Goal: Task Accomplishment & Management: Complete application form

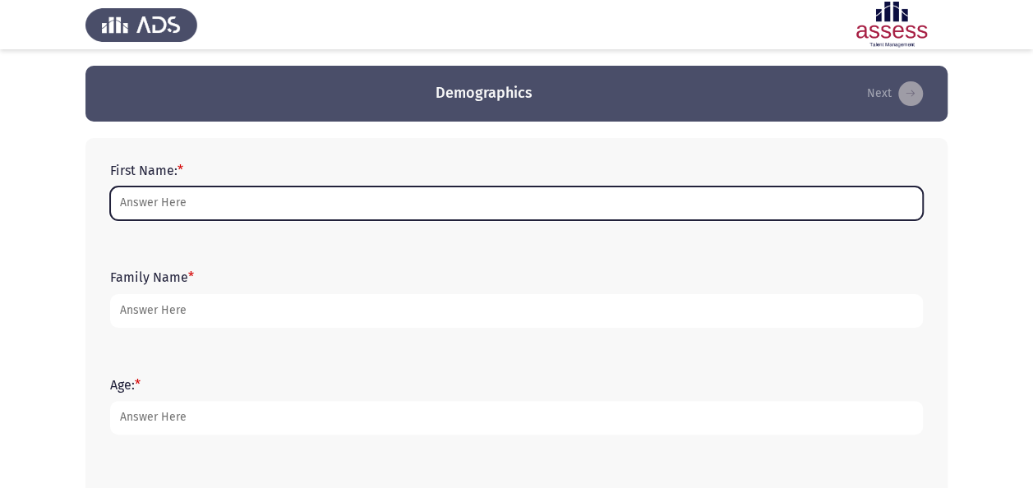
click at [276, 202] on input "First Name: *" at bounding box center [516, 204] width 813 height 34
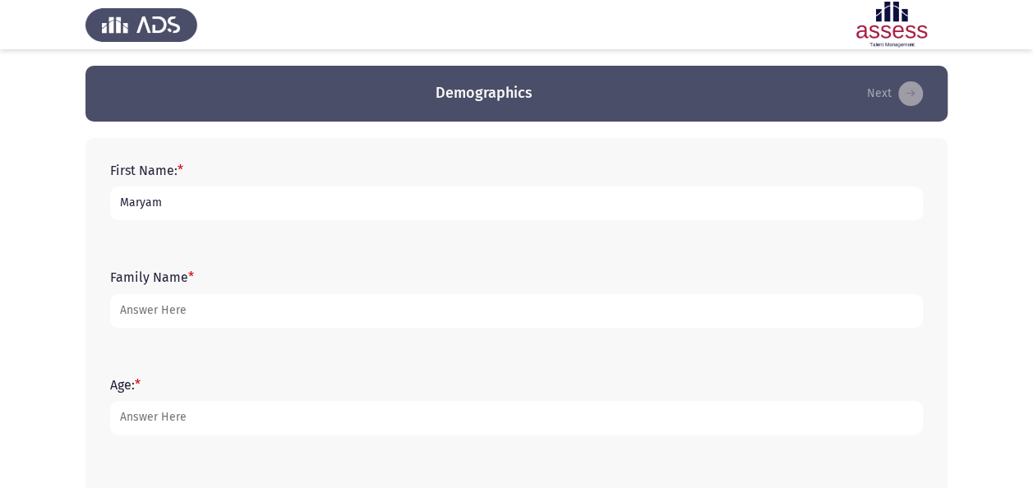
type input "Maryam"
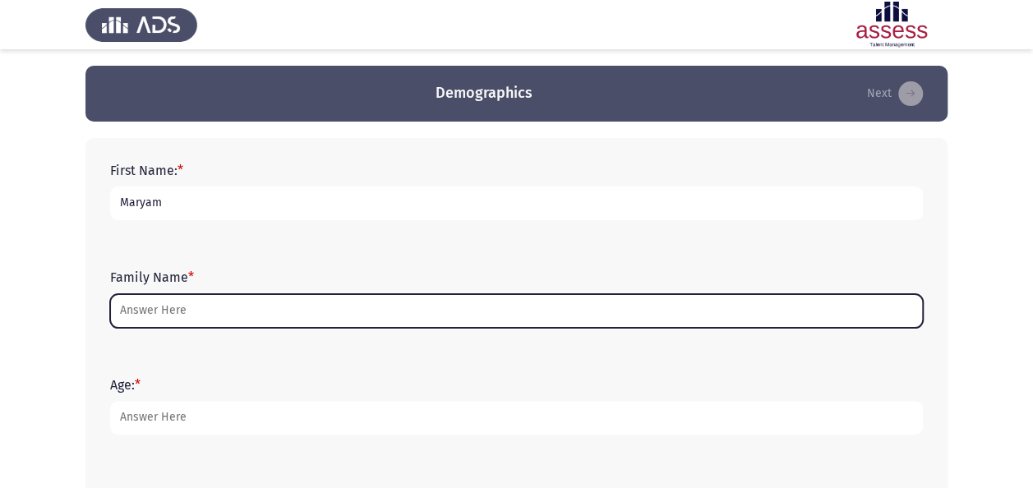
click at [190, 317] on input "Family Name *" at bounding box center [516, 311] width 813 height 34
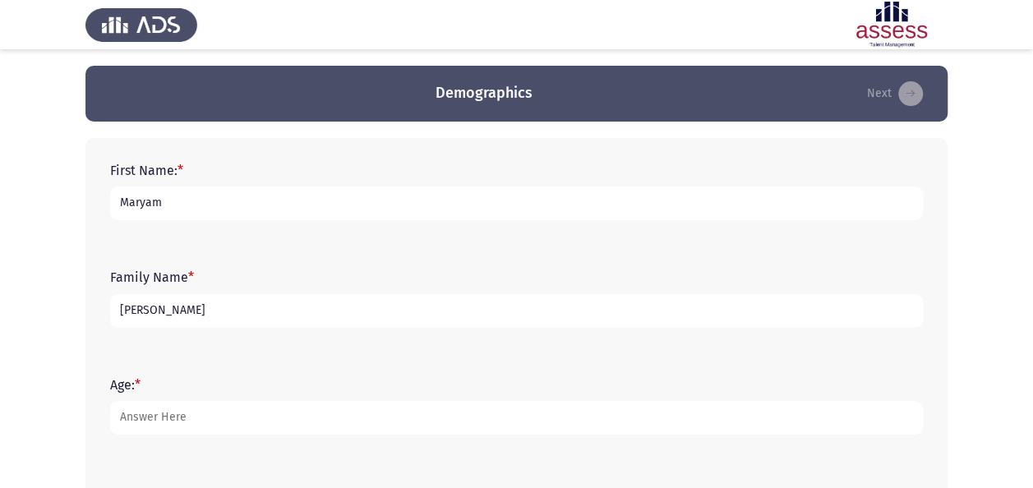
type input "[PERSON_NAME]"
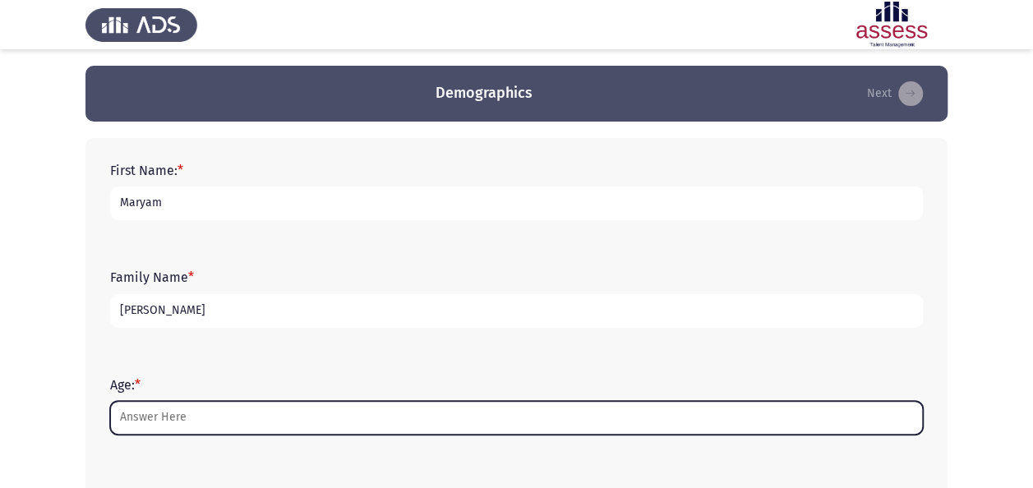
click at [182, 411] on input "Age: *" at bounding box center [516, 418] width 813 height 34
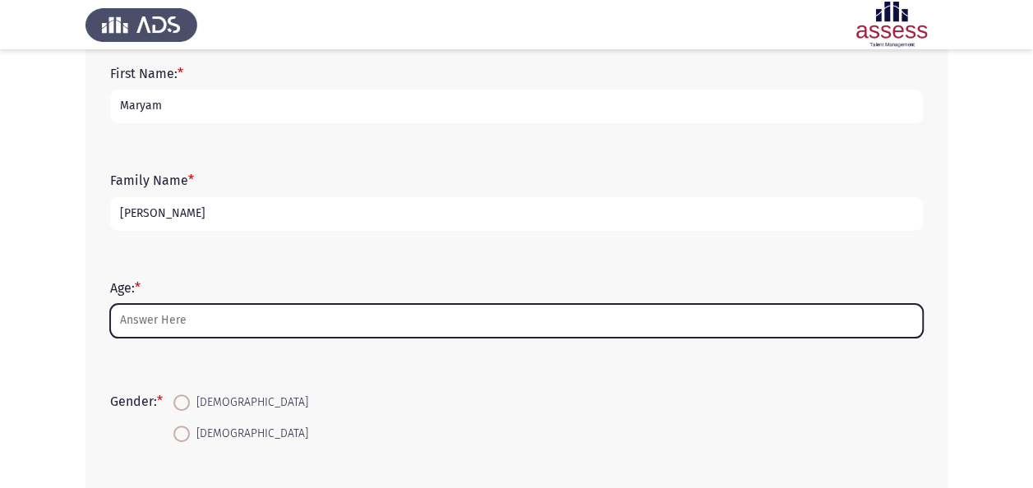
scroll to position [247, 0]
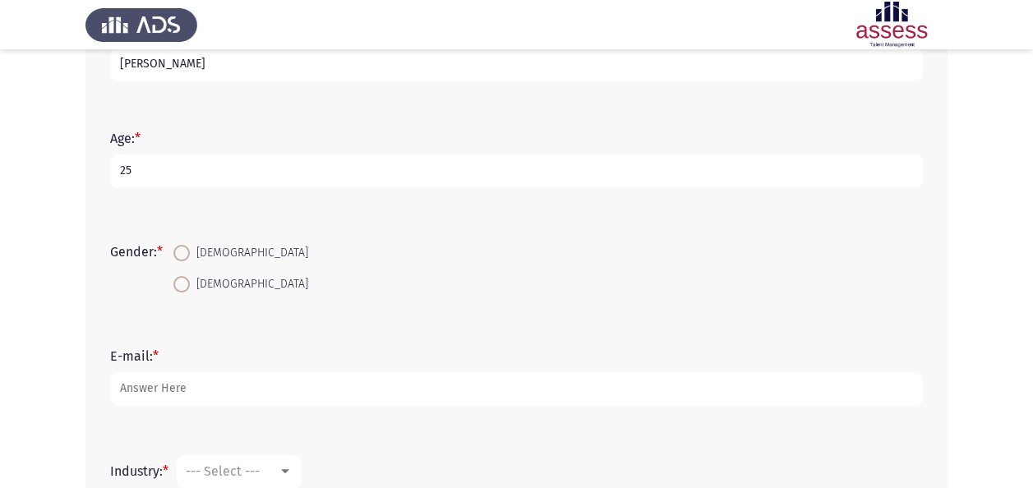
type input "25"
click at [204, 282] on span "[DEMOGRAPHIC_DATA]" at bounding box center [249, 285] width 118 height 20
click at [190, 282] on input "[DEMOGRAPHIC_DATA]" at bounding box center [181, 284] width 16 height 16
radio input "true"
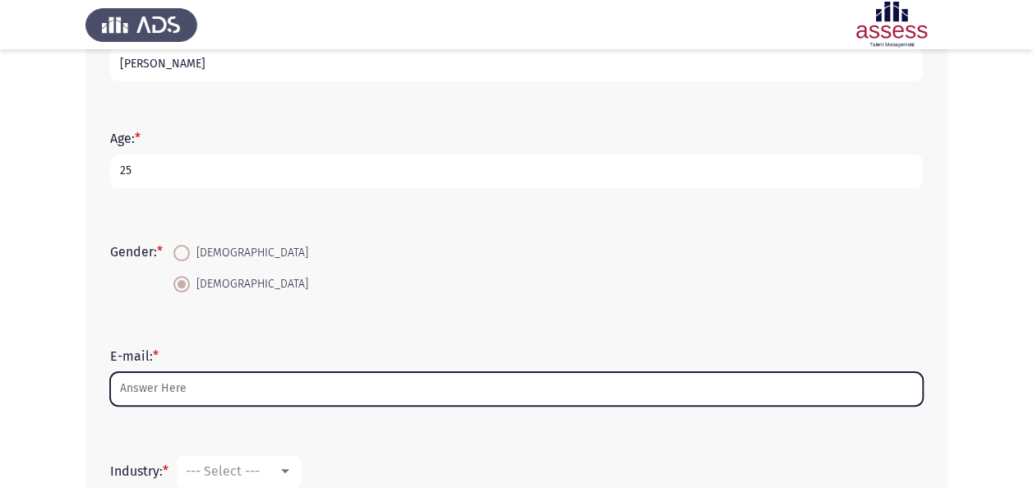
click at [148, 391] on input "E-mail: *" at bounding box center [516, 389] width 813 height 34
click at [173, 381] on input "E-mail: *" at bounding box center [516, 389] width 813 height 34
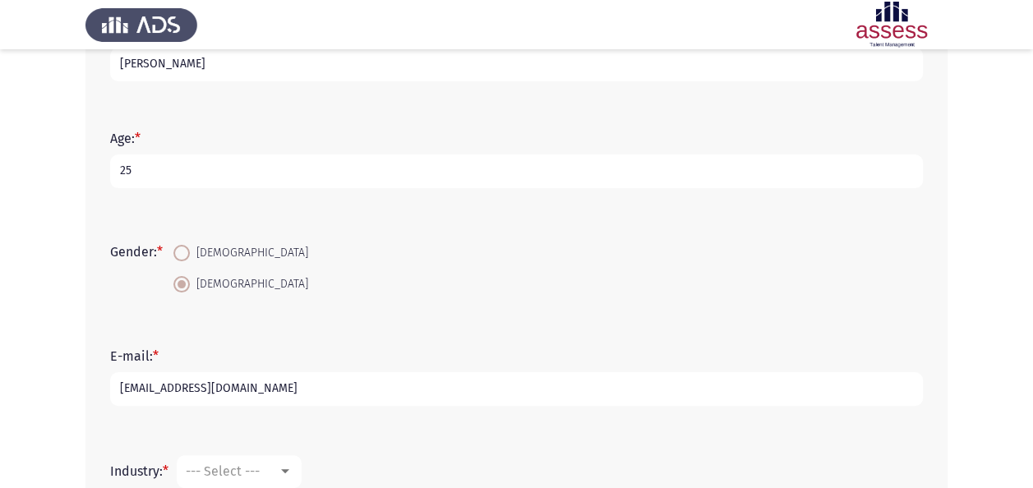
type input "[EMAIL_ADDRESS][DOMAIN_NAME]"
click at [34, 392] on app-assessment-container "Demographics Next First Name: * [PERSON_NAME] Family Name * [PERSON_NAME] Age: …" at bounding box center [516, 227] width 1033 height 817
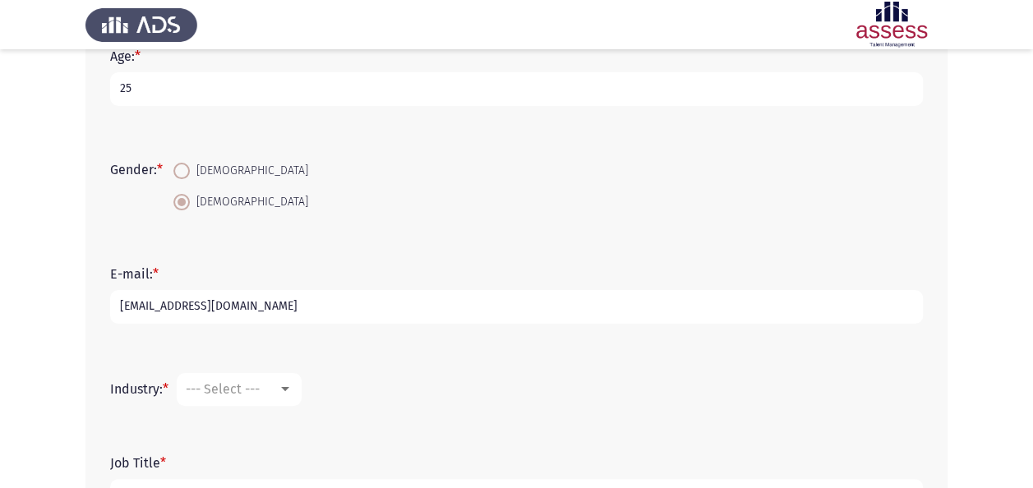
scroll to position [459, 0]
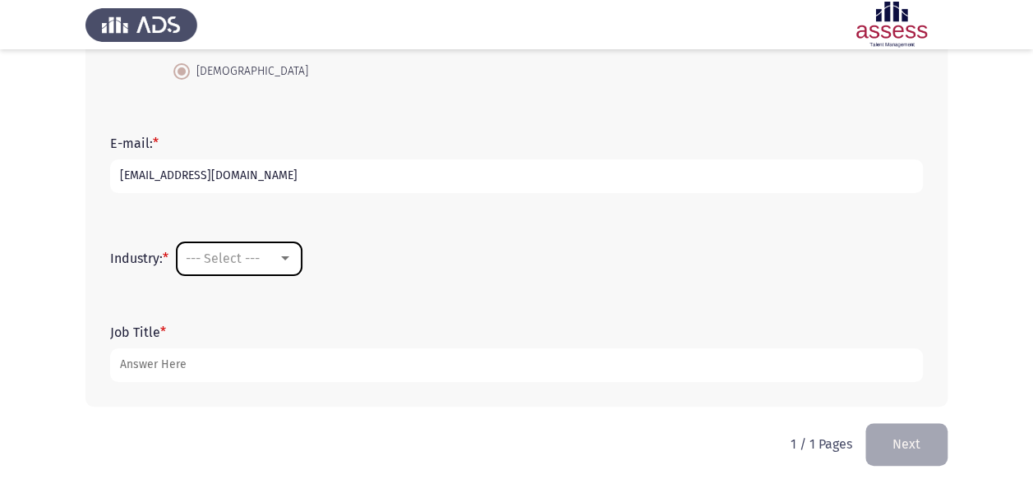
click at [260, 255] on span "--- Select ---" at bounding box center [223, 259] width 74 height 16
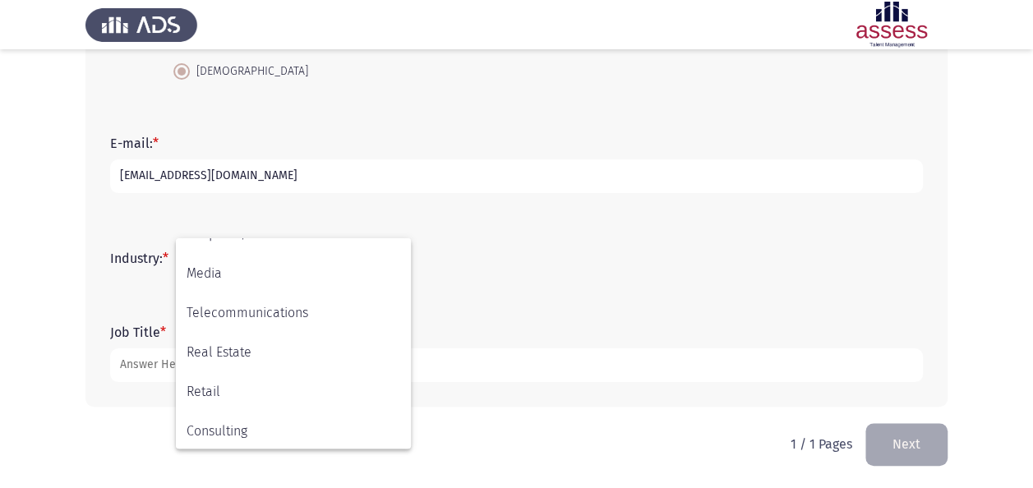
scroll to position [539, 0]
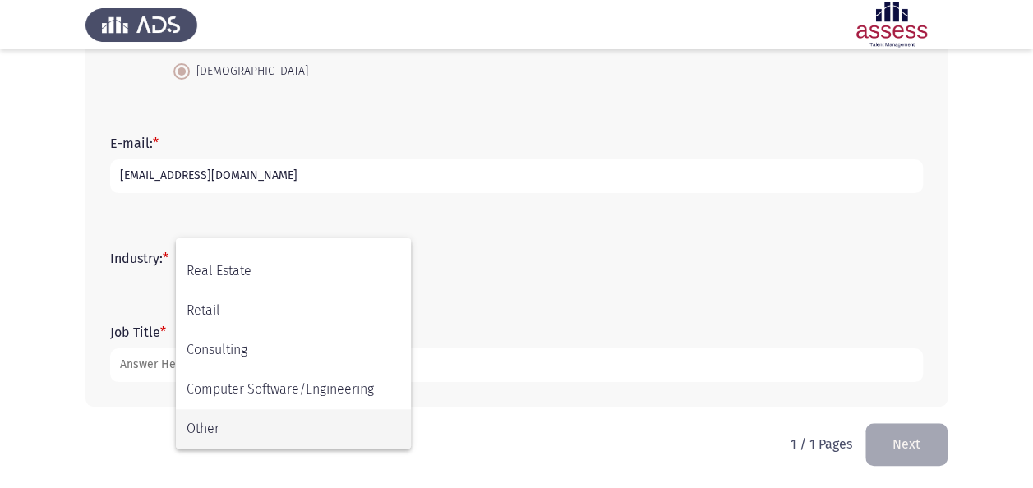
click at [312, 428] on span "Other" at bounding box center [294, 428] width 214 height 39
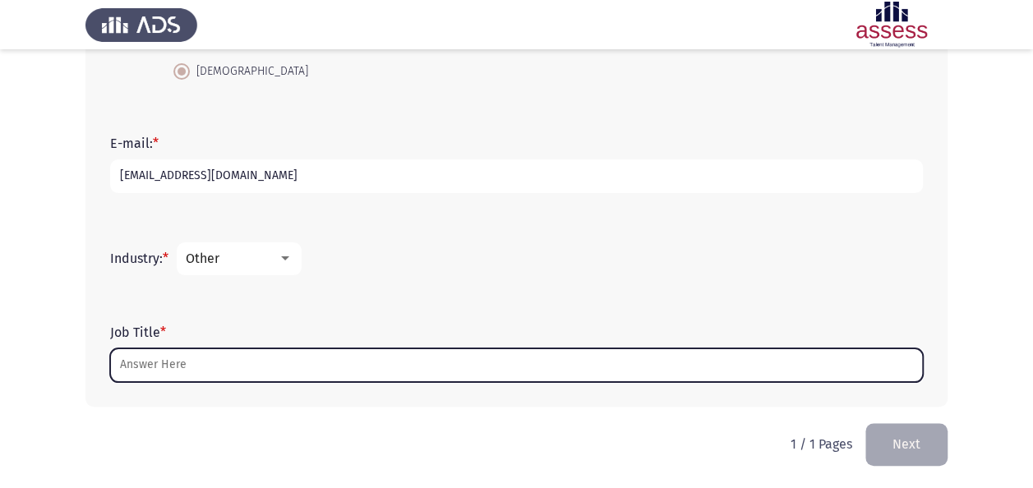
click at [168, 372] on input "Job Title *" at bounding box center [516, 366] width 813 height 34
click at [187, 362] on input "Job Title *" at bounding box center [516, 366] width 813 height 34
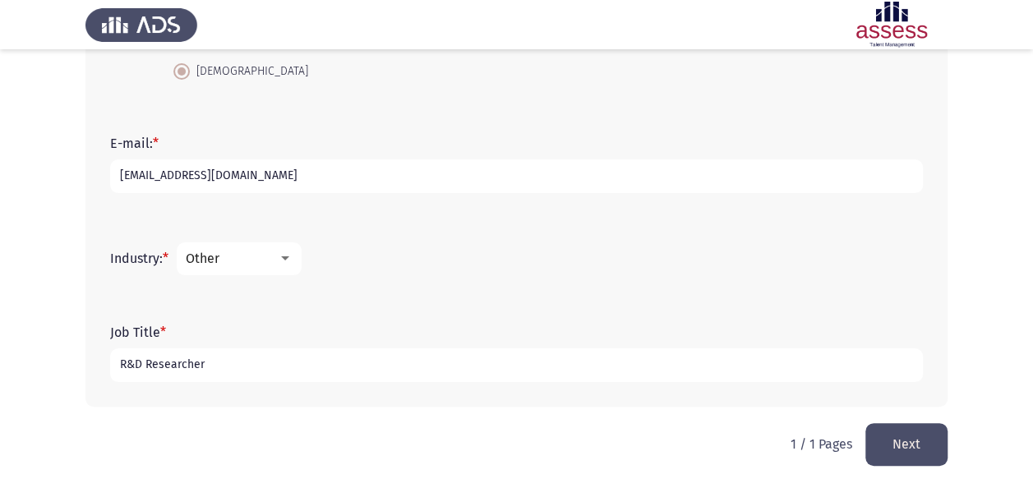
type input "R&D Researcher"
click at [900, 439] on button "Next" at bounding box center [907, 444] width 82 height 42
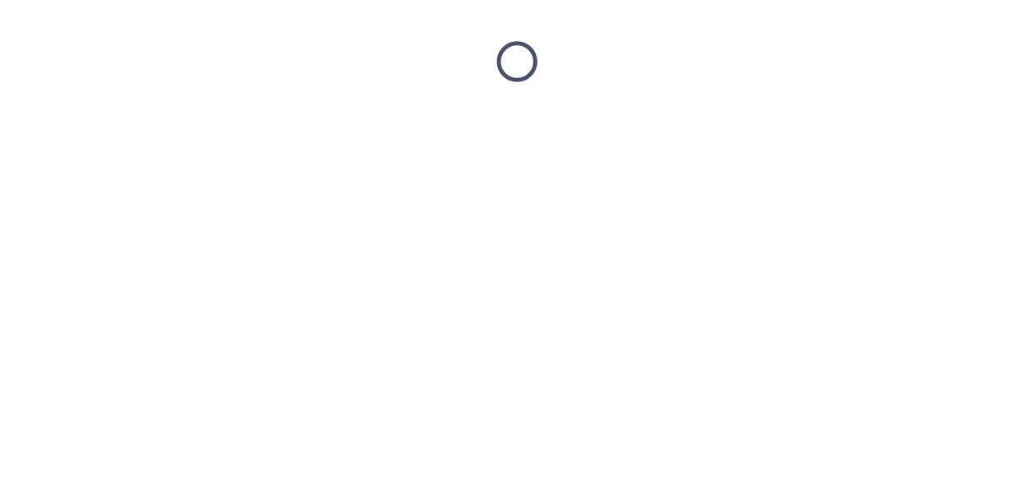
scroll to position [0, 0]
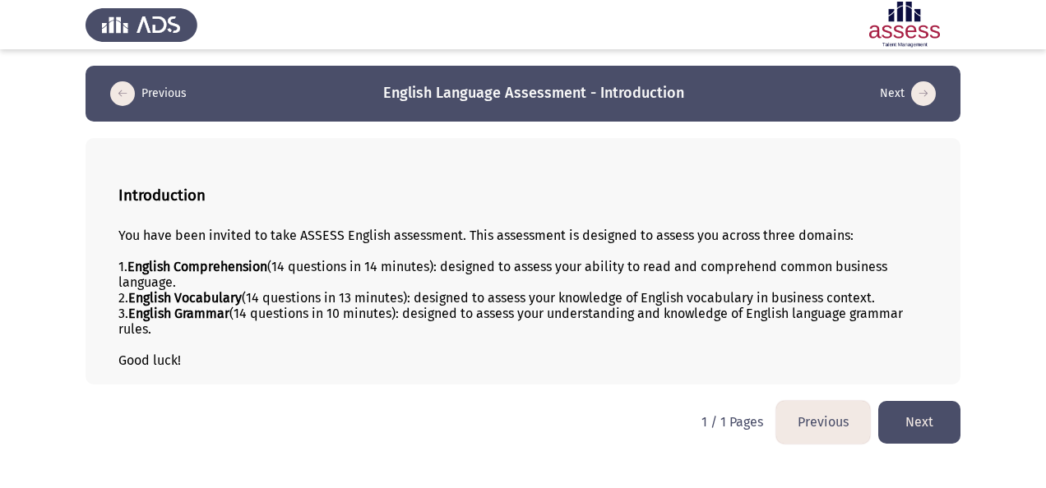
click at [907, 416] on button "Next" at bounding box center [919, 422] width 82 height 42
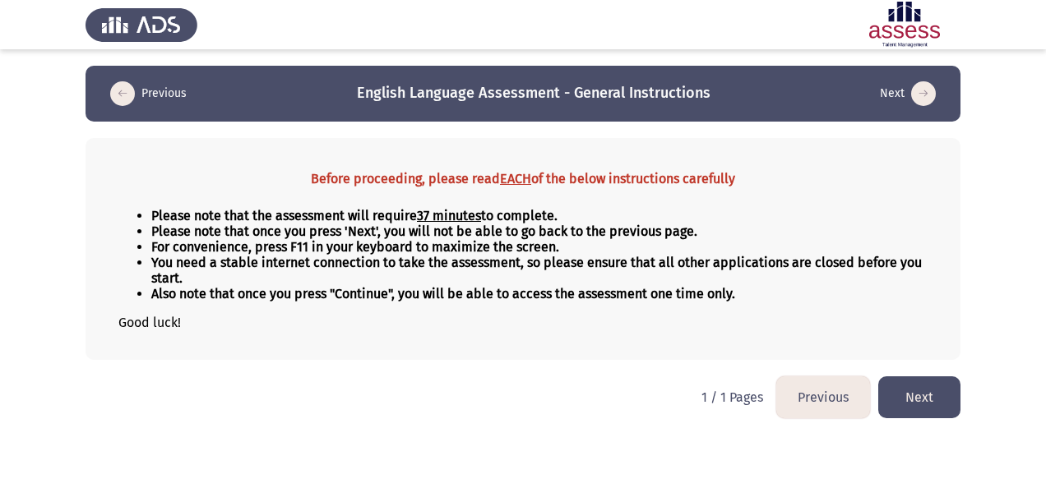
click at [927, 399] on button "Next" at bounding box center [919, 397] width 82 height 42
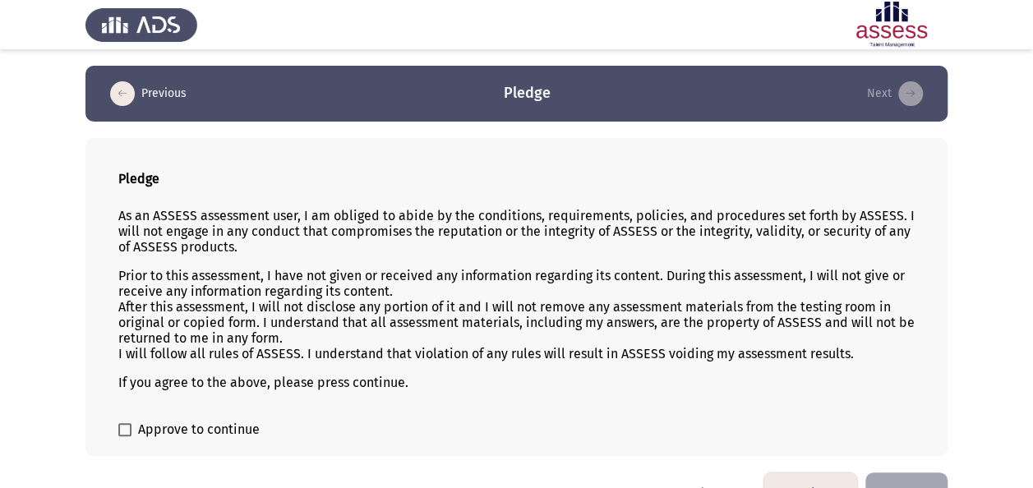
click at [177, 433] on span "Approve to continue" at bounding box center [199, 430] width 122 height 20
click at [125, 436] on input "Approve to continue" at bounding box center [124, 436] width 1 height 1
checkbox input "true"
click at [912, 473] on button "Next" at bounding box center [907, 494] width 82 height 42
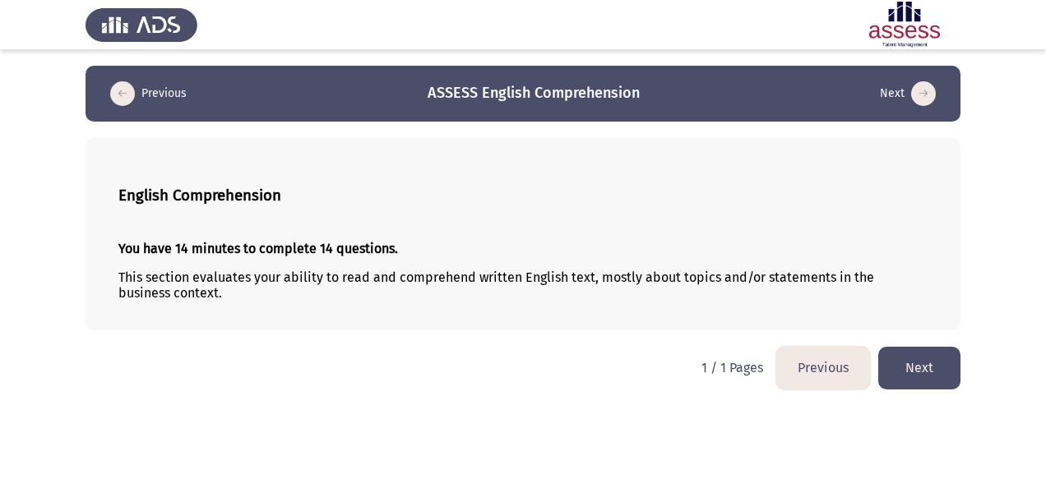
click at [896, 368] on button "Next" at bounding box center [919, 368] width 82 height 42
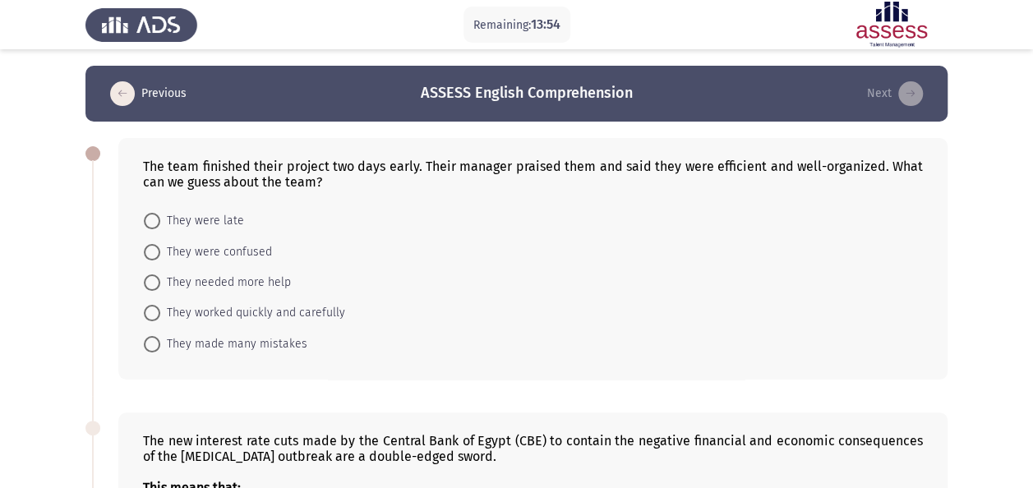
click at [284, 316] on span "They worked quickly and carefully" at bounding box center [252, 313] width 185 height 20
click at [160, 316] on input "They worked quickly and carefully" at bounding box center [152, 313] width 16 height 16
radio input "true"
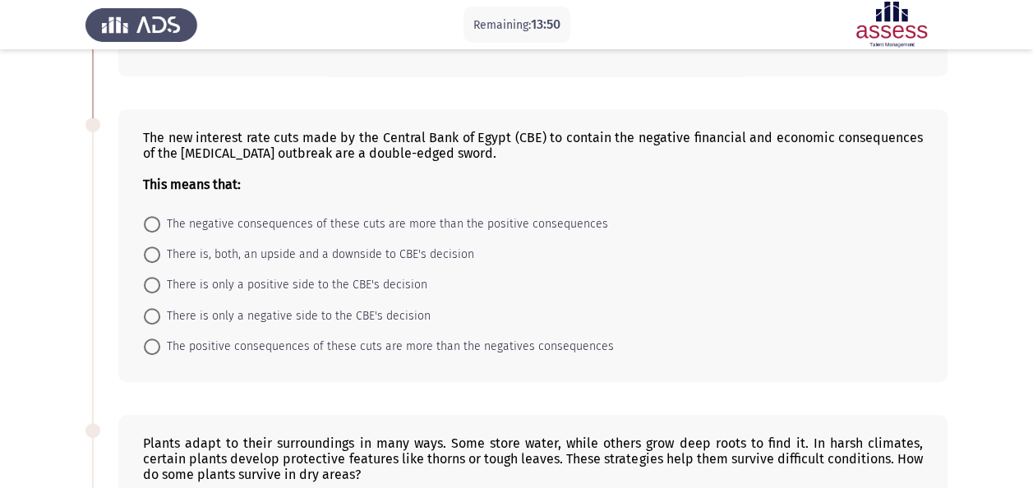
scroll to position [329, 0]
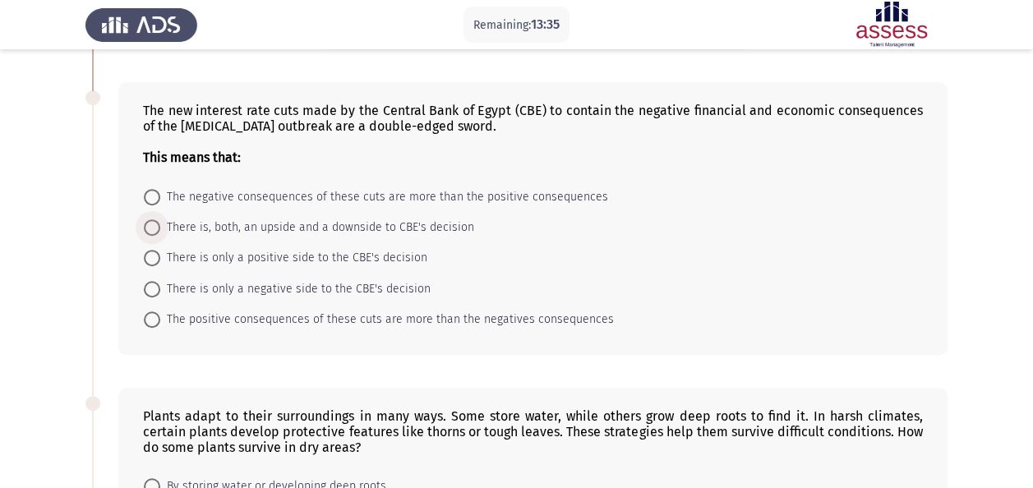
click at [335, 220] on span "There is, both, an upside and a downside to CBE's decision" at bounding box center [317, 228] width 314 height 20
click at [160, 220] on input "There is, both, an upside and a downside to CBE's decision" at bounding box center [152, 227] width 16 height 16
radio input "true"
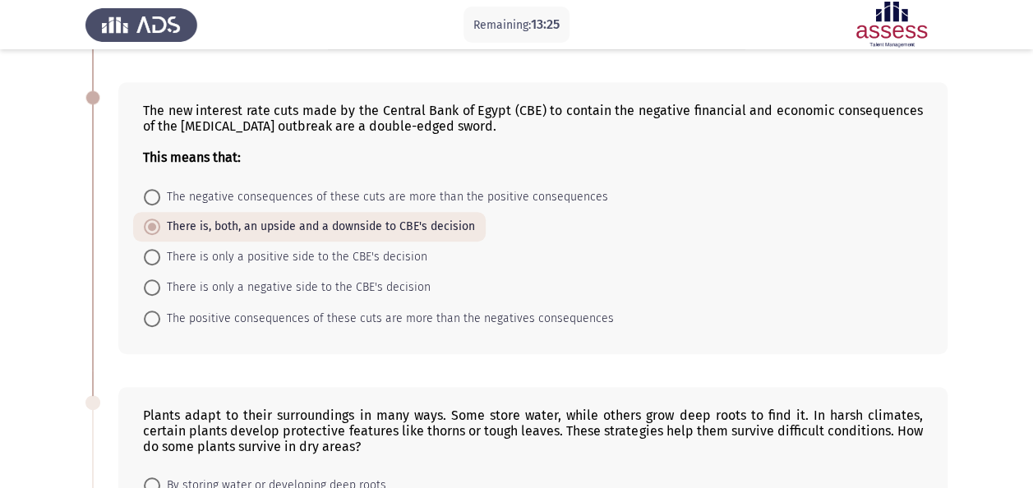
click at [60, 293] on app-assessment-container "Remaining: 13:25 Previous ASSESS English Comprehension Next The team finished t…" at bounding box center [516, 367] width 1033 height 1260
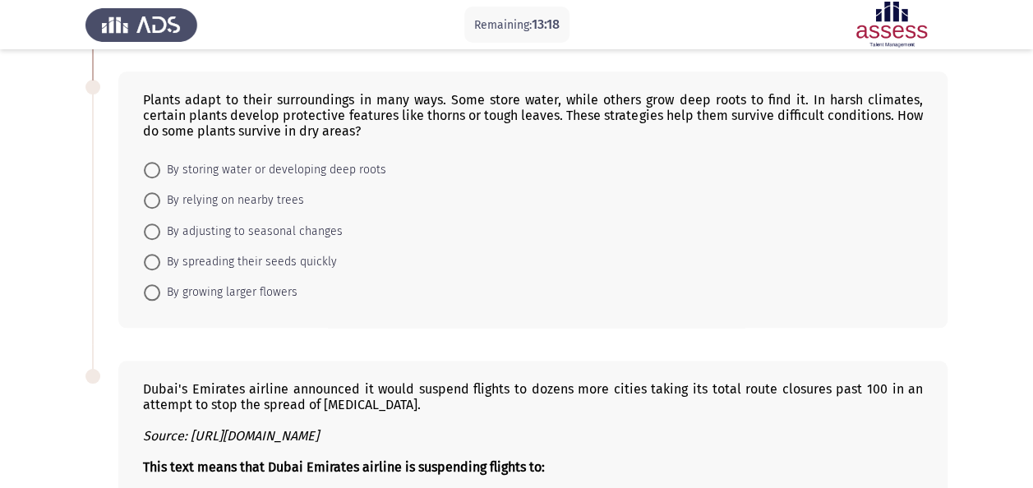
scroll to position [658, 0]
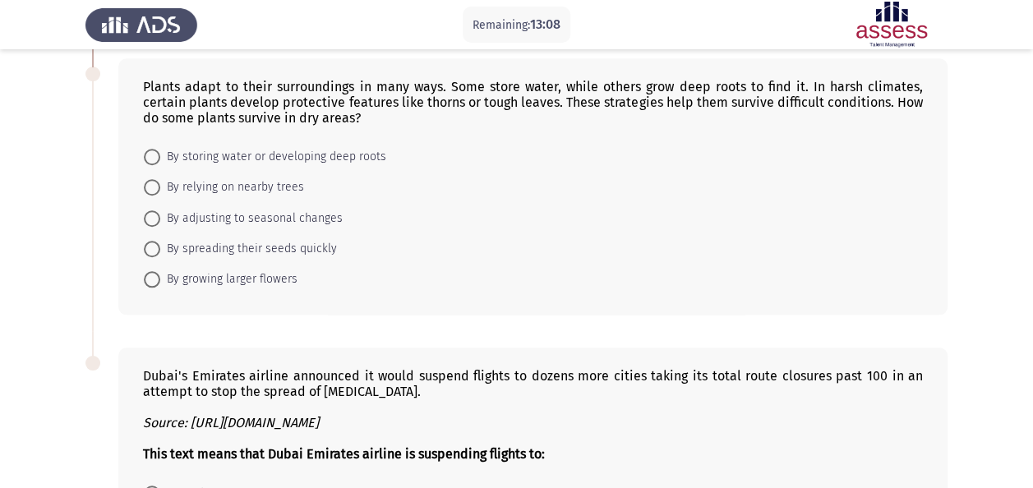
click at [250, 151] on span "By storing water or developing deep roots" at bounding box center [273, 157] width 226 height 20
click at [160, 151] on input "By storing water or developing deep roots" at bounding box center [152, 157] width 16 height 16
radio input "true"
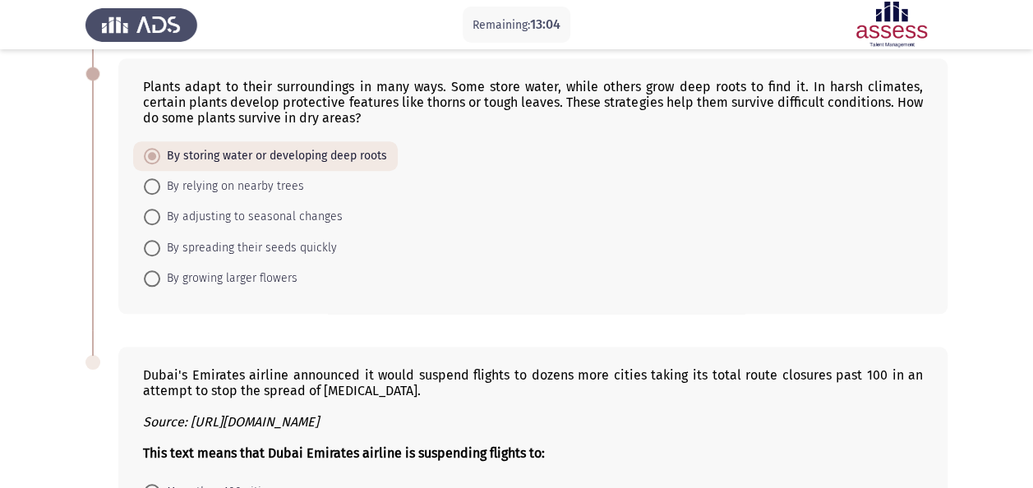
click at [43, 245] on app-assessment-container "Remaining: 13:04 Previous ASSESS English Comprehension Next The team finished t…" at bounding box center [516, 37] width 1033 height 1259
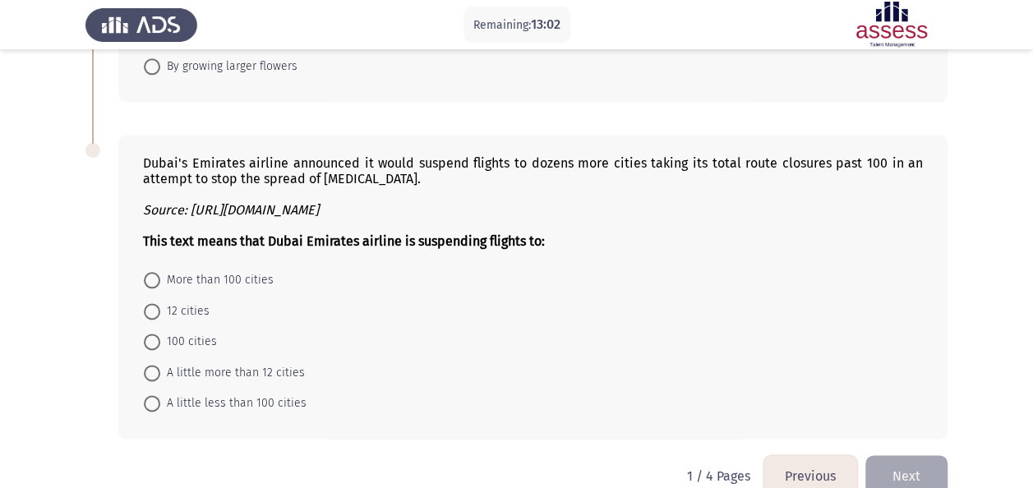
scroll to position [893, 0]
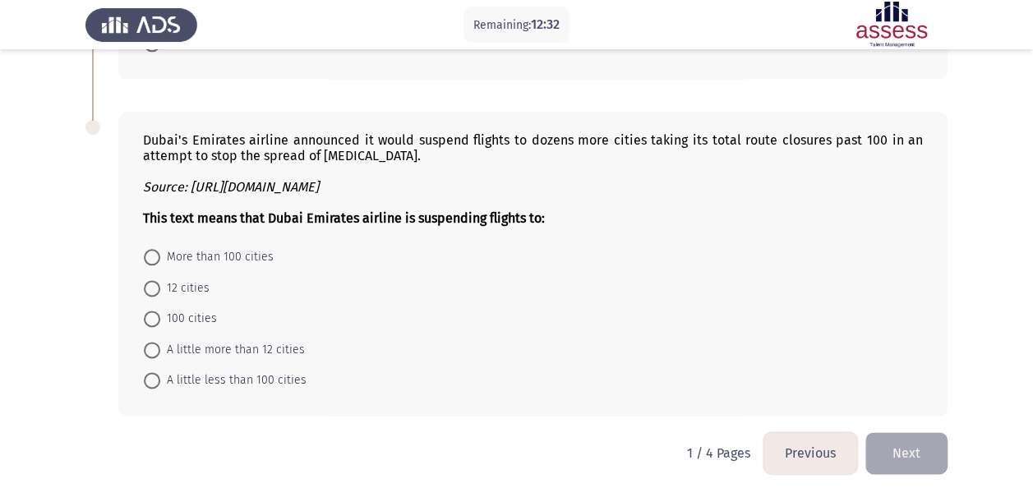
click at [213, 250] on span "More than 100 cities" at bounding box center [216, 257] width 113 height 20
click at [160, 250] on input "More than 100 cities" at bounding box center [152, 257] width 16 height 16
radio input "true"
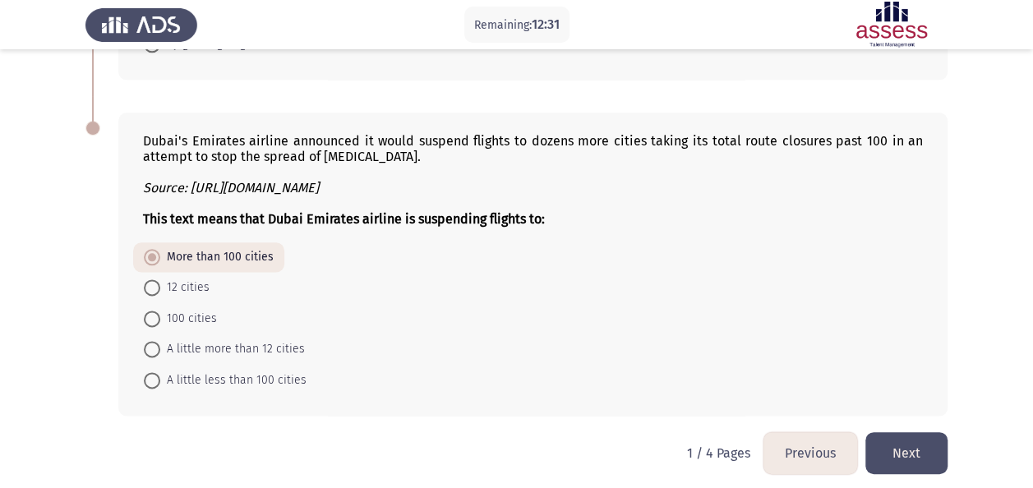
click at [91, 324] on div "Dubai's Emirates airline announced it would suspend flights to dozens more citi…" at bounding box center [516, 263] width 862 height 335
click at [903, 450] on button "Next" at bounding box center [907, 453] width 82 height 42
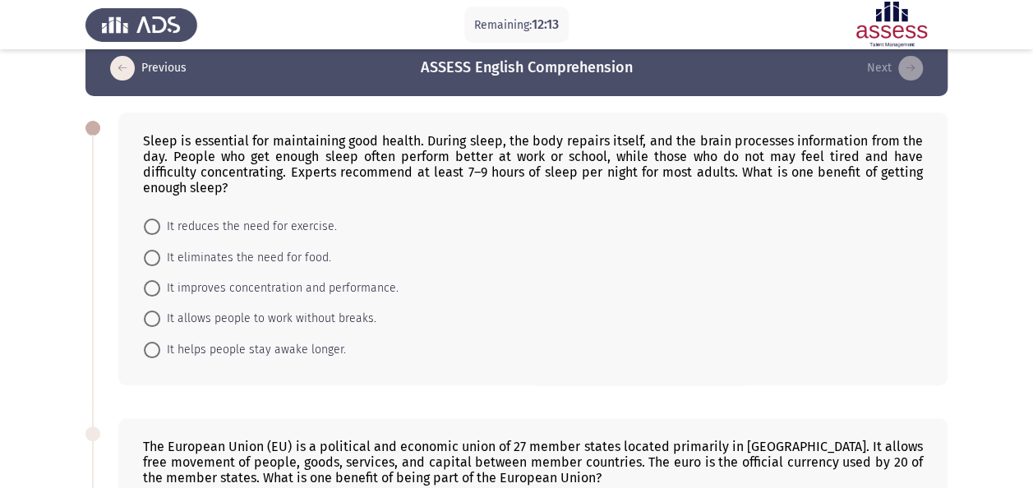
scroll to position [0, 0]
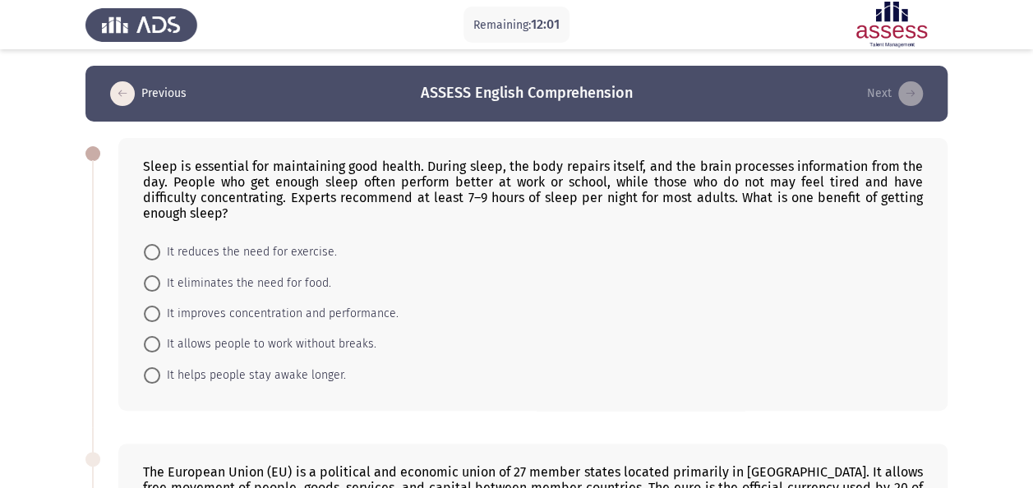
click at [259, 315] on span "It improves concentration and performance." at bounding box center [279, 314] width 238 height 20
click at [160, 315] on input "It improves concentration and performance." at bounding box center [152, 314] width 16 height 16
radio input "true"
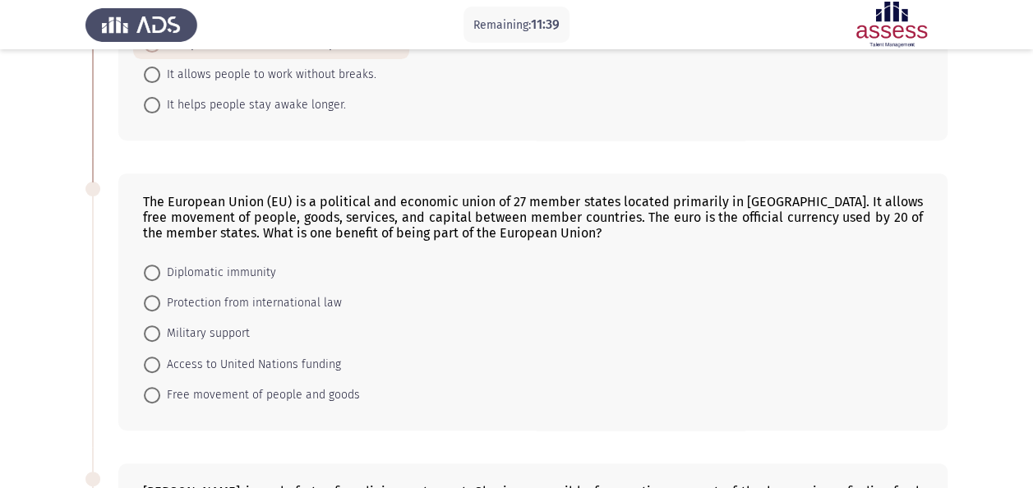
scroll to position [329, 0]
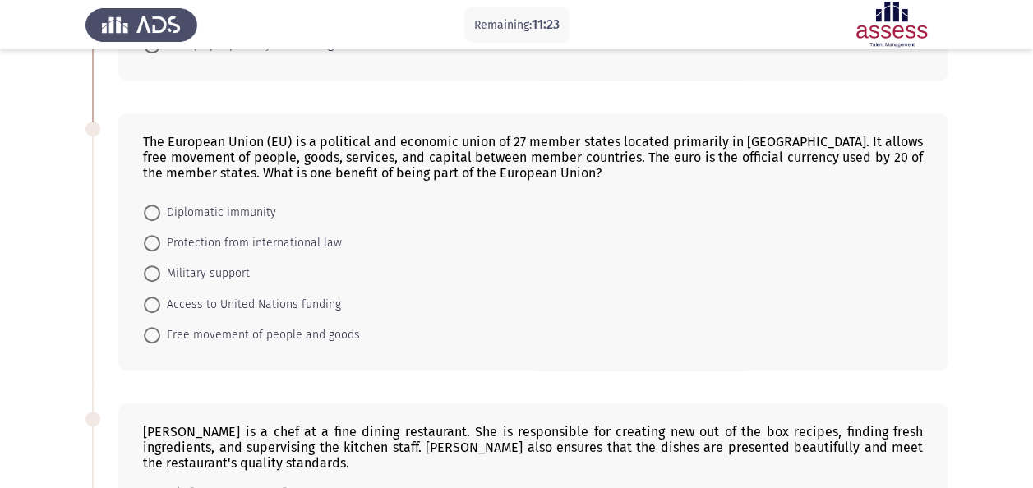
click at [238, 335] on span "Free movement of people and goods" at bounding box center [260, 335] width 200 height 20
click at [160, 335] on input "Free movement of people and goods" at bounding box center [152, 335] width 16 height 16
radio input "true"
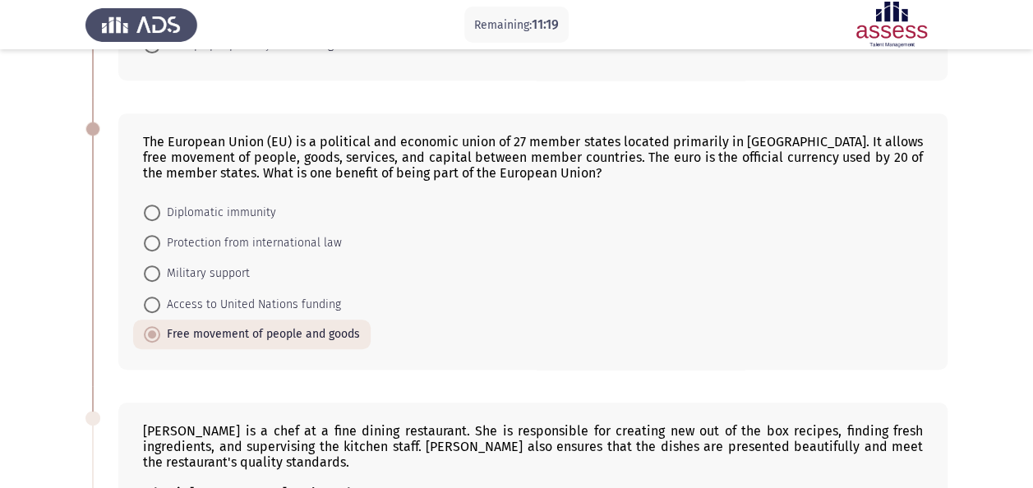
click at [57, 341] on app-assessment-container "Remaining: 11:19 Previous ASSESS English Comprehension Next Sleep is essential …" at bounding box center [516, 406] width 1033 height 1338
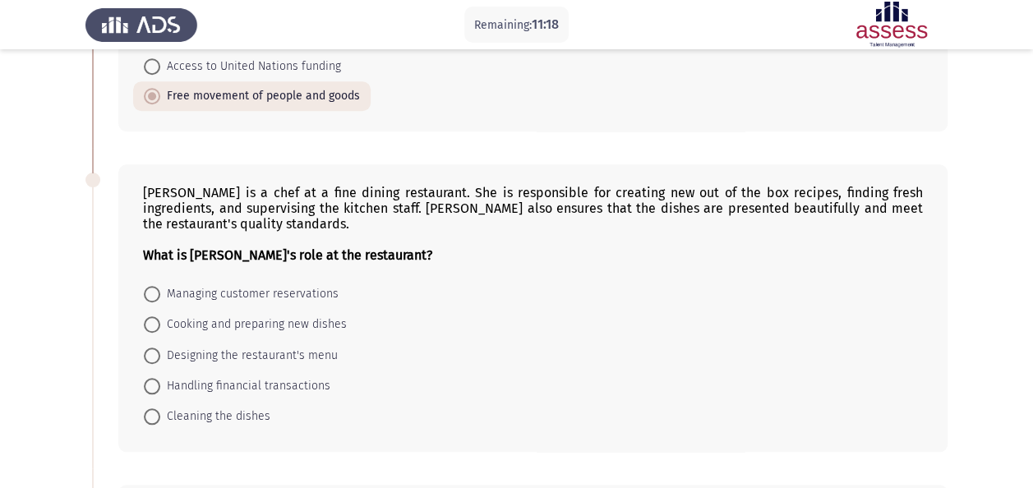
scroll to position [658, 0]
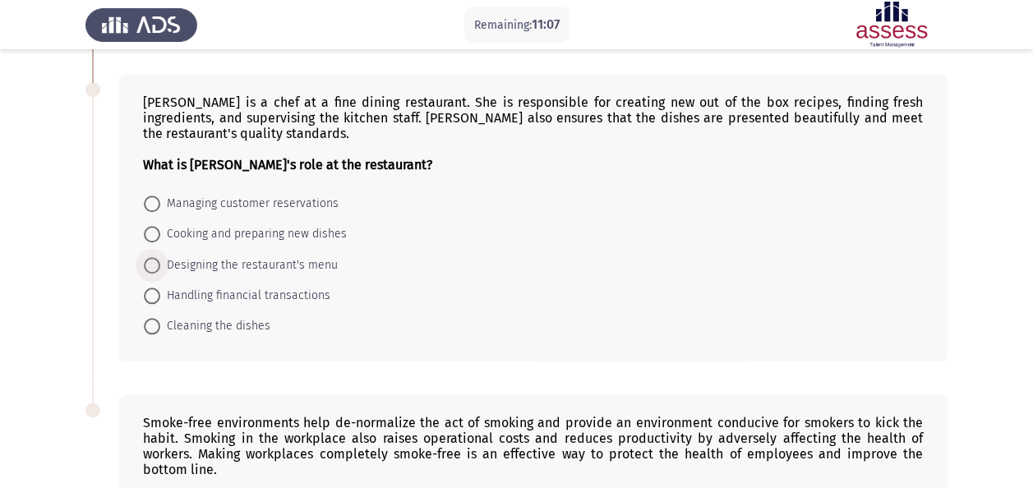
click at [208, 256] on span "Designing the restaurant's menu" at bounding box center [249, 266] width 178 height 20
click at [160, 257] on input "Designing the restaurant's menu" at bounding box center [152, 265] width 16 height 16
radio input "true"
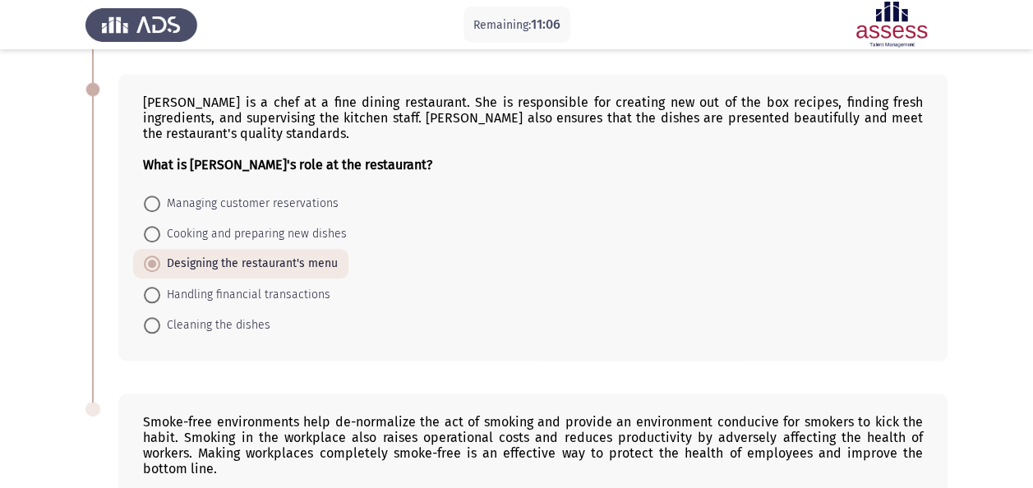
click at [31, 234] on app-assessment-container "Remaining: 11:06 Previous ASSESS English Comprehension Next Sleep is essential …" at bounding box center [516, 76] width 1033 height 1337
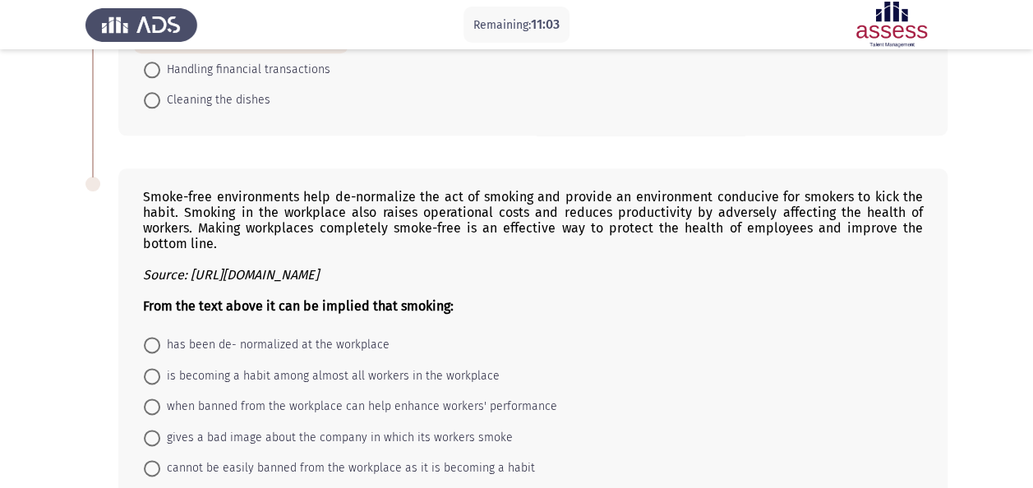
scroll to position [970, 0]
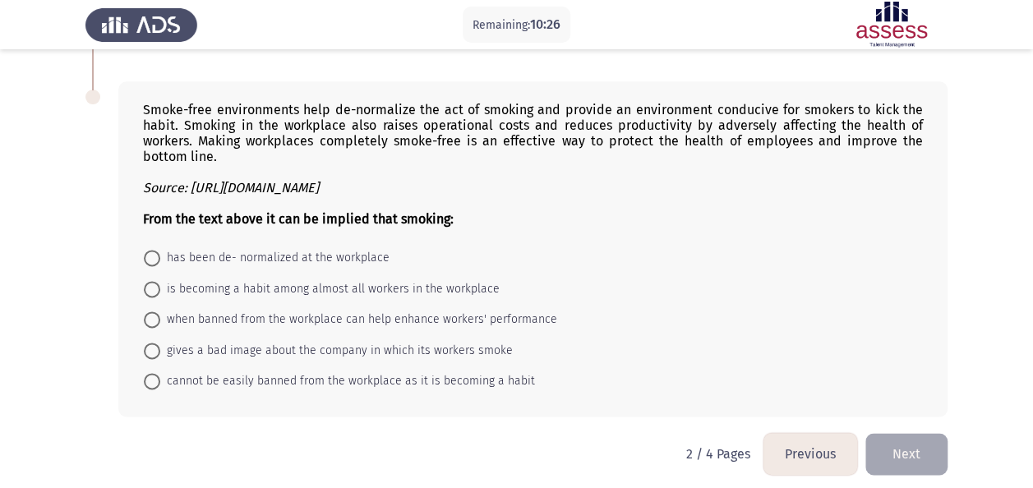
click at [345, 253] on span "has been de- normalized at the workplace" at bounding box center [274, 258] width 229 height 20
click at [160, 253] on input "has been de- normalized at the workplace" at bounding box center [152, 258] width 16 height 16
radio input "true"
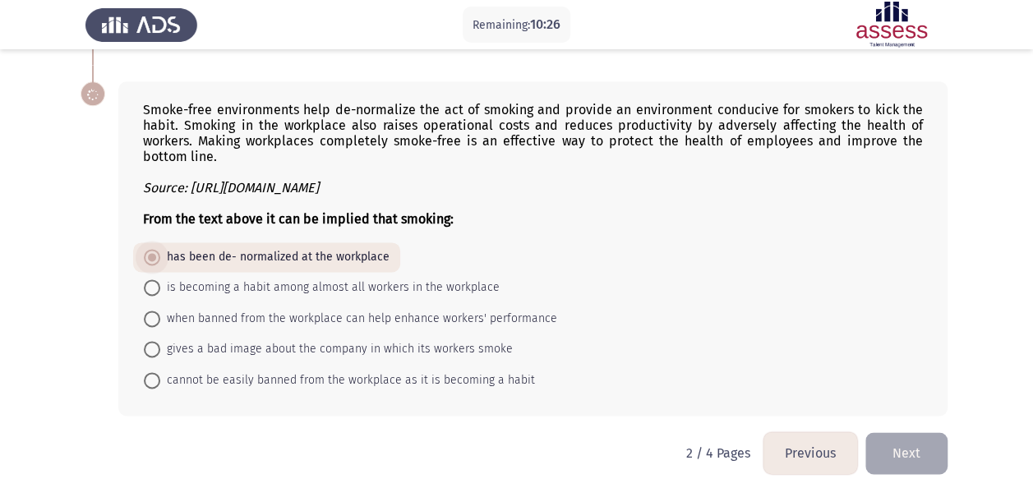
scroll to position [968, 0]
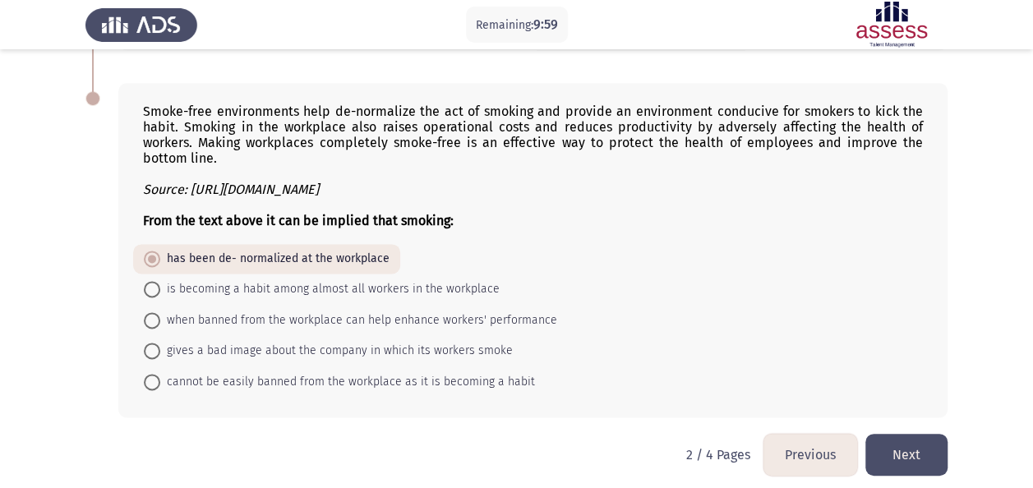
click at [903, 439] on button "Next" at bounding box center [907, 455] width 82 height 42
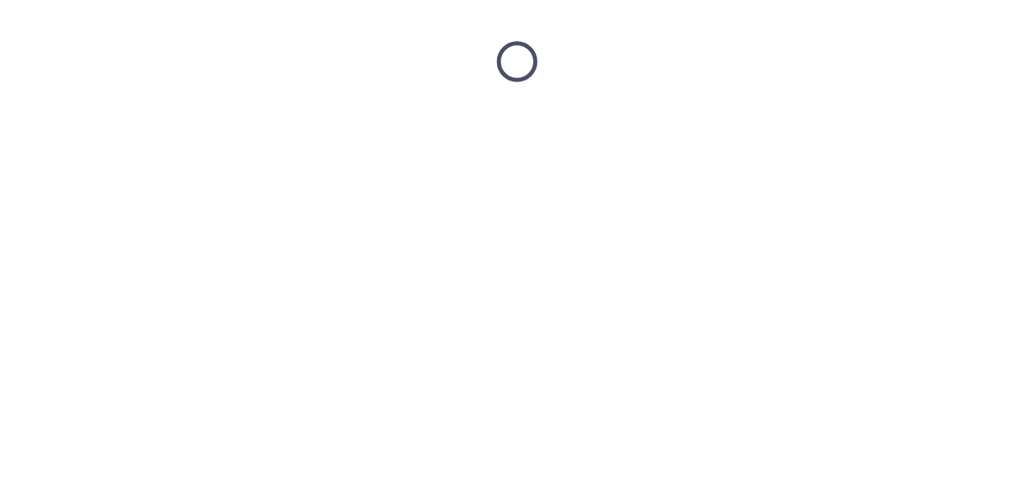
scroll to position [0, 0]
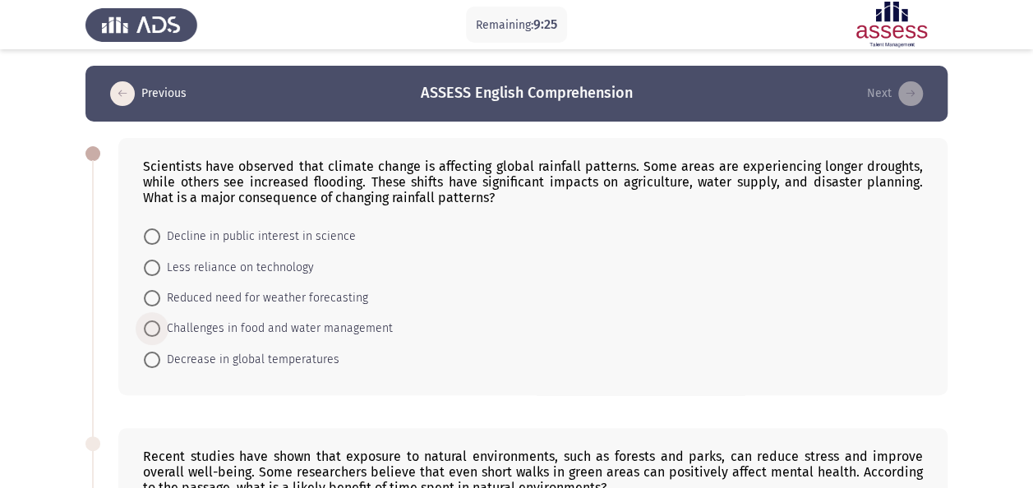
click at [289, 328] on span "Challenges in food and water management" at bounding box center [276, 329] width 233 height 20
click at [160, 328] on input "Challenges in food and water management" at bounding box center [152, 329] width 16 height 16
radio input "true"
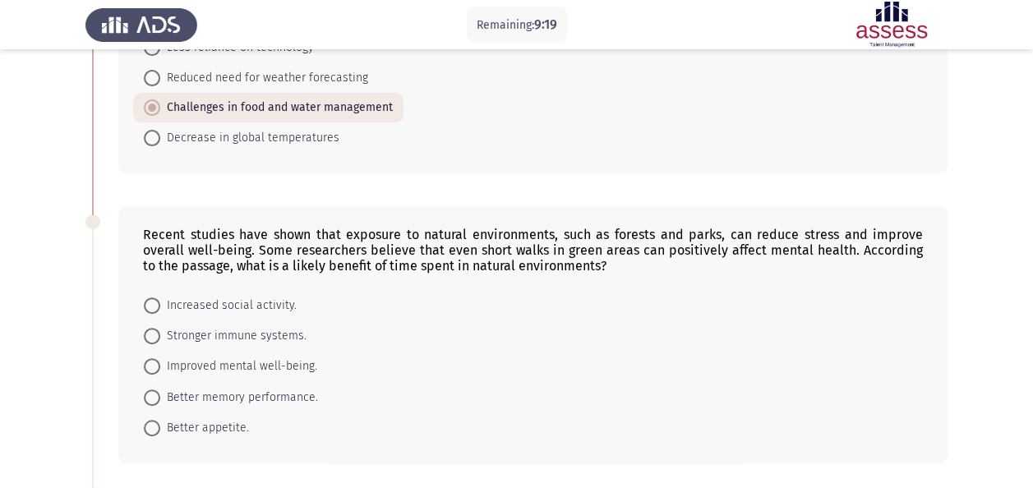
scroll to position [247, 0]
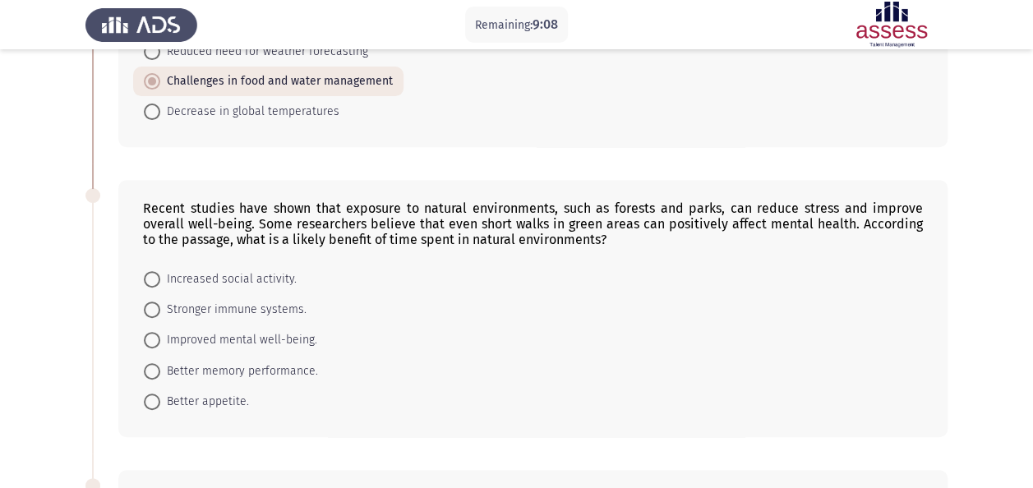
click at [227, 333] on span "Improved mental well-being." at bounding box center [238, 340] width 157 height 20
click at [160, 333] on input "Improved mental well-being." at bounding box center [152, 340] width 16 height 16
radio input "true"
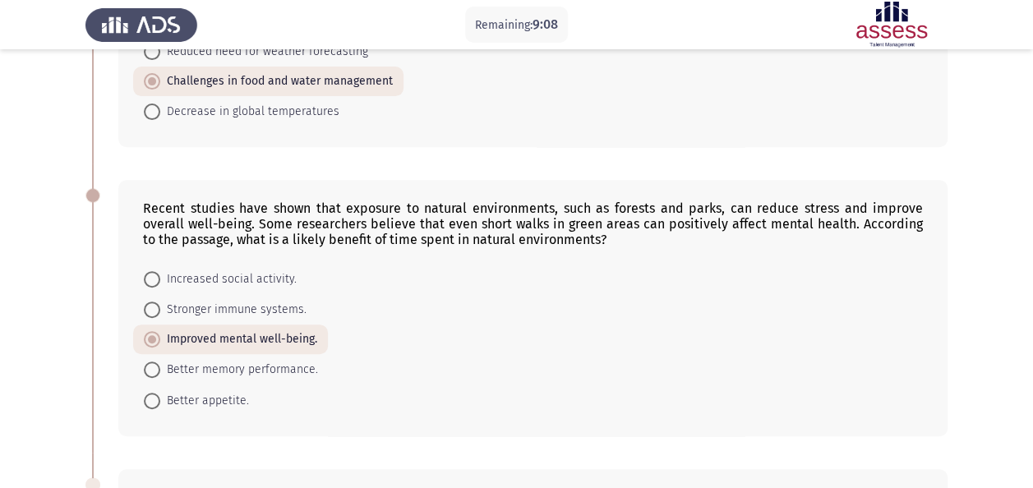
click at [26, 301] on app-assessment-container "Remaining: 9:08 Previous ASSESS English Comprehension Next Scientists have obse…" at bounding box center [516, 410] width 1033 height 1182
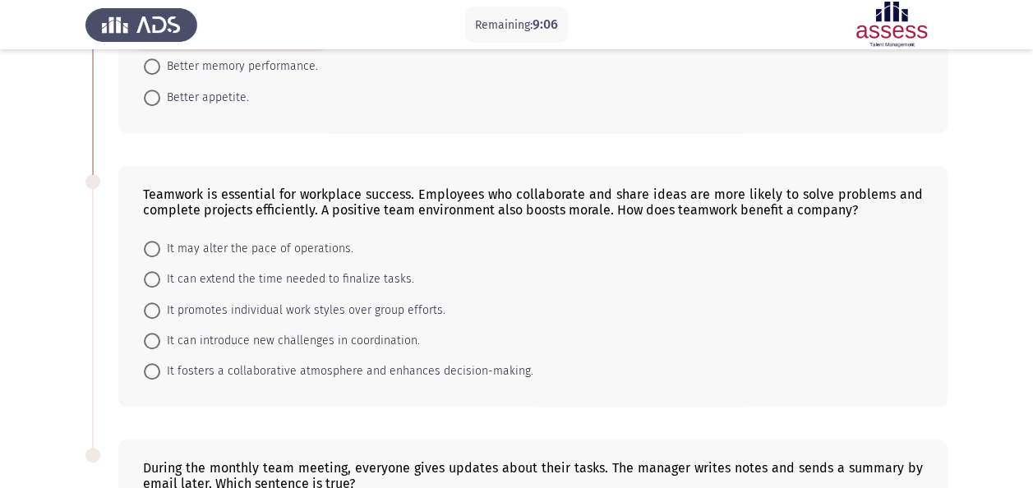
scroll to position [575, 0]
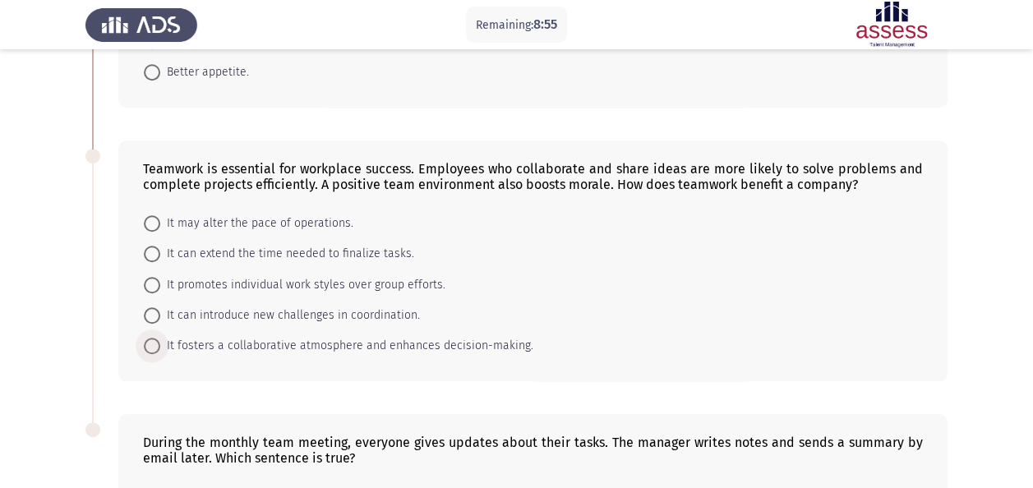
click at [225, 340] on span "It fosters a collaborative atmosphere and enhances decision-making." at bounding box center [346, 346] width 373 height 20
click at [160, 340] on input "It fosters a collaborative atmosphere and enhances decision-making." at bounding box center [152, 346] width 16 height 16
radio input "true"
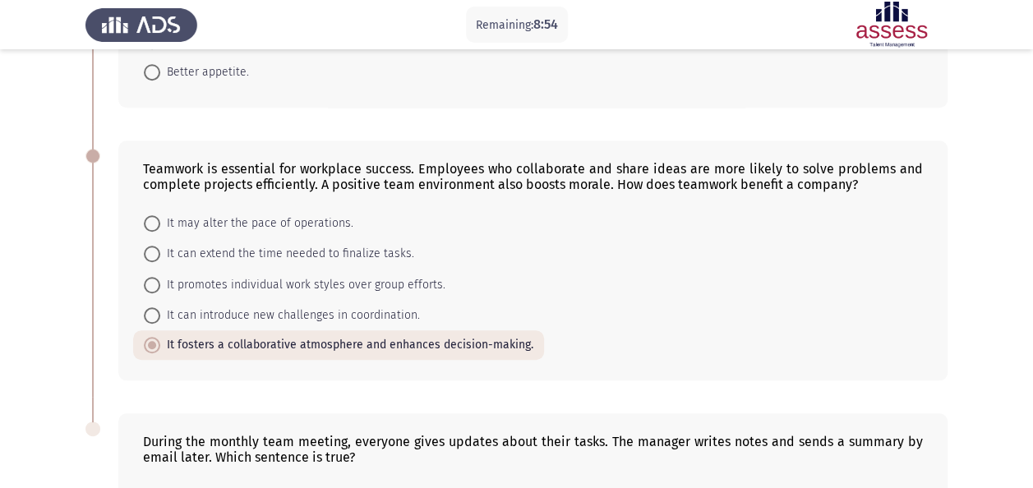
click at [31, 309] on app-assessment-container "Remaining: 8:54 Previous ASSESS English Comprehension Next Scientists have obse…" at bounding box center [516, 80] width 1033 height 1181
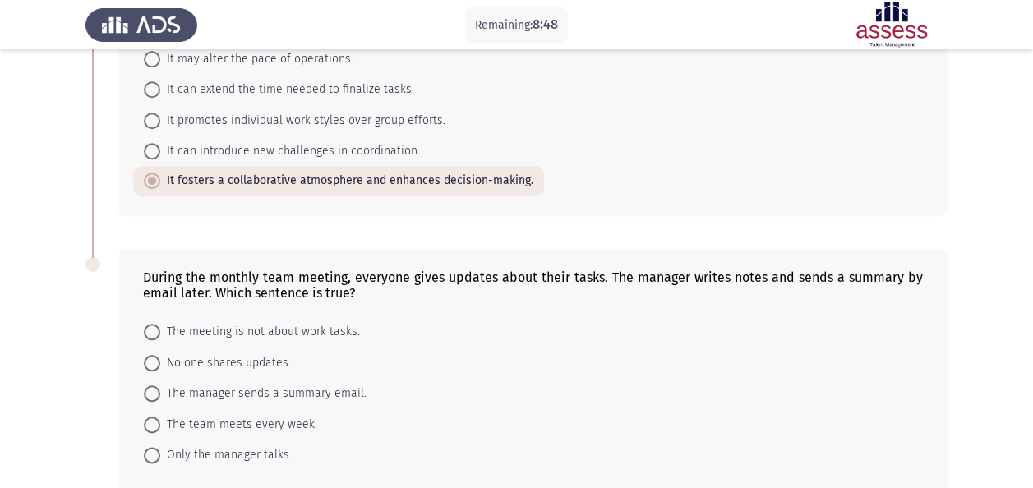
scroll to position [816, 0]
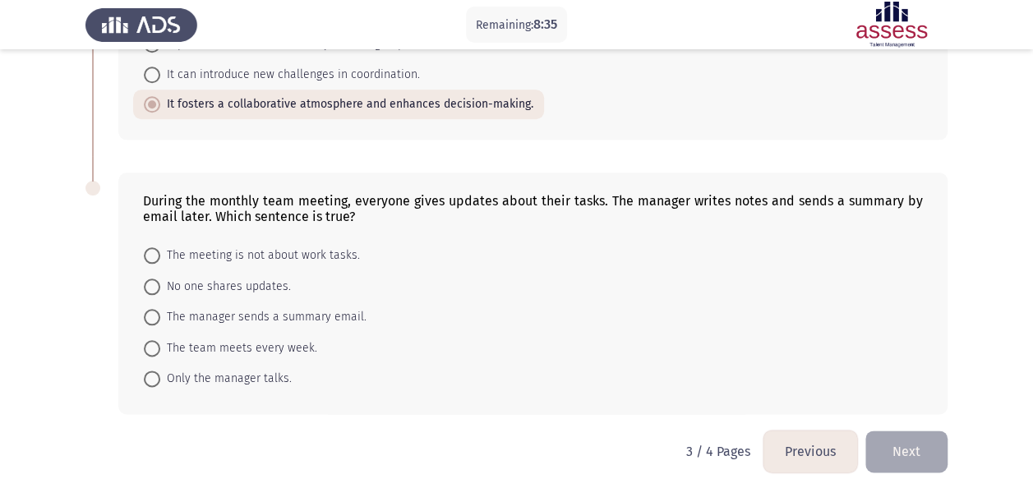
click at [252, 309] on span "The manager sends a summary email." at bounding box center [263, 317] width 206 height 20
click at [160, 309] on input "The manager sends a summary email." at bounding box center [152, 317] width 16 height 16
radio input "true"
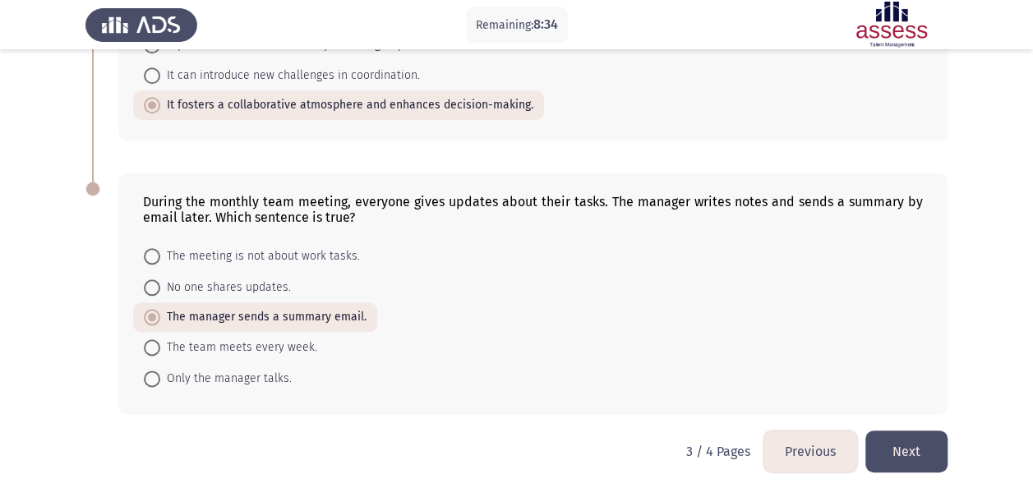
click at [908, 441] on button "Next" at bounding box center [907, 452] width 82 height 42
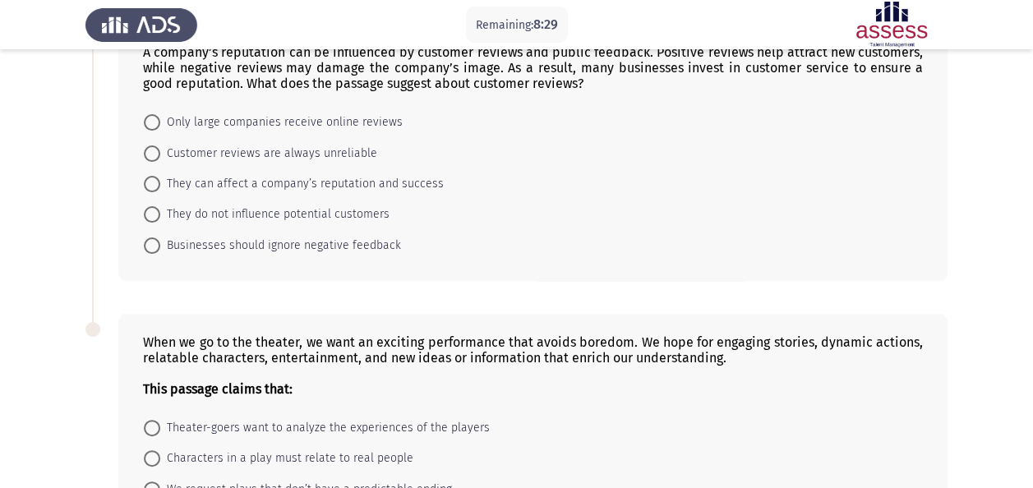
scroll to position [0, 0]
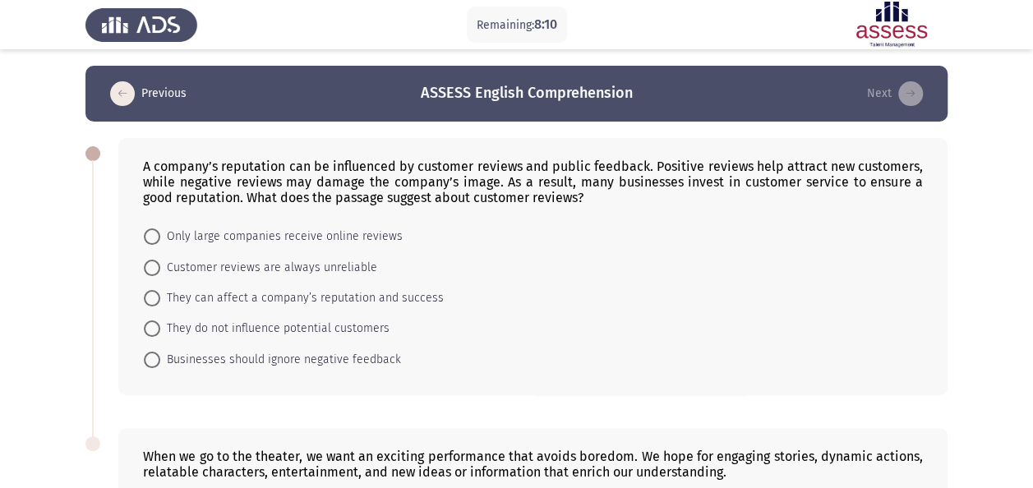
click at [396, 294] on span "They can affect a company’s reputation and success" at bounding box center [302, 299] width 284 height 20
click at [160, 294] on input "They can affect a company’s reputation and success" at bounding box center [152, 298] width 16 height 16
radio input "true"
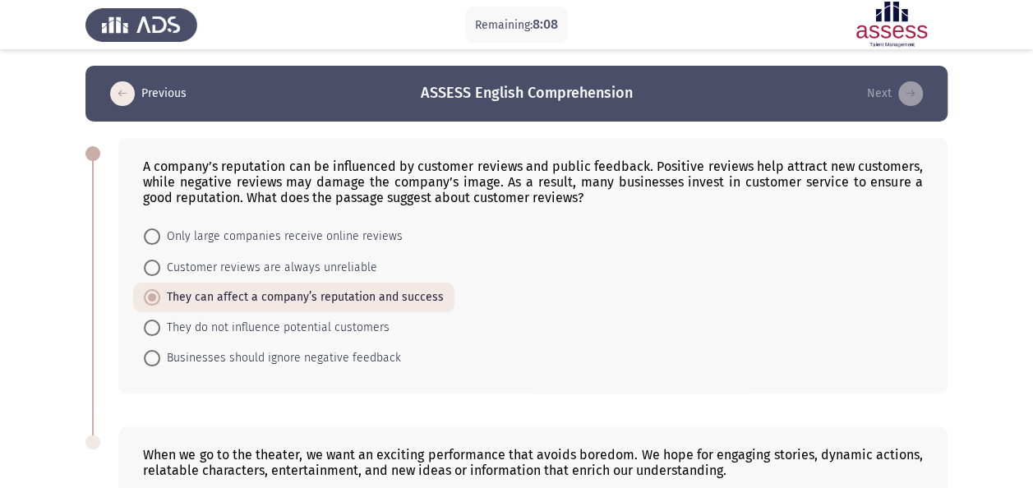
click at [59, 344] on app-assessment-container "Remaining: 8:08 Previous ASSESS English Comprehension Next A company’s reputati…" at bounding box center [516, 391] width 1033 height 650
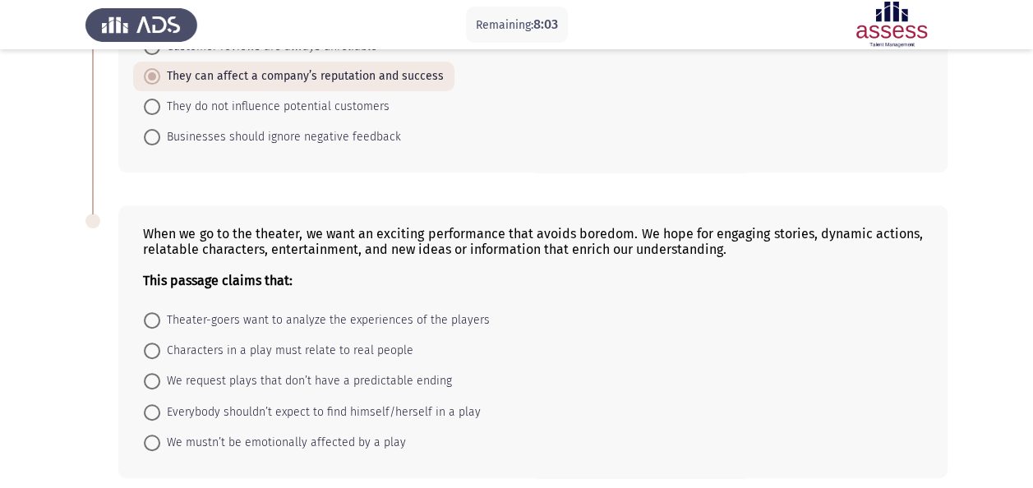
scroll to position [247, 0]
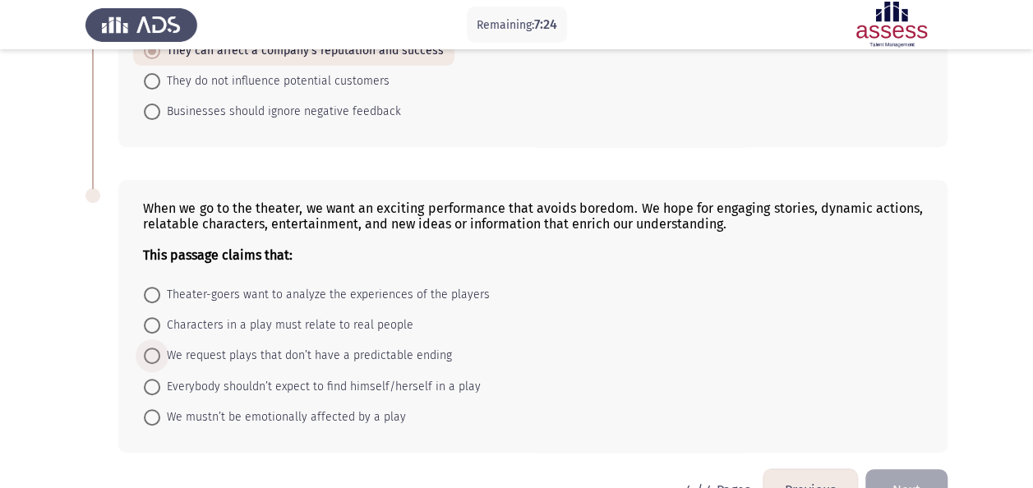
click at [273, 355] on span "We request plays that don’t have a predictable ending" at bounding box center [306, 356] width 292 height 20
click at [160, 355] on input "We request plays that don’t have a predictable ending" at bounding box center [152, 356] width 16 height 16
radio input "true"
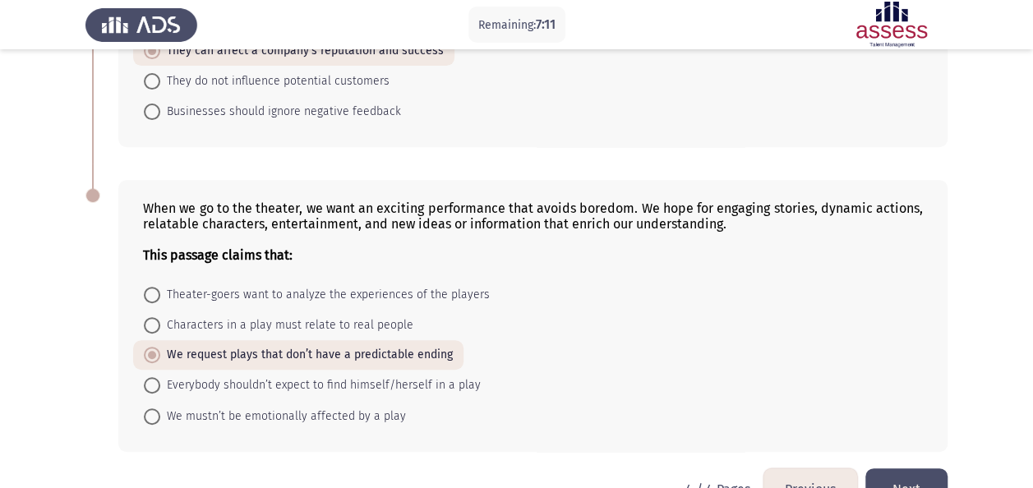
scroll to position [288, 0]
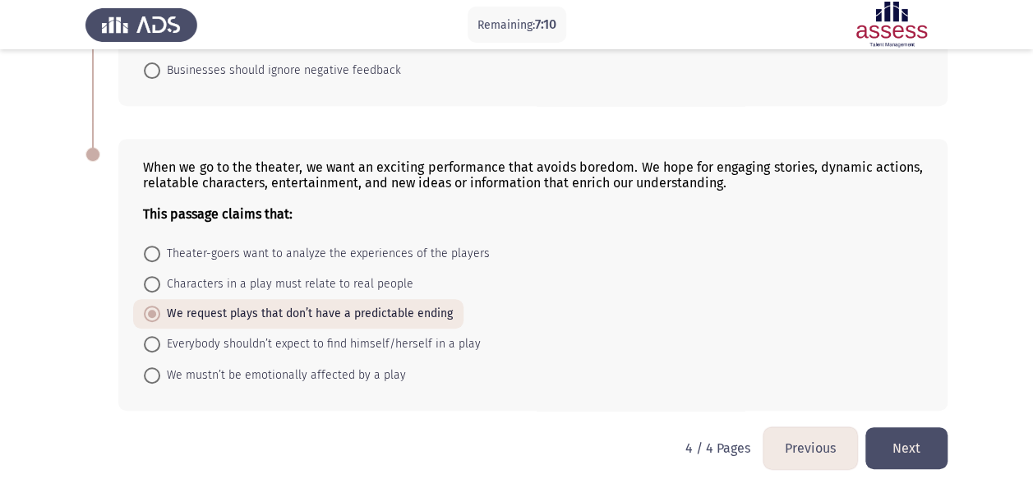
click at [792, 445] on button "Previous" at bounding box center [811, 448] width 94 height 42
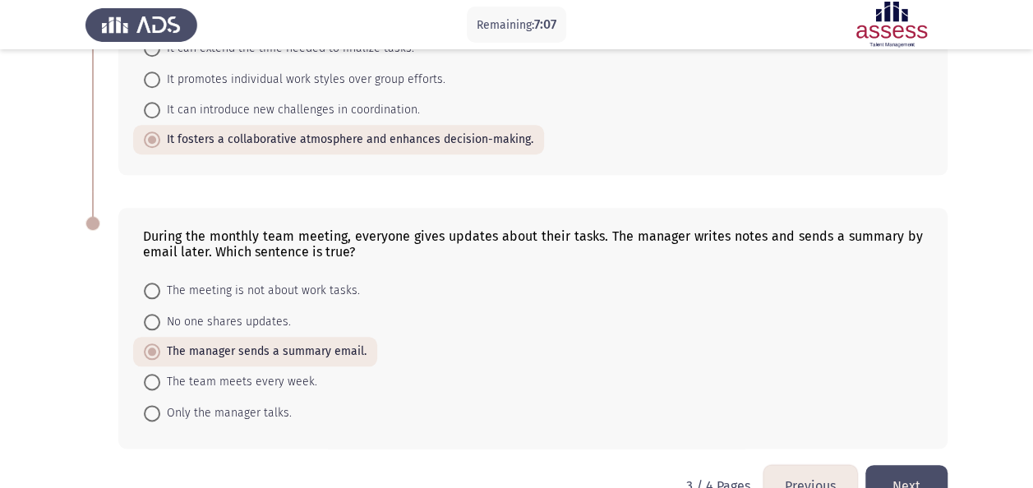
scroll to position [815, 0]
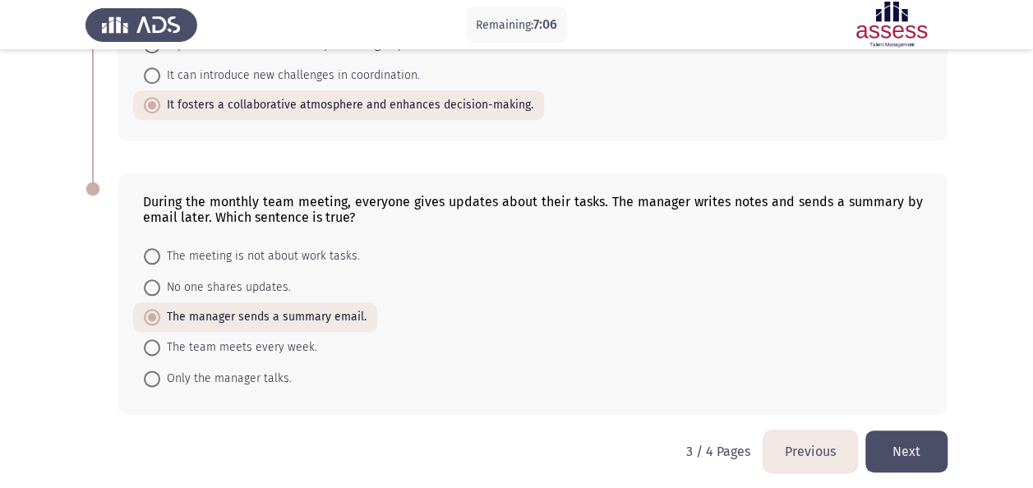
click at [815, 450] on button "Previous" at bounding box center [811, 452] width 94 height 42
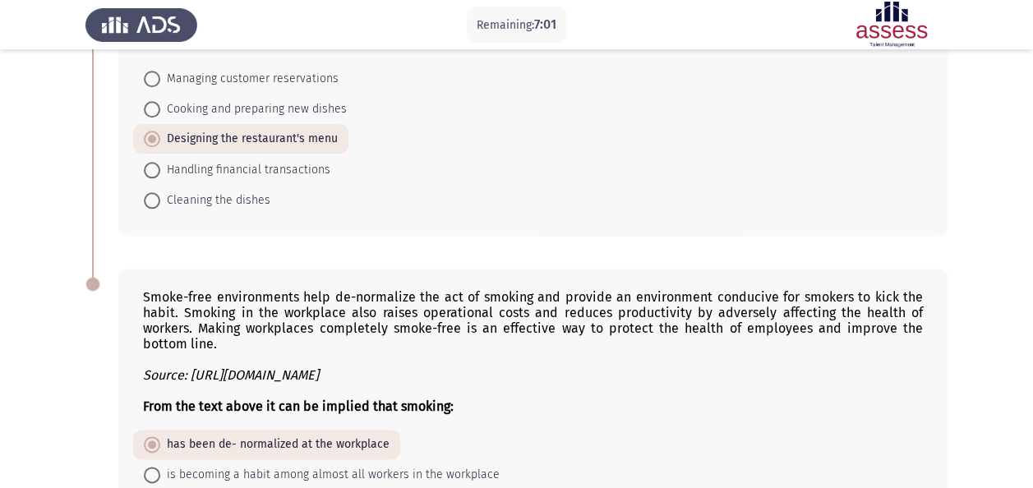
scroll to position [968, 0]
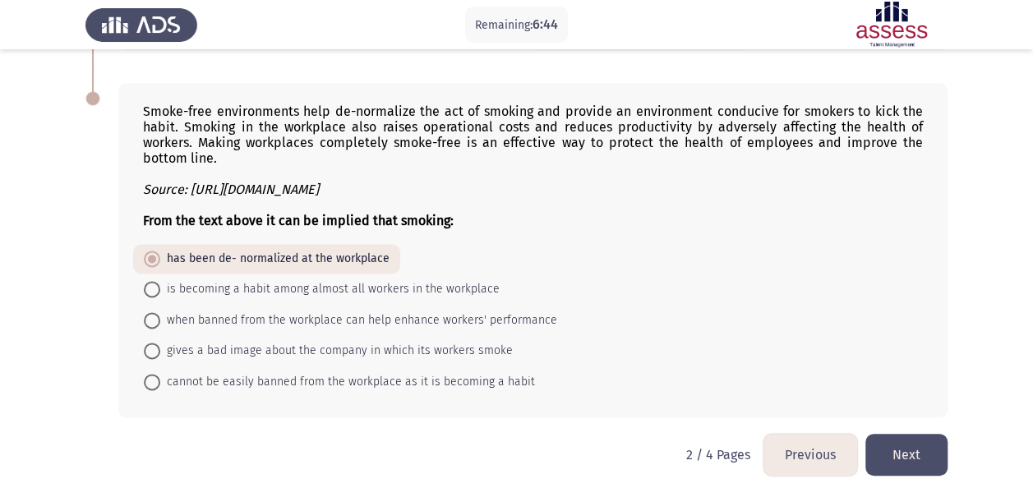
click at [419, 312] on span "when banned from the workplace can help enhance workers' performance" at bounding box center [358, 321] width 397 height 20
click at [160, 312] on input "when banned from the workplace can help enhance workers' performance" at bounding box center [152, 320] width 16 height 16
radio input "true"
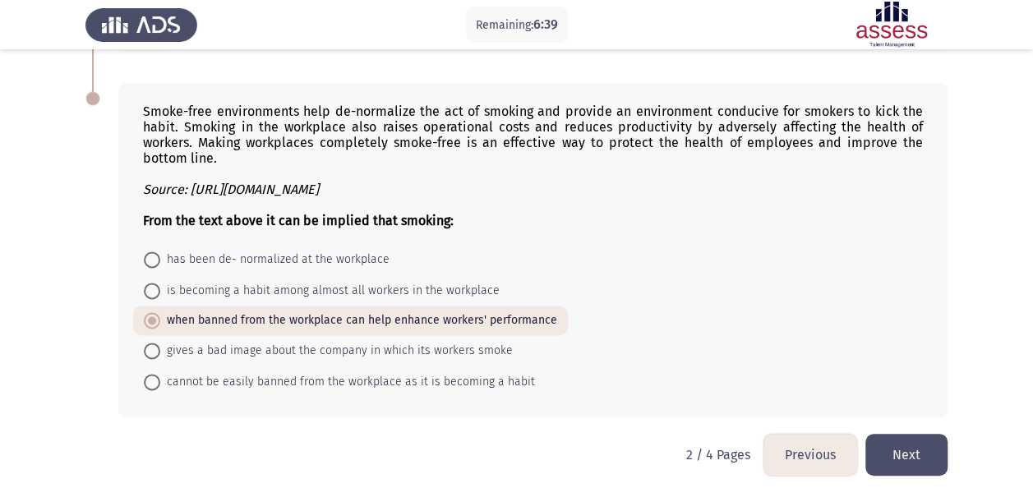
click at [804, 444] on button "Previous" at bounding box center [811, 455] width 94 height 42
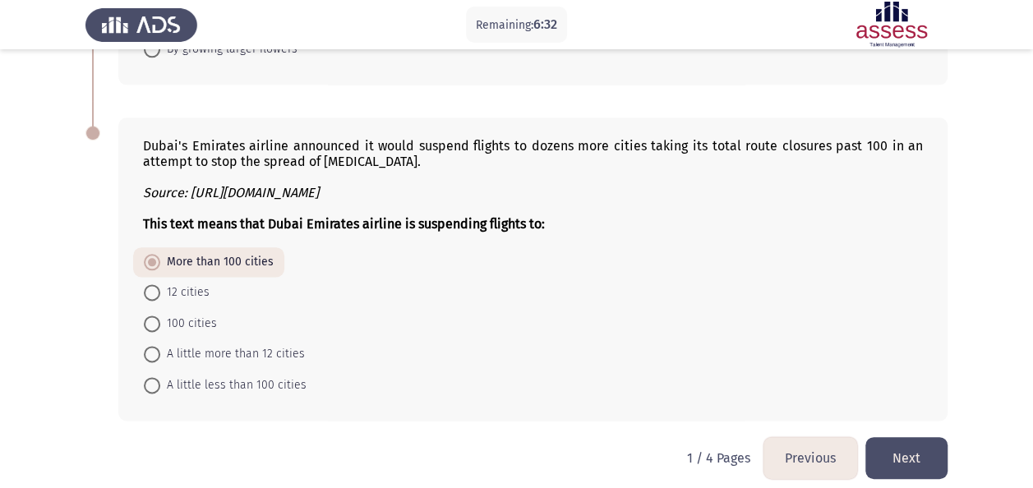
scroll to position [892, 0]
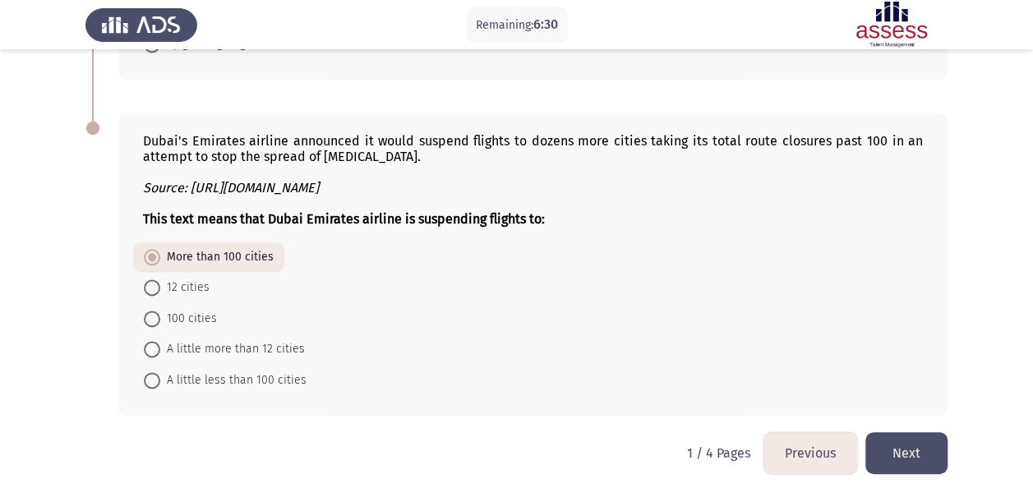
click at [907, 454] on button "Next" at bounding box center [907, 453] width 82 height 42
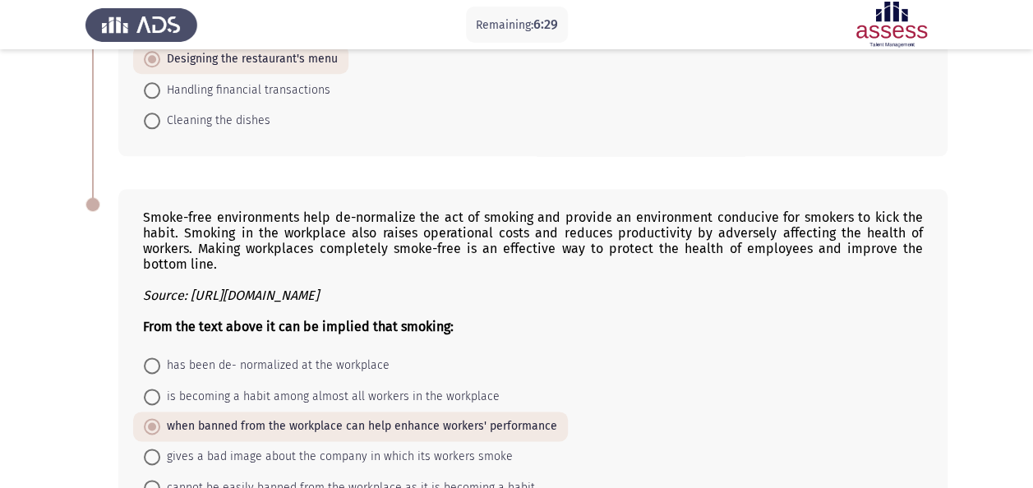
scroll to position [968, 0]
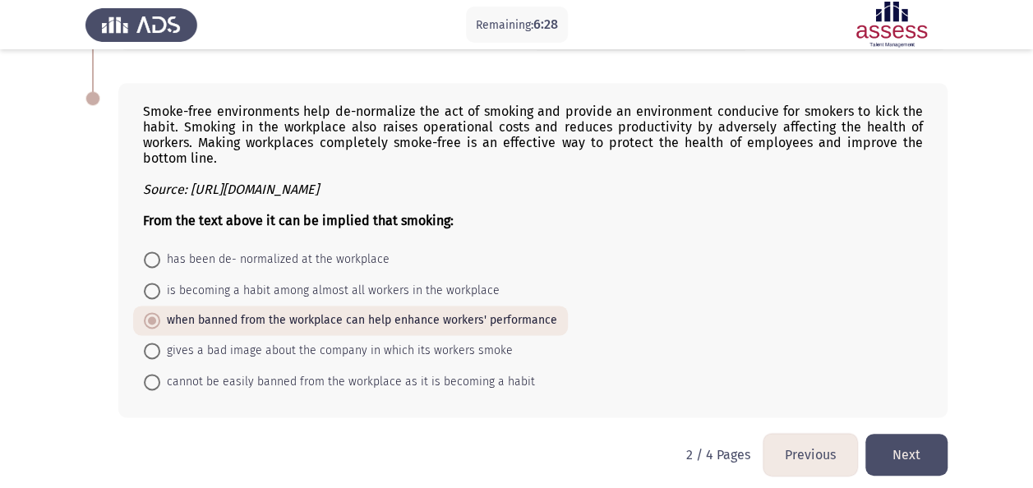
click at [893, 443] on button "Next" at bounding box center [907, 455] width 82 height 42
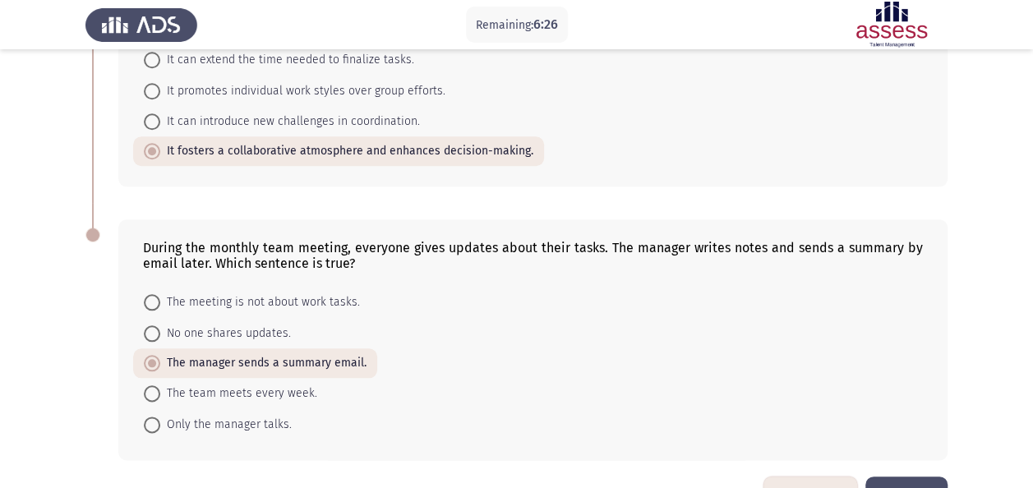
scroll to position [815, 0]
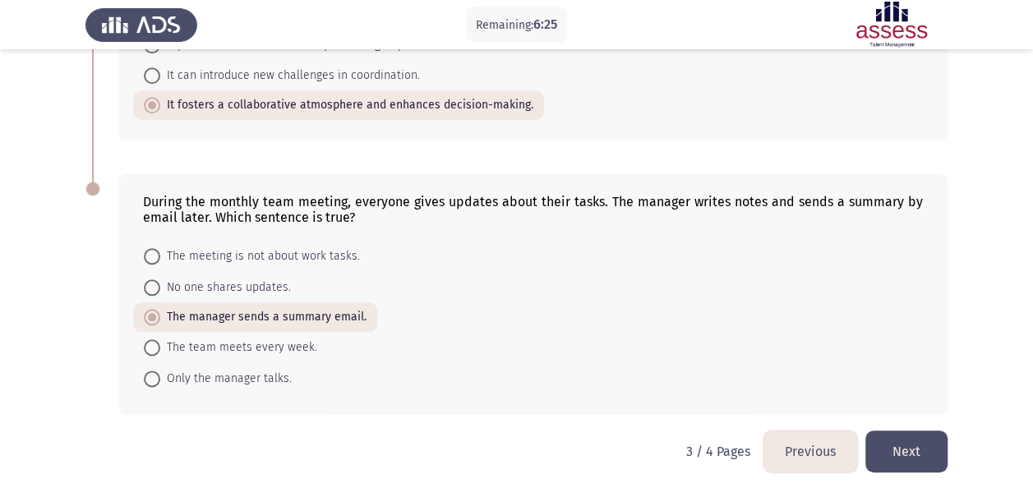
click at [903, 451] on button "Next" at bounding box center [907, 452] width 82 height 42
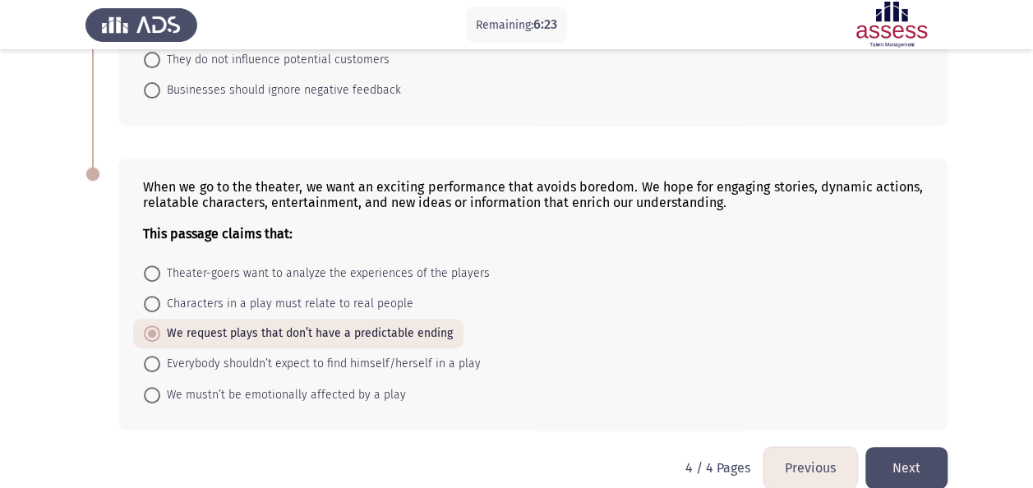
scroll to position [288, 0]
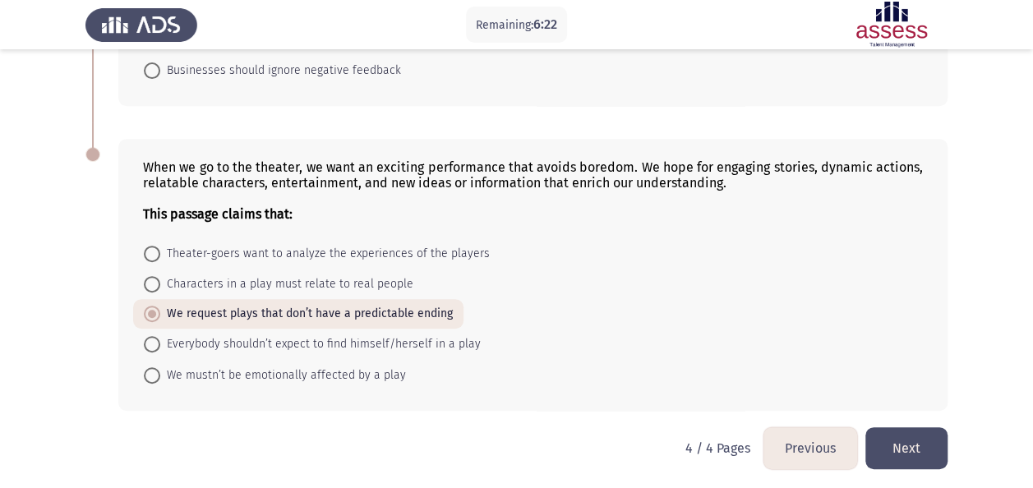
click at [914, 450] on button "Next" at bounding box center [907, 448] width 82 height 42
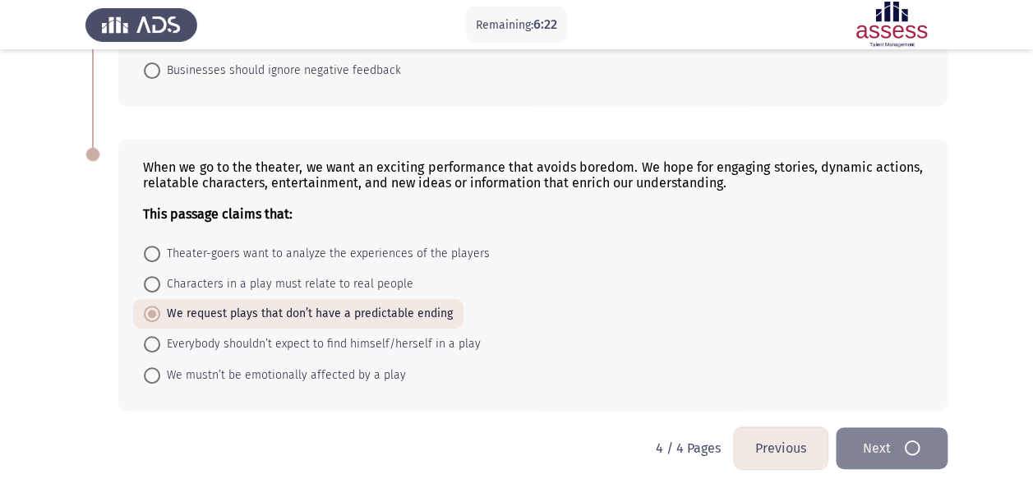
scroll to position [0, 0]
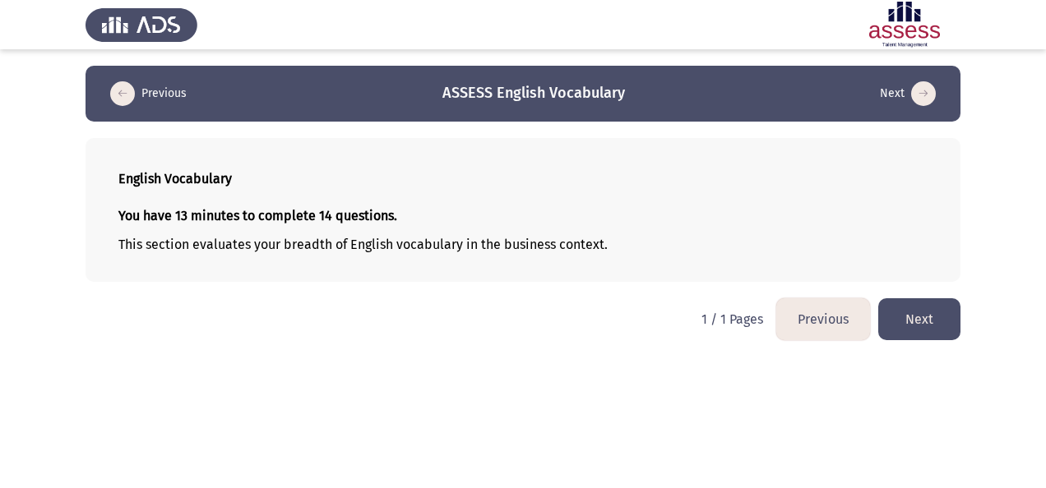
click at [919, 311] on button "Next" at bounding box center [919, 319] width 82 height 42
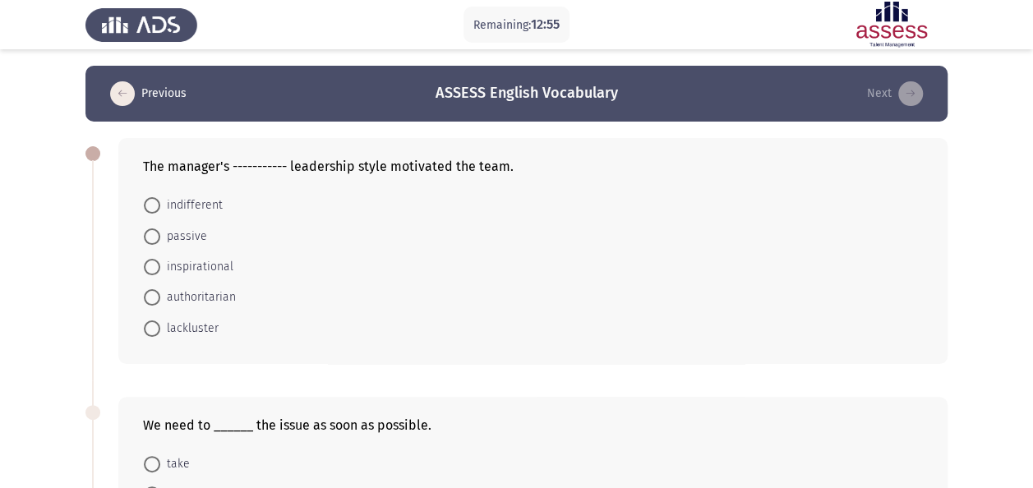
click at [164, 270] on span "inspirational" at bounding box center [196, 267] width 73 height 20
click at [160, 270] on input "inspirational" at bounding box center [152, 267] width 16 height 16
radio input "true"
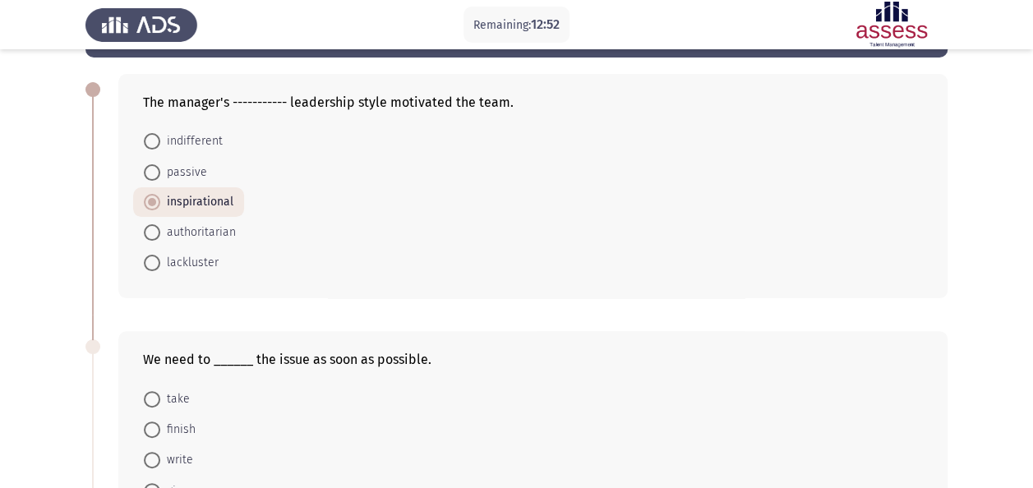
scroll to position [164, 0]
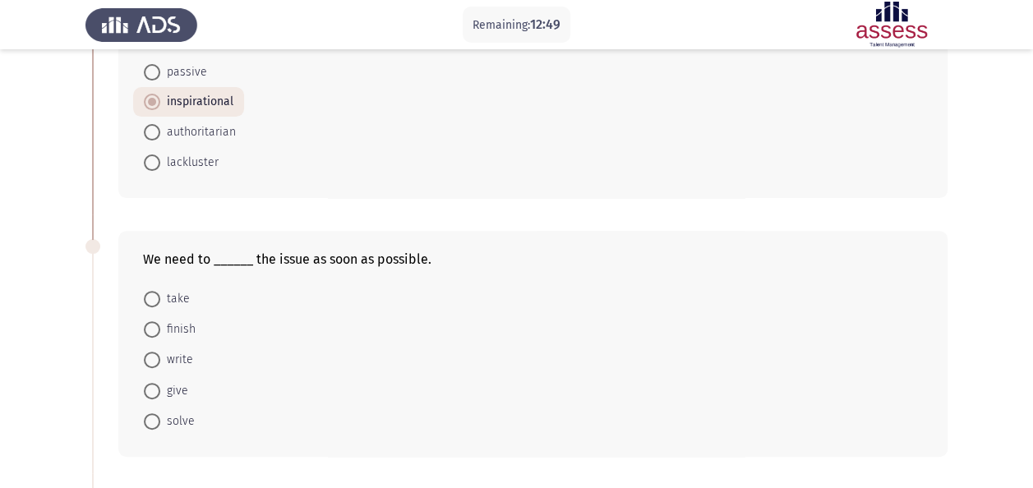
click at [170, 422] on span "solve" at bounding box center [177, 422] width 35 height 20
click at [160, 422] on input "solve" at bounding box center [152, 421] width 16 height 16
radio input "true"
click at [72, 338] on app-assessment-container "Remaining: 12:49 Previous ASSESS English Vocabulary Next The manager's --------…" at bounding box center [516, 445] width 1033 height 1088
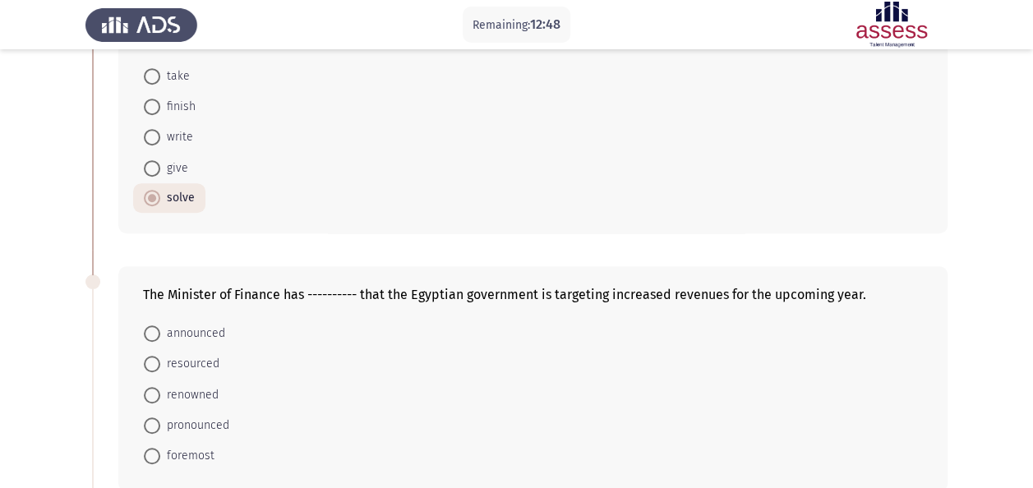
scroll to position [411, 0]
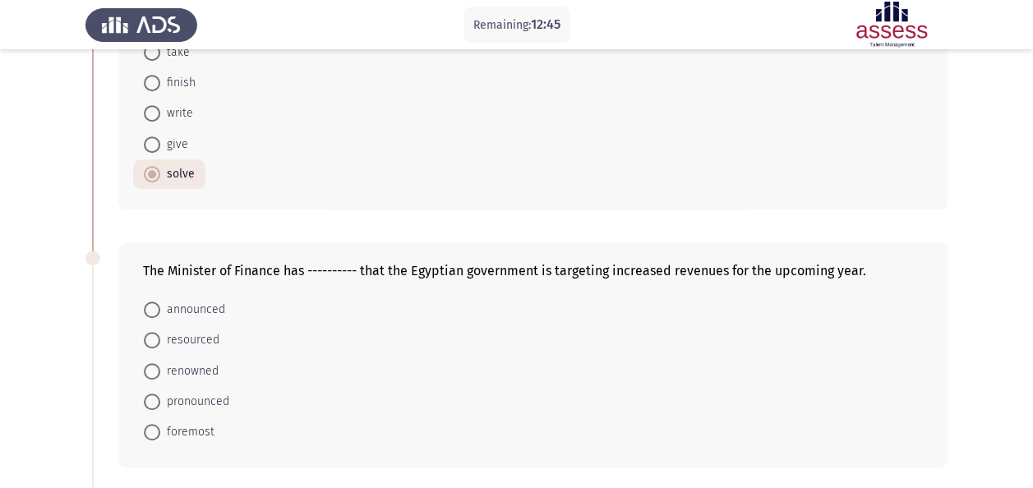
click at [205, 294] on mat-radio-button "announced" at bounding box center [184, 309] width 103 height 30
click at [202, 307] on span "announced" at bounding box center [192, 310] width 65 height 20
click at [160, 307] on input "announced" at bounding box center [152, 310] width 16 height 16
radio input "true"
click at [62, 321] on app-assessment-container "Remaining: 12:44 Previous ASSESS English Vocabulary Next The manager's --------…" at bounding box center [516, 198] width 1033 height 1087
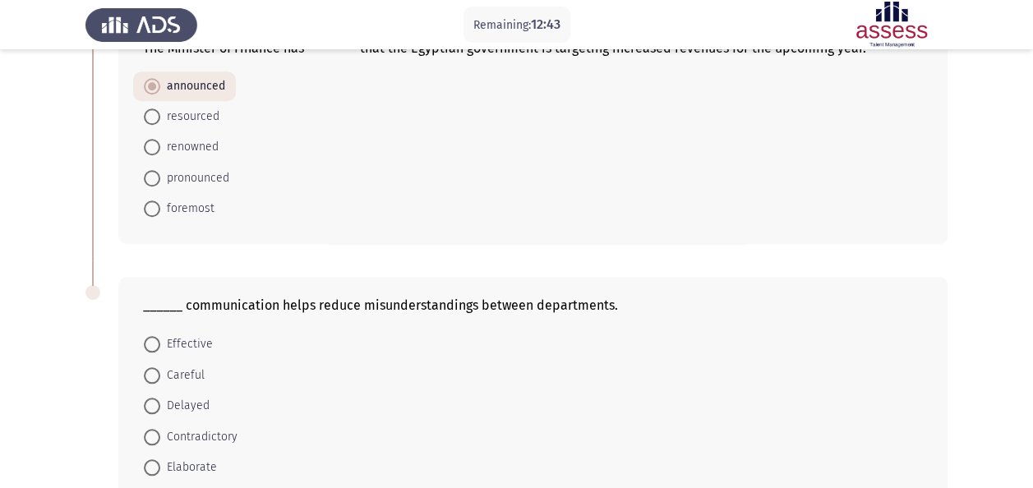
scroll to position [658, 0]
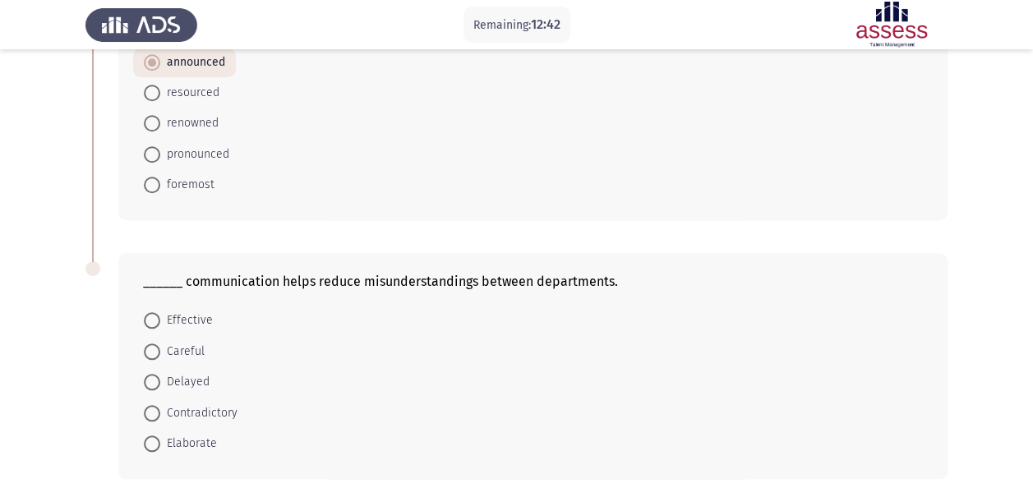
click at [166, 314] on span "Effective" at bounding box center [186, 321] width 53 height 20
click at [160, 314] on input "Effective" at bounding box center [152, 320] width 16 height 16
radio input "true"
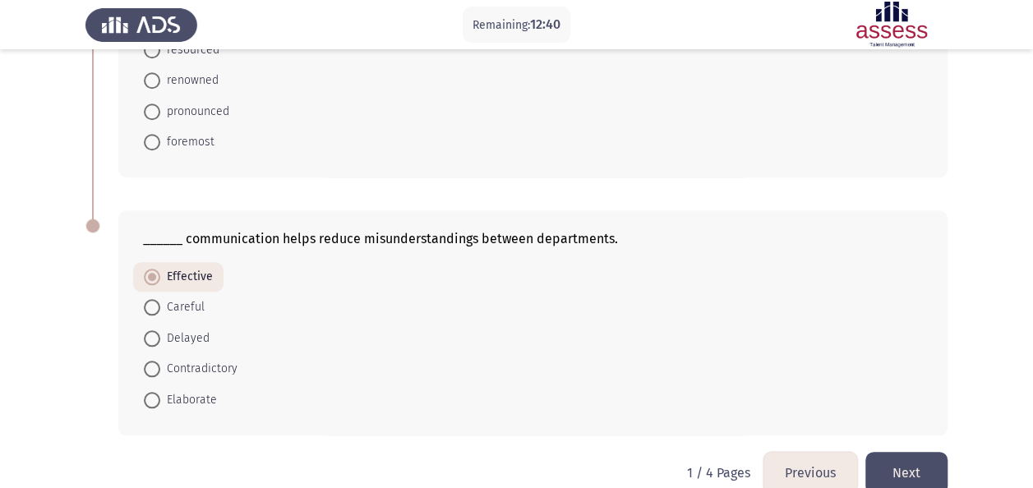
scroll to position [723, 0]
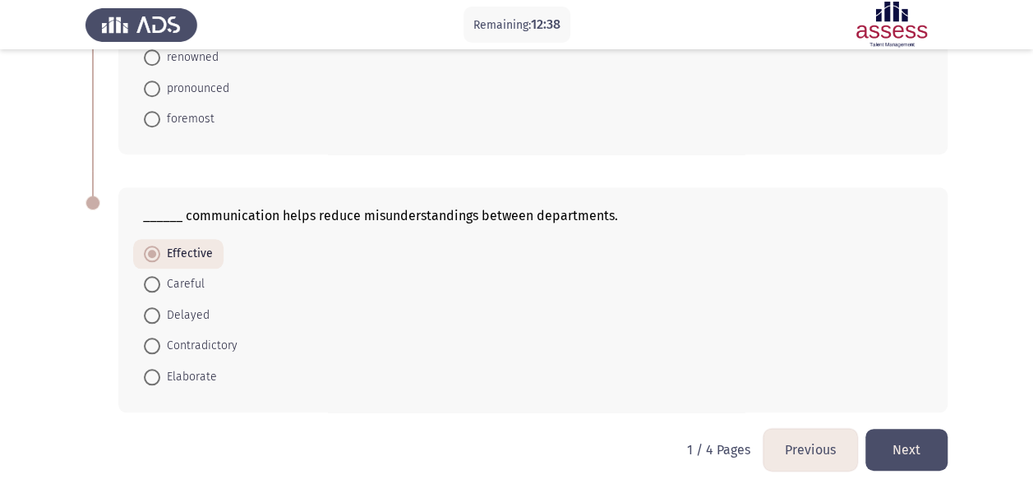
click at [919, 443] on button "Next" at bounding box center [907, 450] width 82 height 42
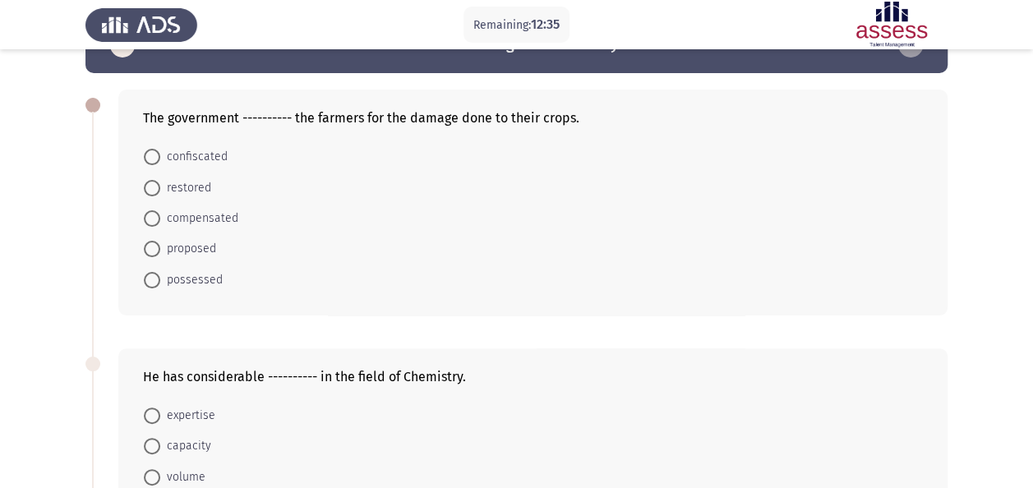
scroll to position [0, 0]
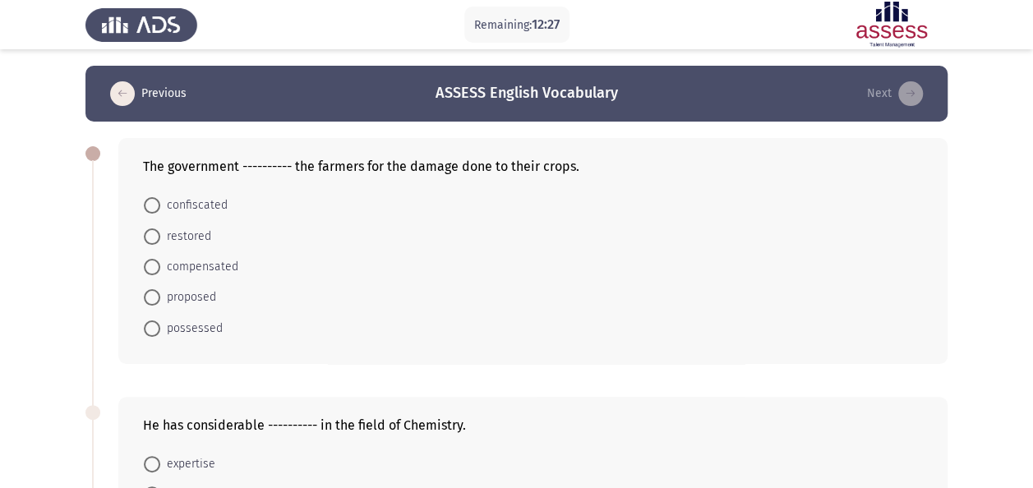
click at [156, 267] on span at bounding box center [152, 267] width 16 height 16
click at [156, 267] on input "compensated" at bounding box center [152, 267] width 16 height 16
radio input "true"
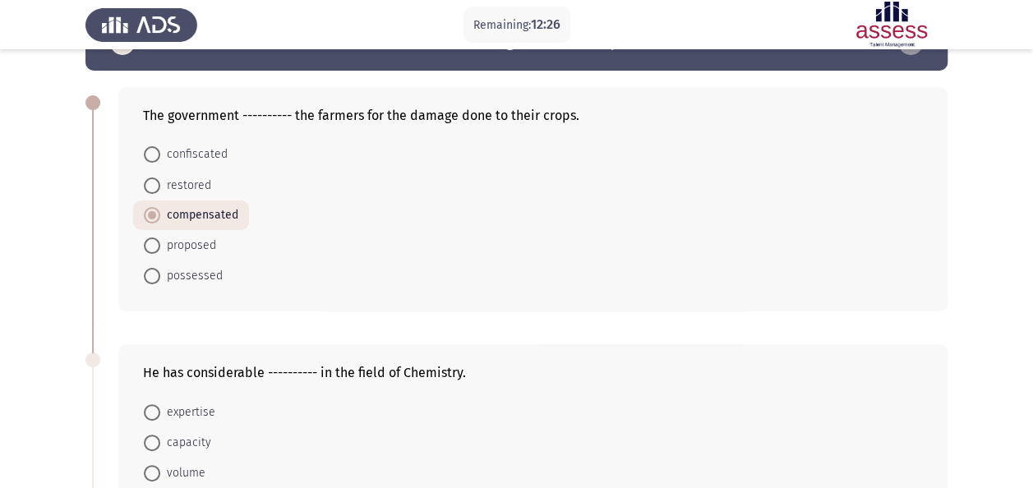
scroll to position [164, 0]
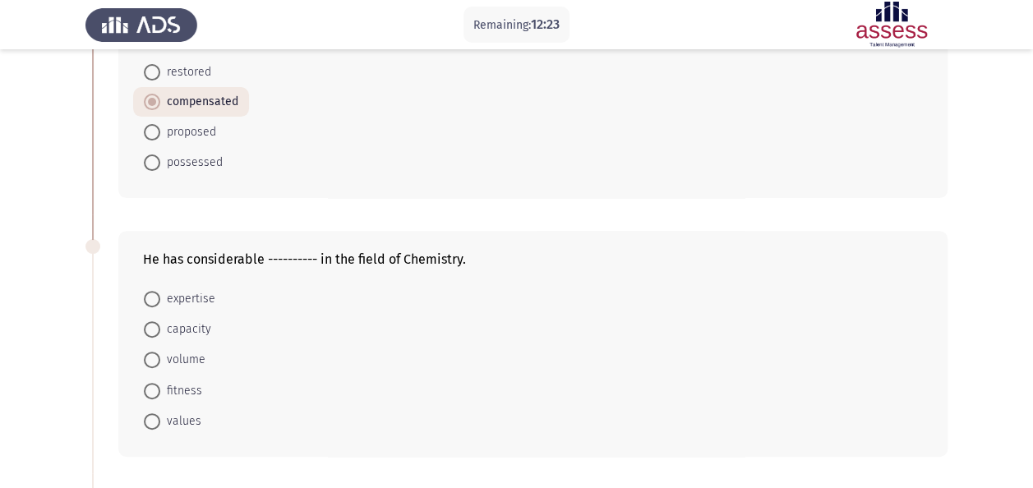
click at [161, 285] on mat-radio-button "expertise" at bounding box center [179, 298] width 93 height 30
click at [148, 295] on span at bounding box center [152, 299] width 16 height 16
click at [148, 295] on input "expertise" at bounding box center [152, 299] width 16 height 16
radio input "true"
click at [54, 364] on app-assessment-container "Remaining: 12:22 Previous ASSESS English Vocabulary Next The government -------…" at bounding box center [516, 445] width 1033 height 1088
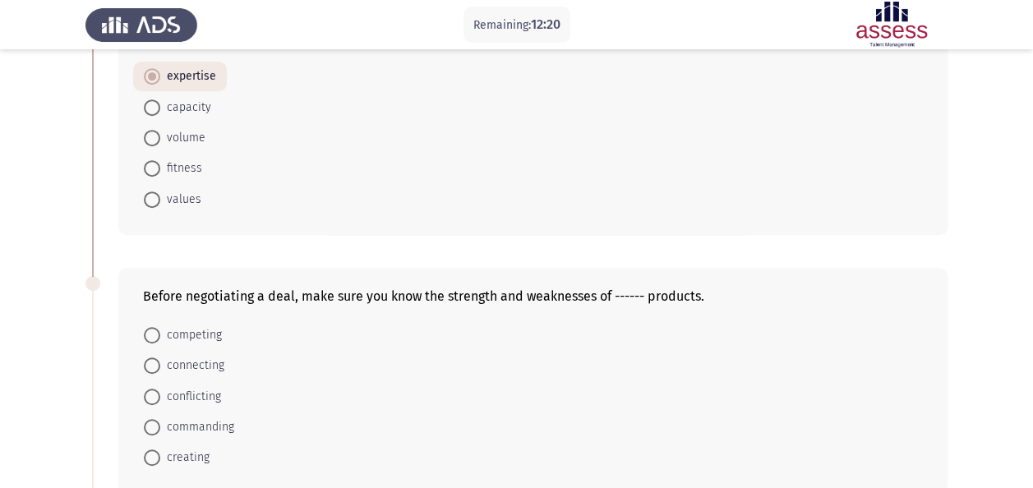
scroll to position [411, 0]
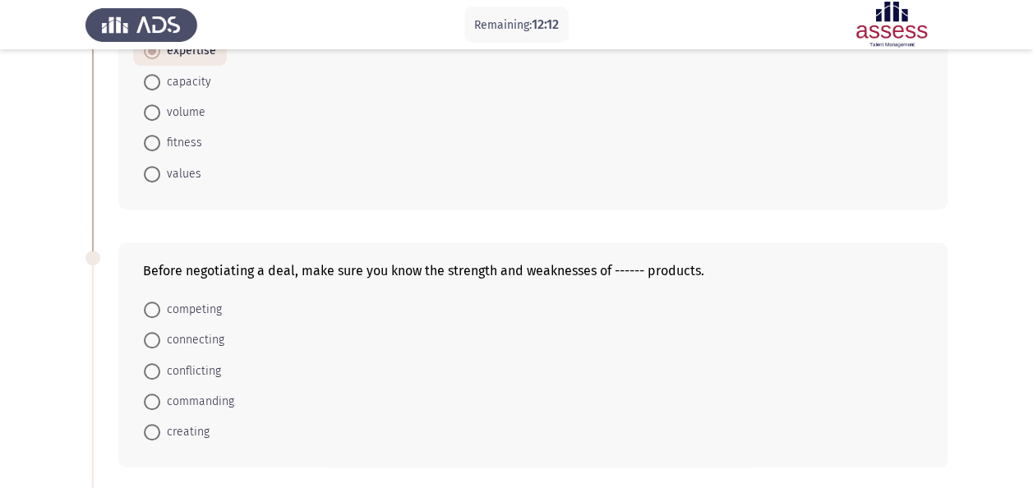
click at [182, 305] on span "competing" at bounding box center [191, 310] width 62 height 20
click at [160, 305] on input "competing" at bounding box center [152, 310] width 16 height 16
radio input "true"
click at [69, 378] on app-assessment-container "Remaining: 12:09 Previous ASSESS English Vocabulary Next The government -------…" at bounding box center [516, 198] width 1033 height 1087
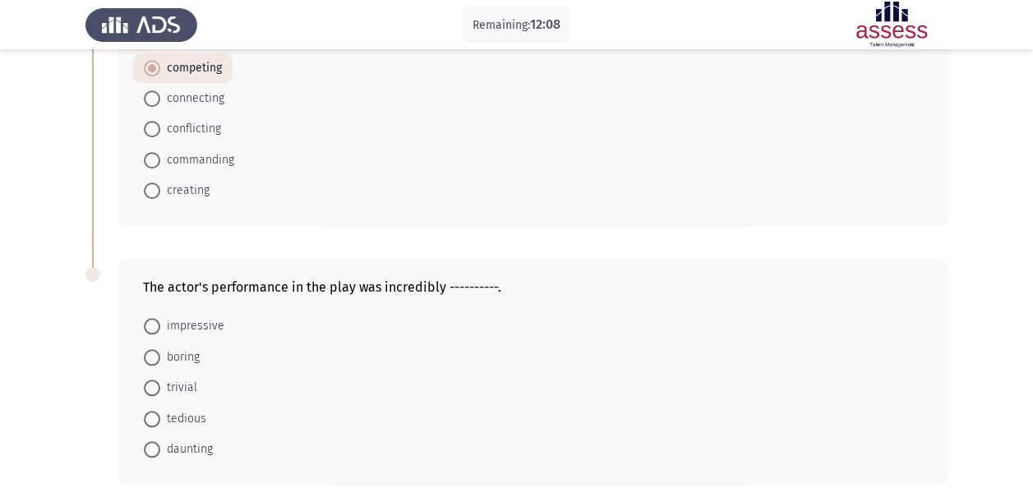
scroll to position [658, 0]
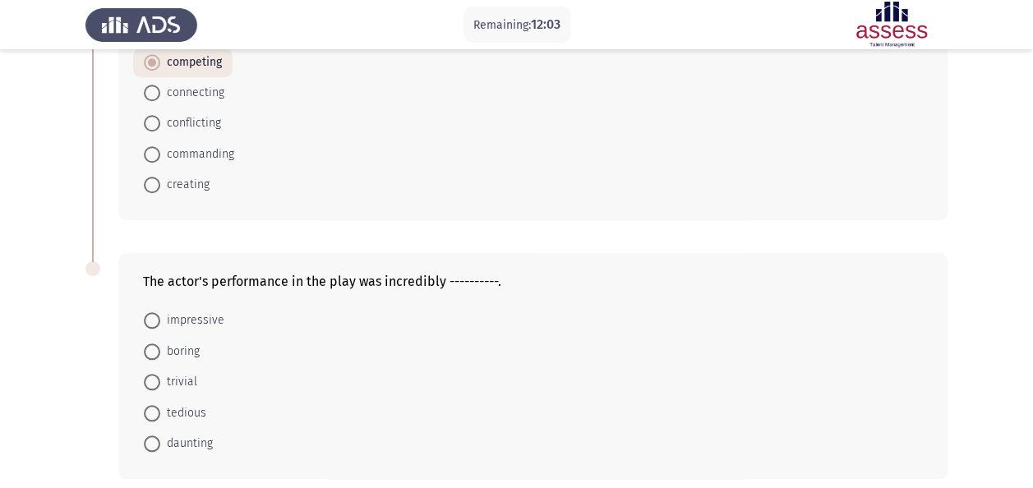
click at [196, 321] on span "impressive" at bounding box center [192, 321] width 64 height 20
click at [160, 321] on input "impressive" at bounding box center [152, 320] width 16 height 16
radio input "true"
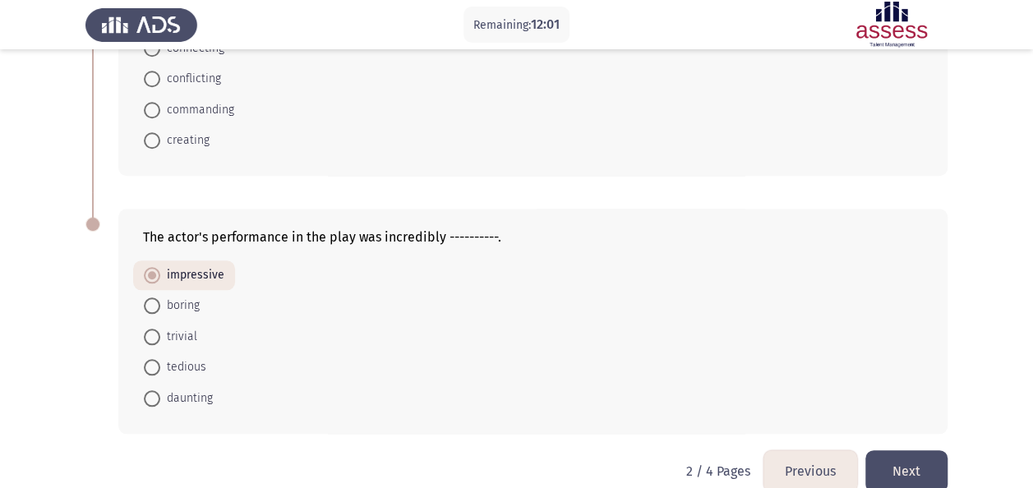
scroll to position [723, 0]
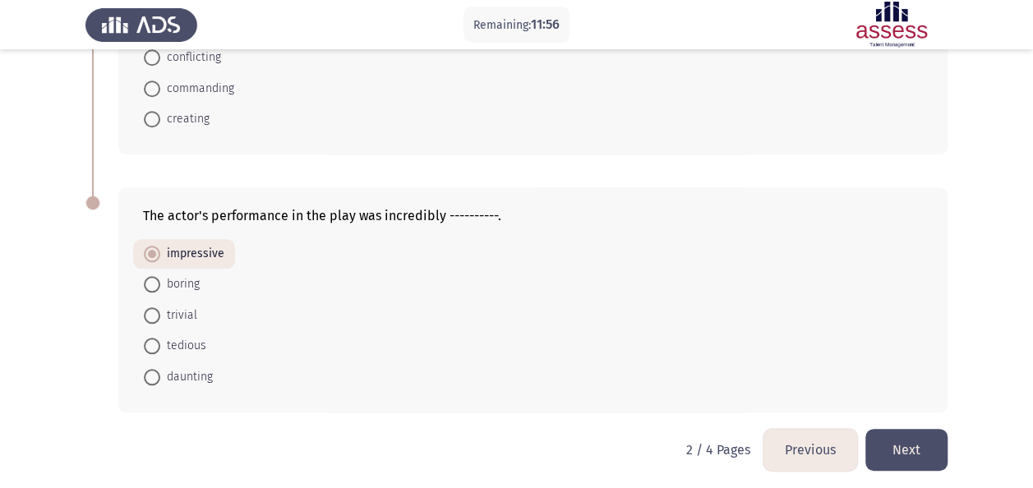
click at [913, 453] on button "Next" at bounding box center [907, 450] width 82 height 42
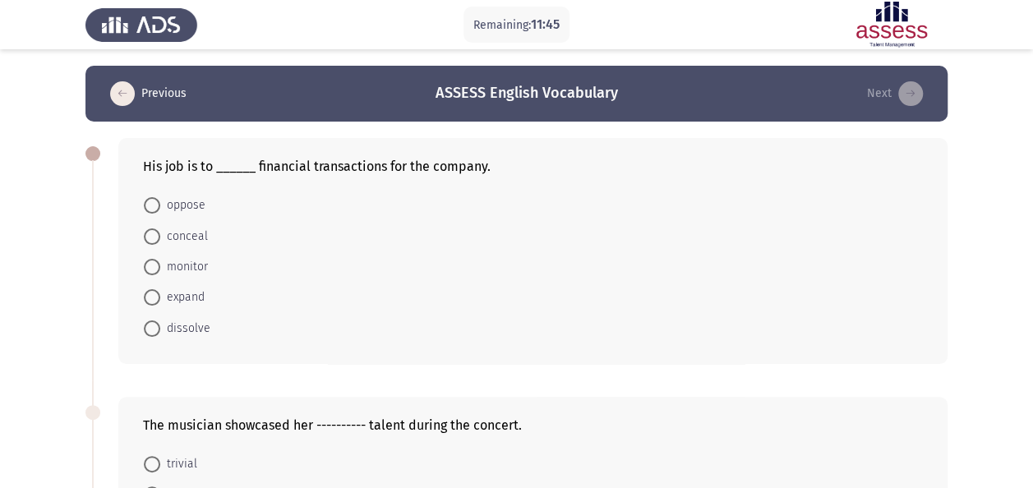
click at [197, 266] on span "monitor" at bounding box center [184, 267] width 48 height 20
click at [160, 266] on input "monitor" at bounding box center [152, 267] width 16 height 16
radio input "true"
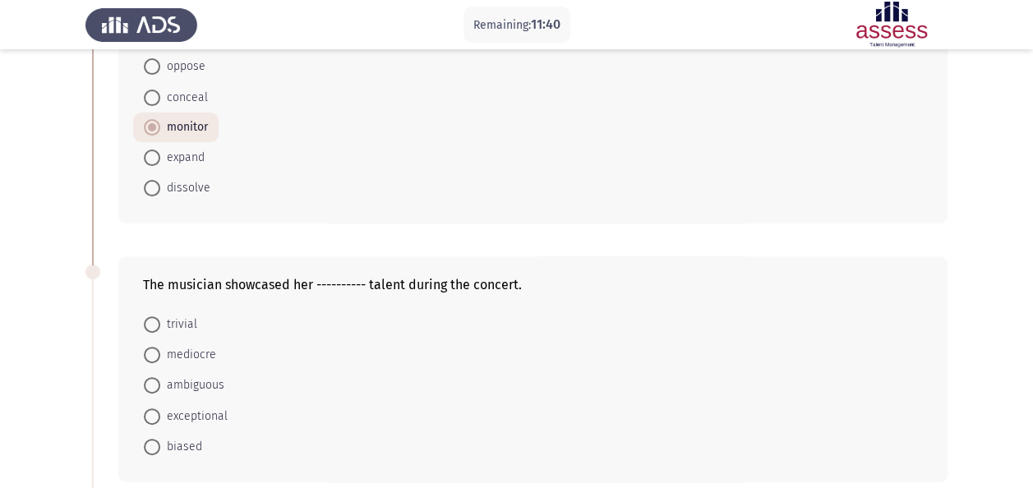
scroll to position [164, 0]
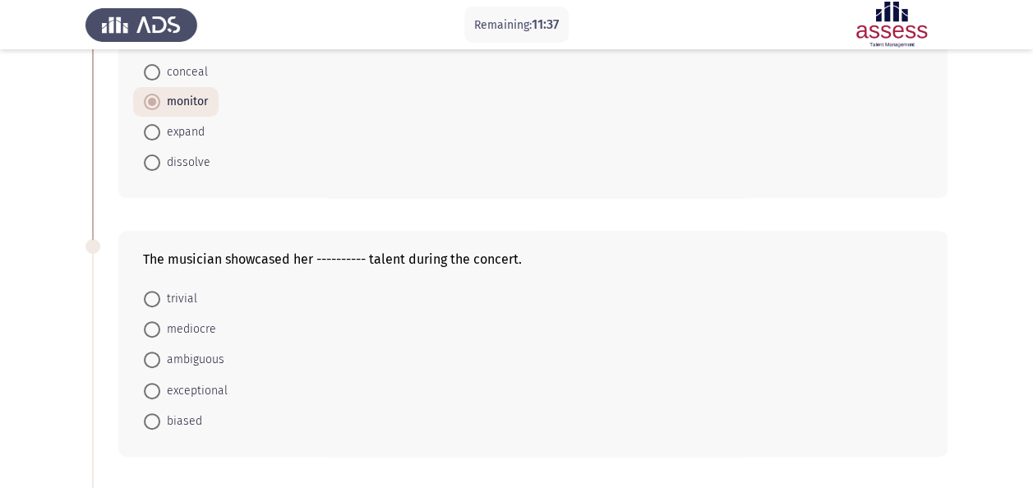
click at [206, 391] on span "exceptional" at bounding box center [193, 391] width 67 height 20
click at [160, 391] on input "exceptional" at bounding box center [152, 391] width 16 height 16
radio input "true"
click at [61, 365] on app-assessment-container "Remaining: 11:37 Previous ASSESS English Vocabulary Next His job is to ______ f…" at bounding box center [516, 453] width 1033 height 1104
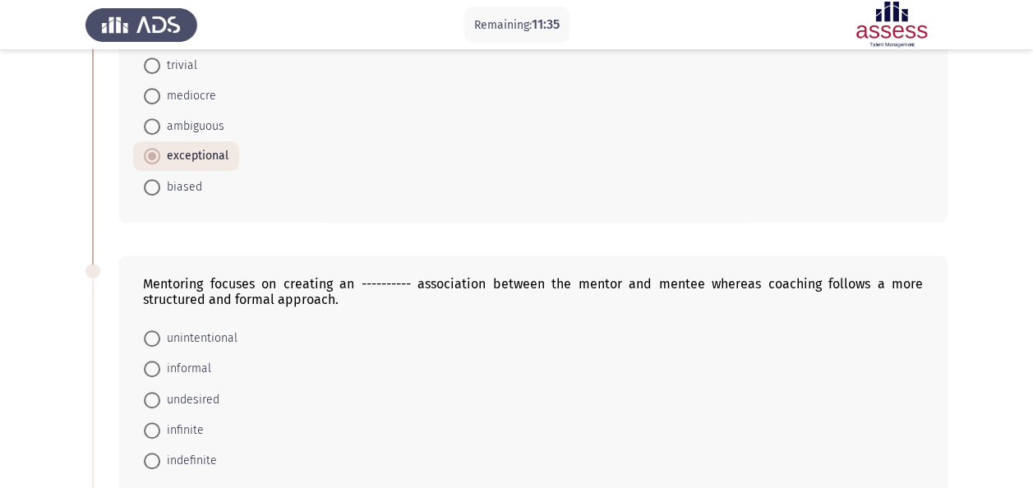
scroll to position [493, 0]
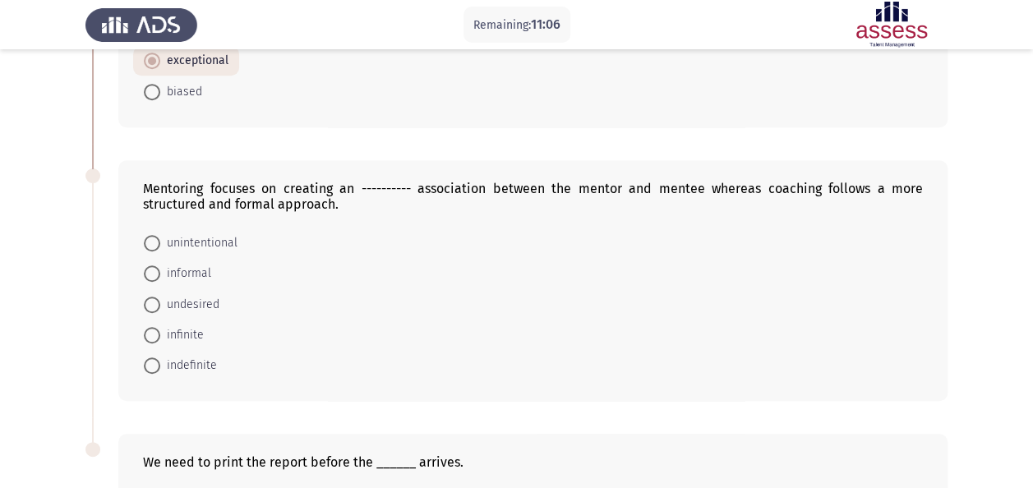
click at [193, 266] on span "informal" at bounding box center [185, 274] width 51 height 20
click at [160, 266] on input "informal" at bounding box center [152, 273] width 16 height 16
radio input "true"
click at [34, 256] on app-assessment-container "Remaining: 11:05 Previous ASSESS English Vocabulary Next His job is to ______ f…" at bounding box center [516, 124] width 1033 height 1103
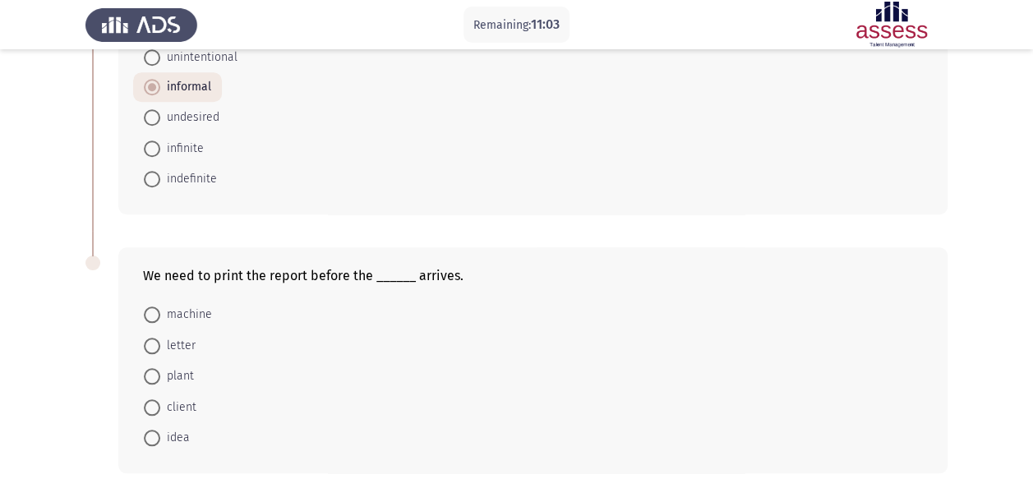
scroll to position [740, 0]
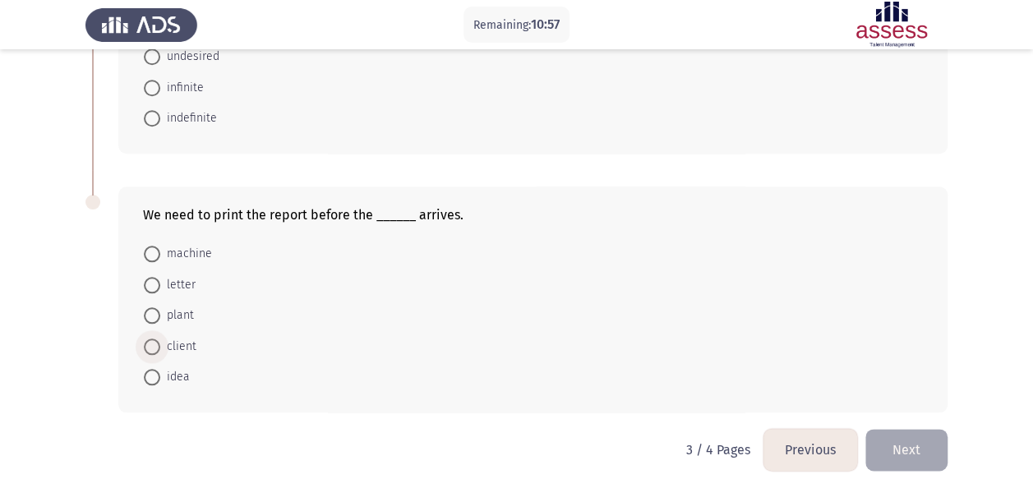
click at [184, 337] on span "client" at bounding box center [178, 347] width 36 height 20
click at [160, 339] on input "client" at bounding box center [152, 347] width 16 height 16
radio input "true"
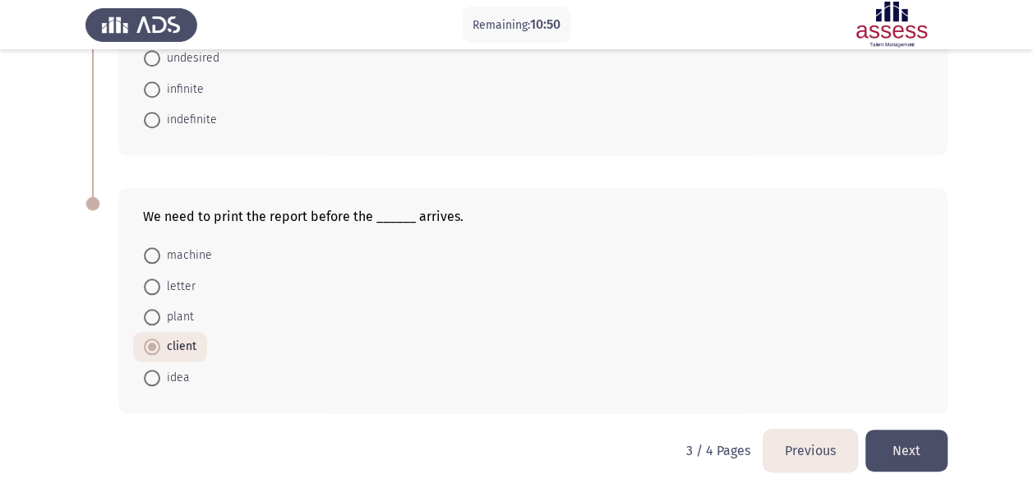
click at [931, 444] on button "Next" at bounding box center [907, 451] width 82 height 42
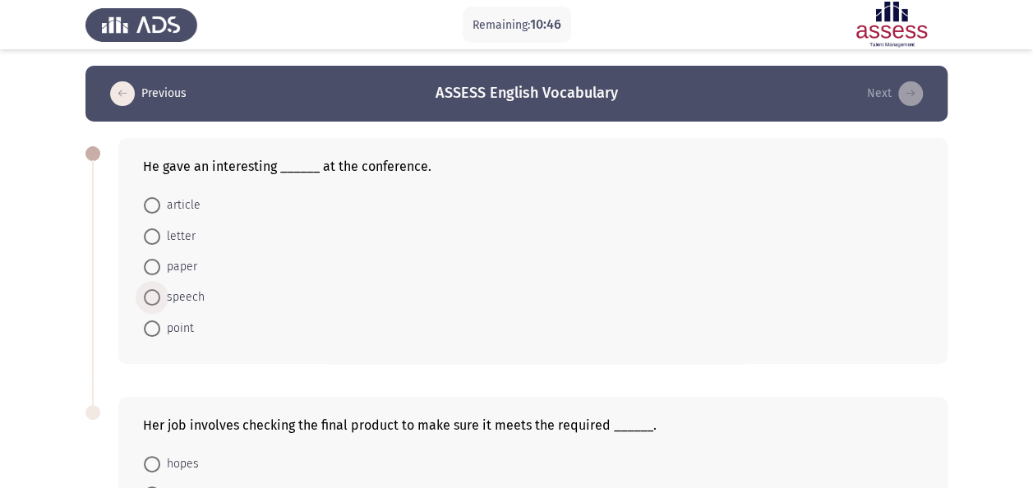
drag, startPoint x: 196, startPoint y: 300, endPoint x: 187, endPoint y: 297, distance: 8.9
click at [196, 297] on span "speech" at bounding box center [182, 298] width 44 height 20
click at [160, 297] on input "speech" at bounding box center [152, 297] width 16 height 16
radio input "true"
click at [69, 261] on app-assessment-container "Remaining: 10:46 Previous ASSESS English Vocabulary Next He gave an interesting…" at bounding box center [516, 352] width 1033 height 572
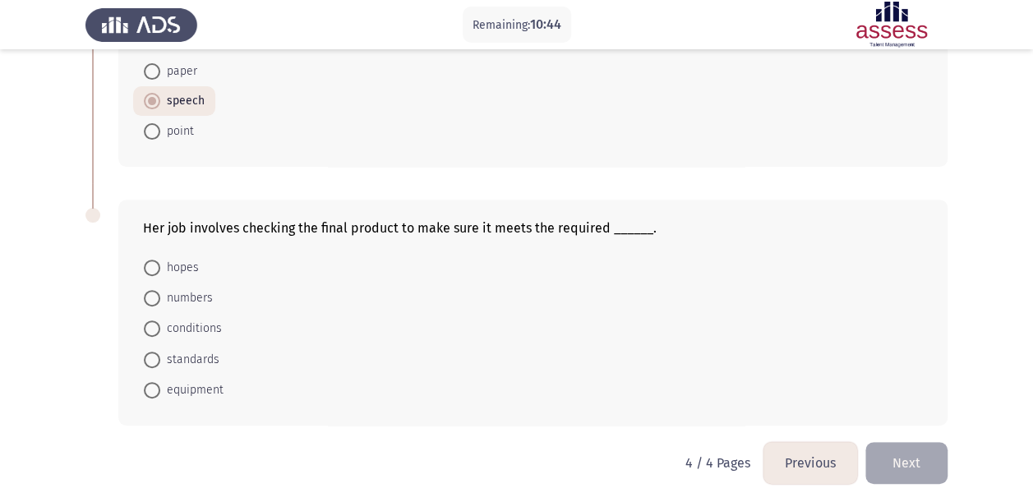
scroll to position [212, 0]
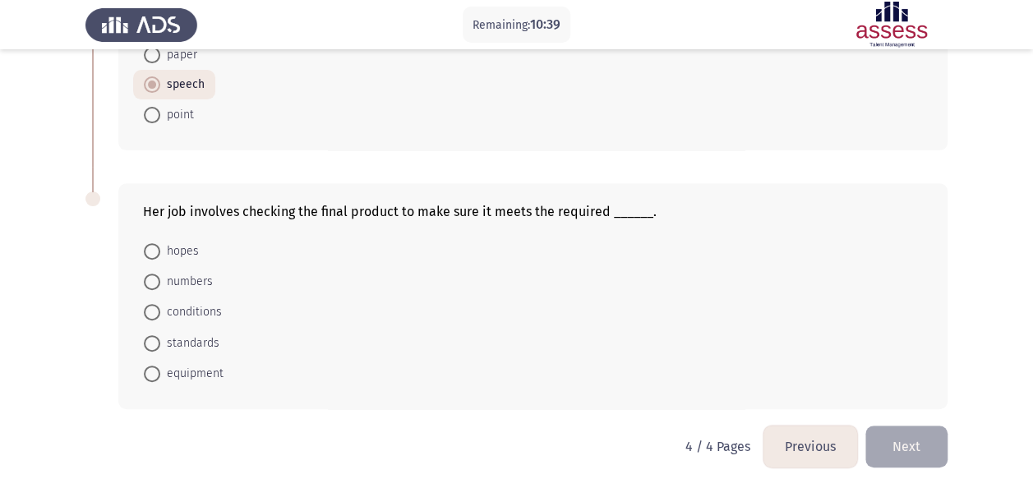
click at [184, 327] on mat-radio-button "standards" at bounding box center [181, 342] width 97 height 30
click at [174, 330] on mat-radio-button "standards" at bounding box center [181, 342] width 97 height 30
click at [153, 340] on span at bounding box center [152, 343] width 16 height 16
click at [153, 340] on input "standards" at bounding box center [152, 343] width 16 height 16
radio input "true"
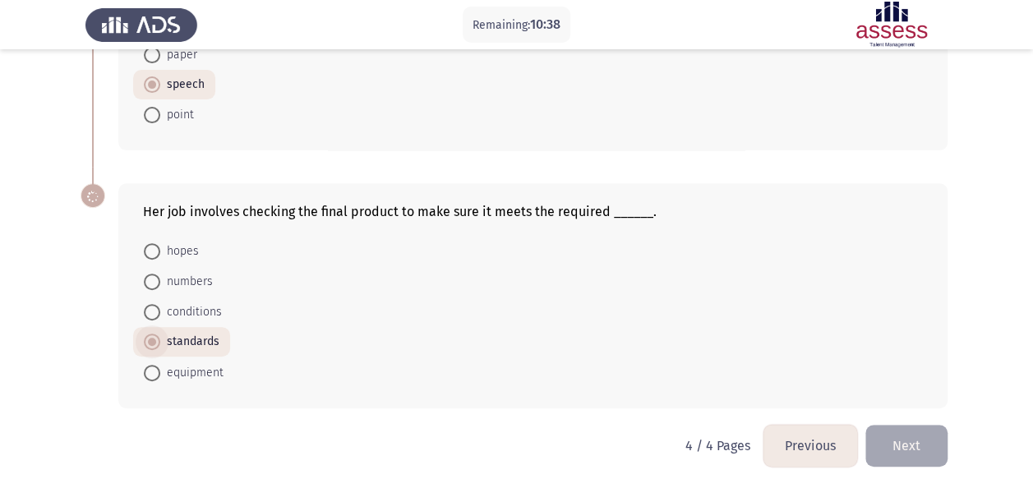
scroll to position [211, 0]
click at [70, 334] on app-assessment-container "Remaining: 10:38 Previous ASSESS English Vocabulary Next He gave an interesting…" at bounding box center [516, 140] width 1033 height 571
click at [160, 342] on span "standards" at bounding box center [189, 343] width 59 height 20
click at [160, 342] on input "standards" at bounding box center [152, 343] width 16 height 16
click at [812, 433] on button "Previous" at bounding box center [811, 447] width 94 height 42
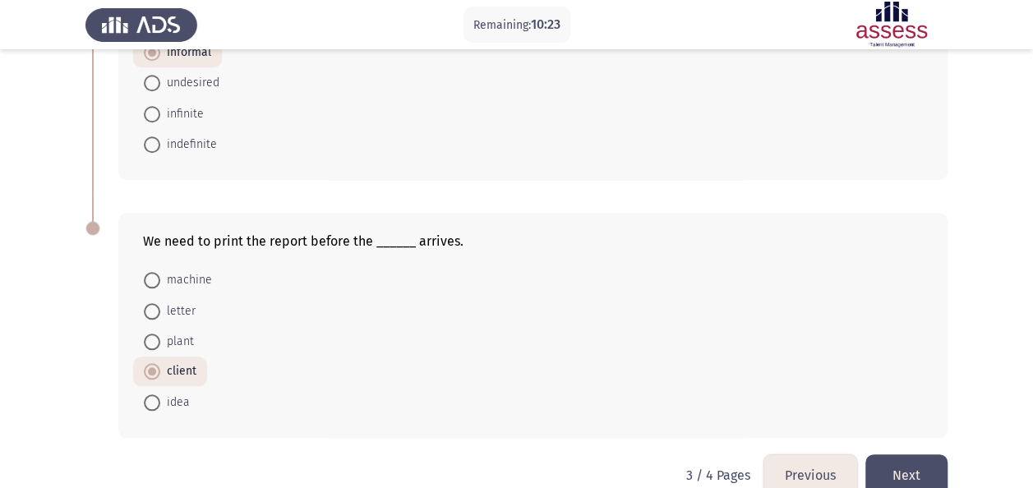
scroll to position [738, 0]
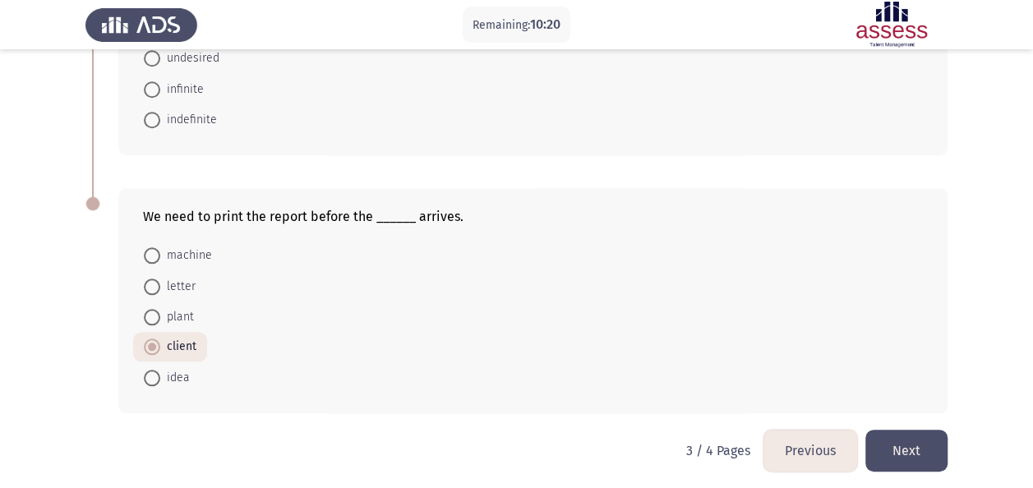
click at [819, 446] on button "Previous" at bounding box center [811, 451] width 94 height 42
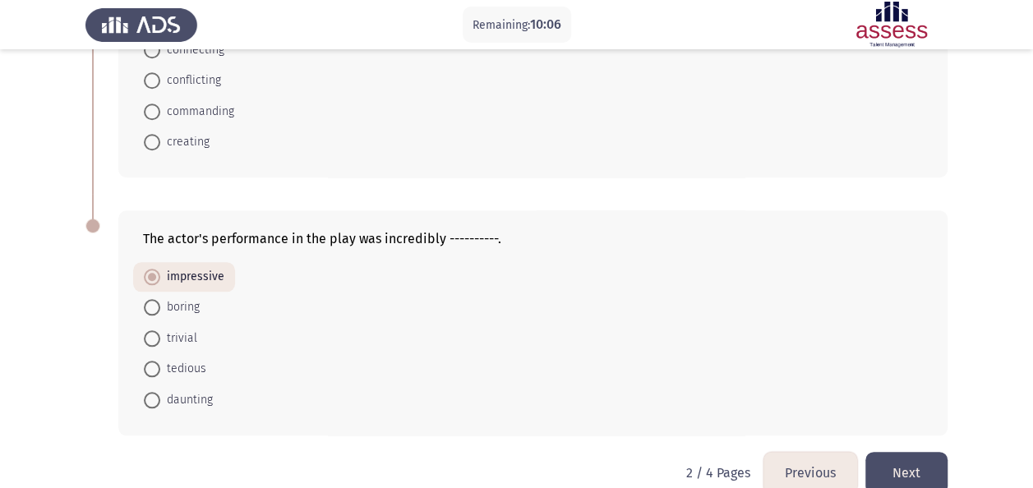
scroll to position [723, 0]
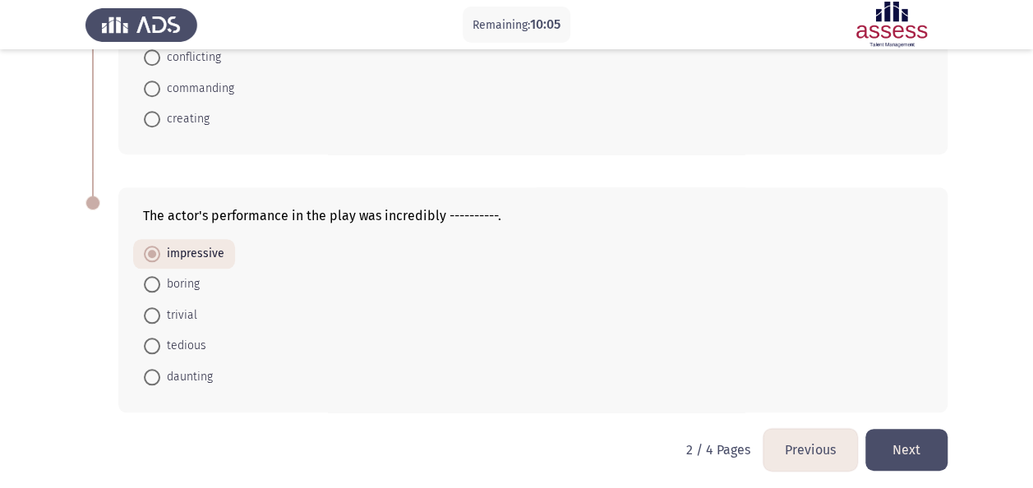
click at [788, 437] on button "Previous" at bounding box center [811, 450] width 94 height 42
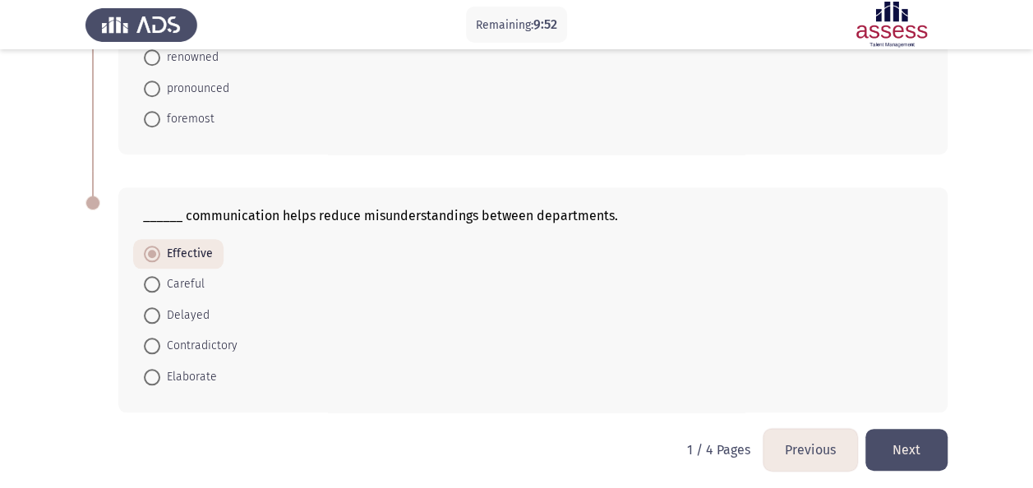
click at [907, 447] on button "Next" at bounding box center [907, 450] width 82 height 42
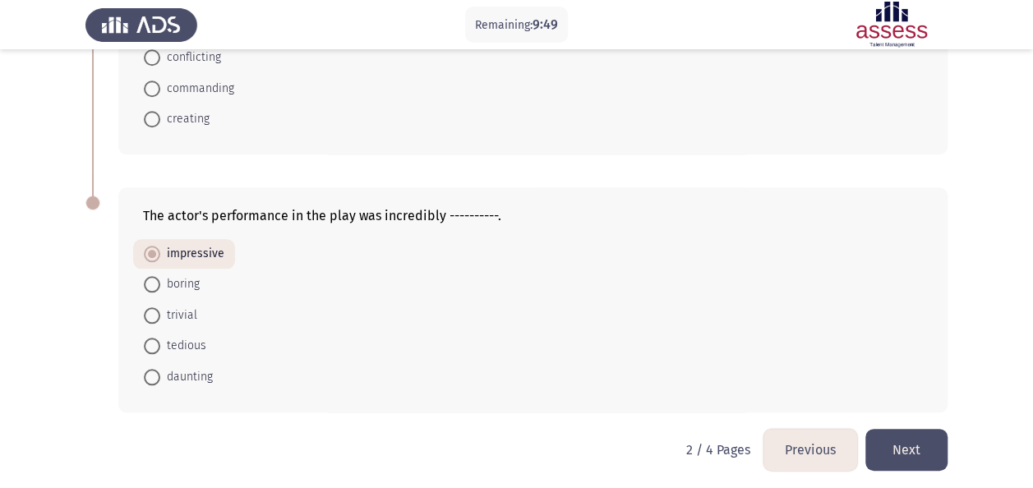
click at [899, 436] on button "Next" at bounding box center [907, 450] width 82 height 42
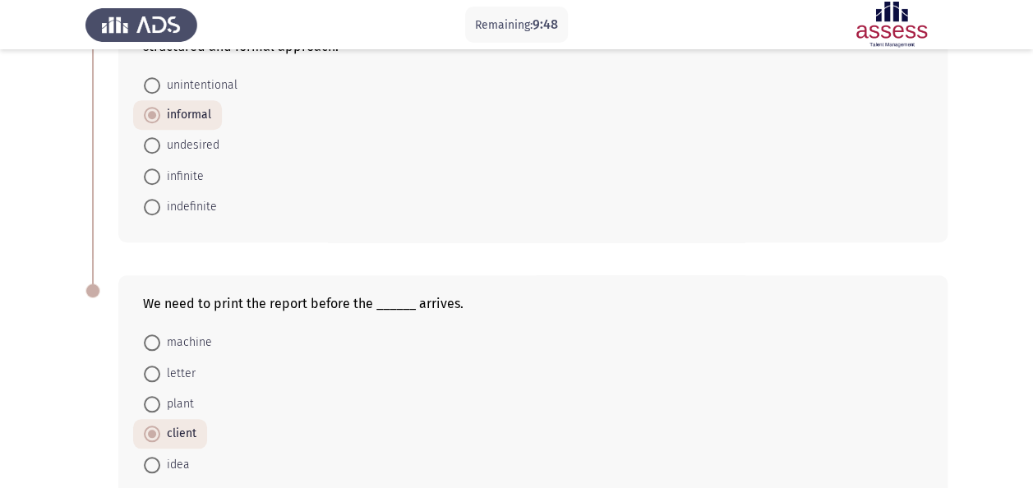
scroll to position [738, 0]
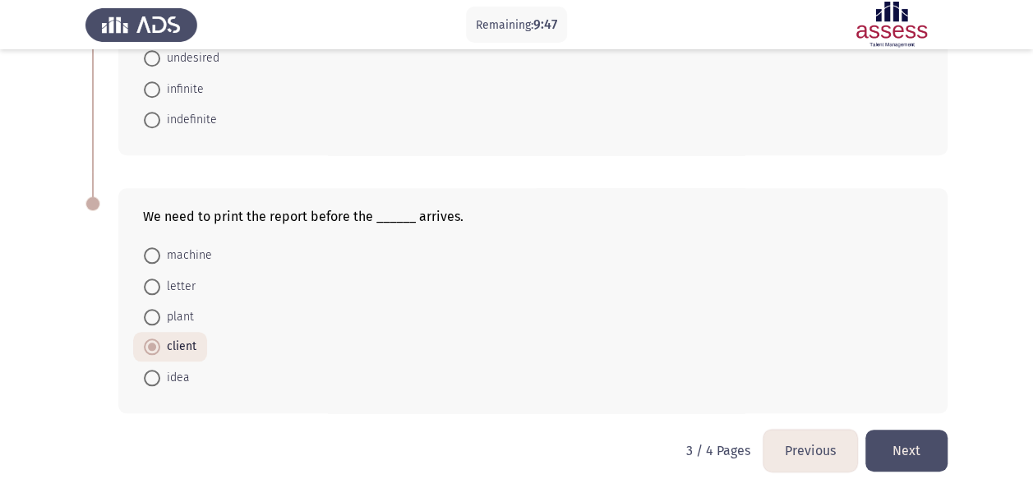
click at [912, 441] on button "Next" at bounding box center [907, 451] width 82 height 42
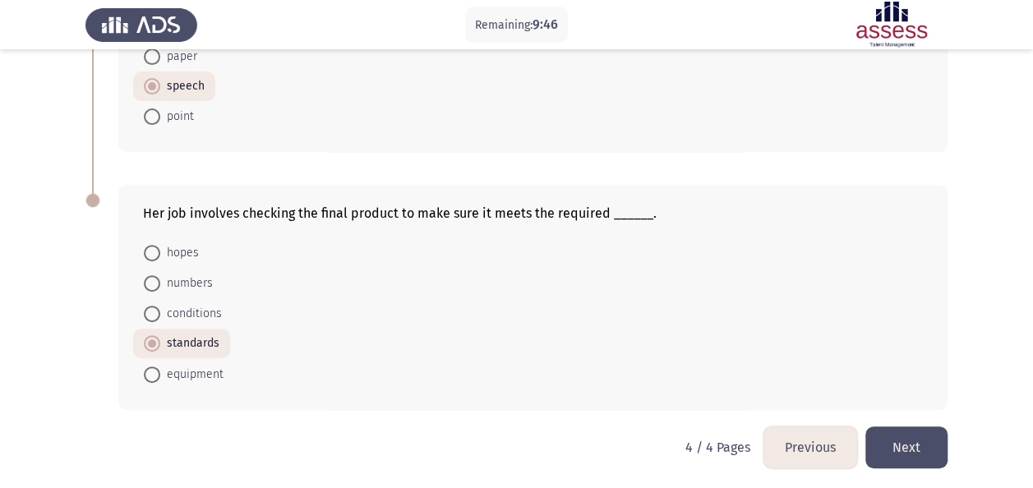
scroll to position [211, 0]
click at [903, 442] on button "Next" at bounding box center [907, 447] width 82 height 42
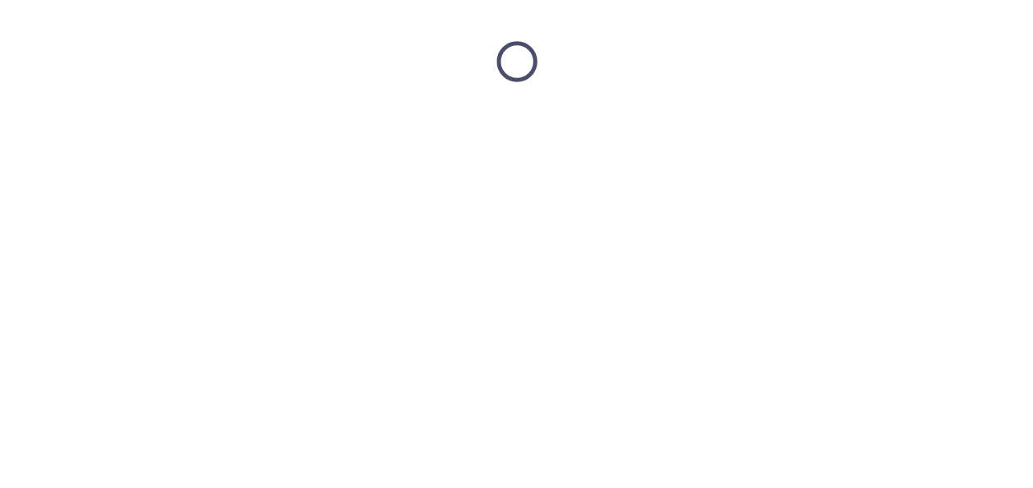
scroll to position [0, 0]
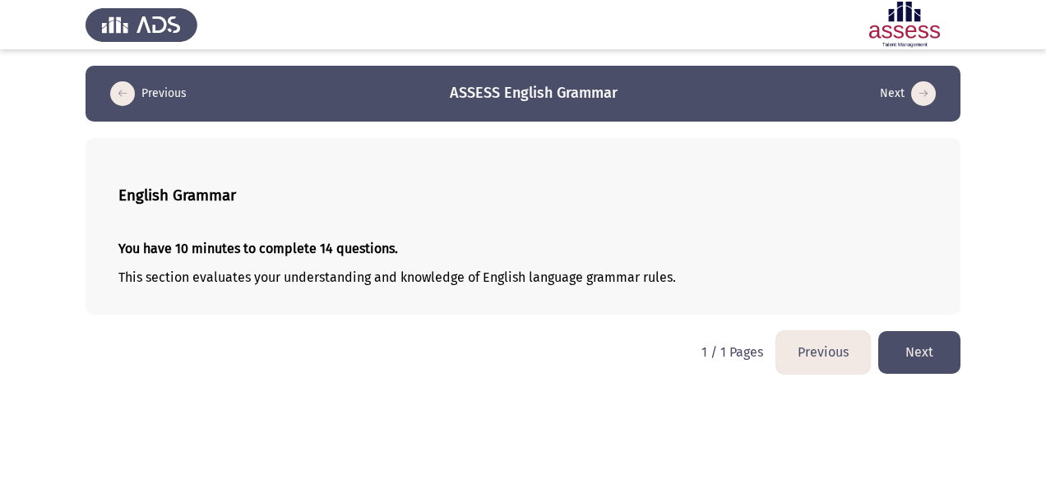
click at [896, 349] on button "Next" at bounding box center [919, 352] width 82 height 42
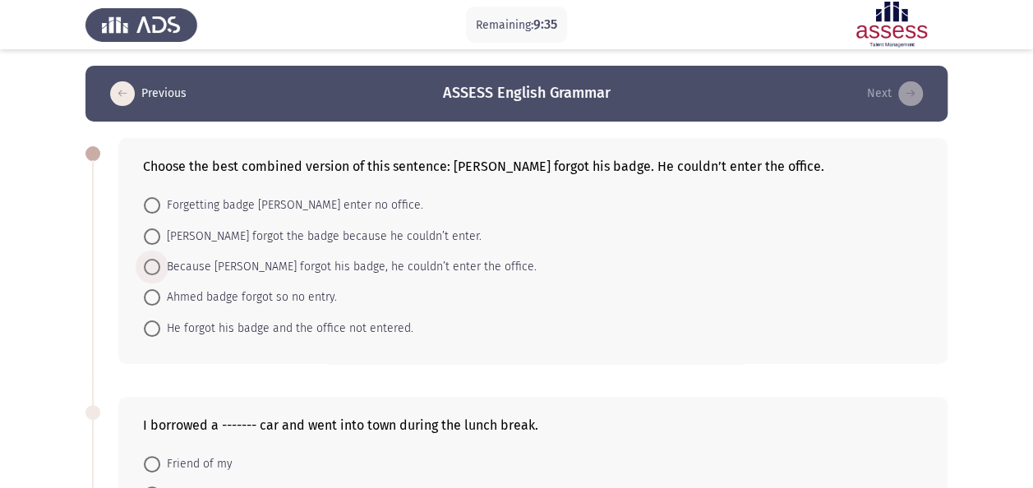
click at [240, 265] on span "Because Ahmed forgot his badge, he couldn’t enter the office." at bounding box center [348, 267] width 376 height 20
click at [160, 265] on input "Because Ahmed forgot his badge, he couldn’t enter the office." at bounding box center [152, 267] width 16 height 16
radio input "true"
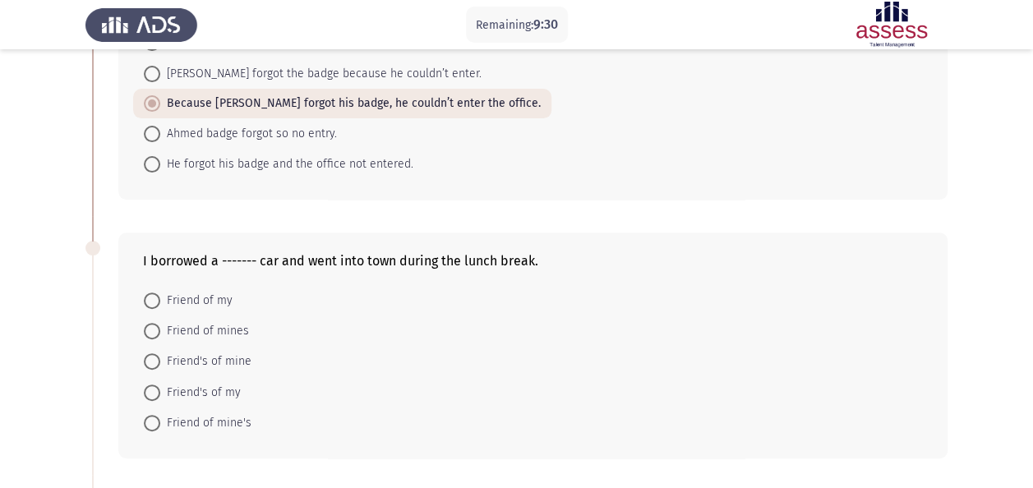
scroll to position [247, 0]
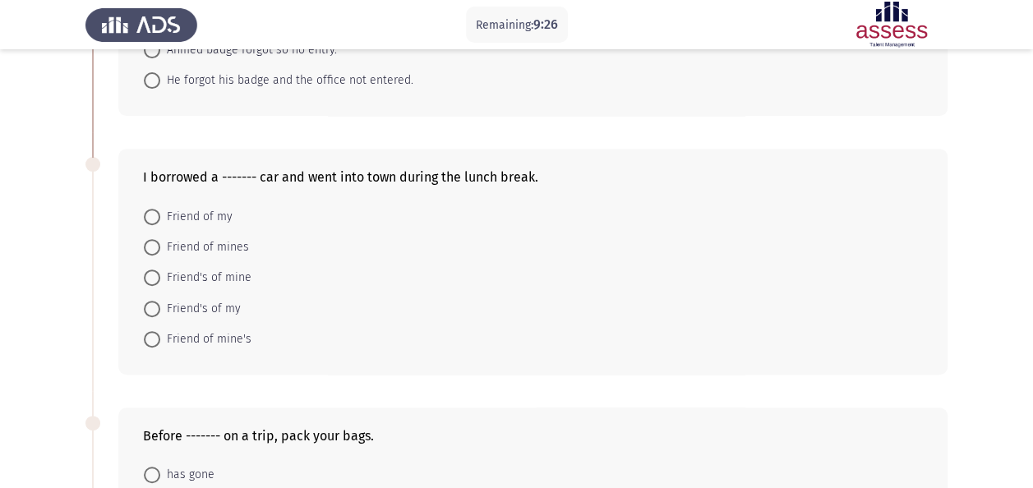
click at [224, 339] on span "Friend of mine's" at bounding box center [205, 340] width 91 height 20
click at [160, 339] on input "Friend of mine's" at bounding box center [152, 339] width 16 height 16
radio input "true"
click at [68, 336] on app-assessment-container "Remaining: 9:24 Previous ASSESS English Grammar Next Choose the best combined v…" at bounding box center [516, 363] width 1033 height 1088
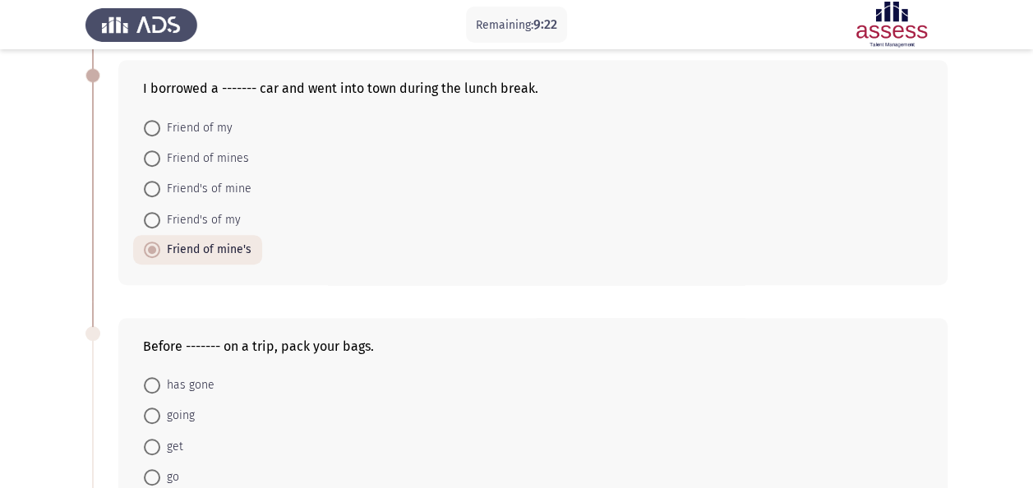
scroll to position [411, 0]
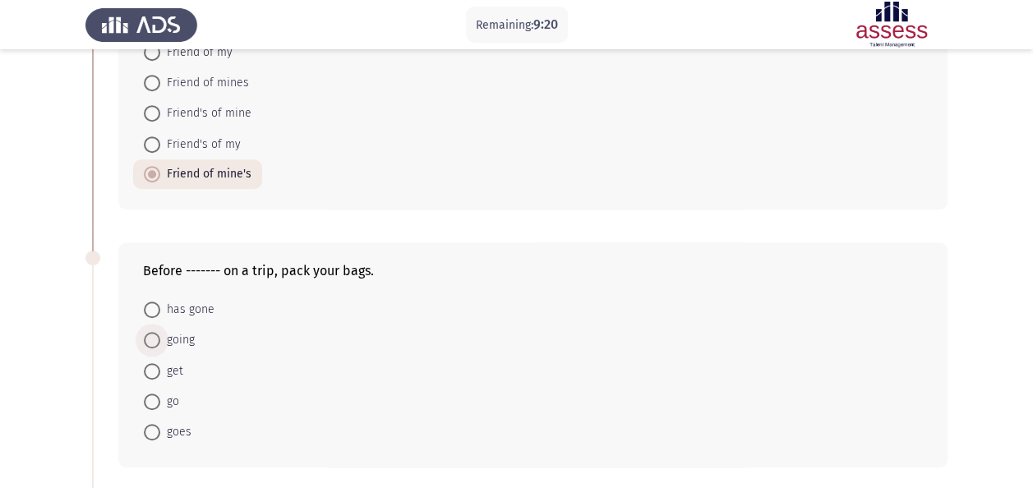
click at [166, 336] on span "going" at bounding box center [177, 340] width 35 height 20
click at [160, 336] on input "going" at bounding box center [152, 340] width 16 height 16
radio input "true"
click at [67, 329] on app-assessment-container "Remaining: 9:19 Previous ASSESS English Grammar Next Choose the best combined v…" at bounding box center [516, 198] width 1033 height 1087
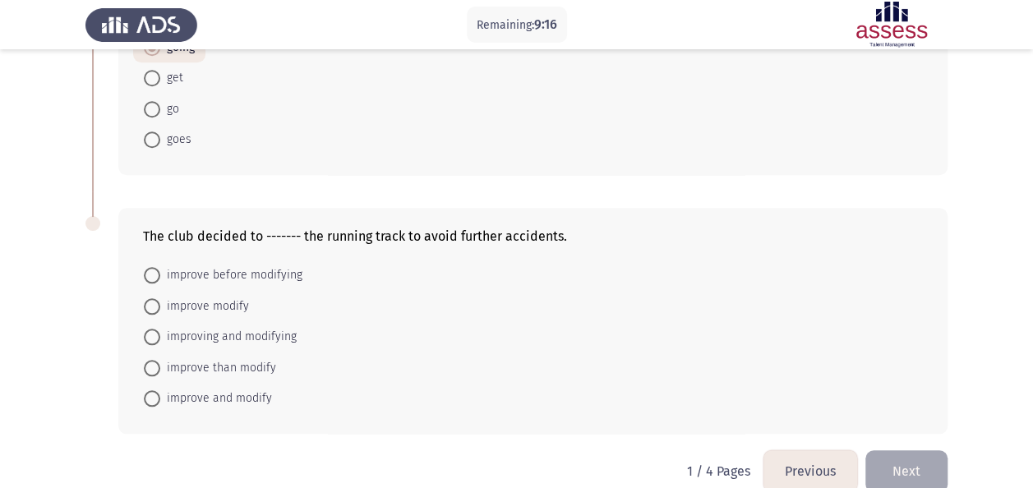
scroll to position [724, 0]
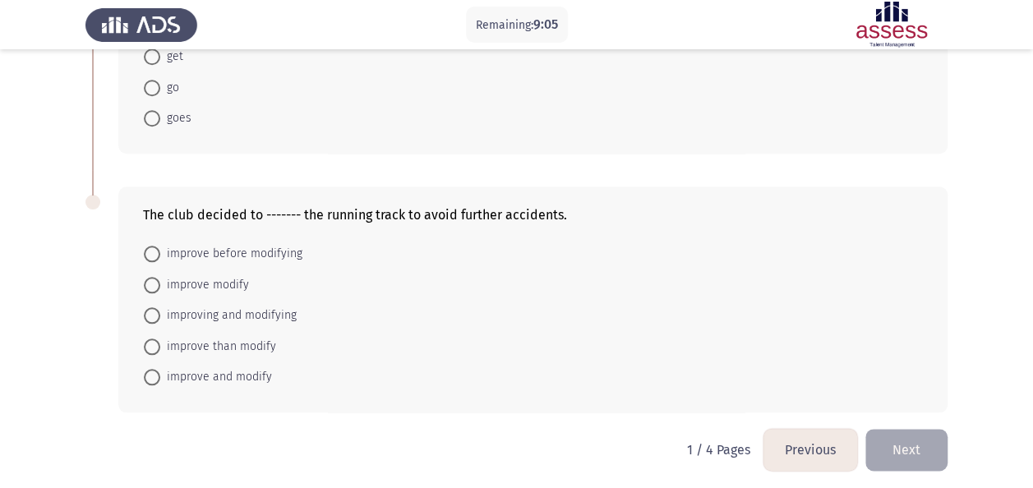
click at [212, 370] on span "improve and modify" at bounding box center [216, 377] width 112 height 20
click at [160, 370] on input "improve and modify" at bounding box center [152, 377] width 16 height 16
radio input "true"
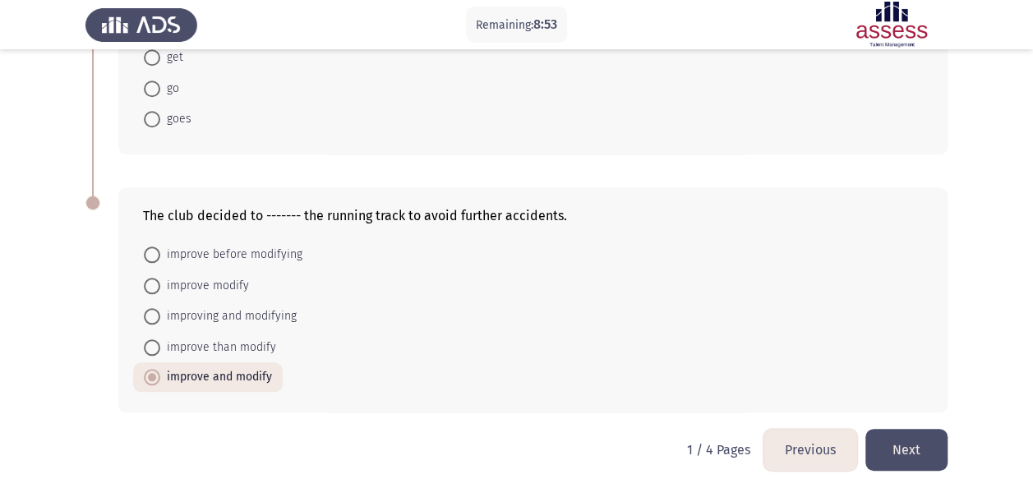
click at [907, 436] on button "Next" at bounding box center [907, 450] width 82 height 42
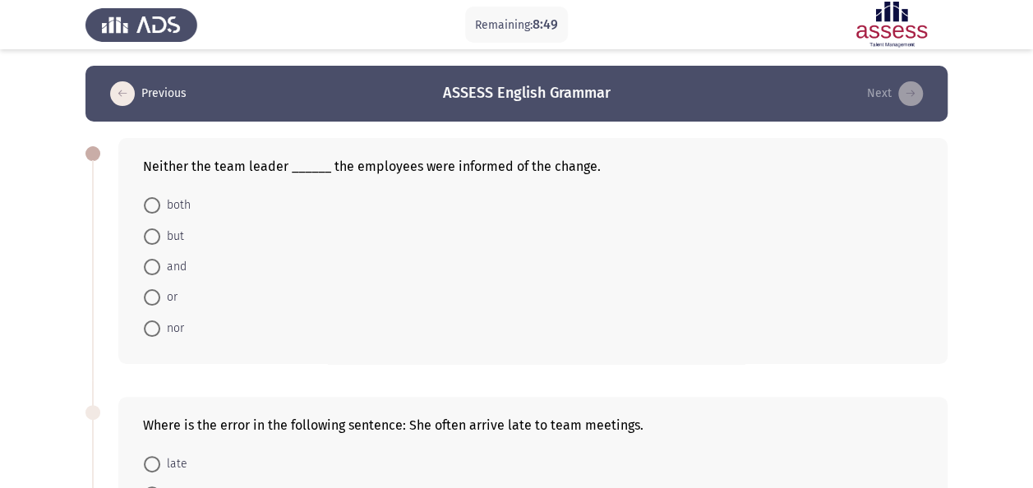
click at [157, 328] on span at bounding box center [152, 329] width 16 height 16
click at [157, 328] on input "nor" at bounding box center [152, 329] width 16 height 16
radio input "true"
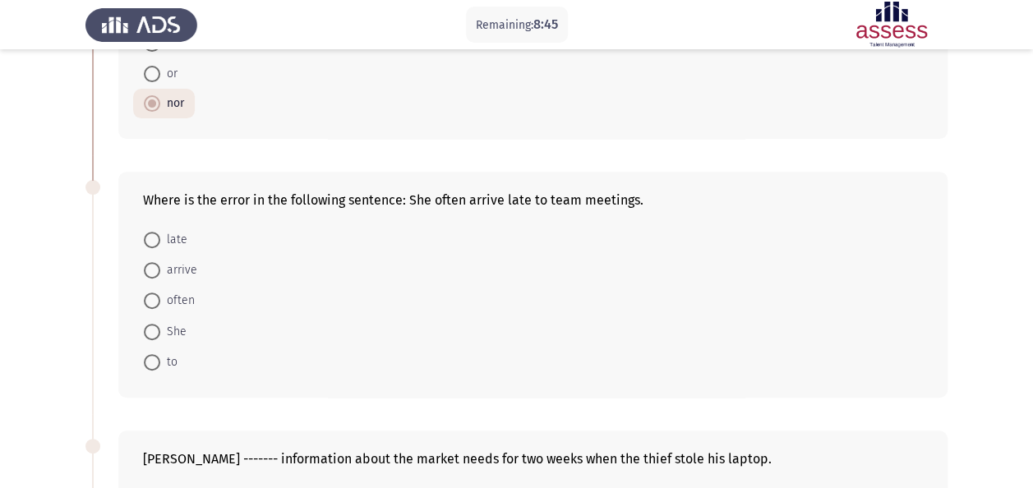
scroll to position [247, 0]
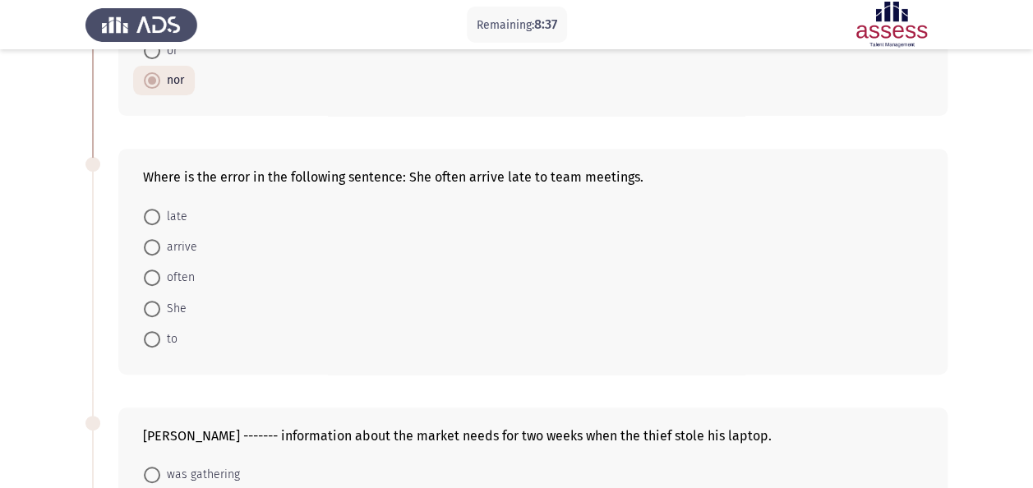
click at [164, 250] on span "arrive" at bounding box center [178, 248] width 37 height 20
click at [160, 250] on input "arrive" at bounding box center [152, 247] width 16 height 16
radio input "true"
click at [56, 334] on app-assessment-container "Remaining: 8:32 Previous ASSESS English Grammar Next Neither the team leader __…" at bounding box center [516, 371] width 1033 height 1104
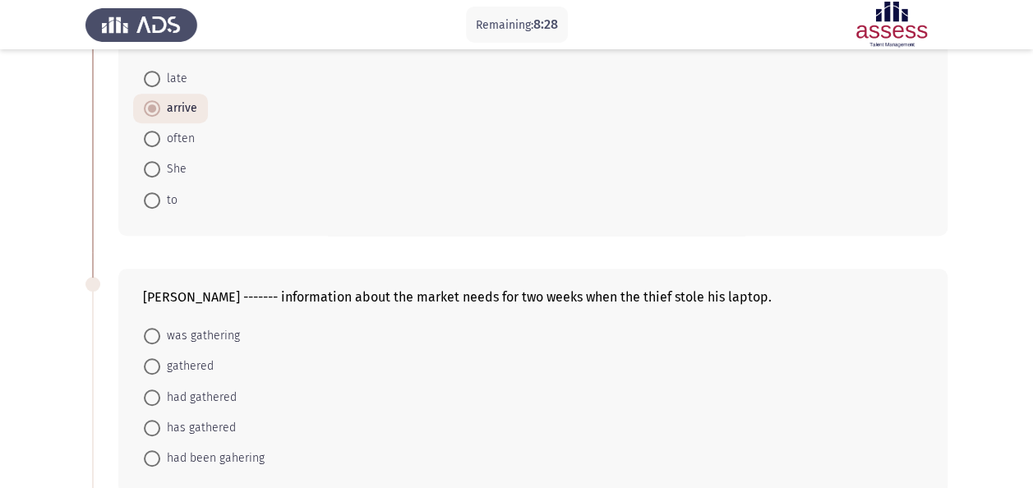
scroll to position [411, 0]
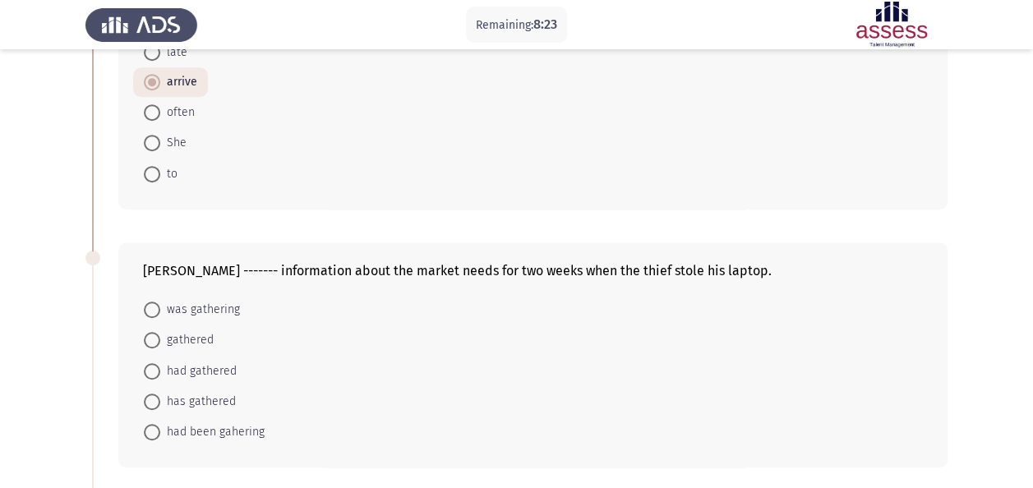
click at [190, 432] on span "had been gahering" at bounding box center [212, 432] width 104 height 20
click at [160, 432] on input "had been gahering" at bounding box center [152, 432] width 16 height 16
radio input "true"
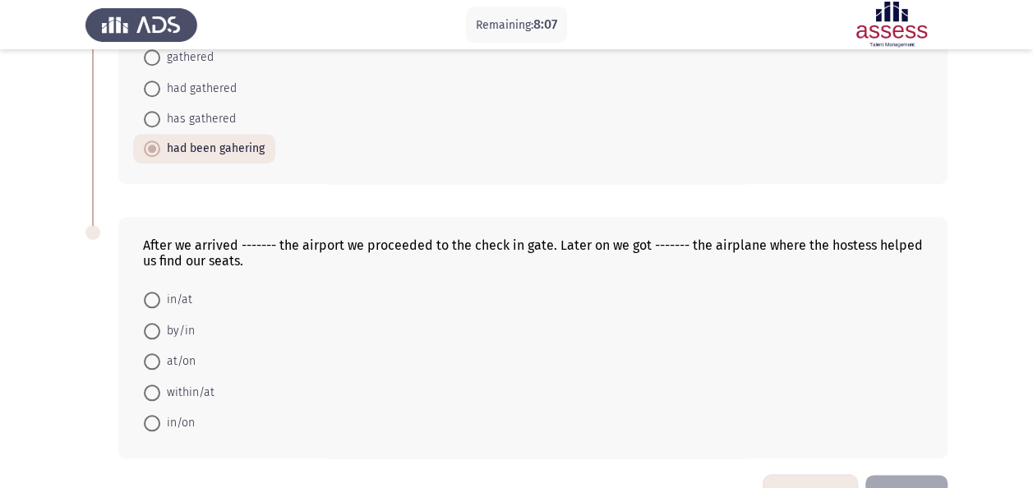
scroll to position [658, 0]
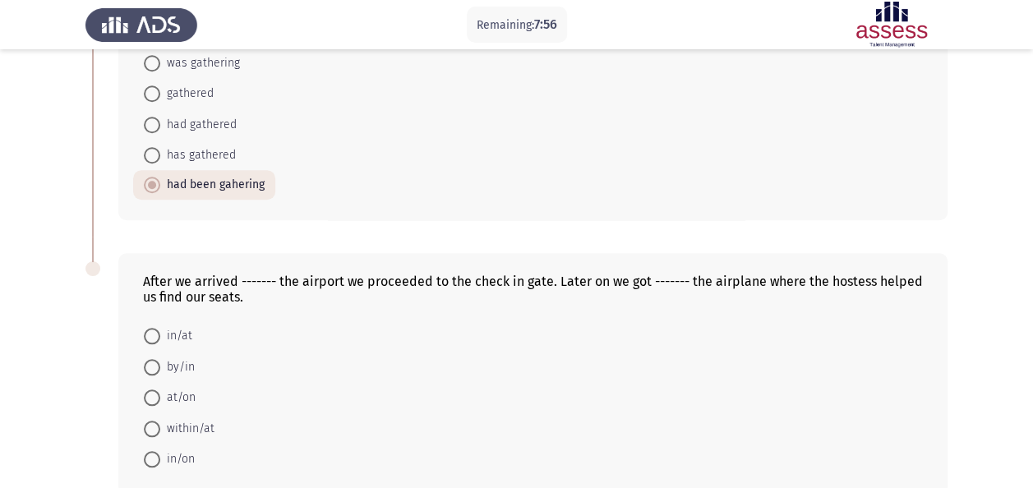
click at [148, 396] on span at bounding box center [152, 398] width 16 height 16
click at [148, 396] on input "at/on" at bounding box center [152, 398] width 16 height 16
radio input "true"
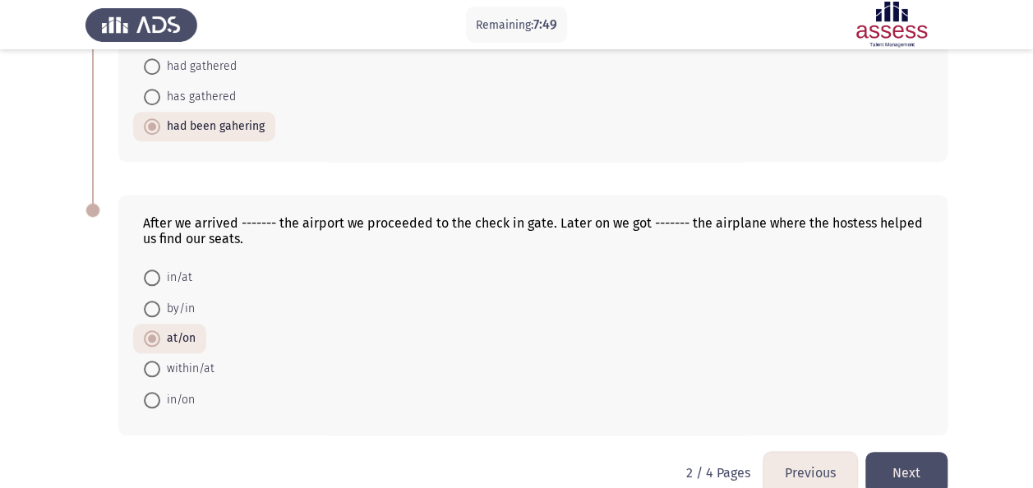
scroll to position [738, 0]
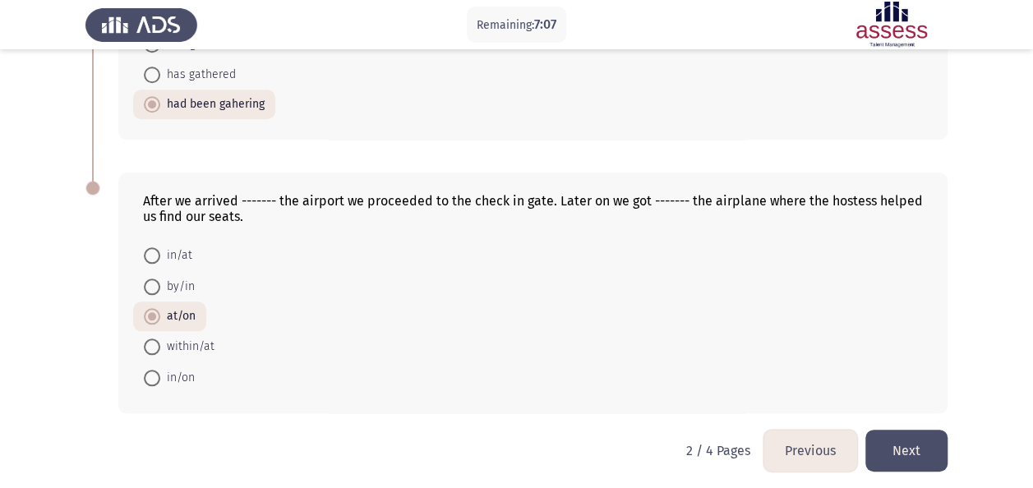
click at [907, 455] on button "Next" at bounding box center [907, 451] width 82 height 42
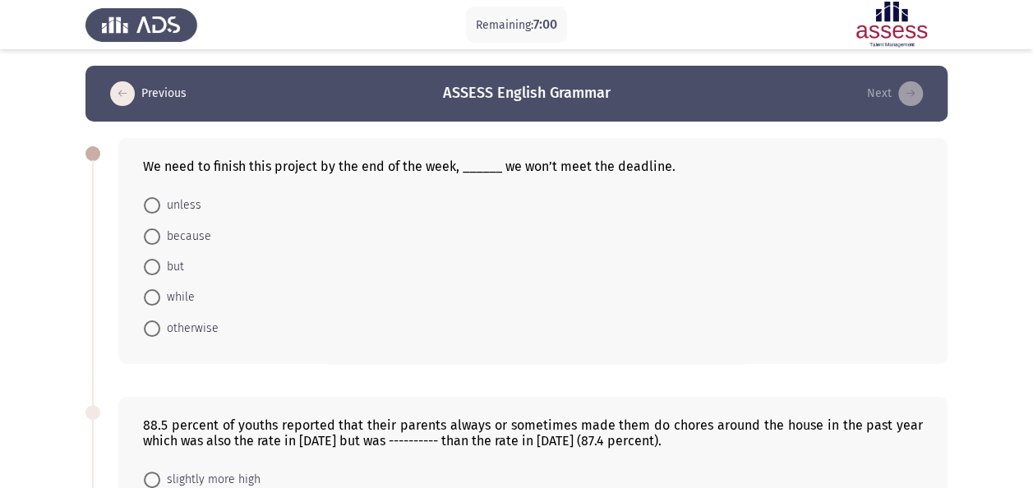
click at [182, 330] on span "otherwise" at bounding box center [189, 329] width 58 height 20
click at [160, 330] on input "otherwise" at bounding box center [152, 329] width 16 height 16
radio input "true"
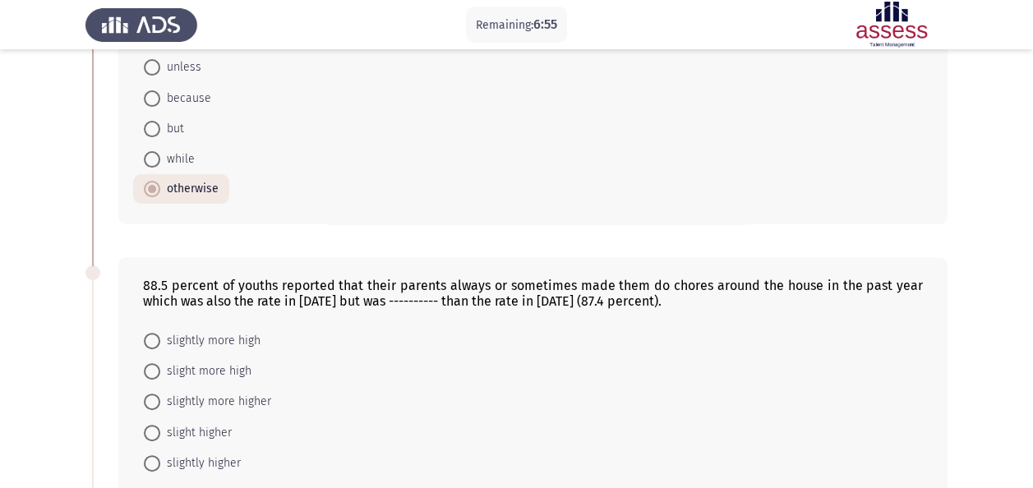
scroll to position [164, 0]
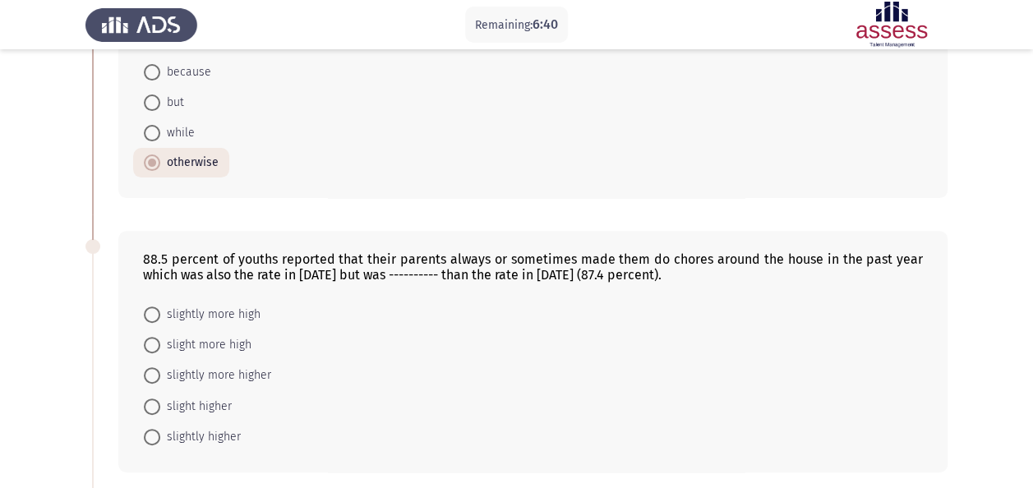
click at [207, 406] on span "slight higher" at bounding box center [196, 407] width 72 height 20
click at [160, 406] on input "slight higher" at bounding box center [152, 407] width 16 height 16
radio input "true"
click at [175, 433] on span "slightly higher" at bounding box center [200, 437] width 81 height 20
click at [160, 433] on input "slightly higher" at bounding box center [152, 436] width 16 height 16
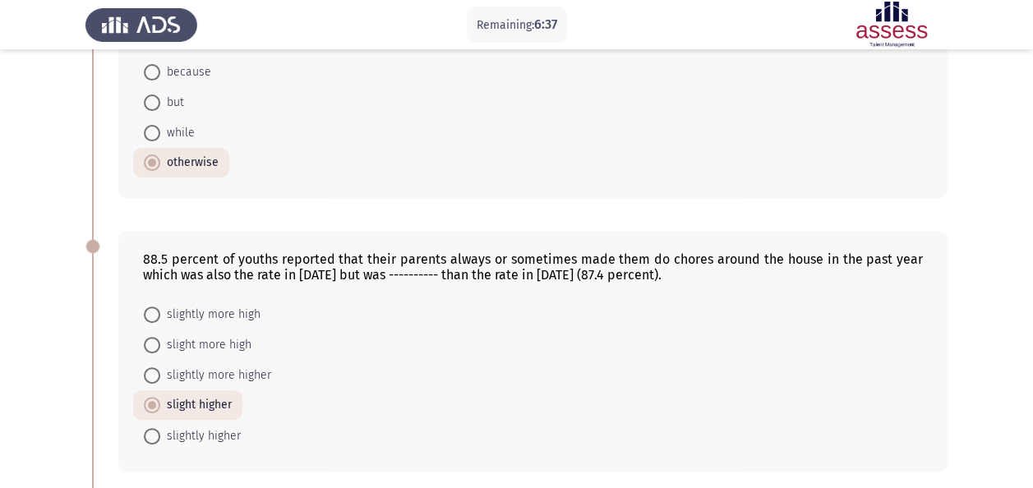
radio input "true"
click at [44, 355] on app-assessment-container "Remaining: 6:36 Previous ASSESS English Grammar Next We need to finish this pro…" at bounding box center [516, 453] width 1033 height 1104
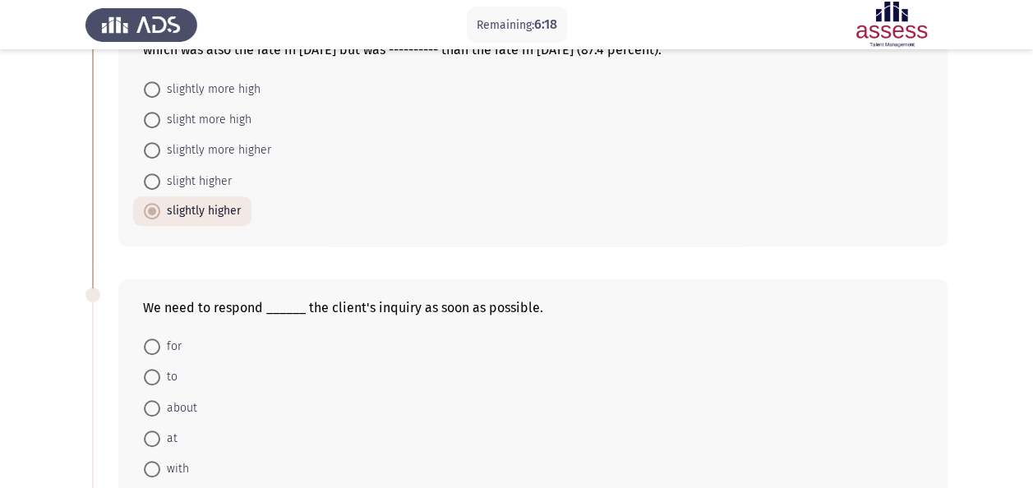
scroll to position [493, 0]
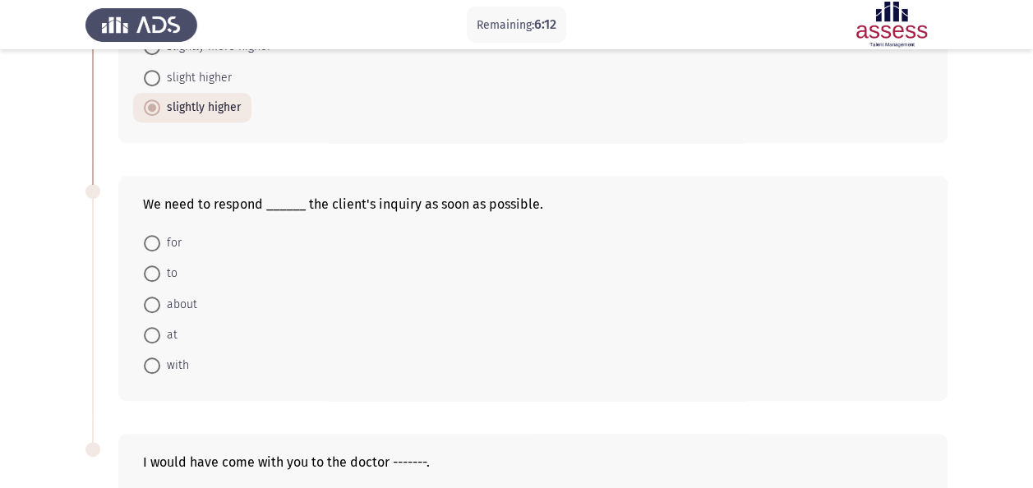
click at [155, 266] on span at bounding box center [152, 273] width 16 height 16
click at [155, 266] on input "to" at bounding box center [152, 273] width 16 height 16
radio input "true"
click at [62, 332] on app-assessment-container "Remaining: 6:11 Previous ASSESS English Grammar Next We need to finish this pro…" at bounding box center [516, 124] width 1033 height 1103
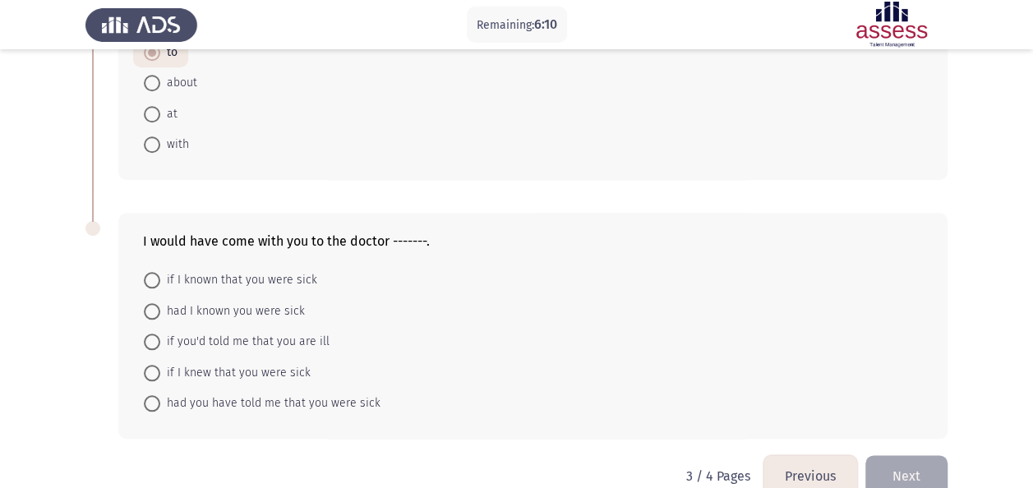
scroll to position [740, 0]
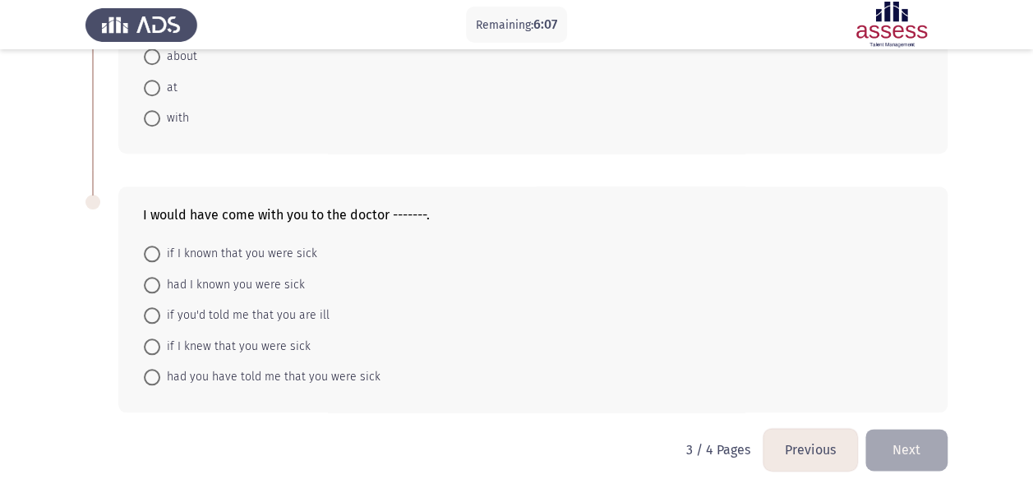
click at [219, 276] on span "had I known you were sick" at bounding box center [232, 285] width 145 height 20
click at [160, 277] on input "had I known you were sick" at bounding box center [152, 285] width 16 height 16
radio input "true"
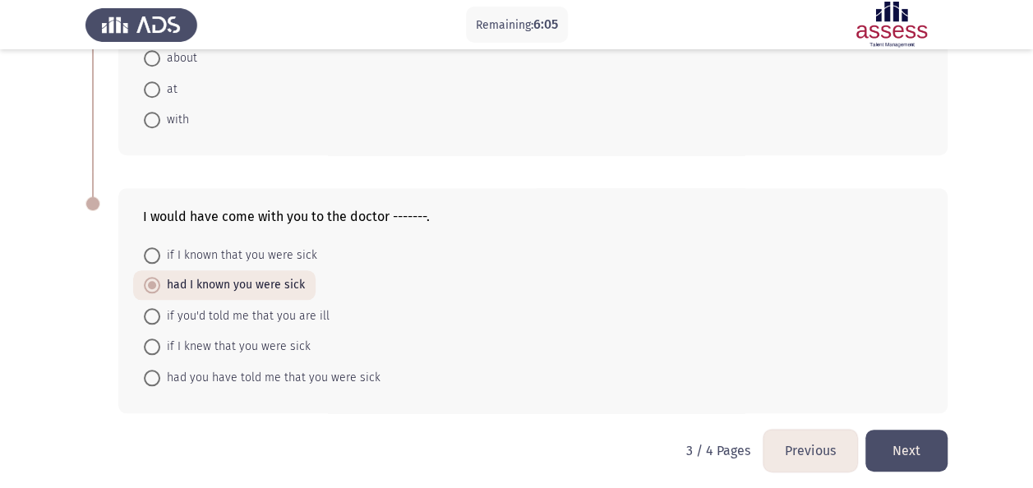
click at [906, 436] on button "Next" at bounding box center [907, 451] width 82 height 42
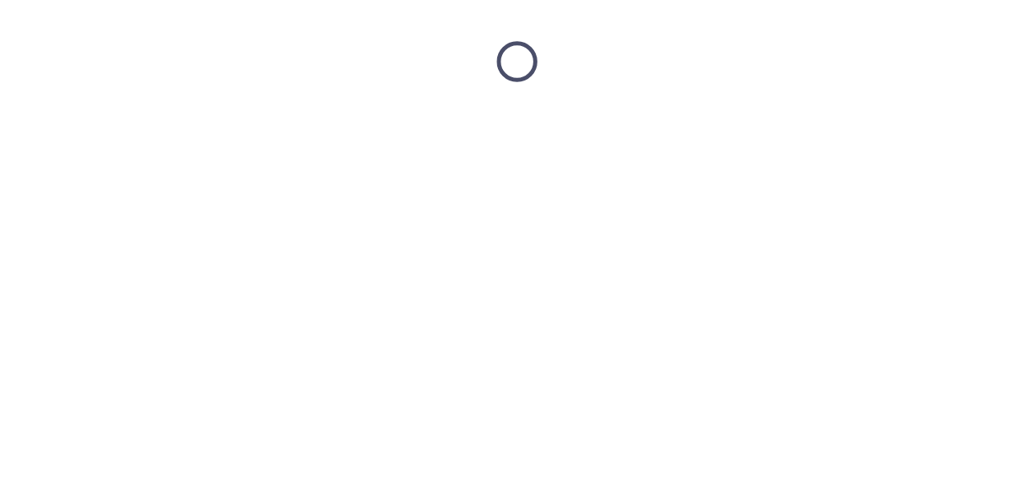
scroll to position [0, 0]
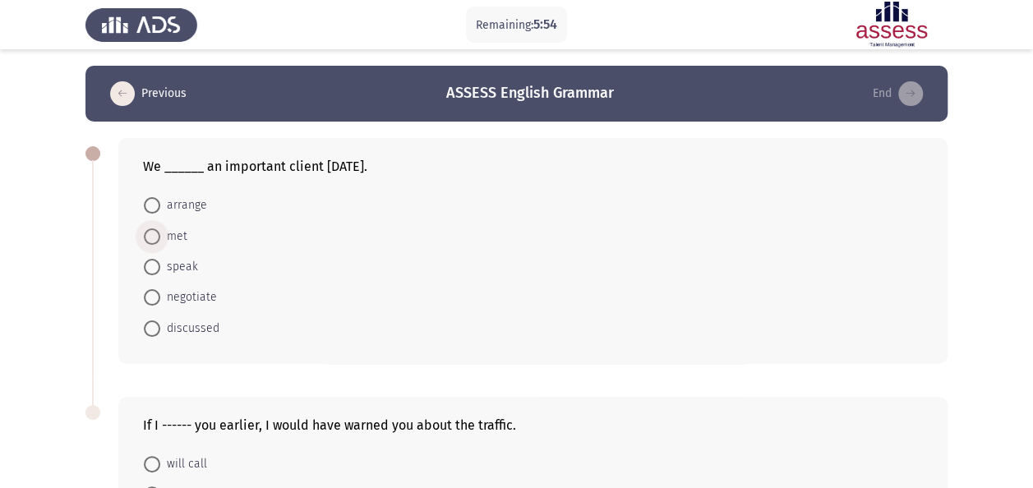
click at [168, 233] on span "met" at bounding box center [173, 237] width 27 height 20
click at [160, 233] on input "met" at bounding box center [152, 237] width 16 height 16
radio input "true"
click at [90, 268] on div "We ______ an important client yesterday. arrange met speak negotiate discussed" at bounding box center [516, 250] width 862 height 257
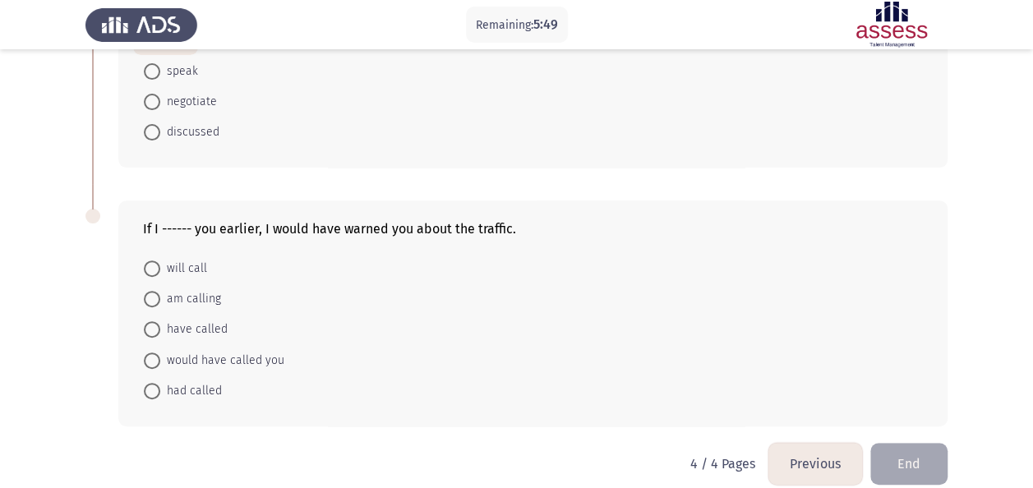
scroll to position [212, 0]
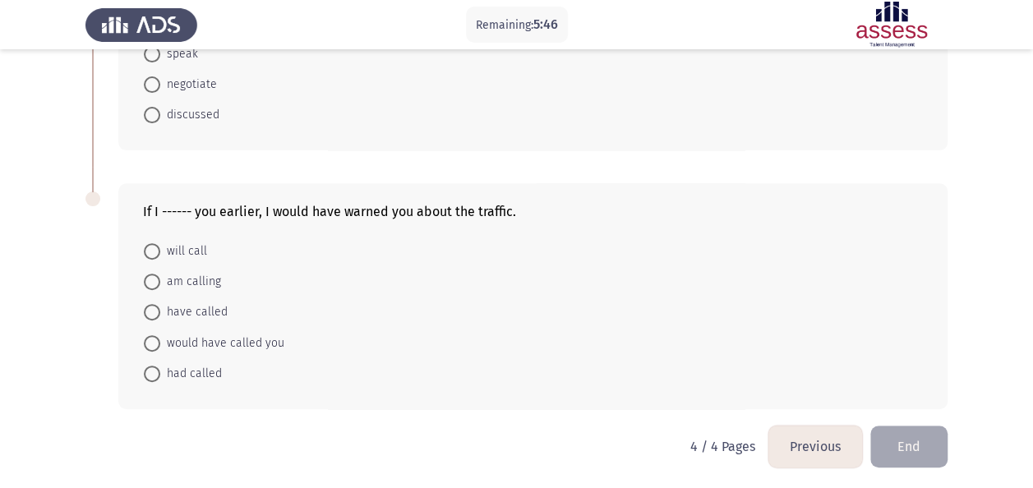
click at [200, 376] on span "had called" at bounding box center [191, 374] width 62 height 20
click at [160, 376] on input "had called" at bounding box center [152, 374] width 16 height 16
radio input "true"
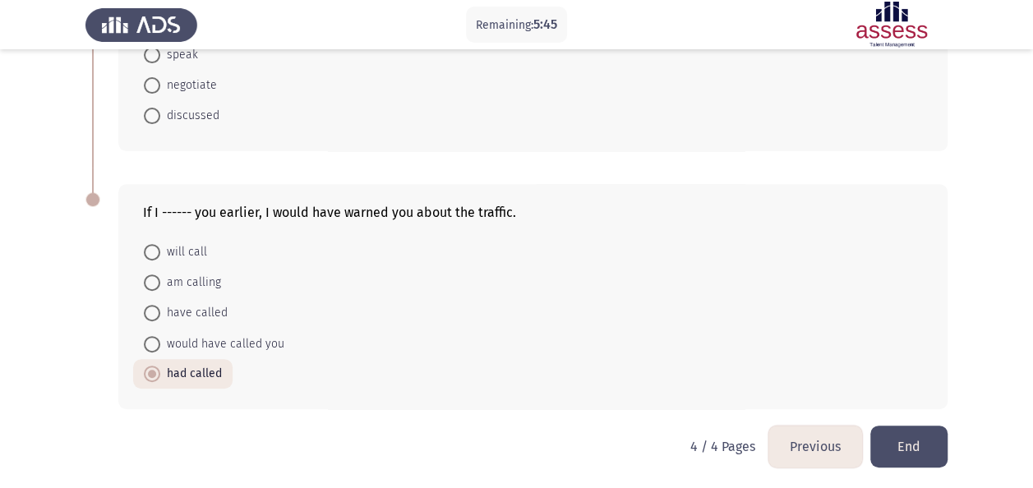
click at [56, 324] on app-assessment-container "Remaining: 5:45 Previous ASSESS English Grammar End We ______ an important clie…" at bounding box center [516, 140] width 1033 height 571
click at [913, 441] on button "End" at bounding box center [908, 447] width 77 height 42
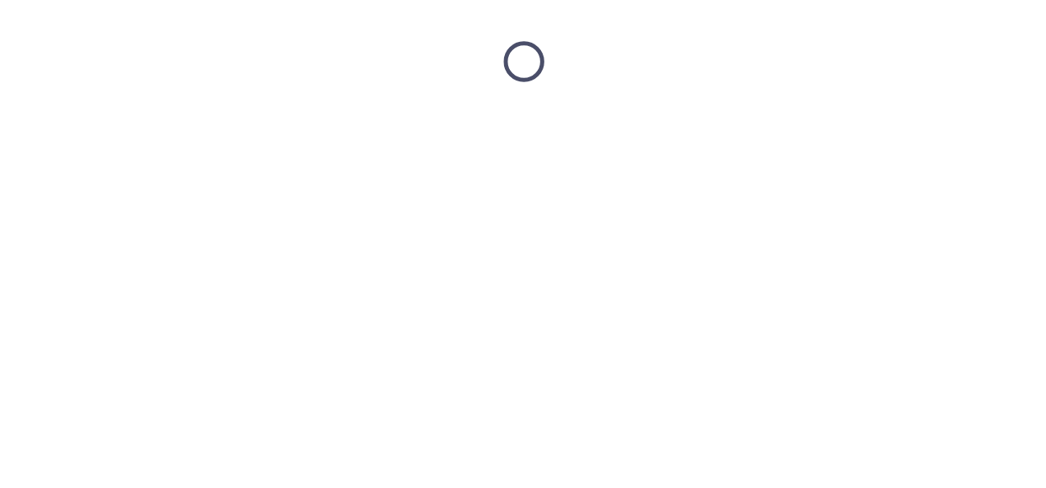
scroll to position [0, 0]
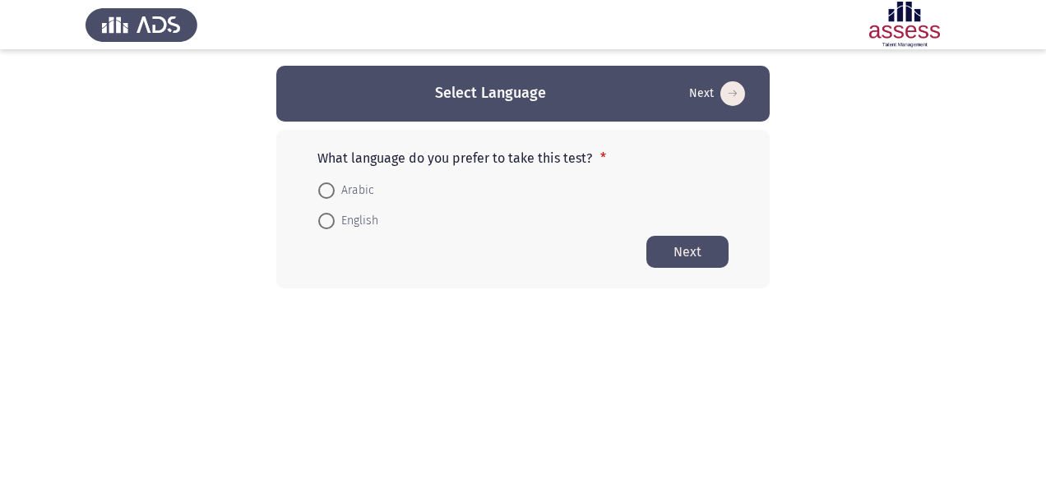
click at [340, 220] on span "English" at bounding box center [357, 221] width 44 height 20
click at [335, 220] on input "English" at bounding box center [326, 221] width 16 height 16
radio input "true"
click at [687, 255] on button "Next" at bounding box center [687, 251] width 82 height 32
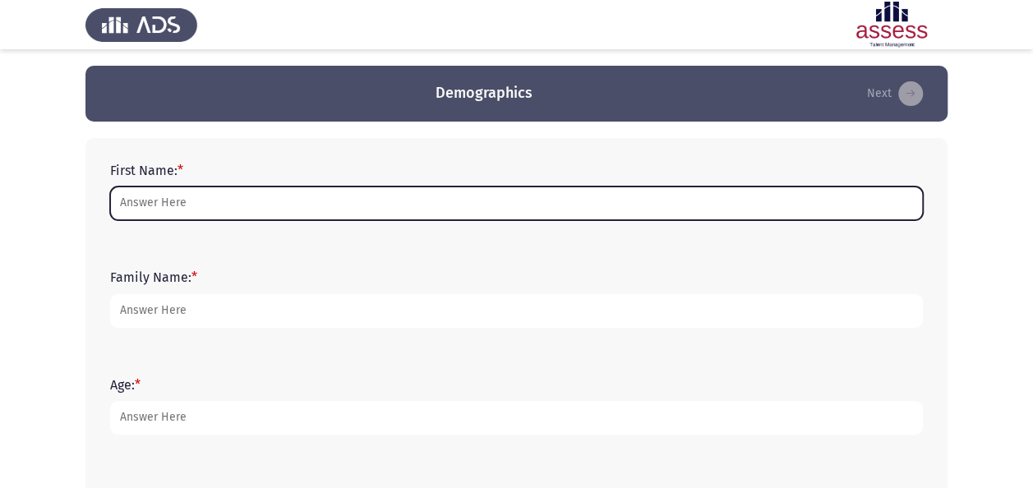
click at [442, 216] on input "First Name: *" at bounding box center [516, 204] width 813 height 34
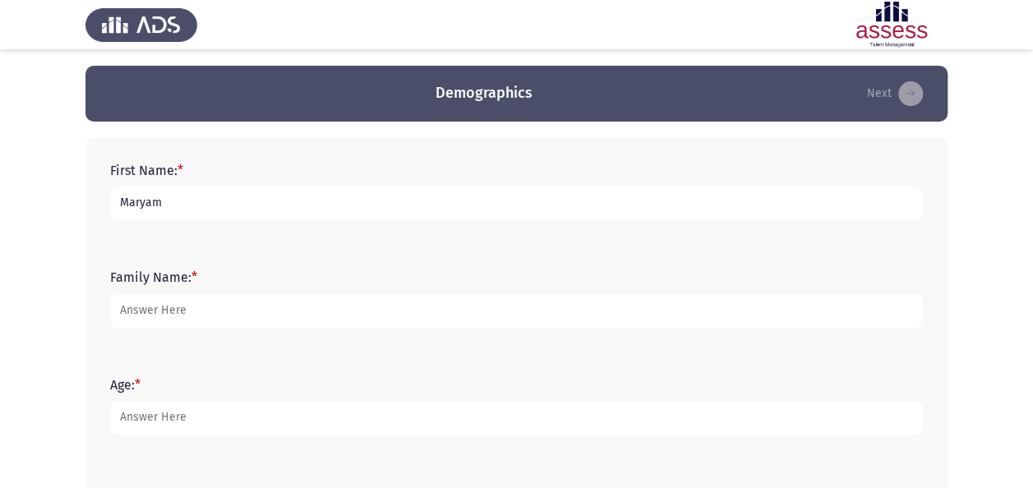
type input "Maryam"
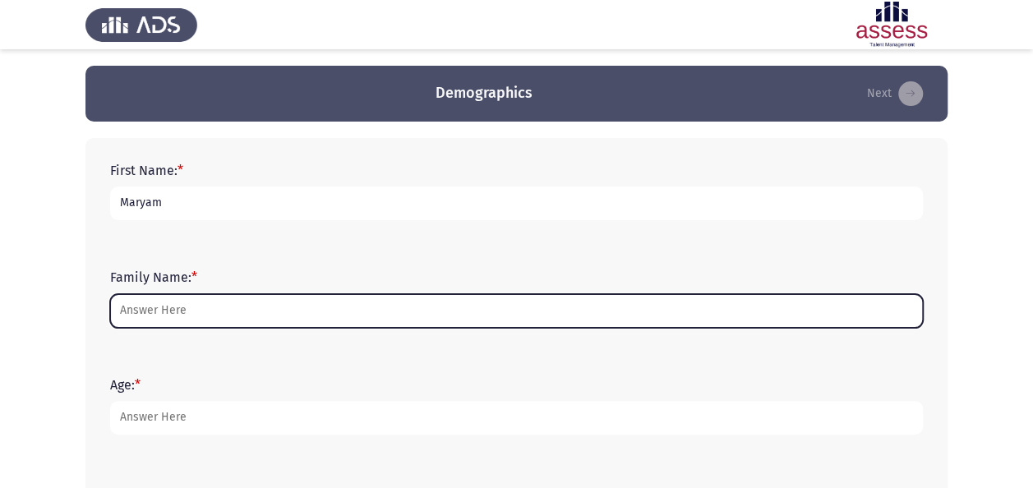
click at [335, 311] on input "Family Name: *" at bounding box center [516, 311] width 813 height 34
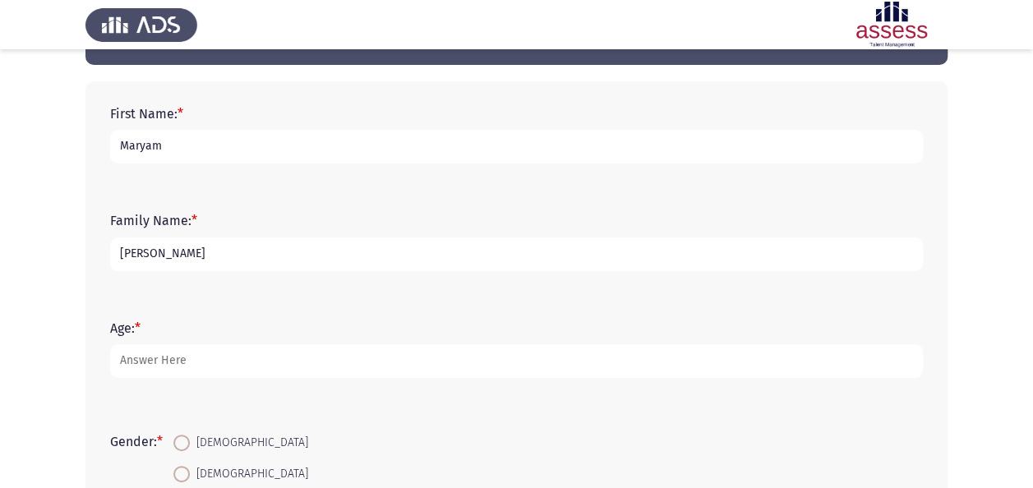
scroll to position [82, 0]
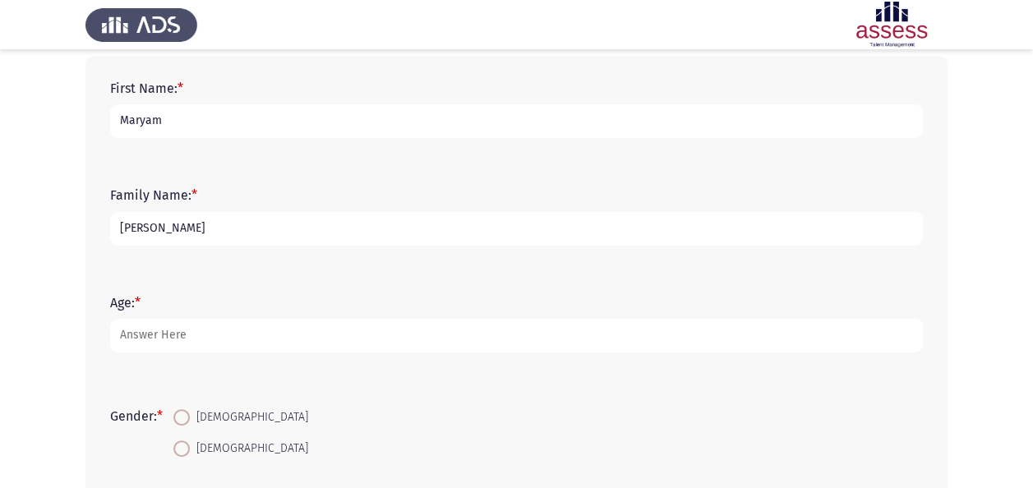
type input "[PERSON_NAME]"
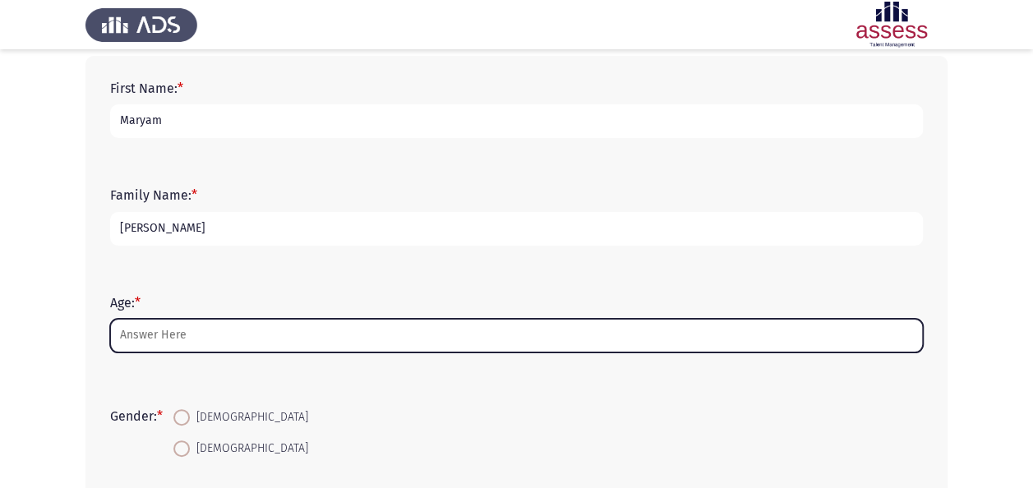
click at [284, 340] on input "Age: *" at bounding box center [516, 336] width 813 height 34
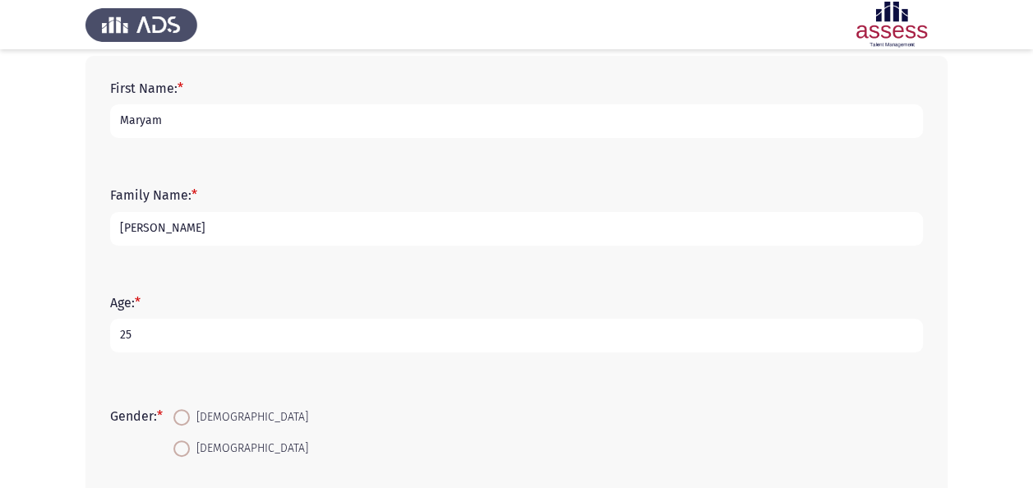
type input "25"
click at [35, 302] on app-assessment-container "Demographics Next First Name: * [PERSON_NAME] Family Name: * [PERSON_NAME] Age:…" at bounding box center [516, 392] width 1033 height 817
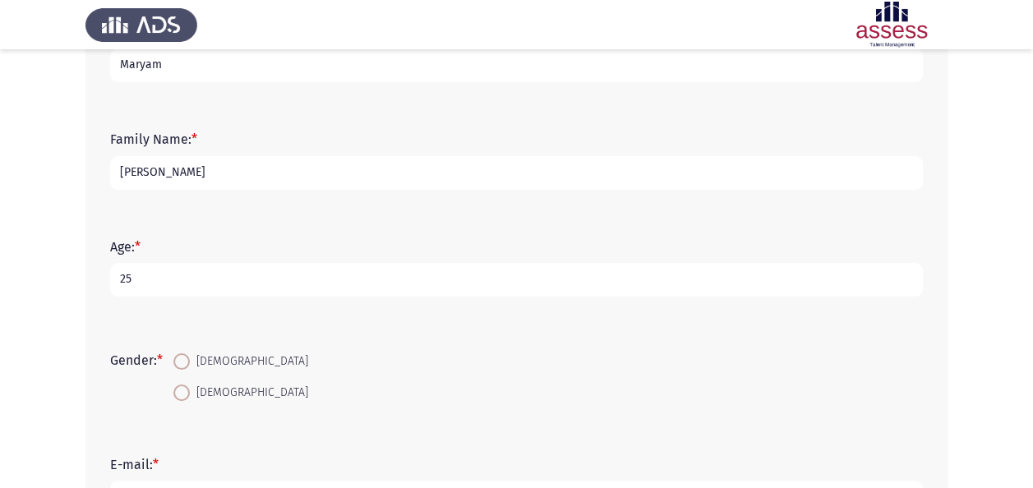
scroll to position [164, 0]
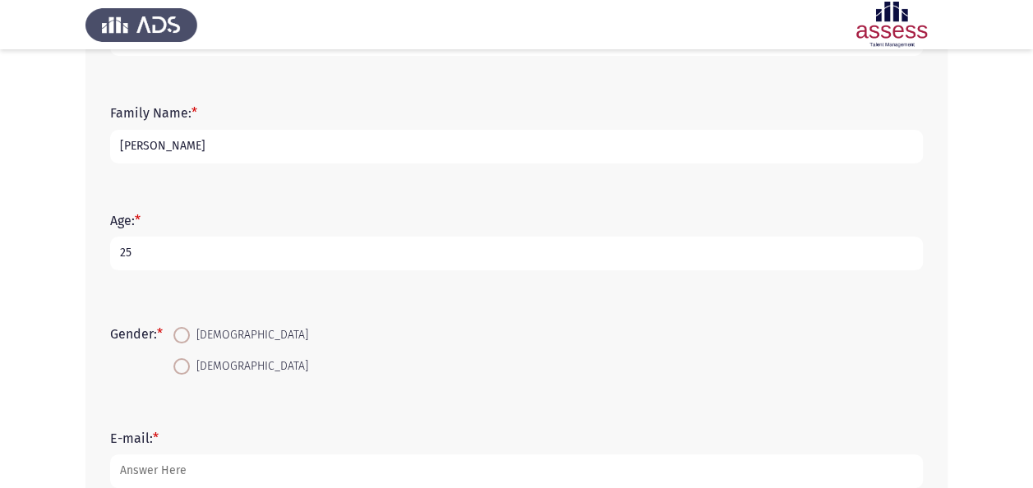
click at [183, 362] on span at bounding box center [181, 366] width 16 height 16
click at [183, 362] on input "[DEMOGRAPHIC_DATA]" at bounding box center [181, 366] width 16 height 16
radio input "true"
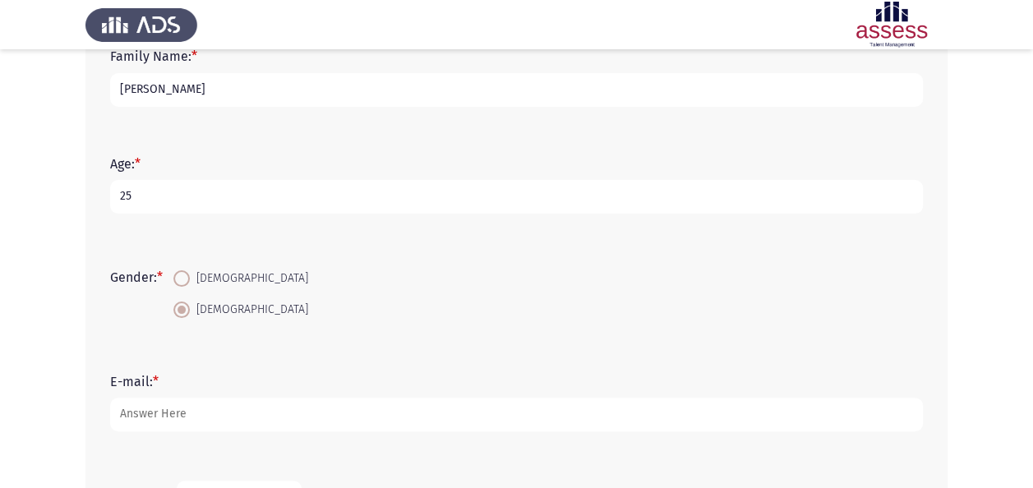
scroll to position [247, 0]
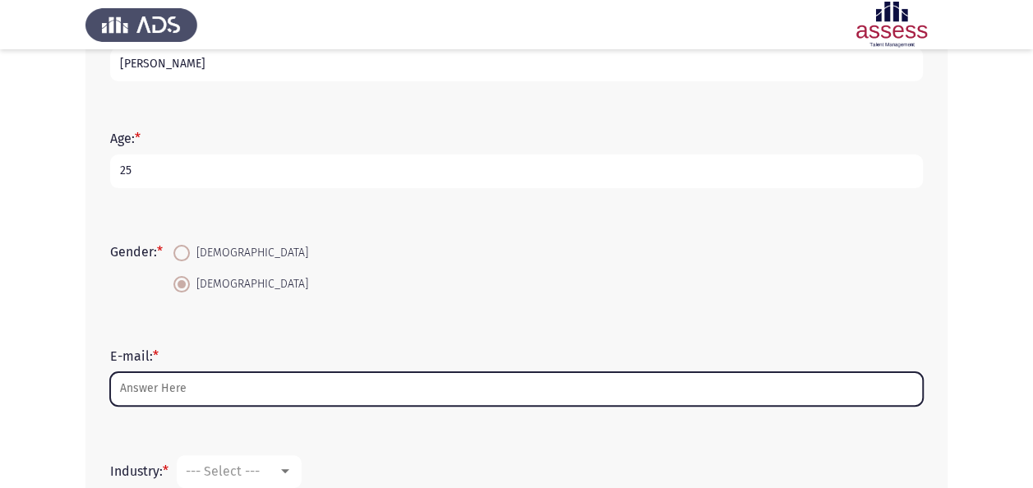
click at [174, 387] on input "E-mail: *" at bounding box center [516, 389] width 813 height 34
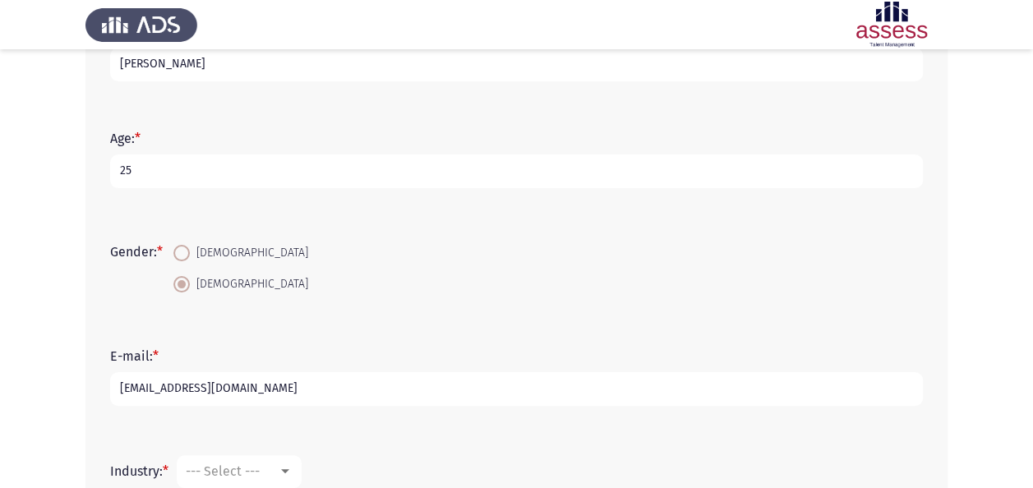
type input "[EMAIL_ADDRESS][DOMAIN_NAME]"
click at [38, 322] on app-assessment-container "Demographics Next First Name: * [PERSON_NAME] Family Name: * [PERSON_NAME]: * […" at bounding box center [516, 227] width 1033 height 817
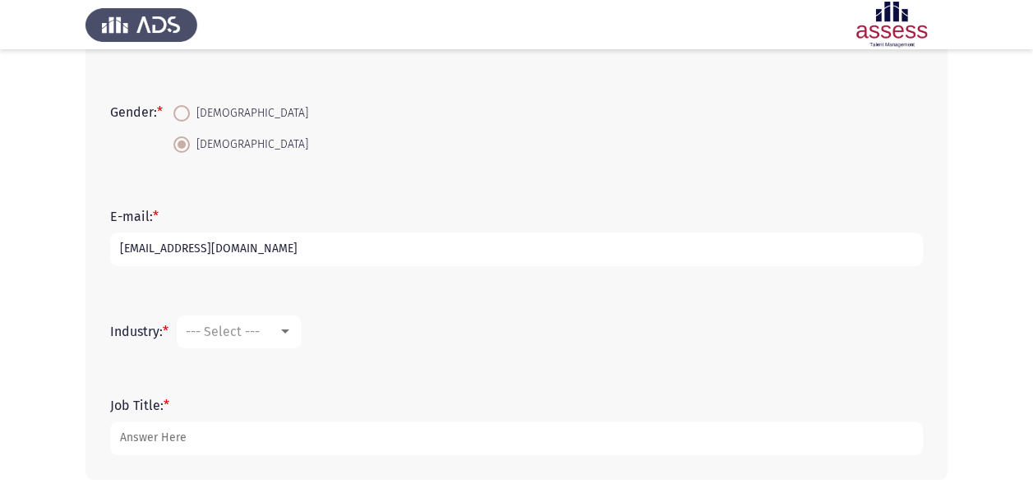
scroll to position [411, 0]
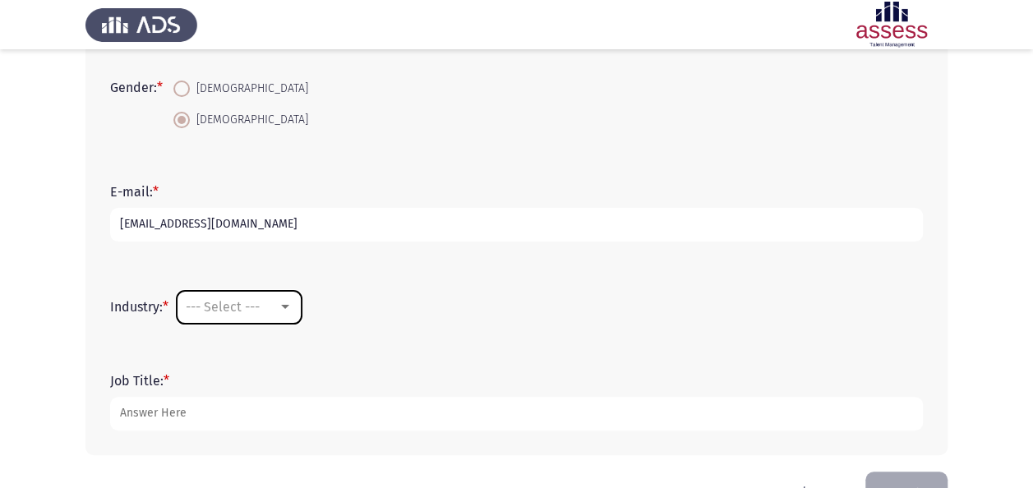
click at [252, 309] on span "--- Select ---" at bounding box center [223, 307] width 74 height 16
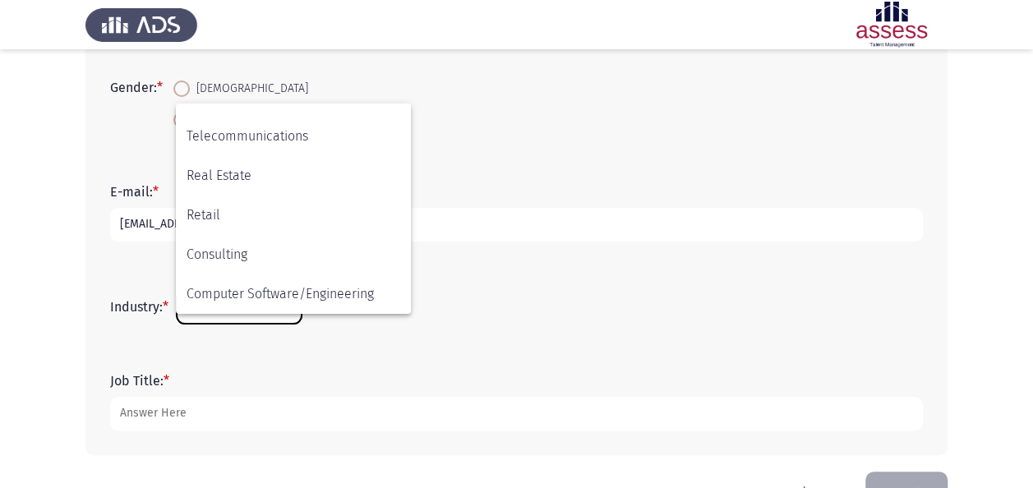
scroll to position [539, 0]
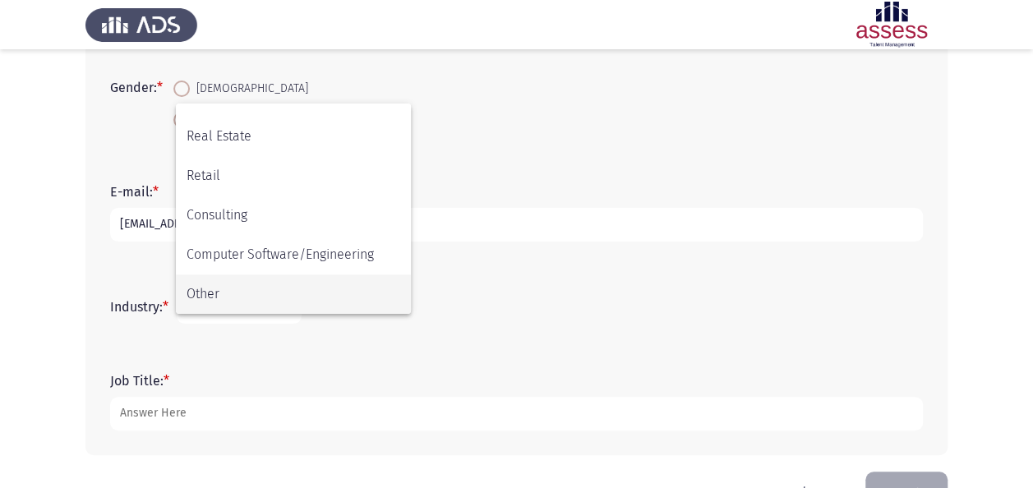
click at [250, 294] on span "Other" at bounding box center [294, 294] width 214 height 39
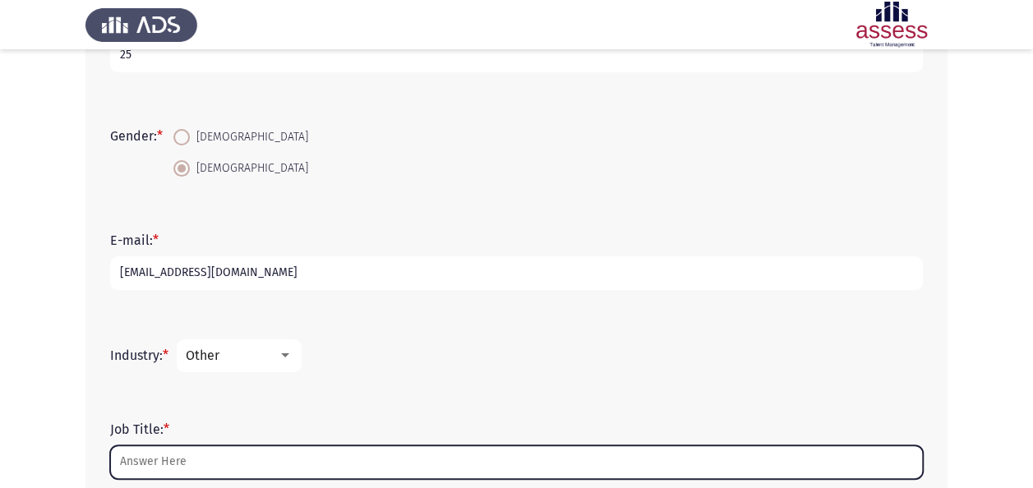
click at [253, 413] on div "Job Title: *" at bounding box center [516, 450] width 829 height 74
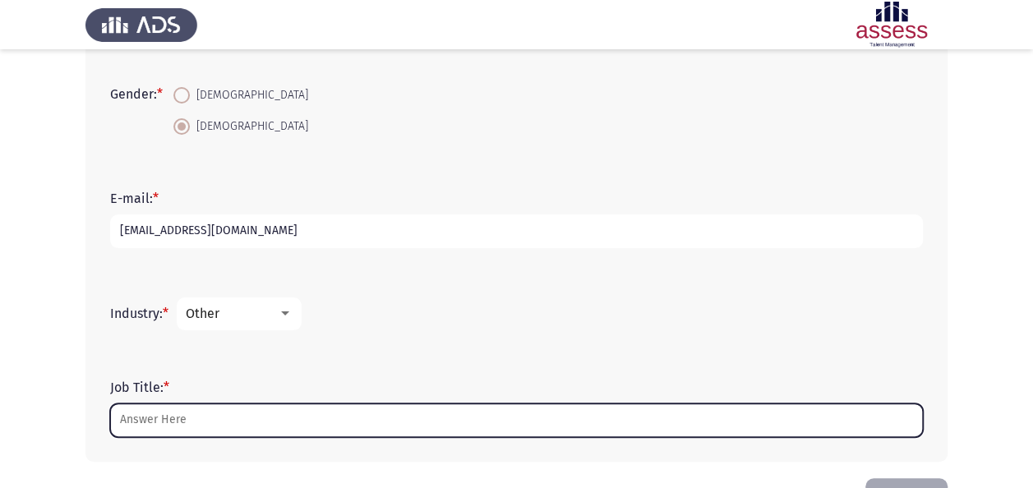
scroll to position [459, 0]
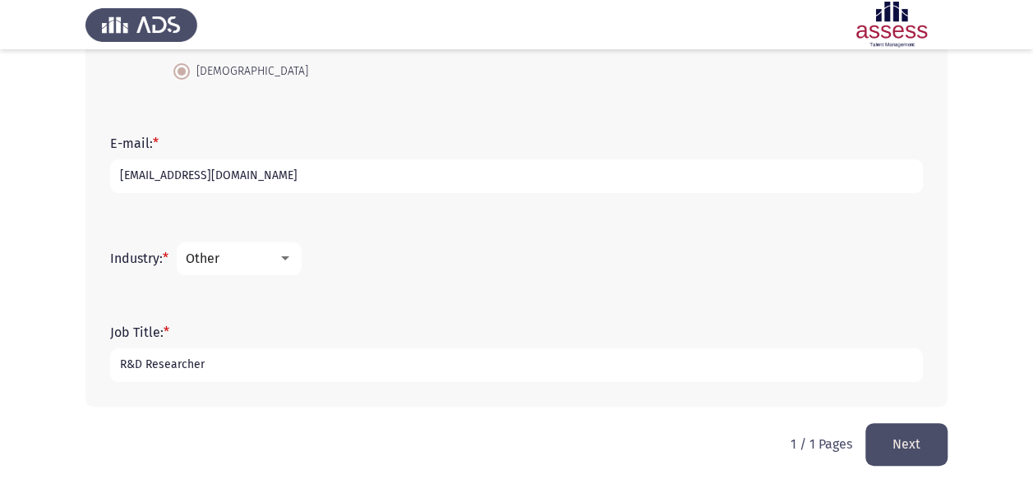
type input "R&D Researcher"
click at [881, 445] on button "Next" at bounding box center [907, 444] width 82 height 42
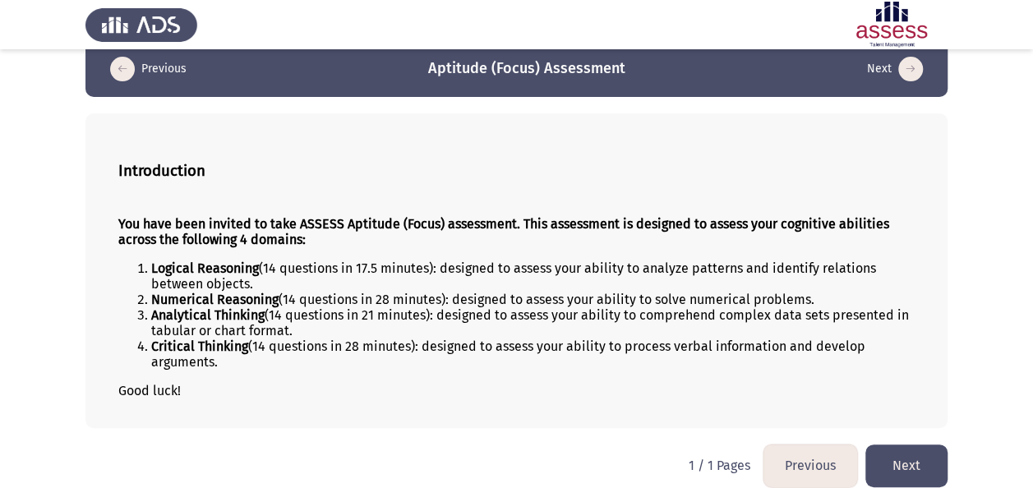
scroll to position [37, 0]
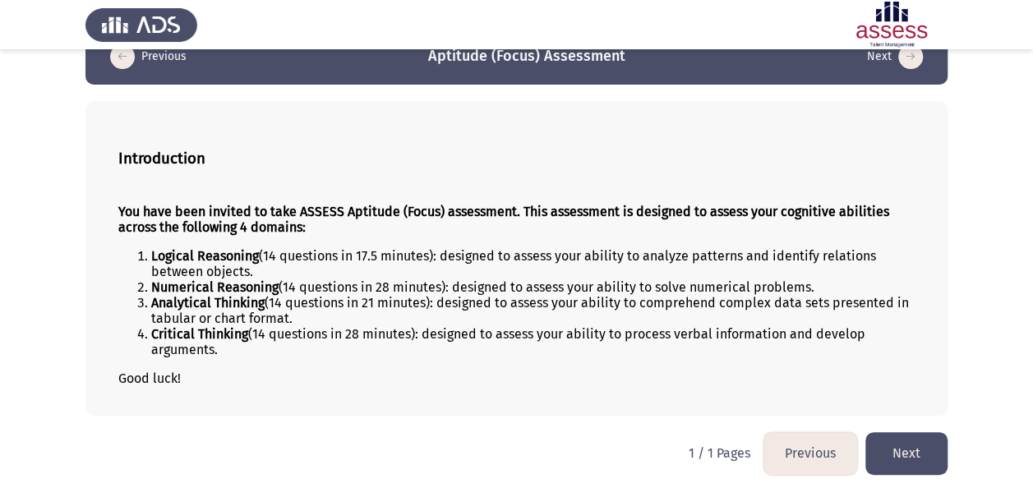
click at [924, 450] on button "Next" at bounding box center [907, 453] width 82 height 42
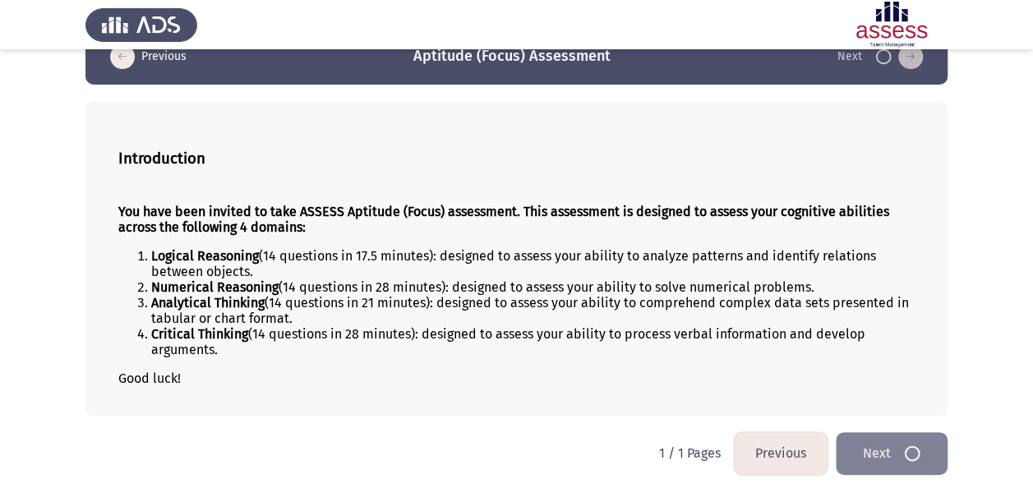
scroll to position [0, 0]
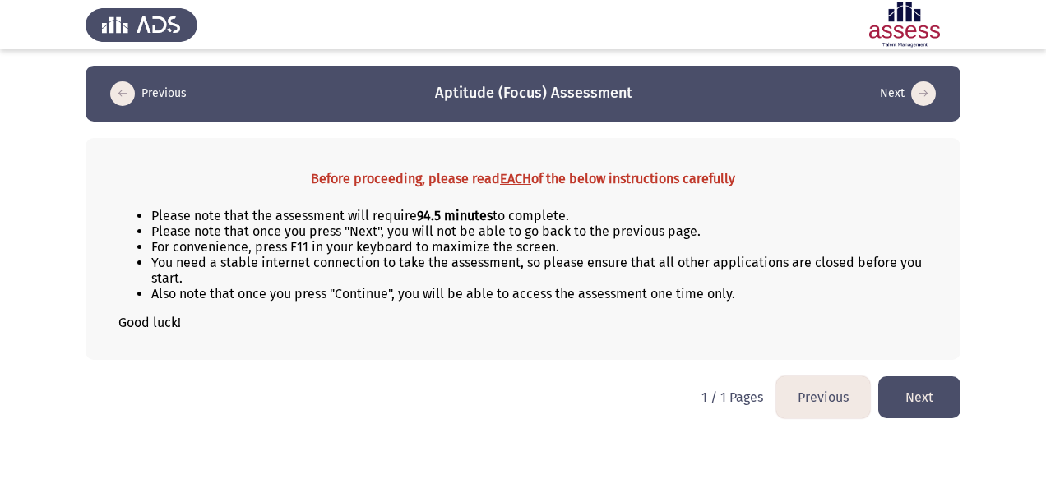
click at [905, 390] on button "Next" at bounding box center [919, 397] width 82 height 42
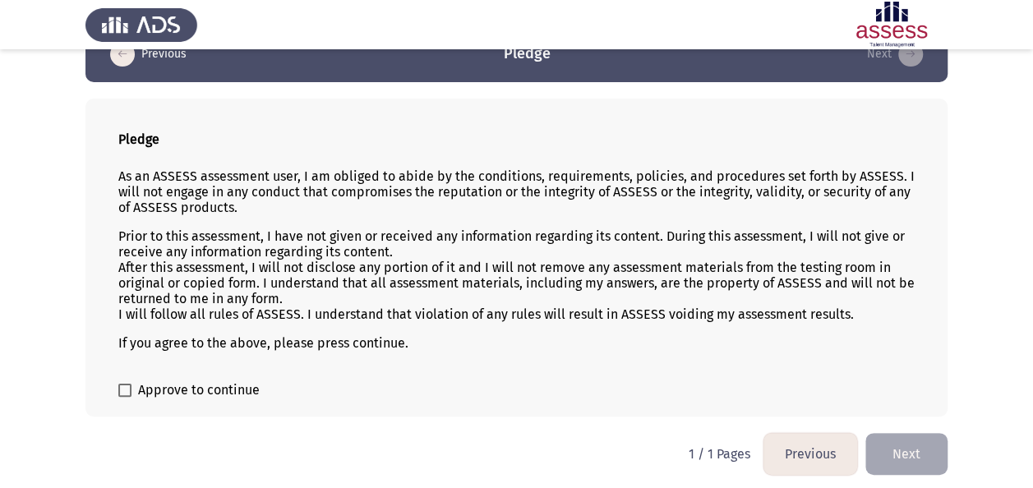
scroll to position [39, 0]
click at [207, 391] on span "Approve to continue" at bounding box center [199, 391] width 122 height 20
click at [125, 397] on input "Approve to continue" at bounding box center [124, 397] width 1 height 1
checkbox input "true"
click at [890, 444] on button "Next" at bounding box center [907, 454] width 82 height 42
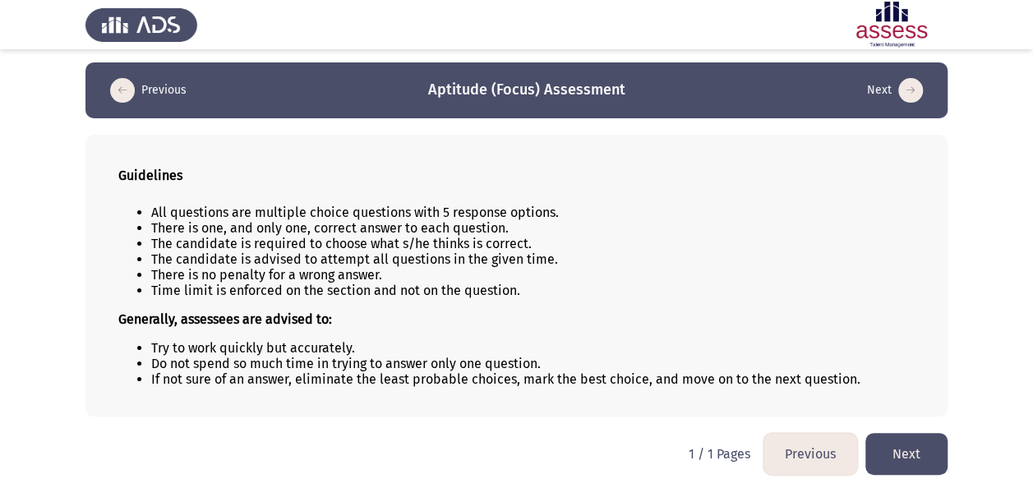
scroll to position [3, 0]
click at [906, 439] on button "Next" at bounding box center [907, 454] width 82 height 42
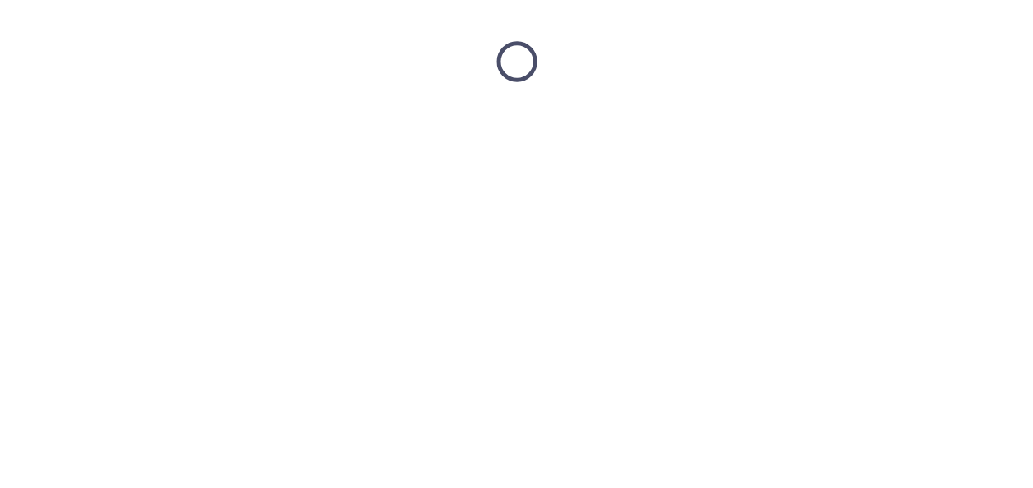
scroll to position [0, 0]
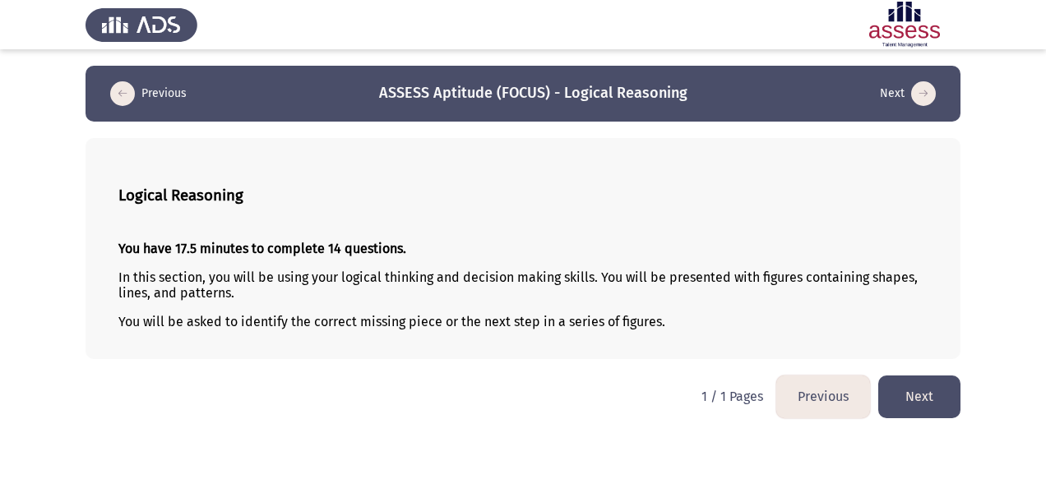
click at [921, 396] on button "Next" at bounding box center [919, 397] width 82 height 42
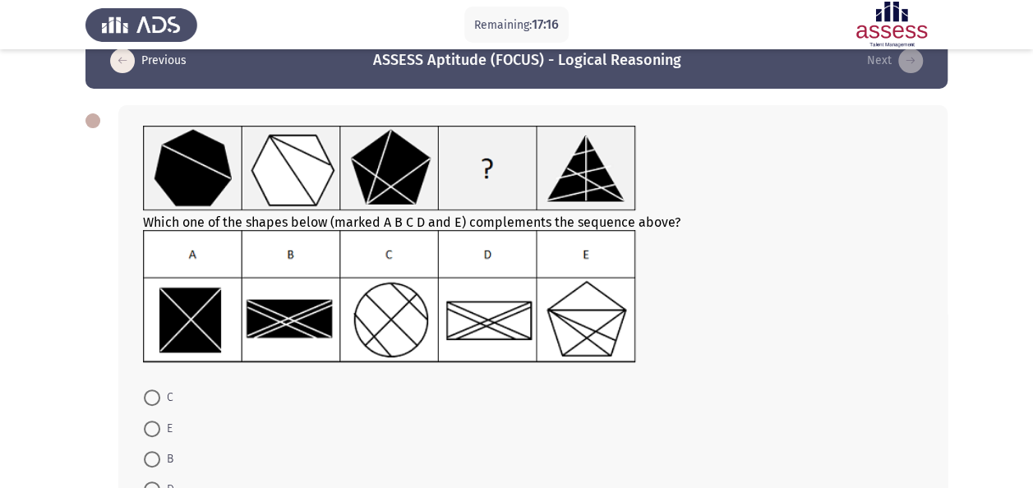
scroll to position [82, 0]
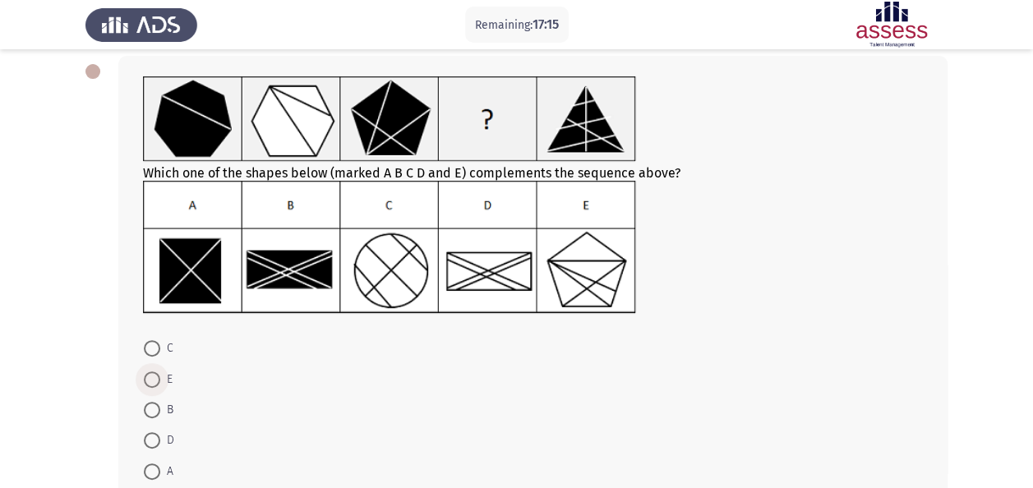
click at [158, 384] on span at bounding box center [152, 380] width 16 height 16
click at [158, 384] on input "E" at bounding box center [152, 380] width 16 height 16
radio input "true"
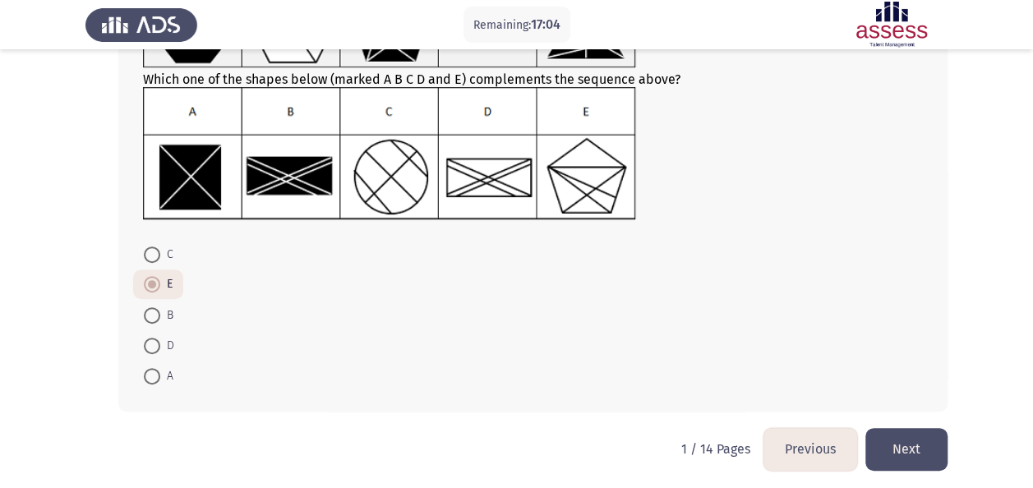
scroll to position [180, 0]
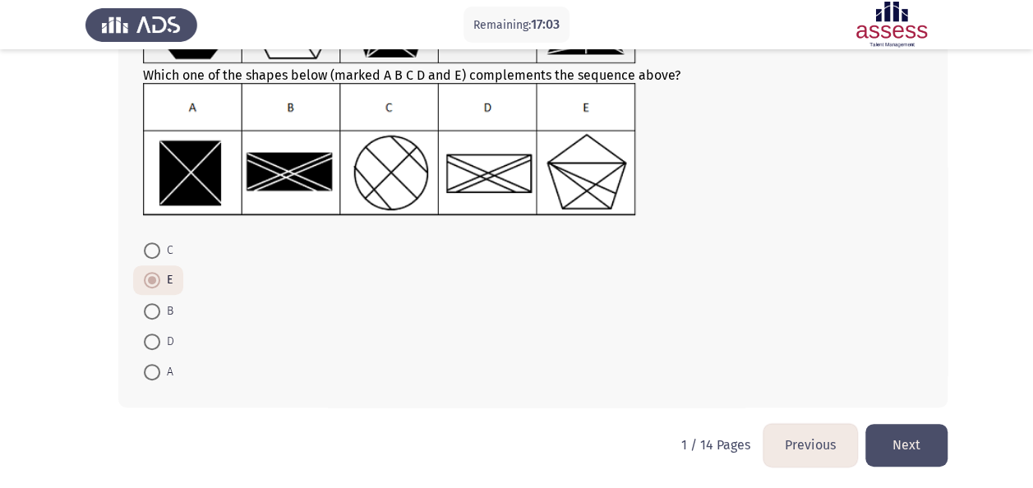
click at [928, 441] on button "Next" at bounding box center [907, 445] width 82 height 42
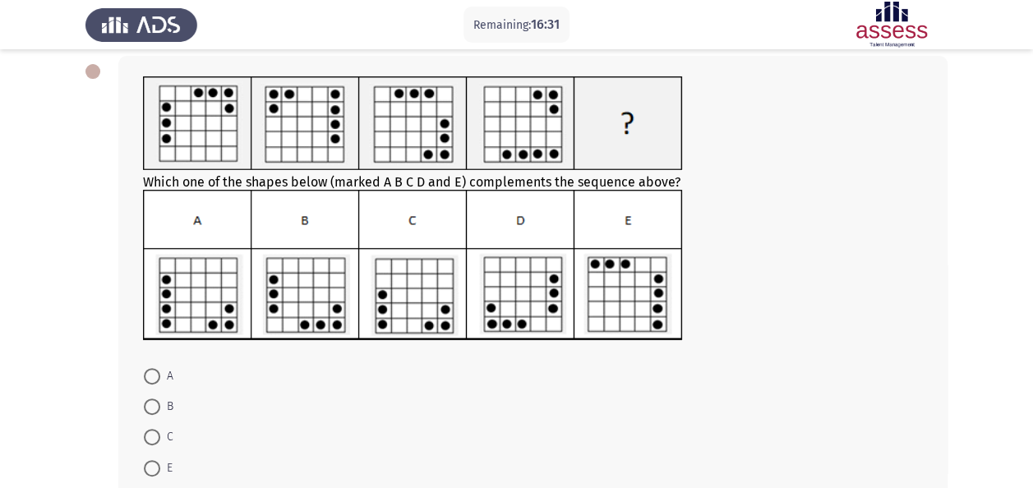
scroll to position [164, 0]
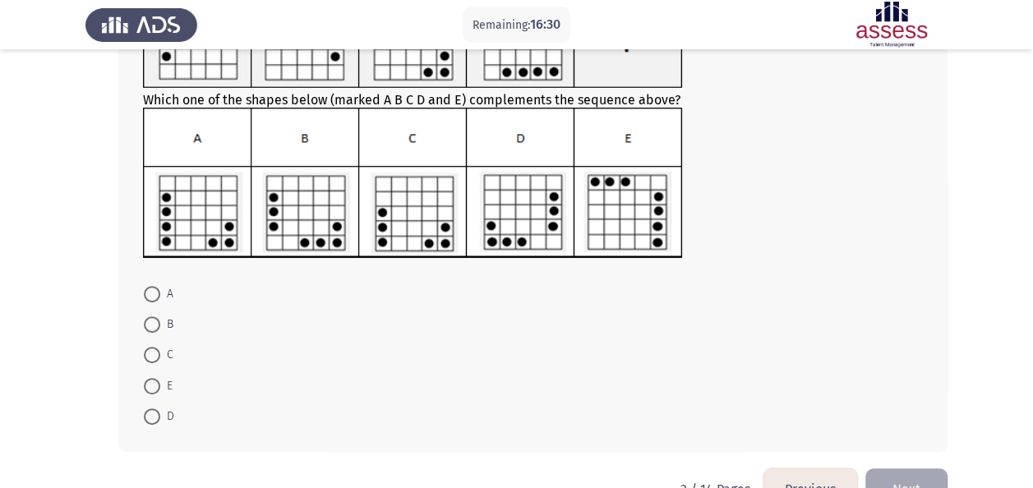
click at [161, 417] on span "D" at bounding box center [167, 417] width 14 height 20
click at [160, 417] on input "D" at bounding box center [152, 417] width 16 height 16
radio input "true"
click at [921, 482] on button "Next" at bounding box center [907, 489] width 82 height 42
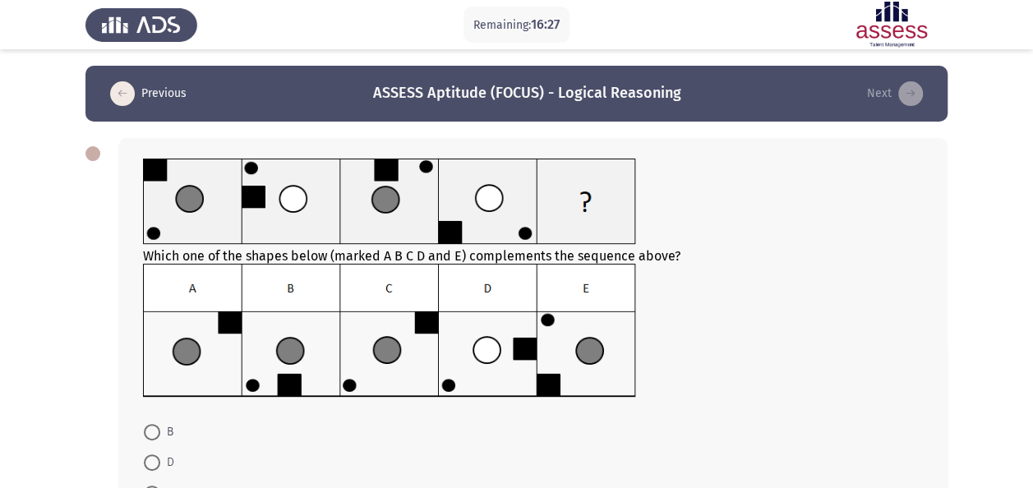
scroll to position [82, 0]
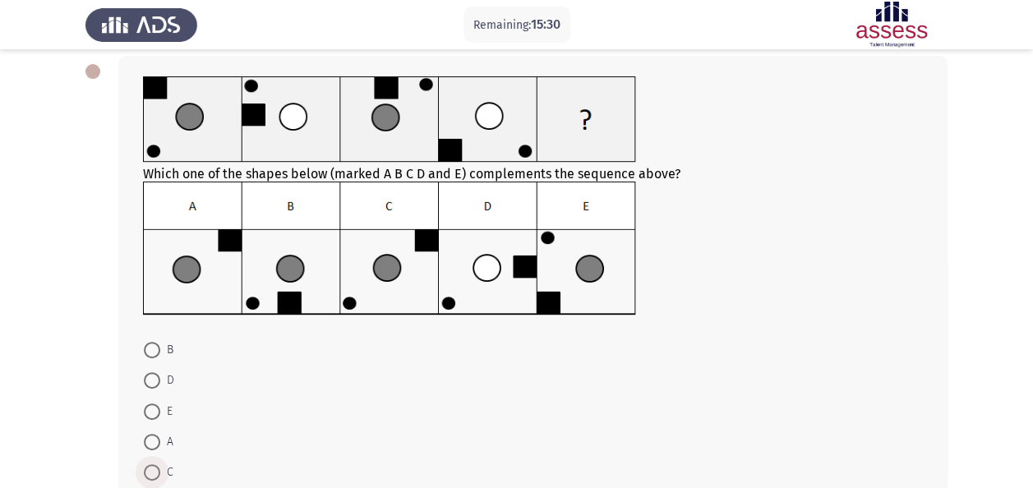
click at [153, 467] on span at bounding box center [152, 472] width 16 height 16
click at [153, 467] on input "C" at bounding box center [152, 472] width 16 height 16
radio input "true"
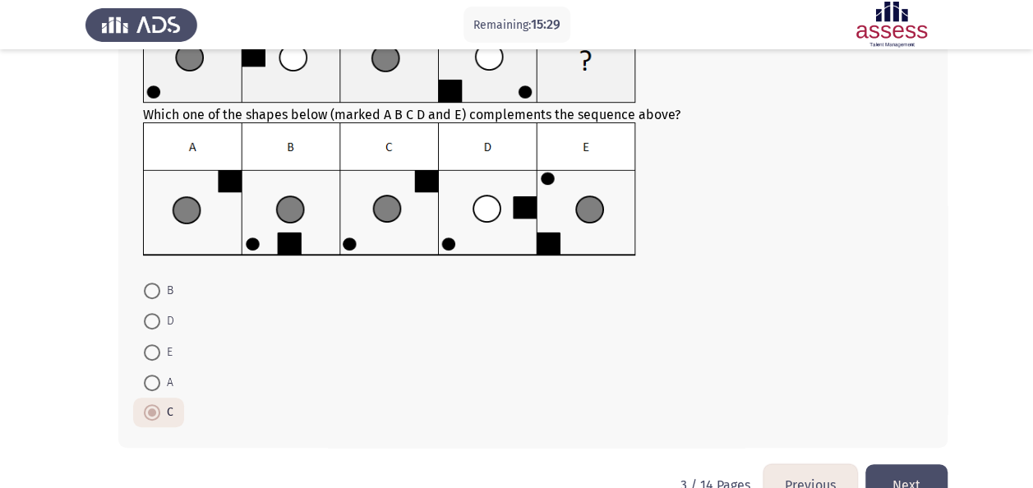
scroll to position [164, 0]
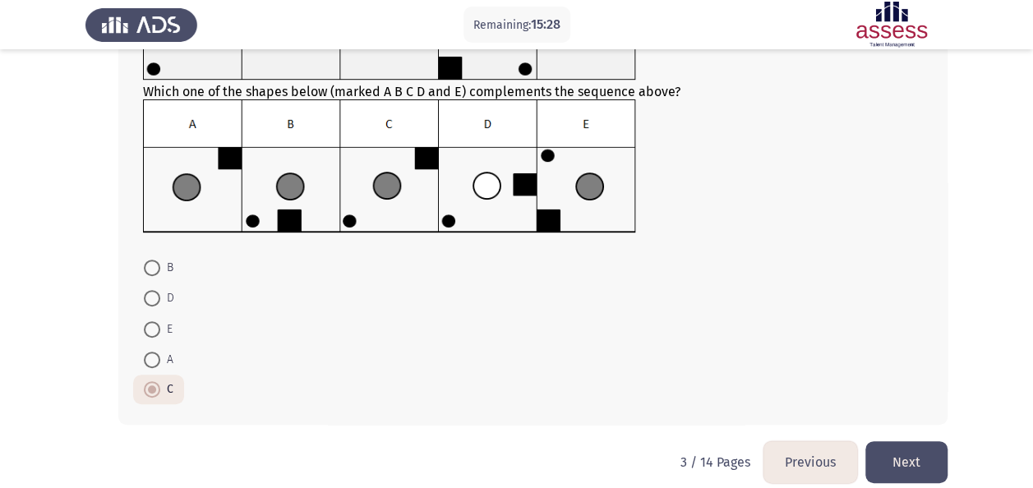
click at [924, 465] on button "Next" at bounding box center [907, 462] width 82 height 42
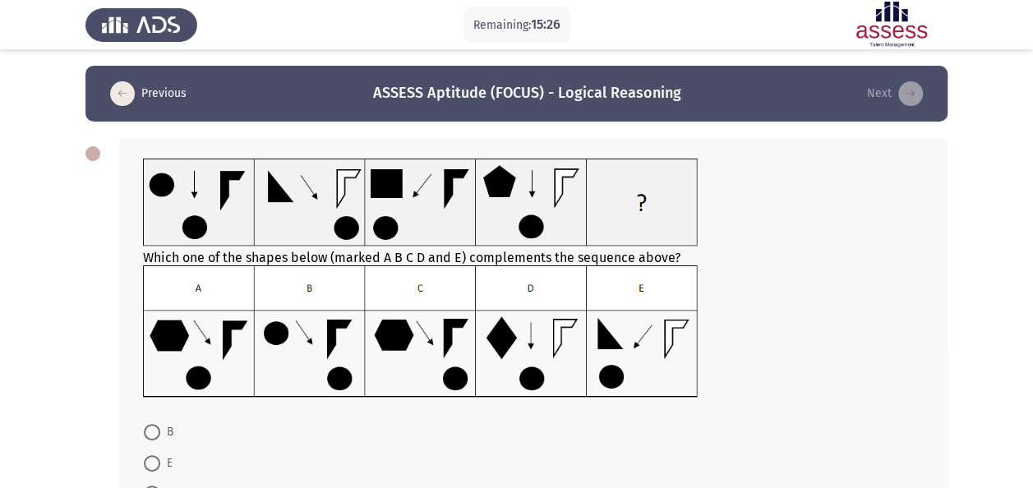
scroll to position [82, 0]
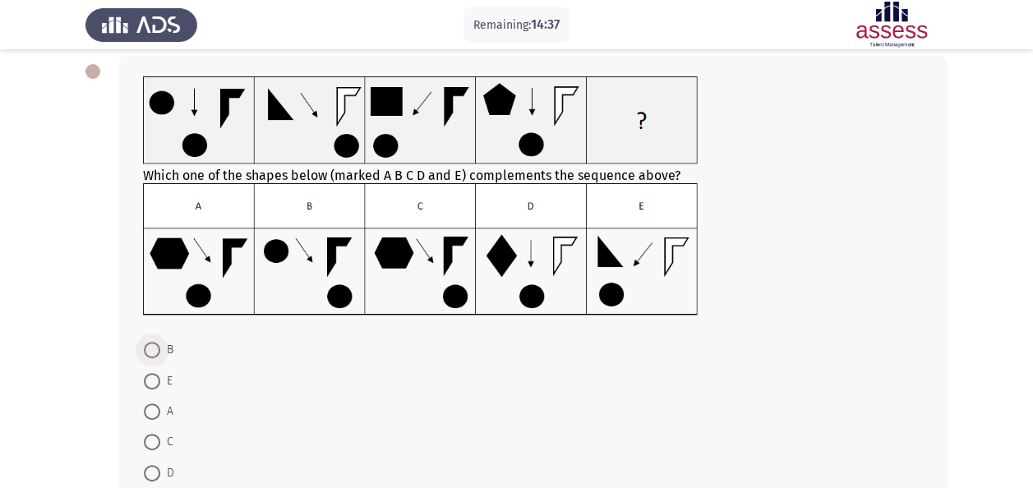
click at [167, 341] on span "B" at bounding box center [166, 350] width 13 height 20
click at [160, 342] on input "B" at bounding box center [152, 350] width 16 height 16
radio input "true"
click at [153, 440] on span at bounding box center [152, 441] width 16 height 16
click at [153, 440] on input "C" at bounding box center [152, 441] width 16 height 16
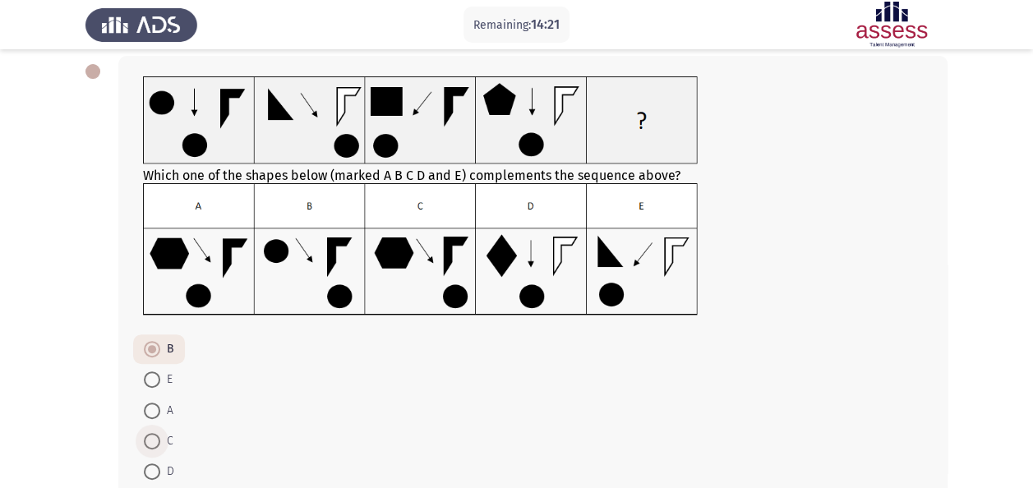
radio input "true"
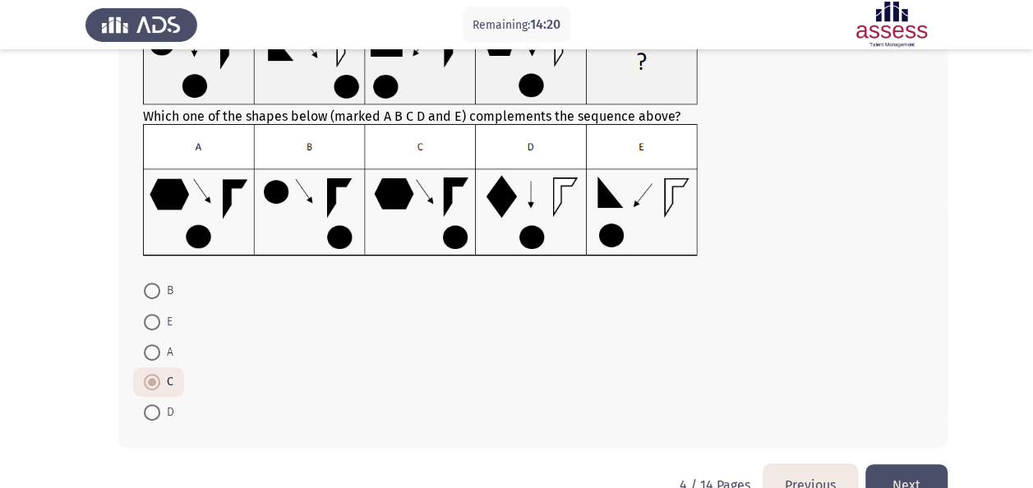
scroll to position [182, 0]
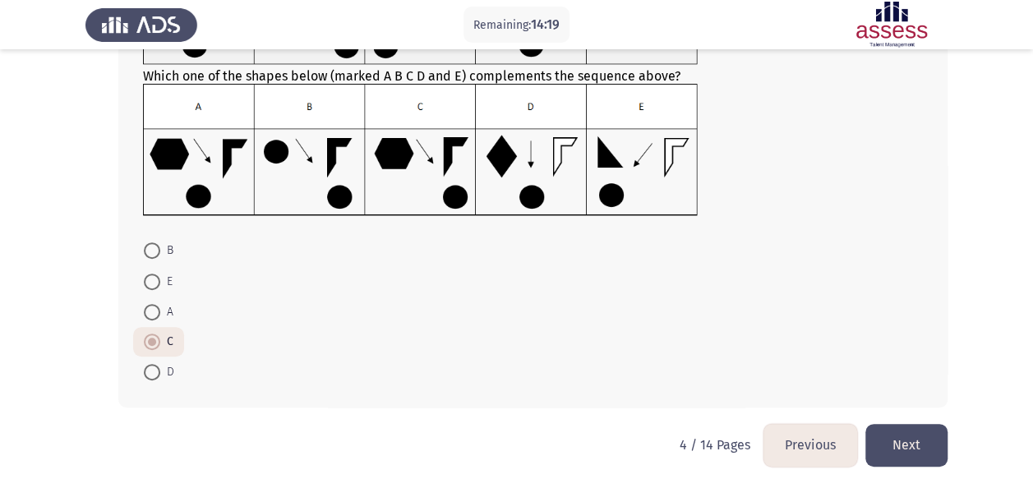
click at [912, 443] on button "Next" at bounding box center [907, 445] width 82 height 42
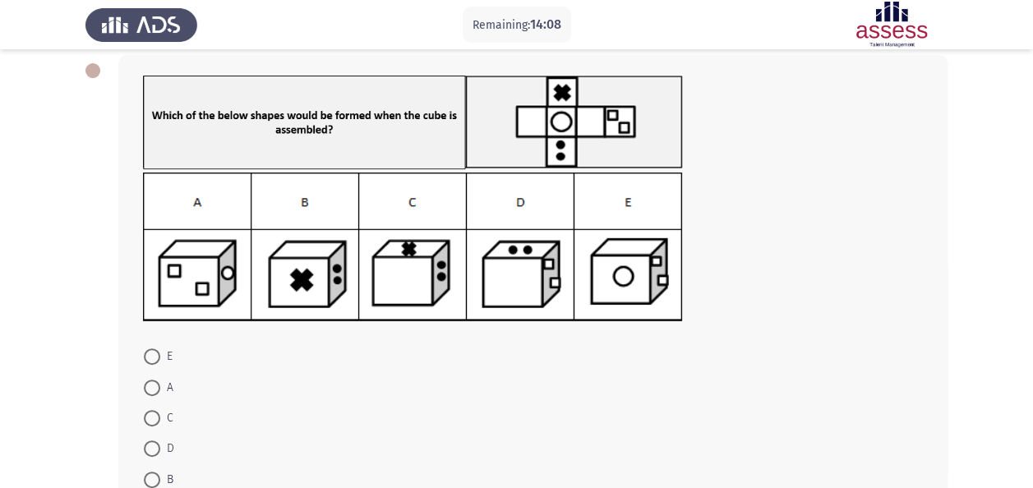
scroll to position [108, 0]
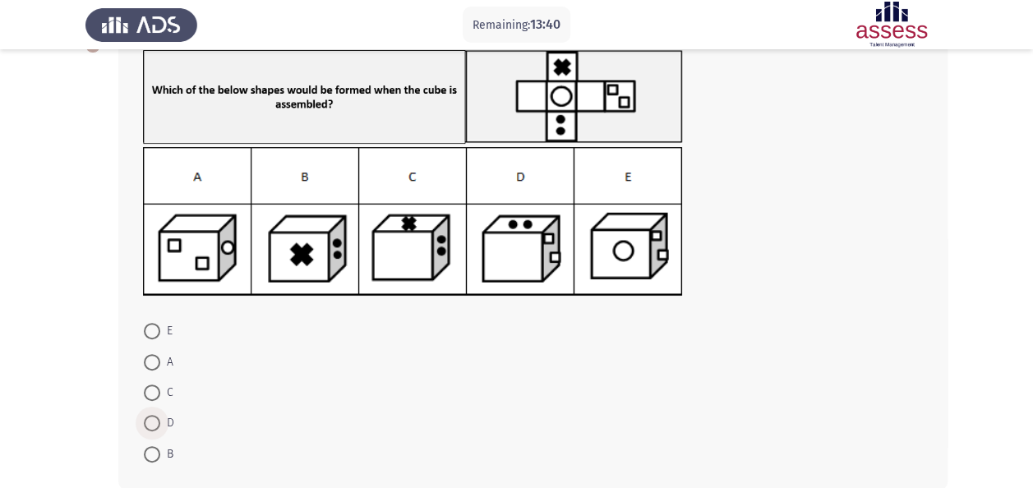
click at [165, 421] on span "D" at bounding box center [167, 423] width 14 height 20
click at [160, 421] on input "D" at bounding box center [152, 423] width 16 height 16
radio input "true"
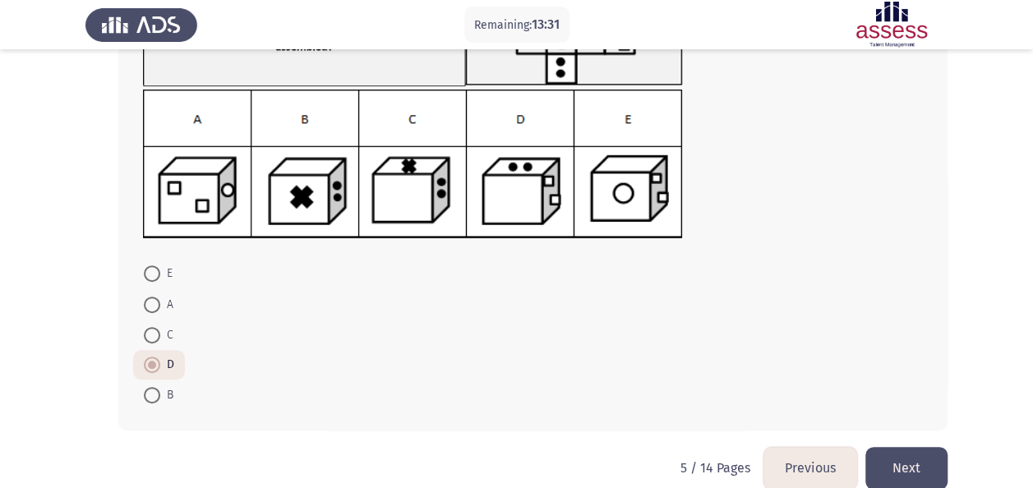
scroll to position [189, 0]
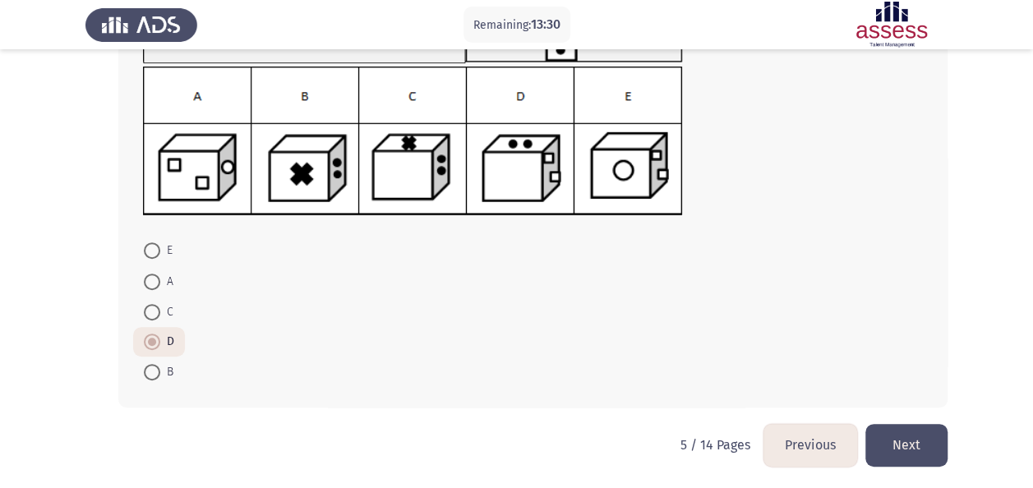
click at [909, 447] on button "Next" at bounding box center [907, 445] width 82 height 42
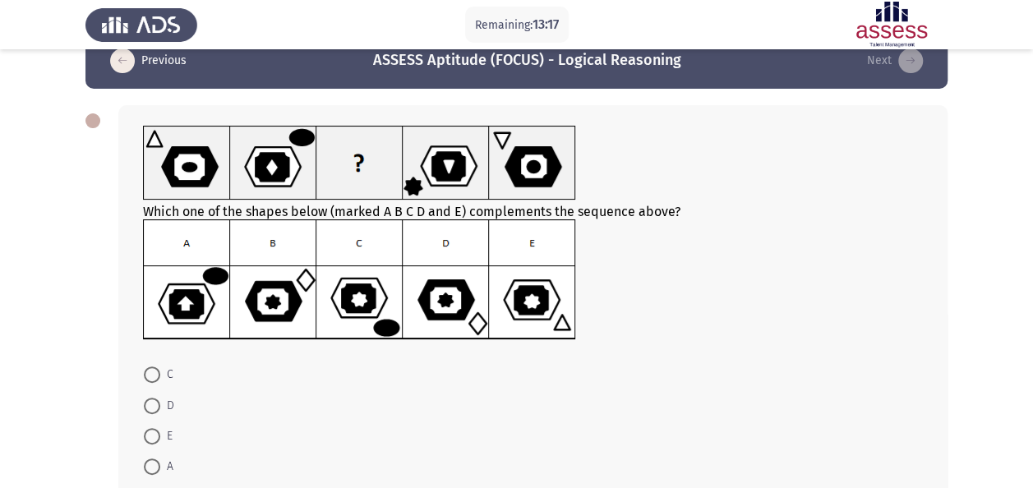
scroll to position [82, 0]
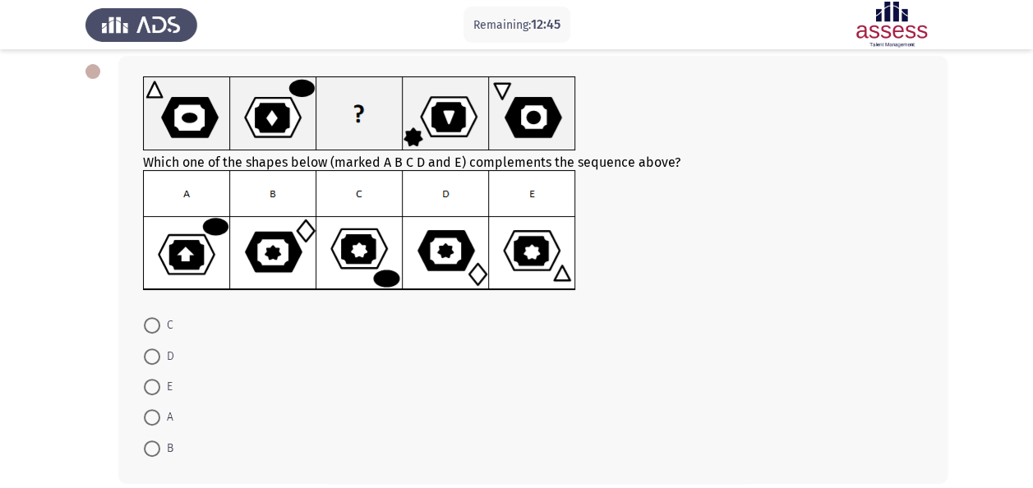
click at [168, 357] on span "D" at bounding box center [167, 357] width 14 height 20
click at [160, 357] on input "D" at bounding box center [152, 357] width 16 height 16
radio input "true"
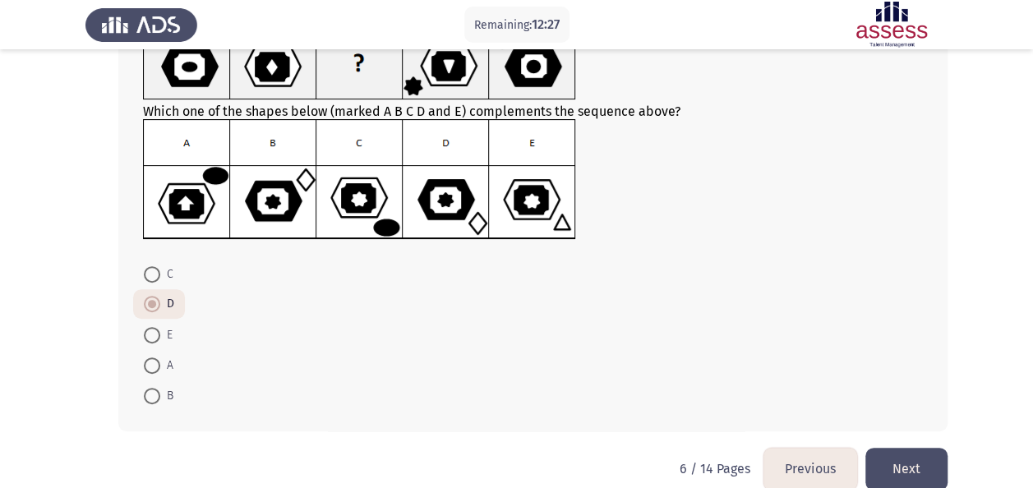
scroll to position [157, 0]
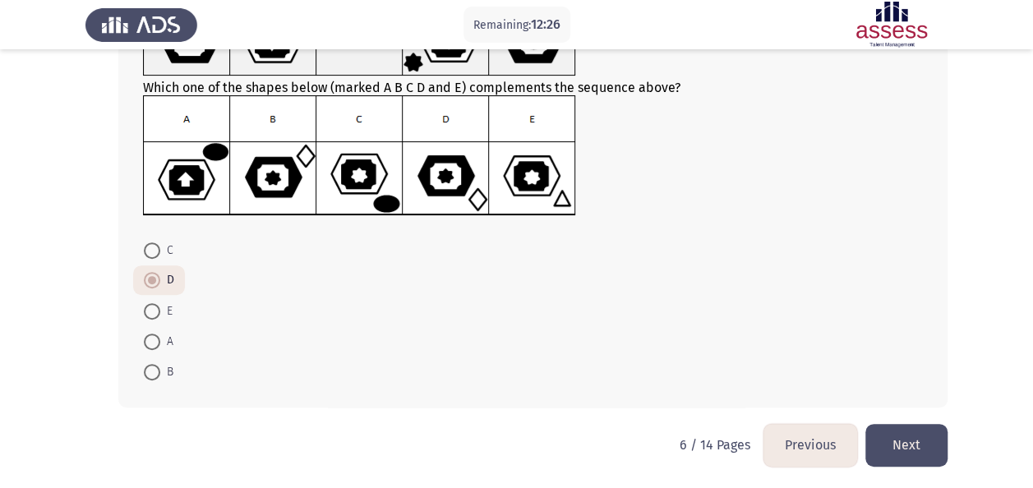
click at [906, 445] on button "Next" at bounding box center [907, 445] width 82 height 42
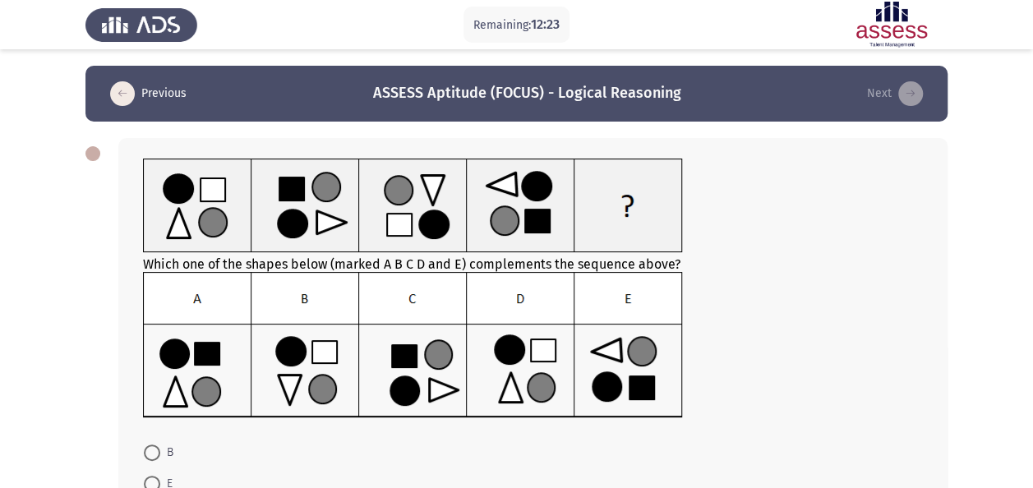
scroll to position [82, 0]
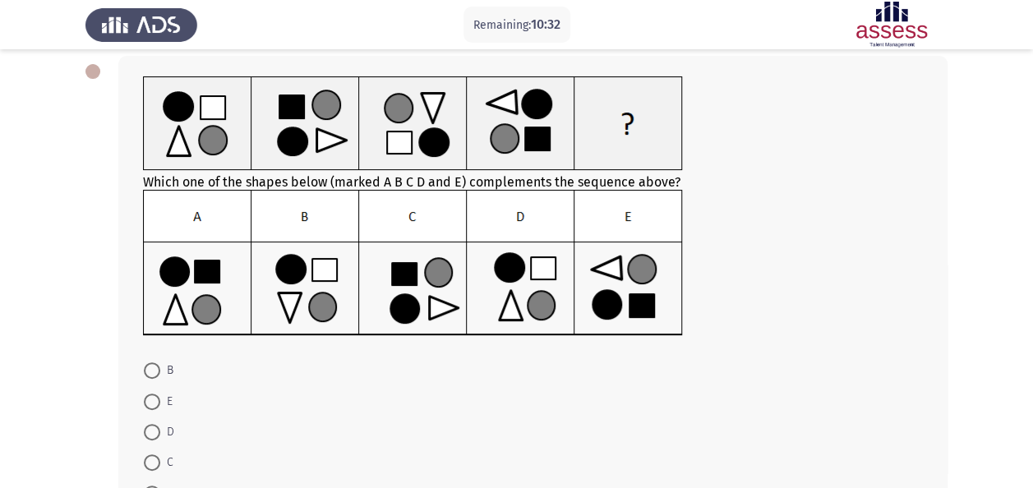
click at [163, 425] on span "D" at bounding box center [167, 432] width 14 height 20
click at [160, 425] on input "D" at bounding box center [152, 432] width 16 height 16
radio input "true"
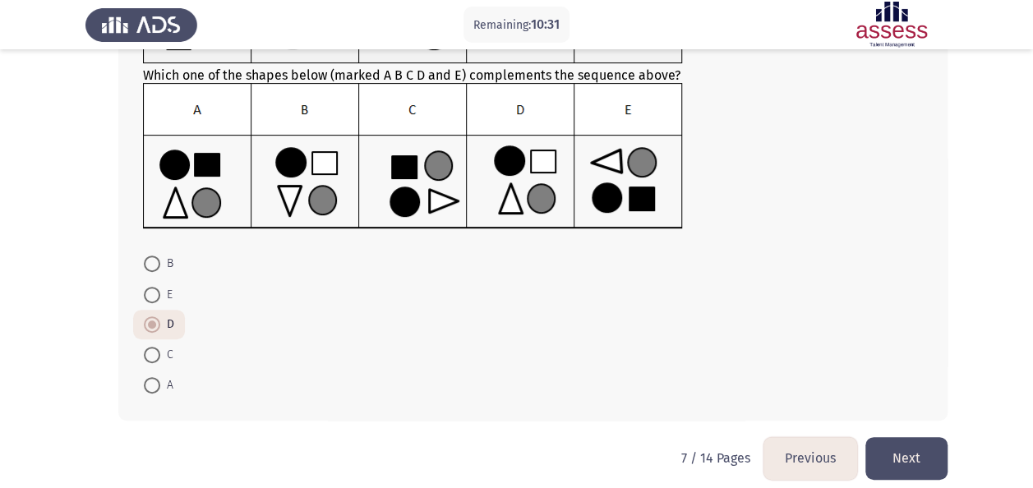
scroll to position [202, 0]
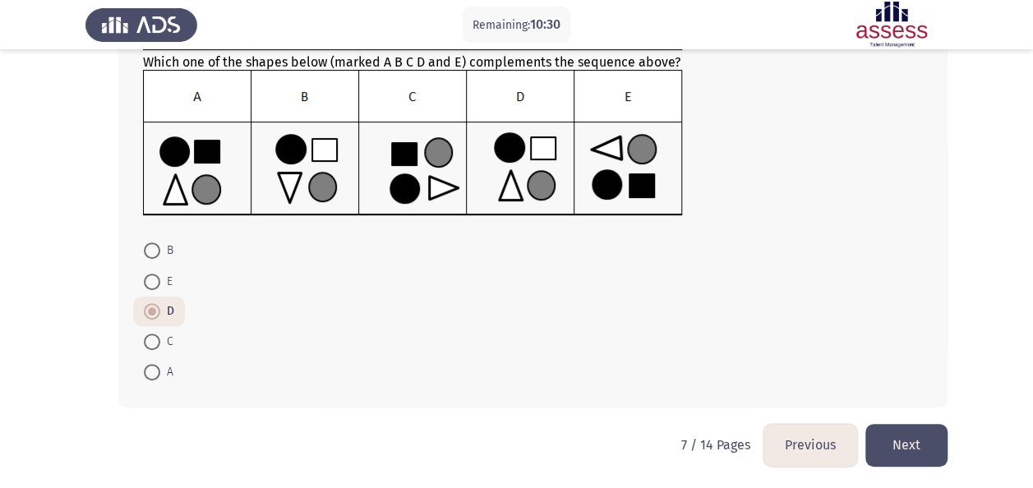
click at [916, 459] on button "Next" at bounding box center [907, 445] width 82 height 42
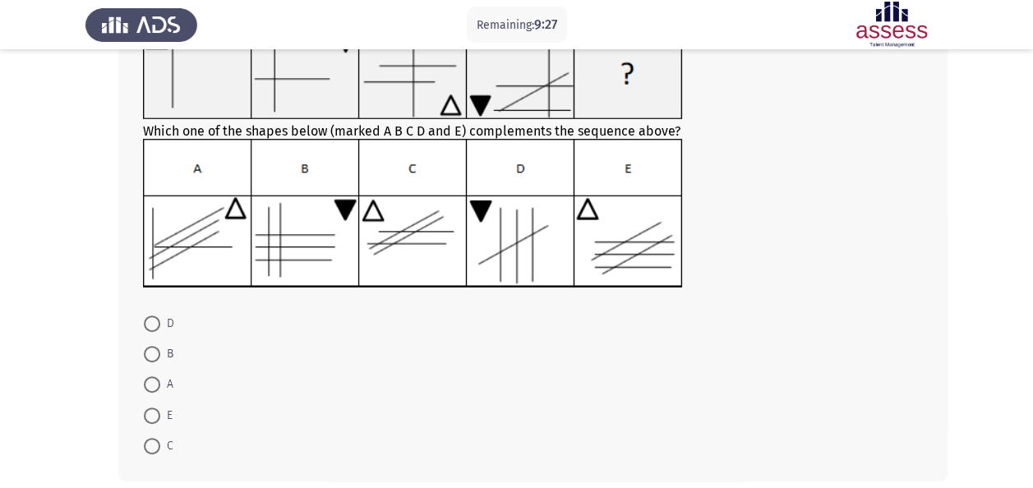
scroll to position [41, 0]
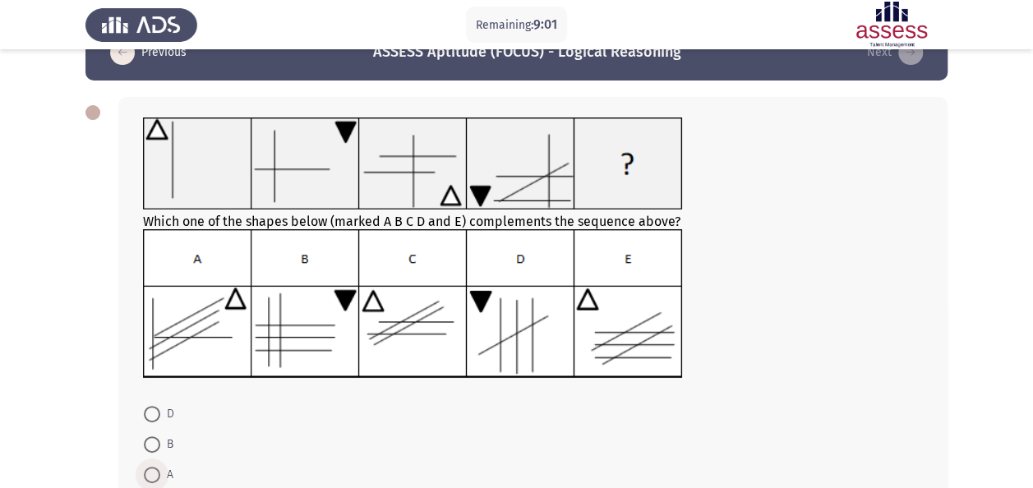
click at [159, 478] on span at bounding box center [152, 475] width 16 height 16
click at [159, 478] on input "A" at bounding box center [152, 475] width 16 height 16
radio input "true"
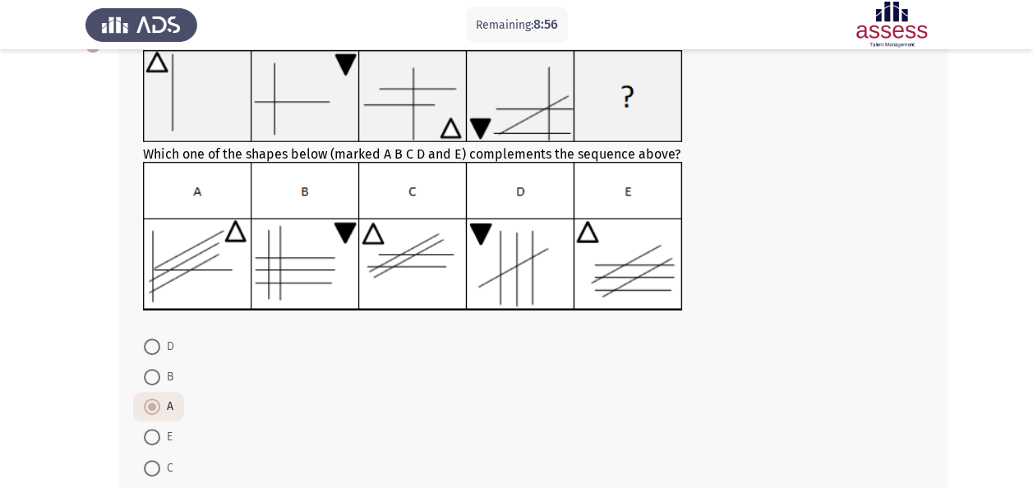
scroll to position [204, 0]
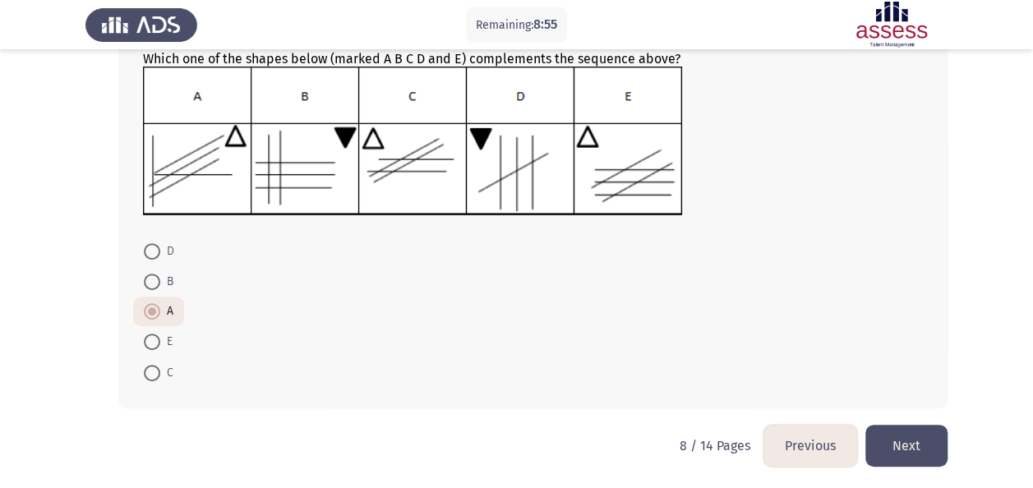
click at [907, 441] on button "Next" at bounding box center [907, 446] width 82 height 42
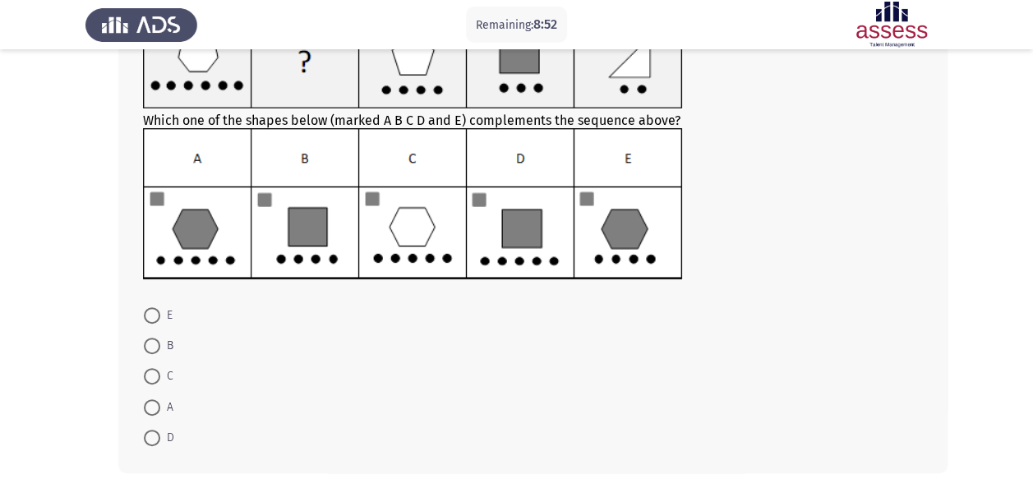
scroll to position [45, 0]
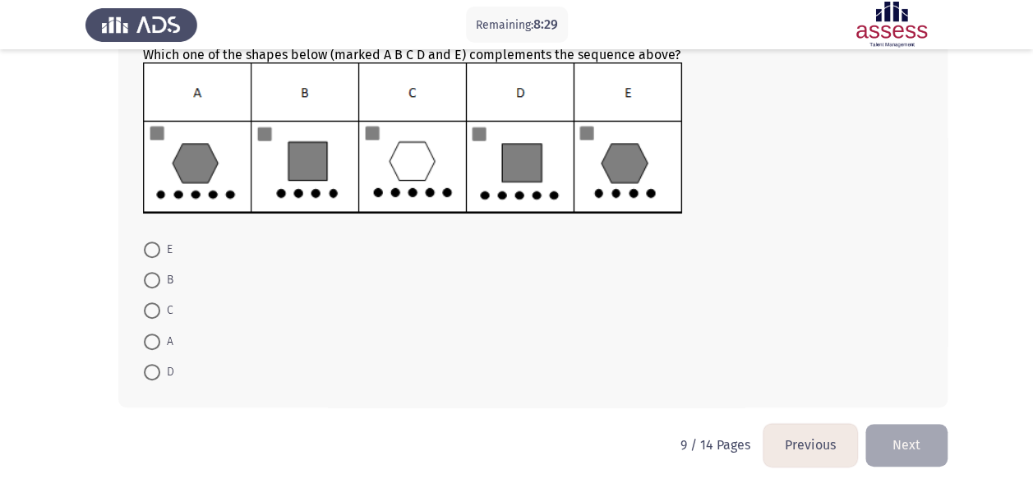
click at [161, 343] on span "A" at bounding box center [166, 342] width 13 height 20
click at [160, 343] on input "A" at bounding box center [152, 342] width 16 height 16
radio input "true"
click at [898, 431] on button "Next" at bounding box center [907, 445] width 82 height 42
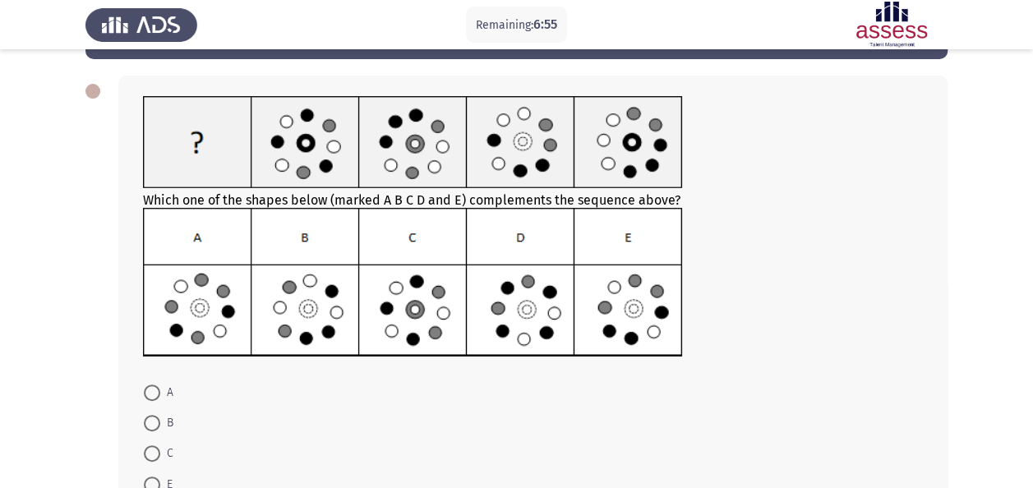
scroll to position [123, 0]
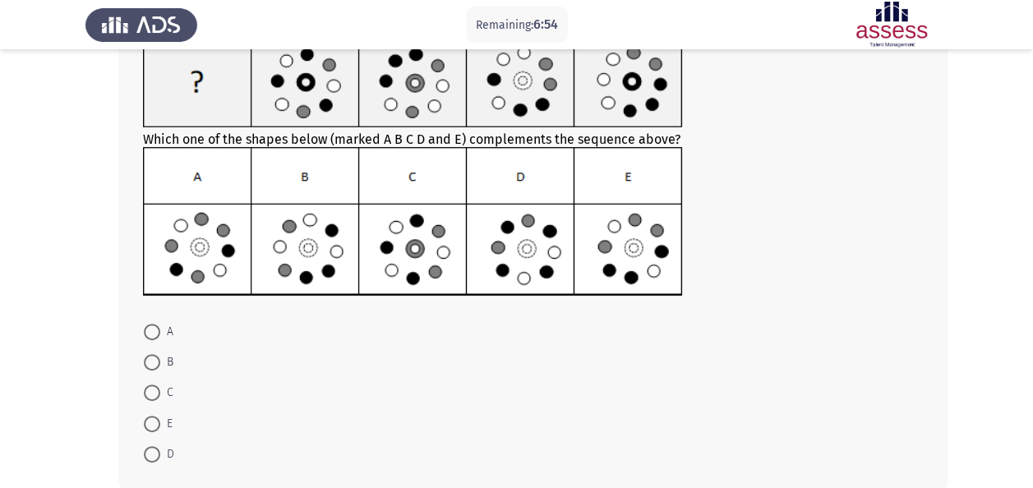
click at [160, 358] on span "B" at bounding box center [166, 363] width 13 height 20
click at [160, 358] on input "B" at bounding box center [152, 362] width 16 height 16
radio input "true"
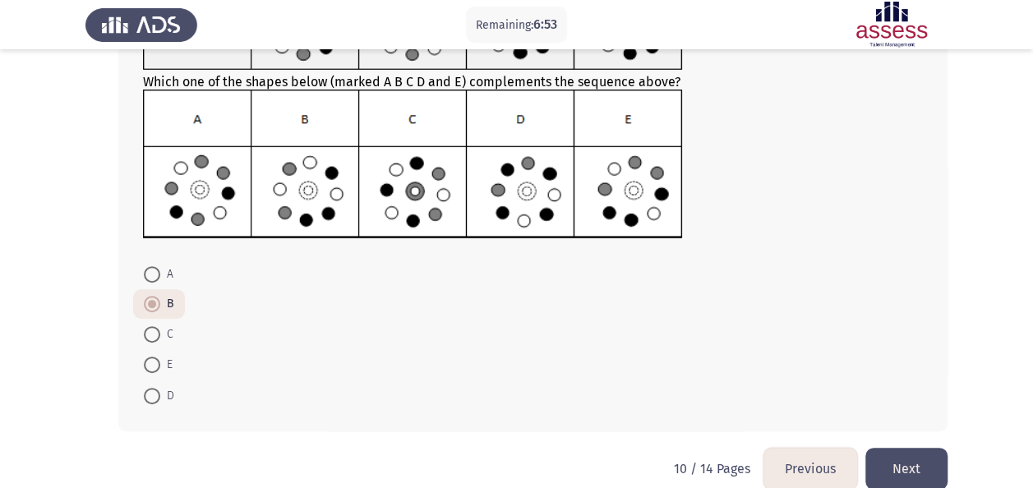
scroll to position [204, 0]
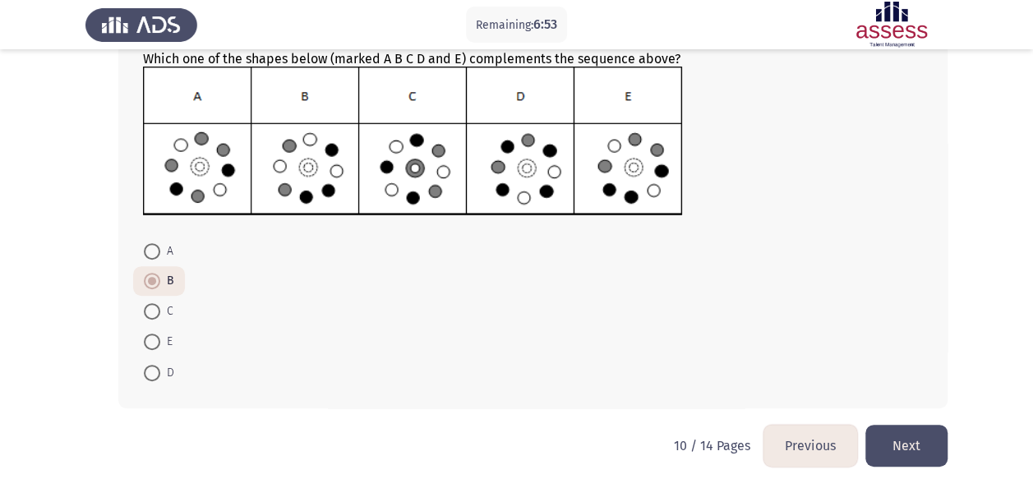
click at [883, 426] on button "Next" at bounding box center [907, 446] width 82 height 42
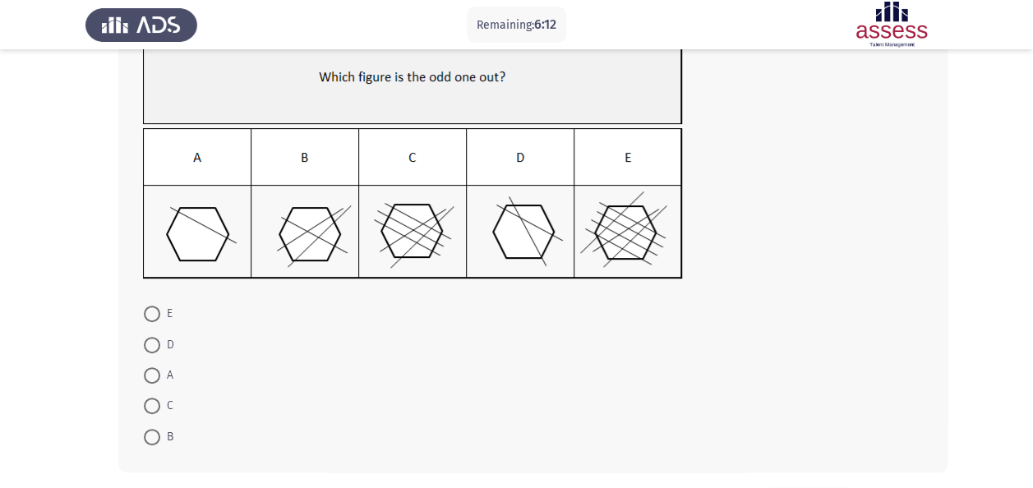
scroll to position [164, 0]
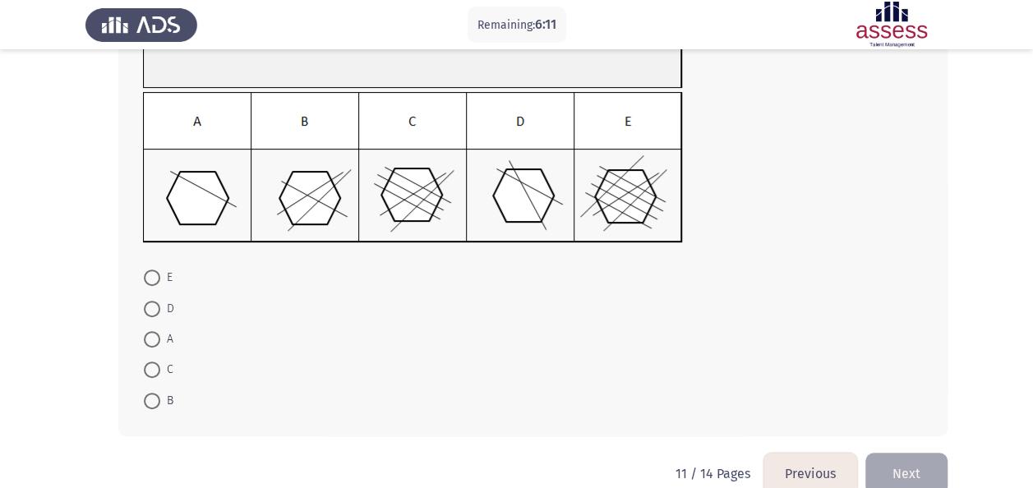
click at [155, 339] on span at bounding box center [152, 339] width 16 height 16
click at [155, 339] on input "A" at bounding box center [152, 339] width 16 height 16
radio input "true"
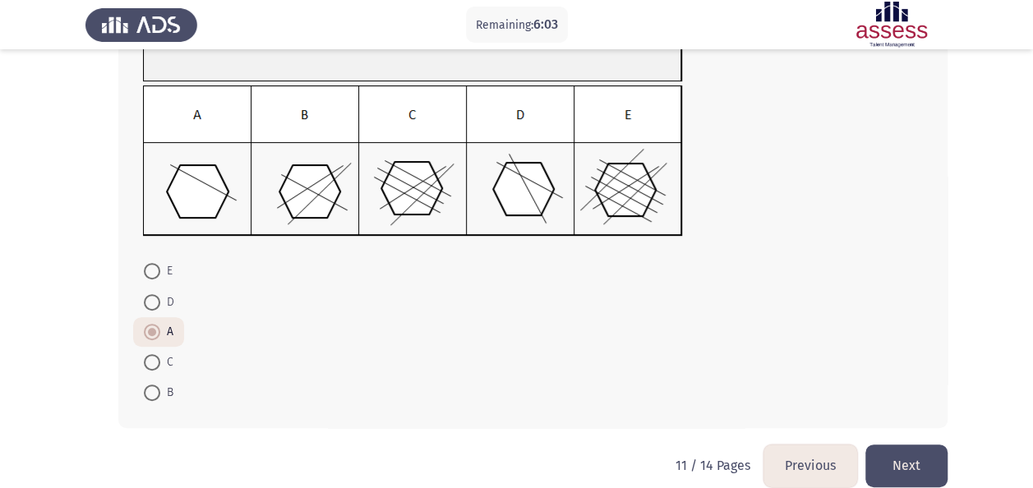
scroll to position [192, 0]
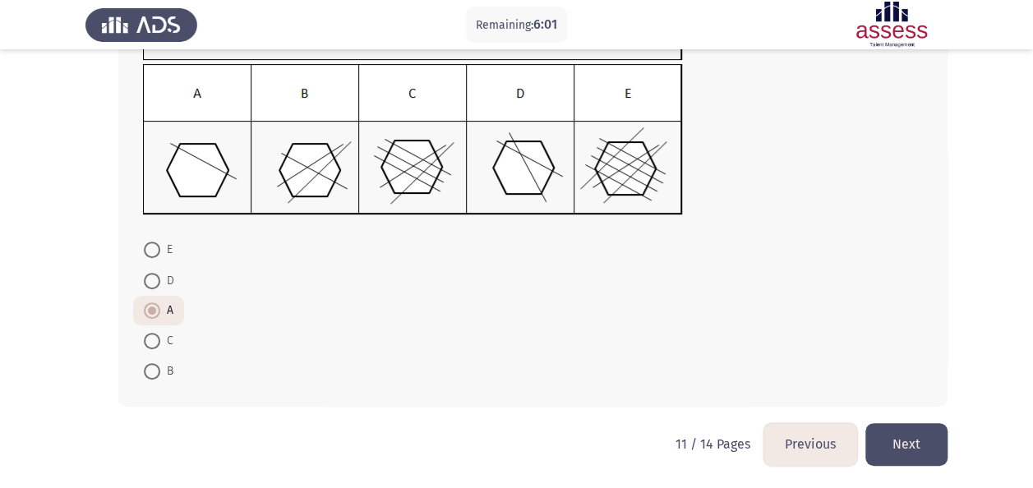
click at [921, 439] on button "Next" at bounding box center [907, 444] width 82 height 42
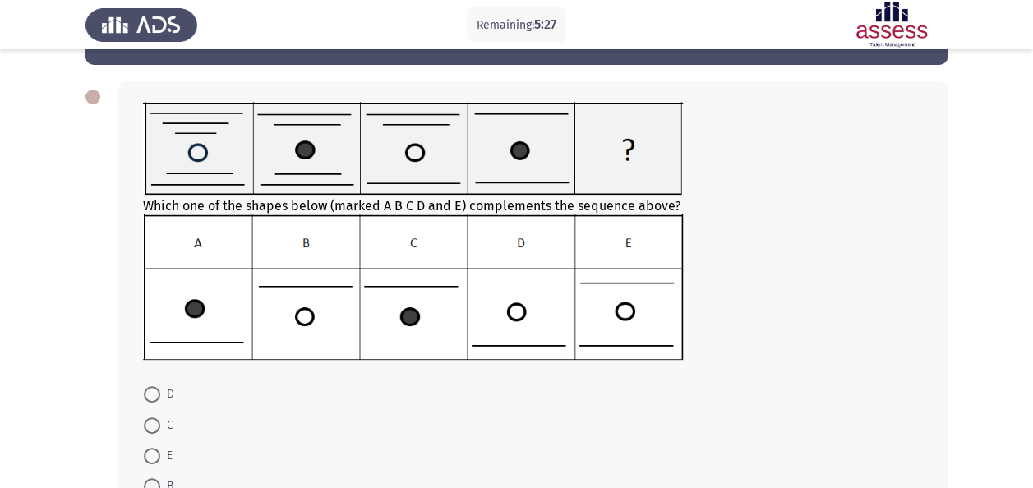
scroll to position [82, 0]
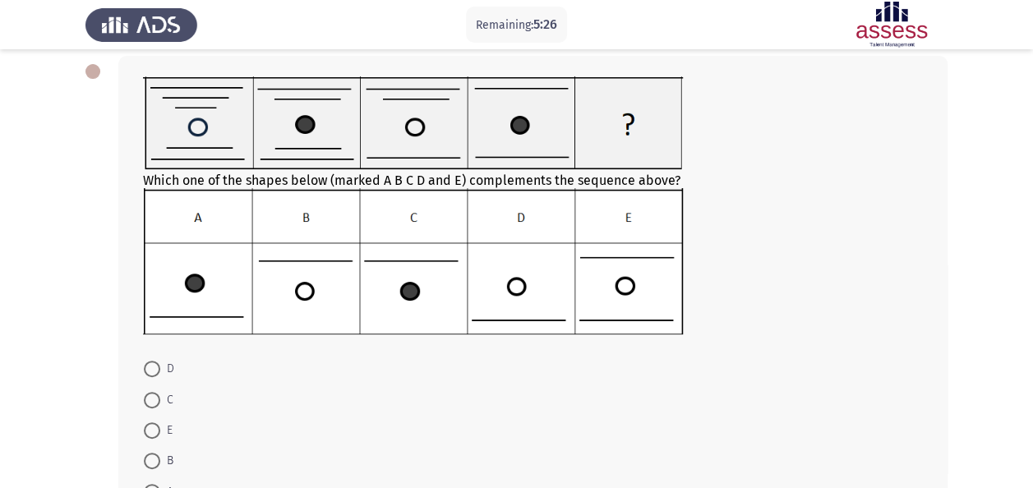
click at [154, 462] on span at bounding box center [152, 461] width 16 height 16
click at [154, 462] on input "B" at bounding box center [152, 461] width 16 height 16
radio input "true"
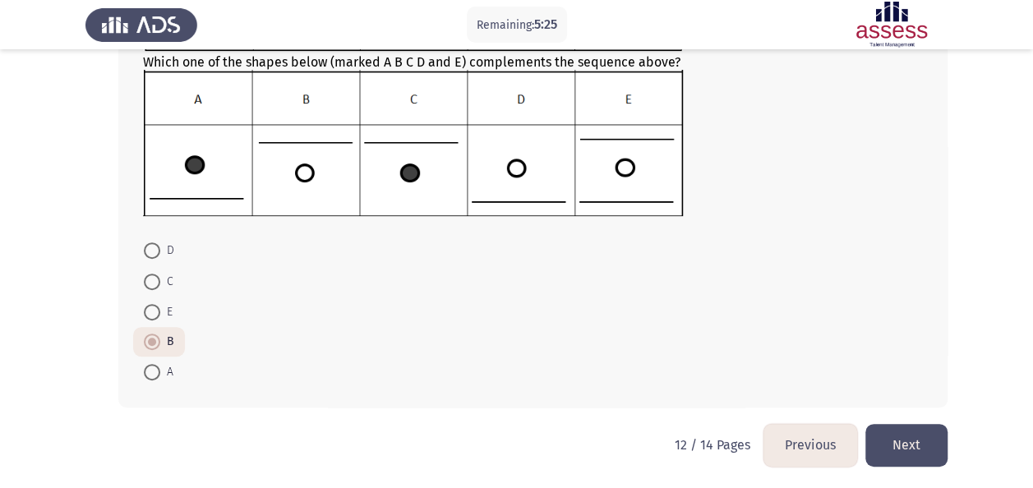
scroll to position [201, 0]
click at [910, 445] on button "Next" at bounding box center [907, 445] width 82 height 42
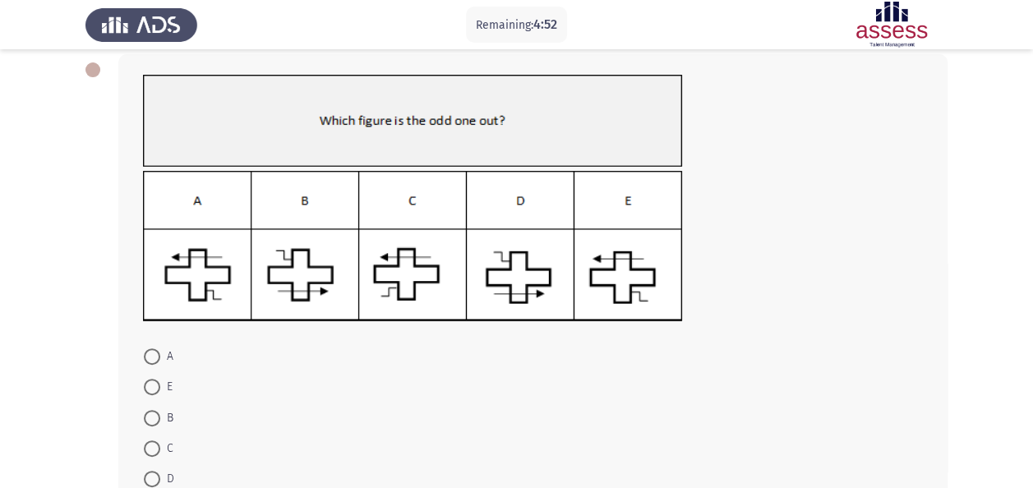
scroll to position [108, 0]
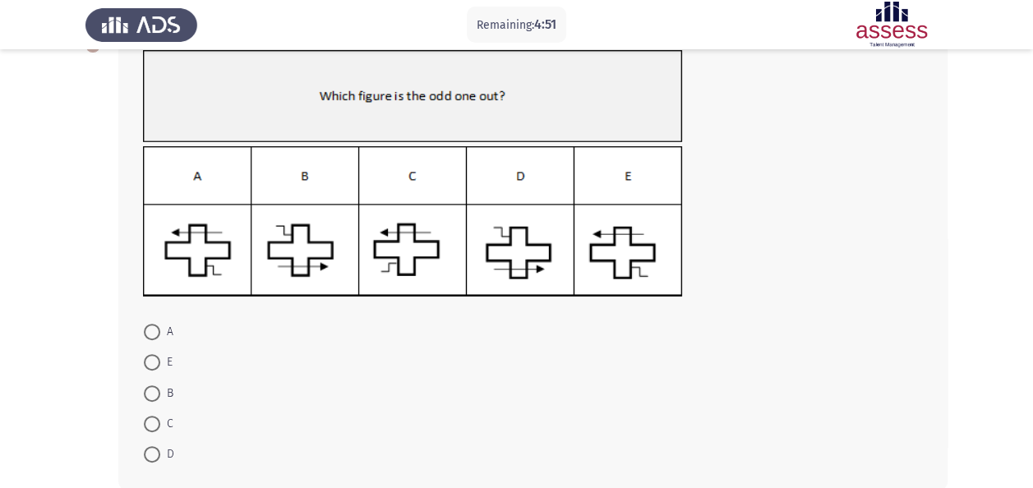
click at [155, 418] on span at bounding box center [152, 424] width 16 height 16
click at [155, 418] on input "C" at bounding box center [152, 424] width 16 height 16
radio input "true"
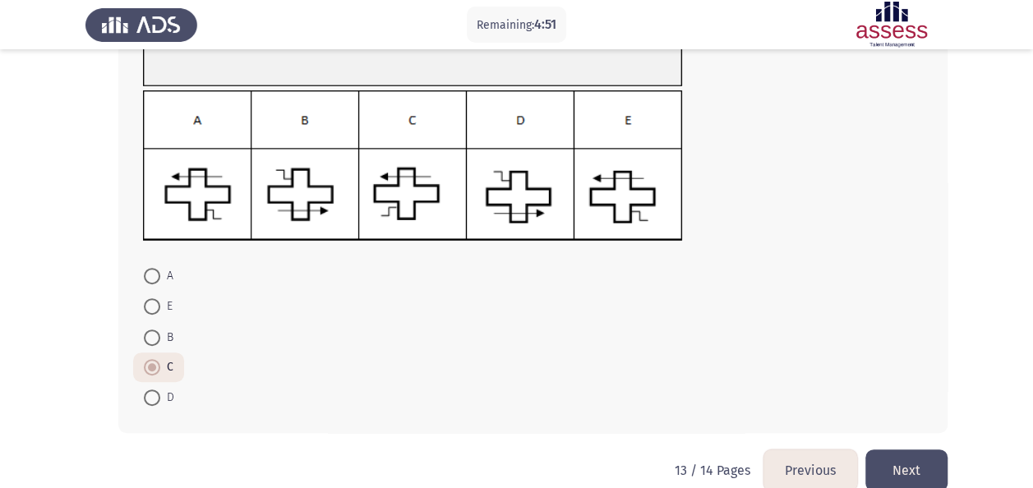
scroll to position [190, 0]
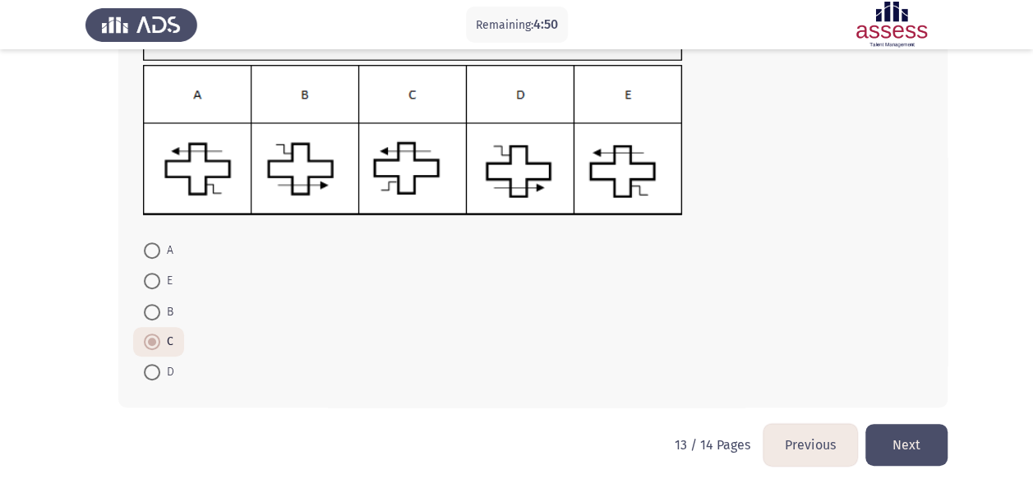
click at [926, 462] on button "Next" at bounding box center [907, 445] width 82 height 42
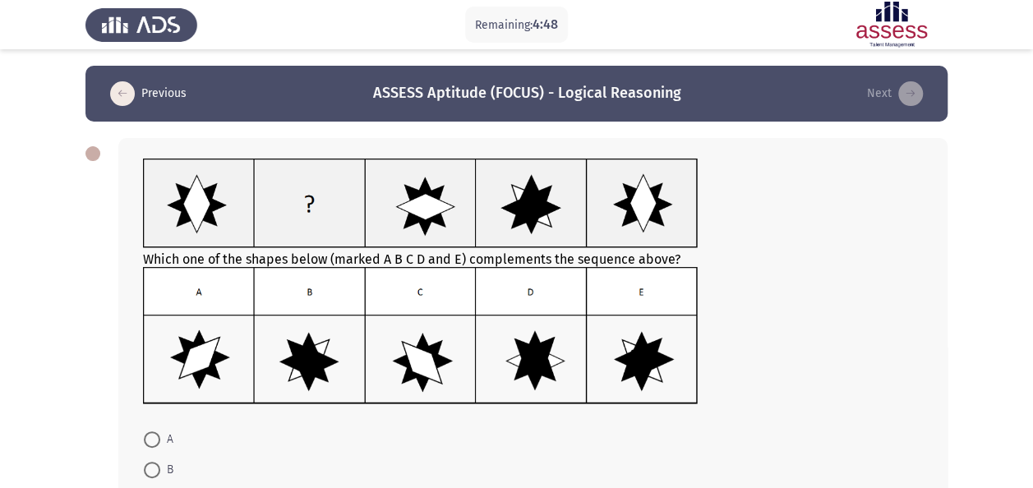
scroll to position [82, 0]
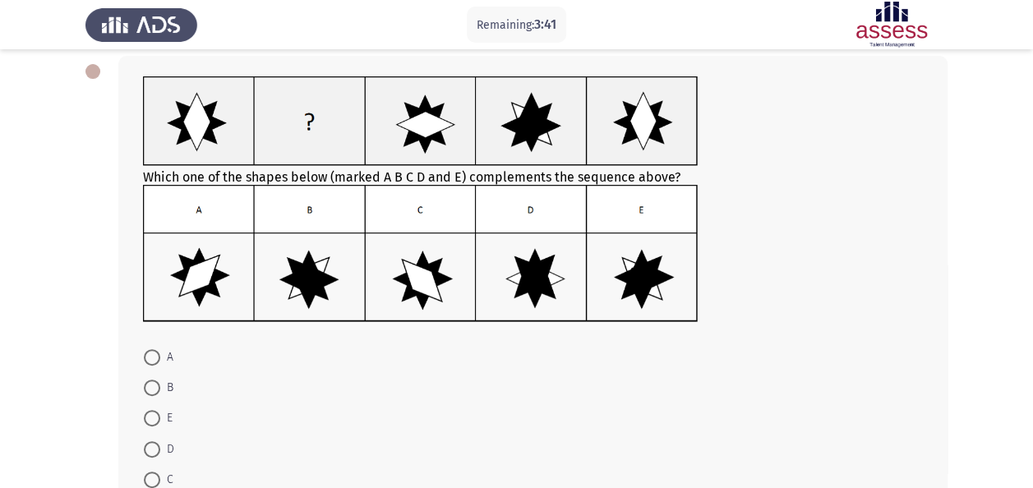
click at [160, 395] on span "B" at bounding box center [166, 388] width 13 height 20
click at [160, 395] on input "B" at bounding box center [152, 388] width 16 height 16
radio input "true"
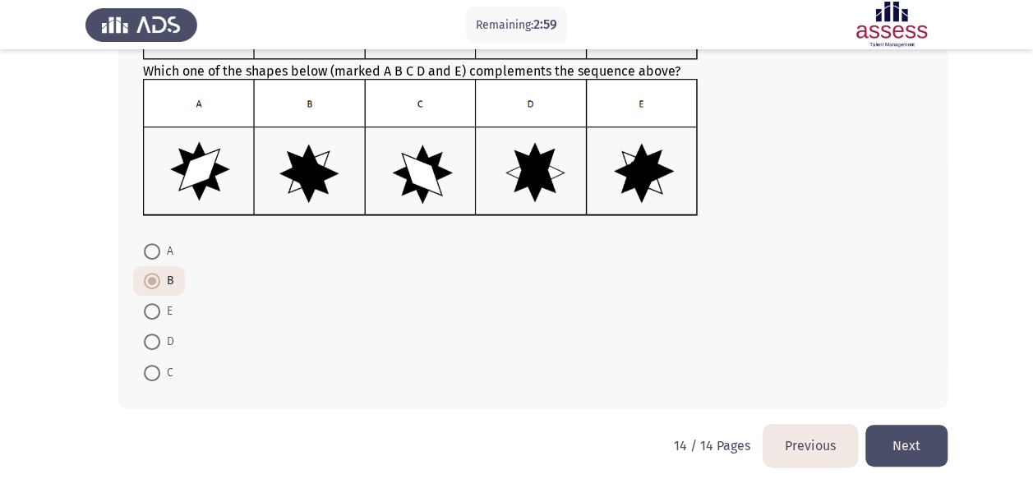
scroll to position [189, 0]
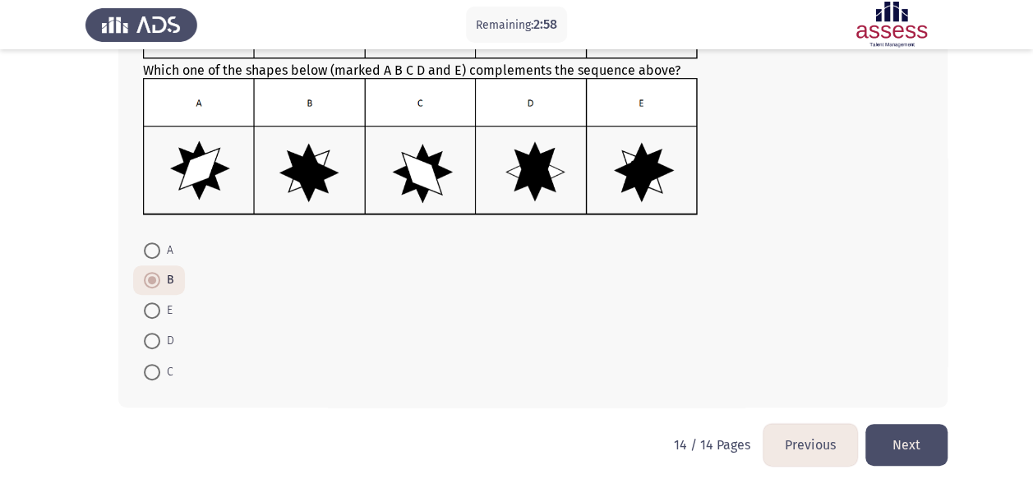
click at [912, 458] on button "Next" at bounding box center [907, 445] width 82 height 42
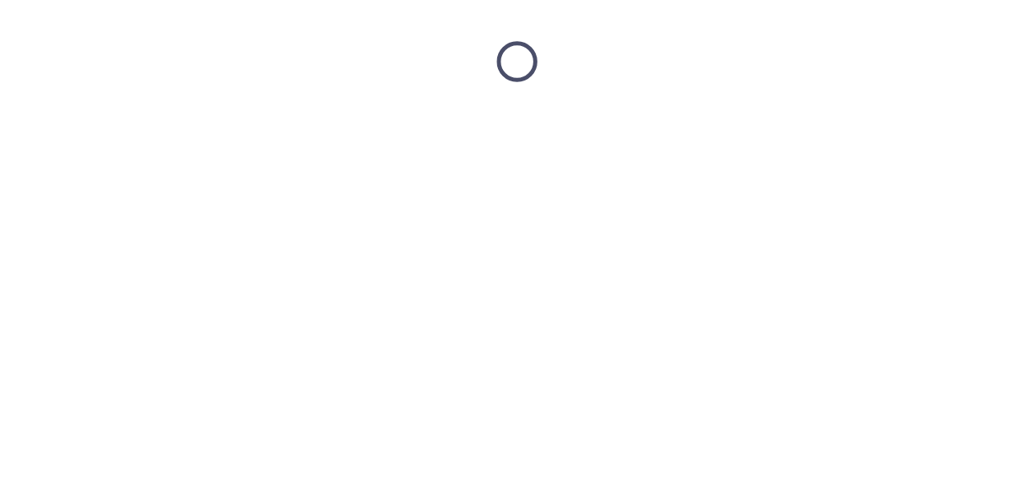
scroll to position [0, 0]
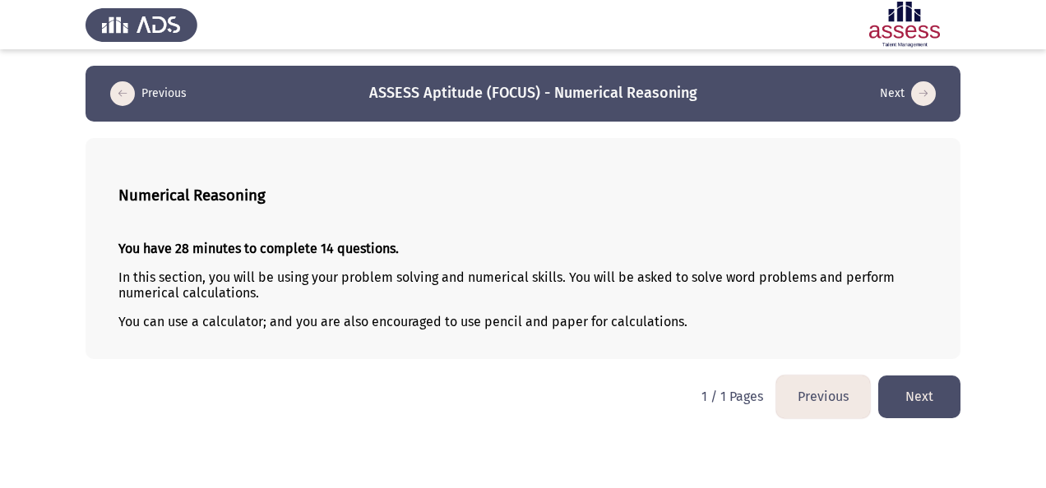
click at [924, 385] on button "Next" at bounding box center [919, 397] width 82 height 42
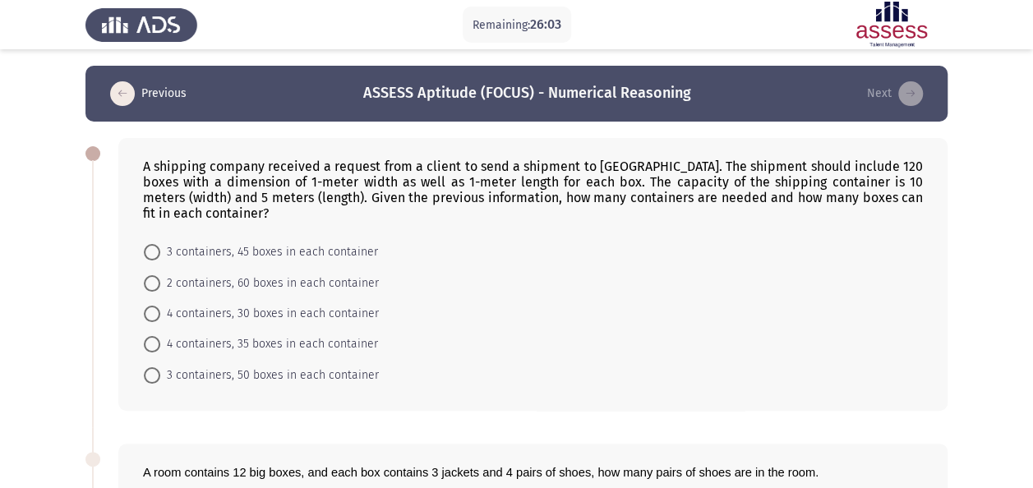
click at [306, 366] on span "3 containers, 50 boxes in each container" at bounding box center [269, 376] width 219 height 20
click at [160, 367] on input "3 containers, 50 boxes in each container" at bounding box center [152, 375] width 16 height 16
radio input "true"
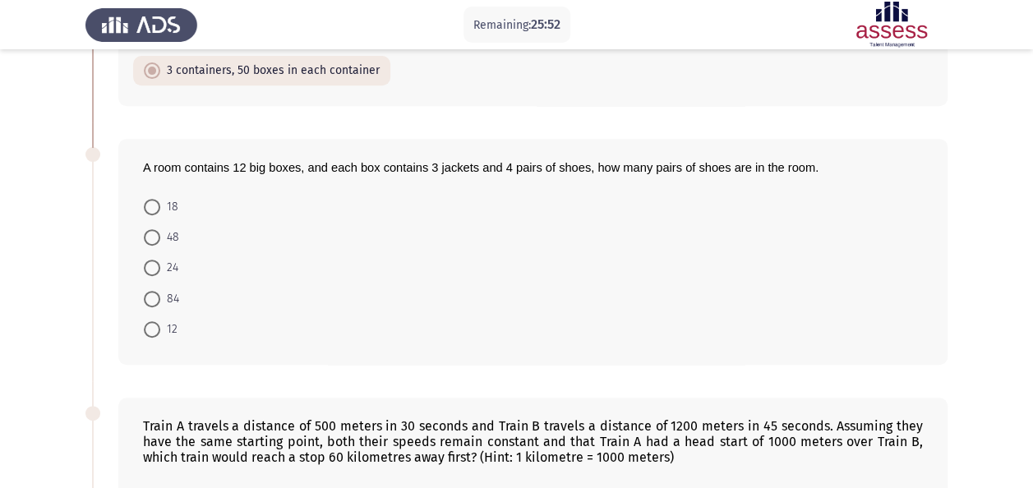
scroll to position [329, 0]
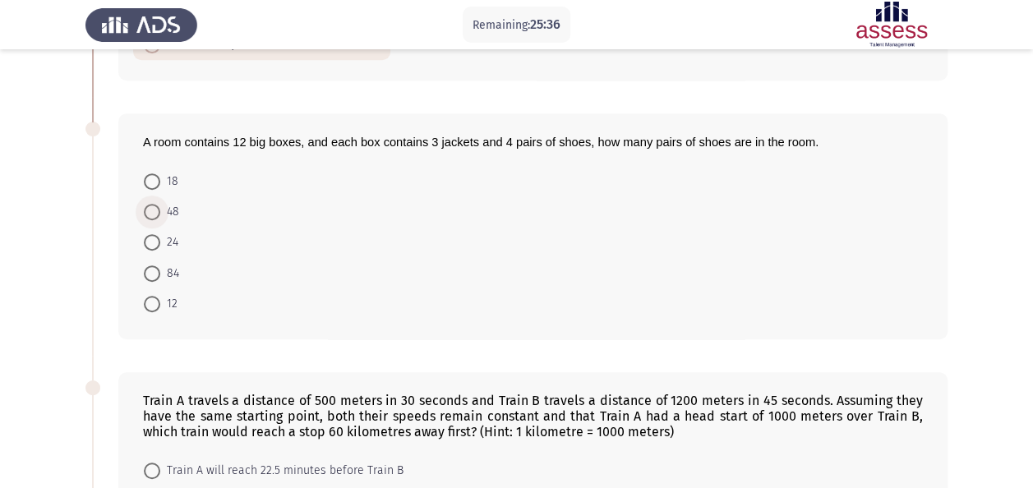
click at [156, 204] on span at bounding box center [152, 212] width 16 height 16
click at [156, 204] on input "48" at bounding box center [152, 212] width 16 height 16
radio input "true"
click at [76, 263] on app-assessment-container "Remaining: 25:34 Previous ASSESS Aptitude (FOCUS) - Numerical Reasoning Next A …" at bounding box center [516, 320] width 1033 height 1166
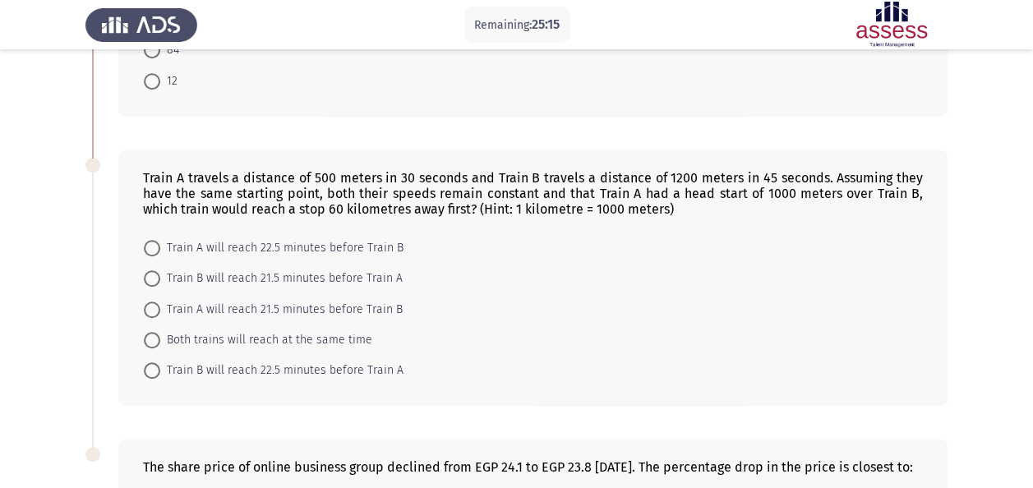
scroll to position [575, 0]
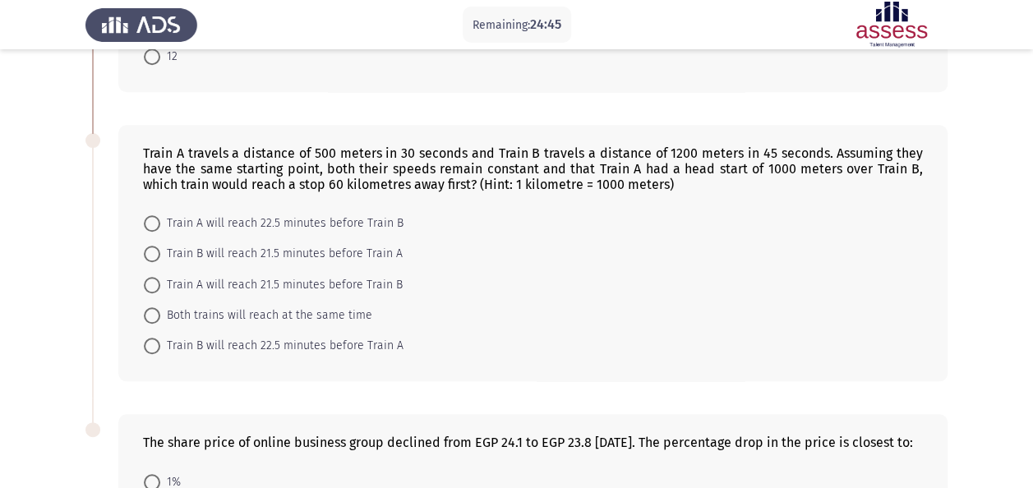
click at [657, 208] on form "Train A will reach 22.5 minutes before Train B Train B will reach 21.5 minutes …" at bounding box center [533, 285] width 780 height 154
drag, startPoint x: 758, startPoint y: 227, endPoint x: 736, endPoint y: 228, distance: 21.4
click at [758, 227] on form "Train A will reach 22.5 minutes before Train B Train B will reach 21.5 minutes …" at bounding box center [533, 285] width 780 height 154
click at [741, 293] on form "Train A will reach 22.5 minutes before Train B Train B will reach 21.5 minutes …" at bounding box center [533, 285] width 780 height 154
click at [209, 336] on span "Train B will reach 22.5 minutes before Train A" at bounding box center [281, 346] width 243 height 20
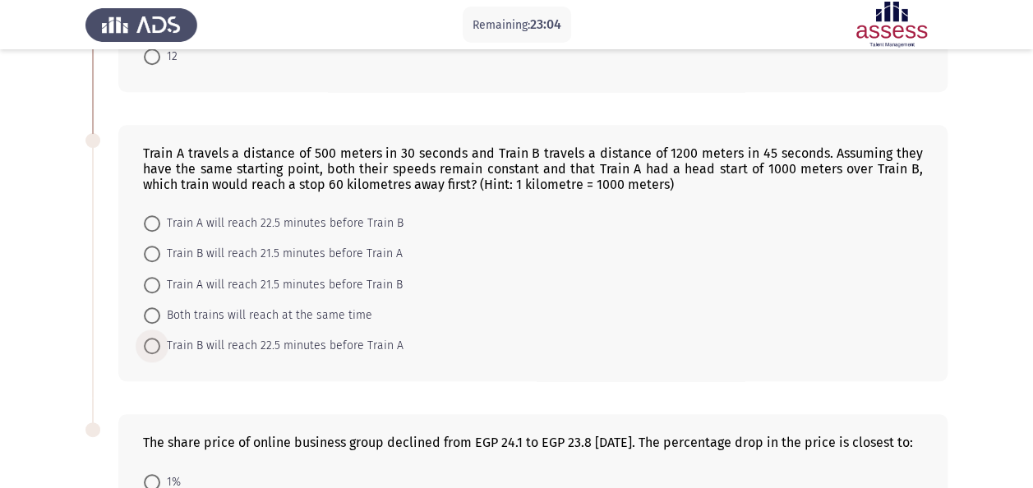
click at [160, 338] on input "Train B will reach 22.5 minutes before Train A" at bounding box center [152, 346] width 16 height 16
radio input "true"
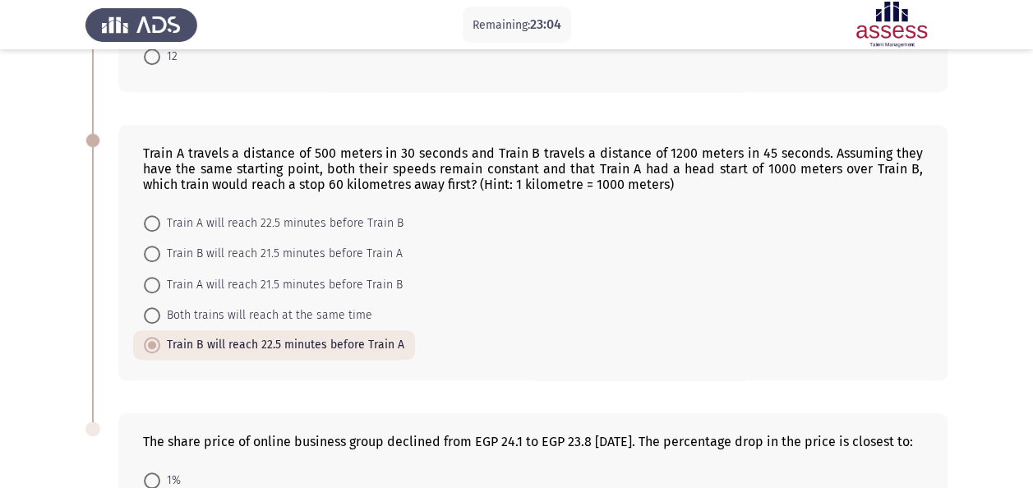
click at [27, 386] on app-assessment-container "Remaining: 23:04 Previous ASSESS Aptitude (FOCUS) - Numerical Reasoning Next A …" at bounding box center [516, 73] width 1033 height 1166
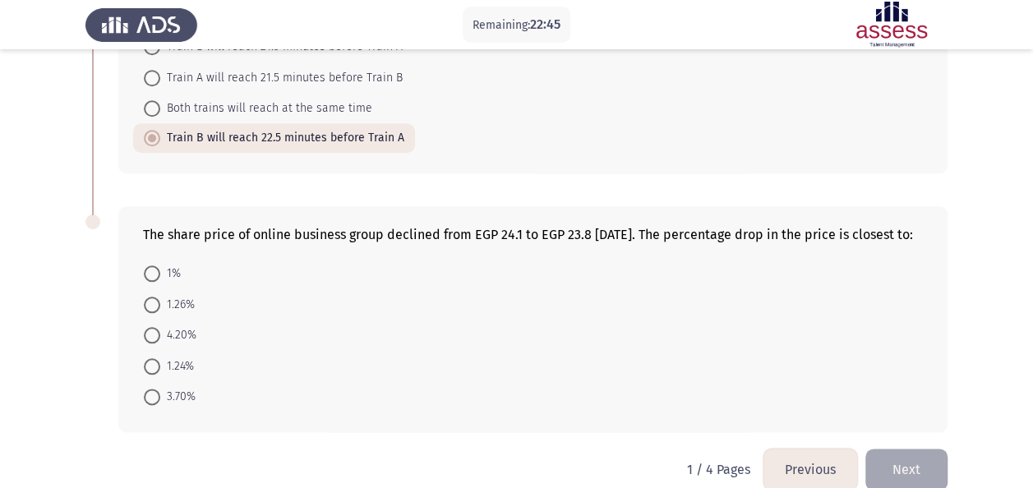
scroll to position [801, 0]
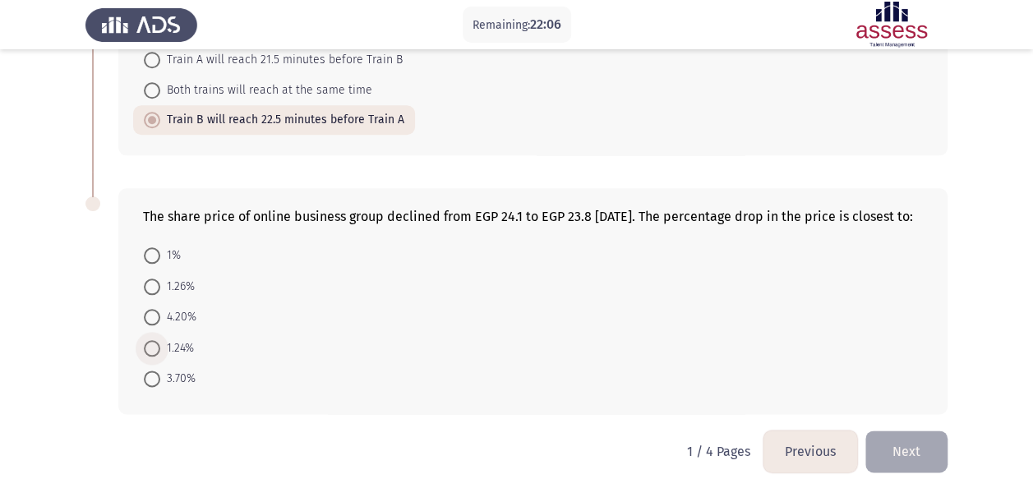
click at [170, 340] on span "1.24%" at bounding box center [177, 349] width 34 height 20
click at [160, 340] on input "1.24%" at bounding box center [152, 348] width 16 height 16
radio input "true"
click at [894, 442] on button "Next" at bounding box center [907, 452] width 82 height 42
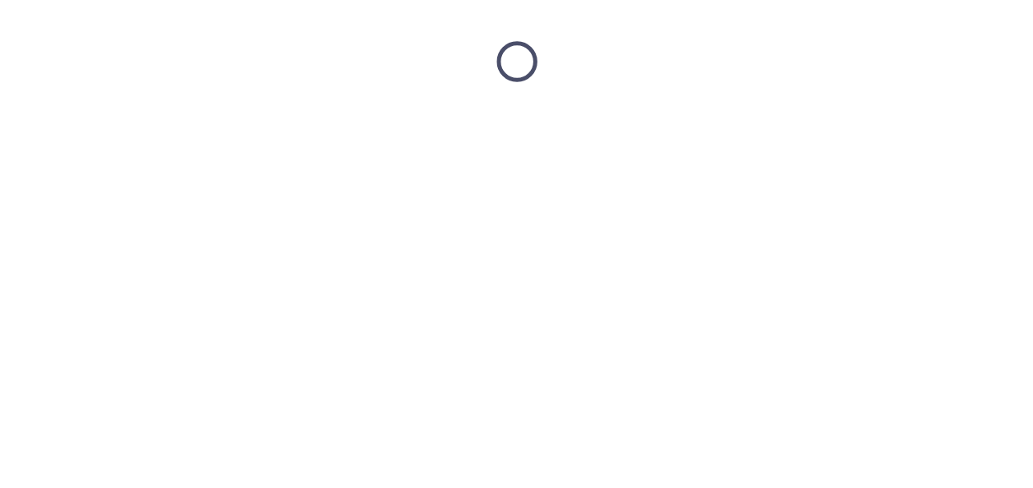
scroll to position [0, 0]
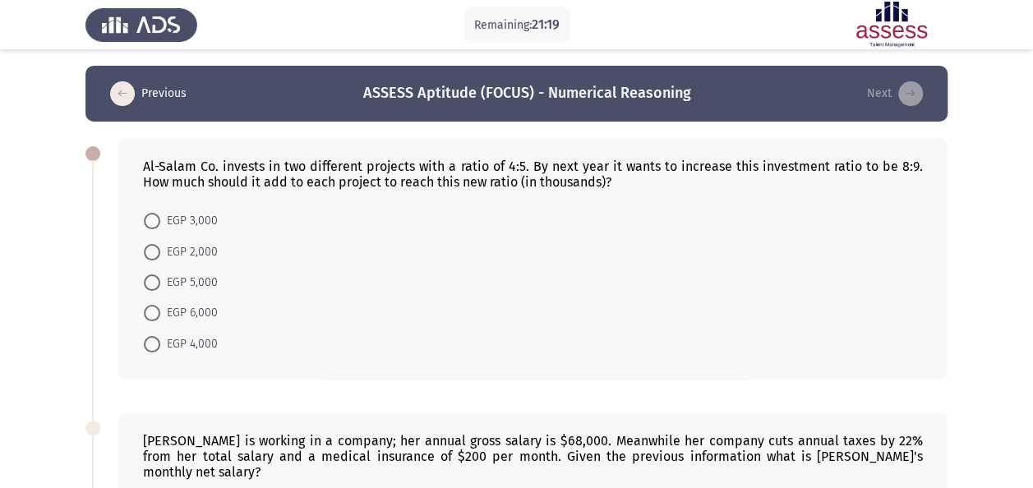
click at [589, 138] on div "Al-Salam Co. invests in two different projects with a ratio of 4:5. By next yea…" at bounding box center [532, 259] width 829 height 242
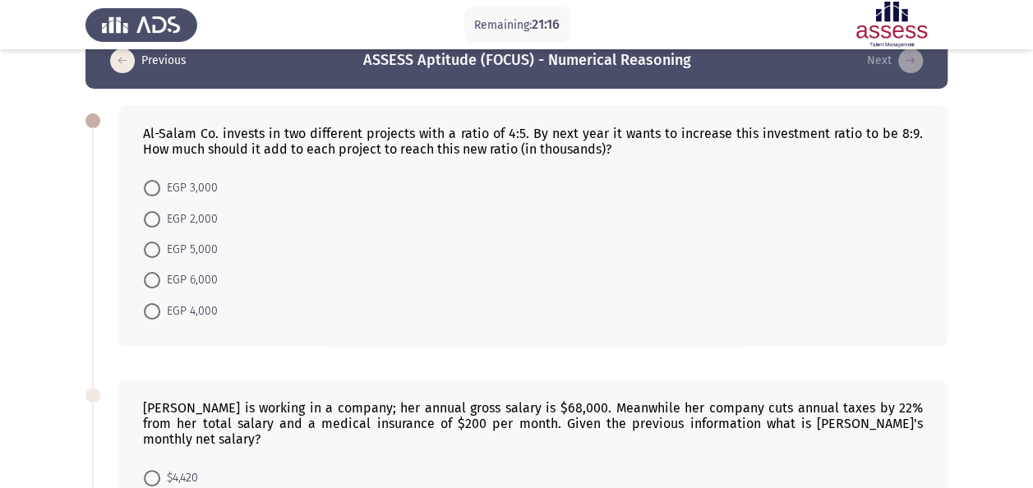
scroll to position [18, 0]
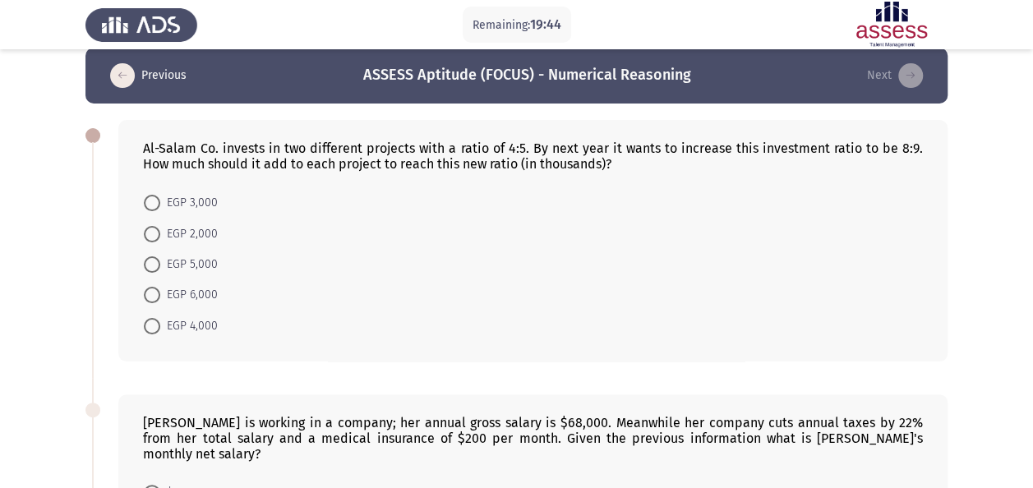
click at [181, 325] on span "EGP 4,000" at bounding box center [189, 326] width 58 height 20
click at [160, 325] on input "EGP 4,000" at bounding box center [152, 326] width 16 height 16
radio input "true"
click at [572, 289] on form "EGP 3,000 EGP 2,000 EGP 5,000 EGP 6,000 EGP 4,000" at bounding box center [533, 263] width 780 height 152
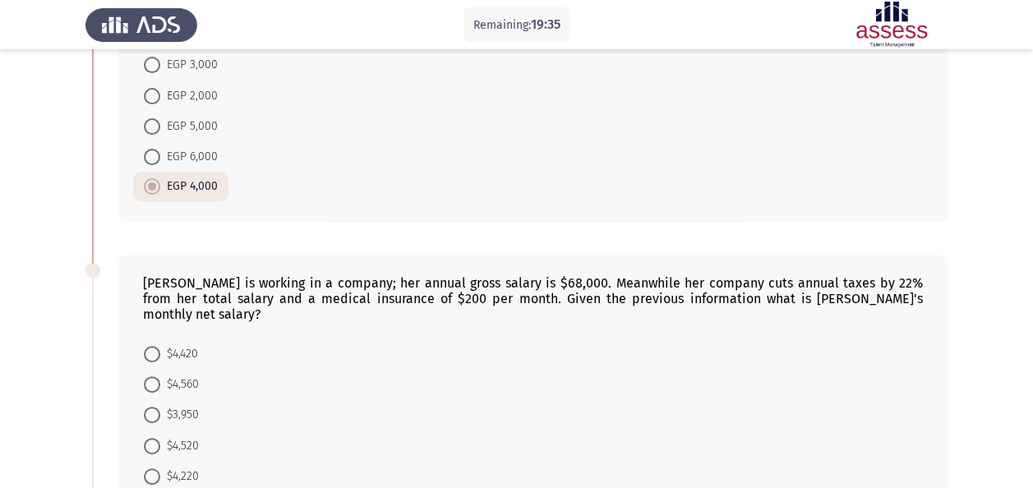
scroll to position [182, 0]
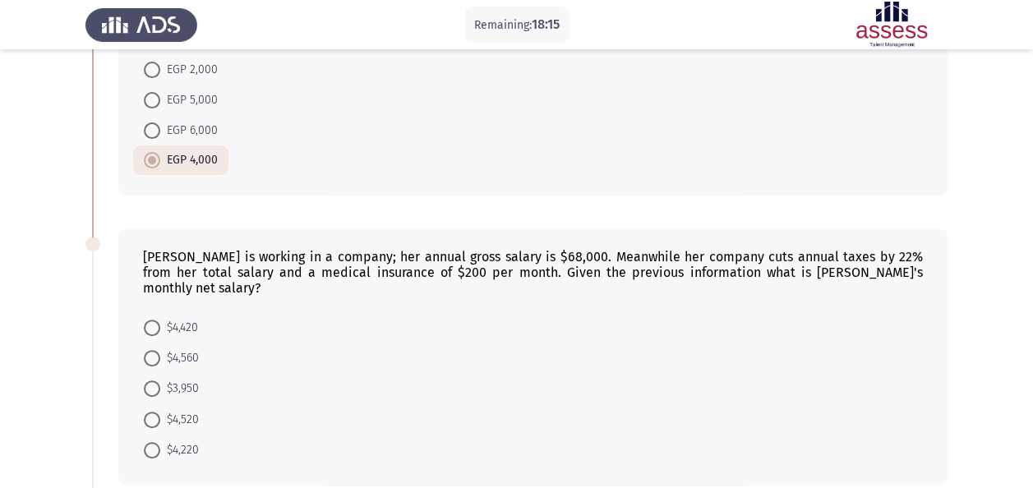
drag, startPoint x: 169, startPoint y: 427, endPoint x: 159, endPoint y: 429, distance: 9.2
click at [169, 441] on span "$4,220" at bounding box center [179, 451] width 39 height 20
click at [160, 442] on input "$4,220" at bounding box center [152, 450] width 16 height 16
radio input "true"
click at [58, 377] on app-assessment-container "Remaining: 18:14 Previous ASSESS Aptitude (FOCUS) - Numerical Reasoning Next Al…" at bounding box center [516, 450] width 1033 height 1135
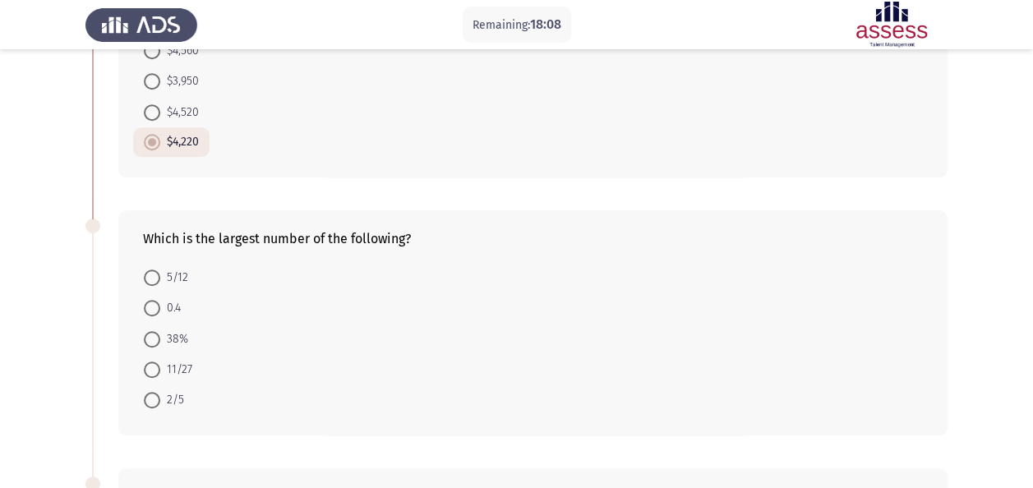
scroll to position [511, 0]
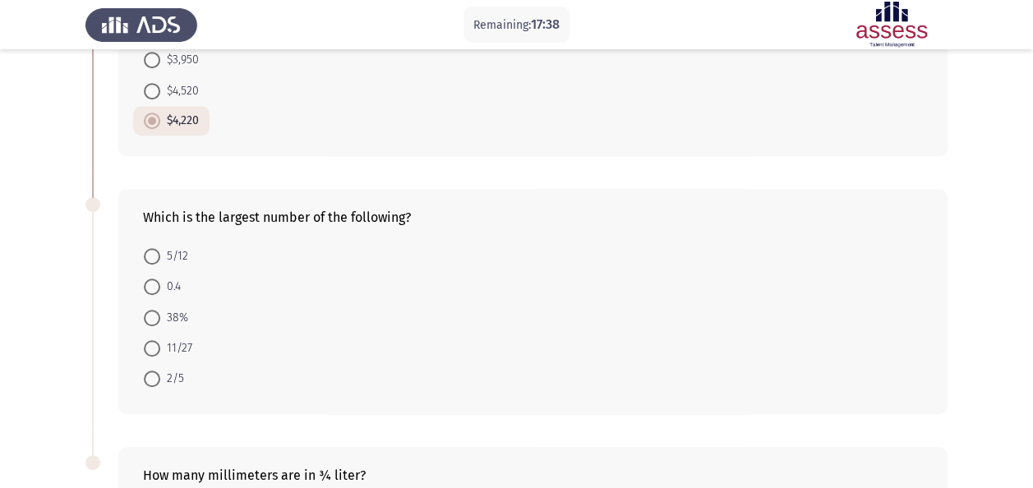
click at [178, 247] on span "5/12" at bounding box center [174, 257] width 28 height 20
click at [160, 248] on input "5/12" at bounding box center [152, 256] width 16 height 16
radio input "true"
click at [50, 359] on app-assessment-container "Remaining: 17:35 Previous ASSESS Aptitude (FOCUS) - Numerical Reasoning Next Al…" at bounding box center [516, 122] width 1033 height 1134
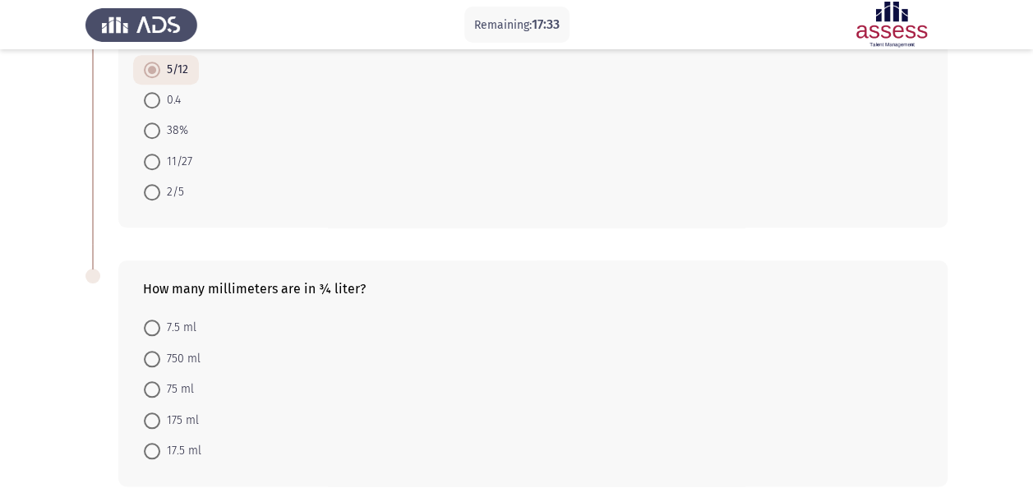
scroll to position [672, 0]
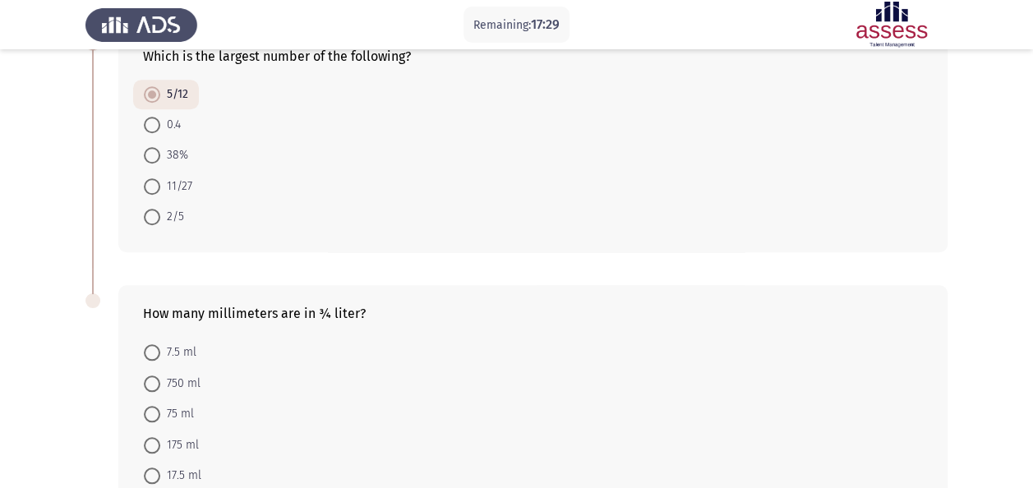
click at [164, 374] on span "750 ml" at bounding box center [180, 384] width 40 height 20
click at [160, 376] on input "750 ml" at bounding box center [152, 384] width 16 height 16
radio input "true"
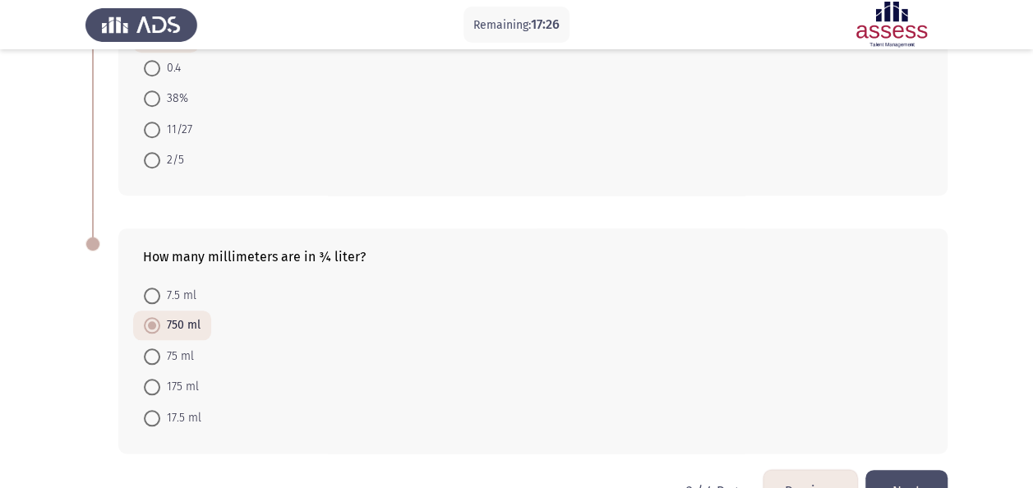
scroll to position [754, 0]
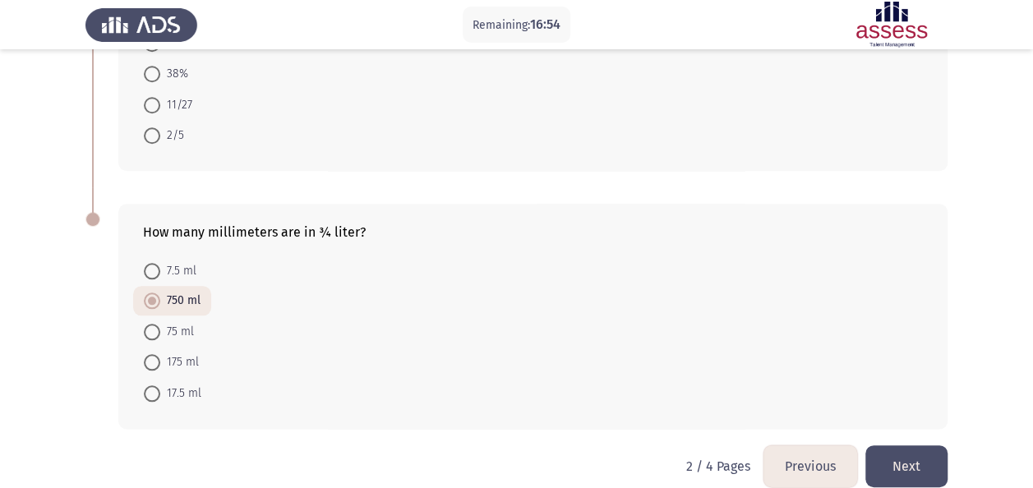
click at [914, 447] on button "Next" at bounding box center [907, 466] width 82 height 42
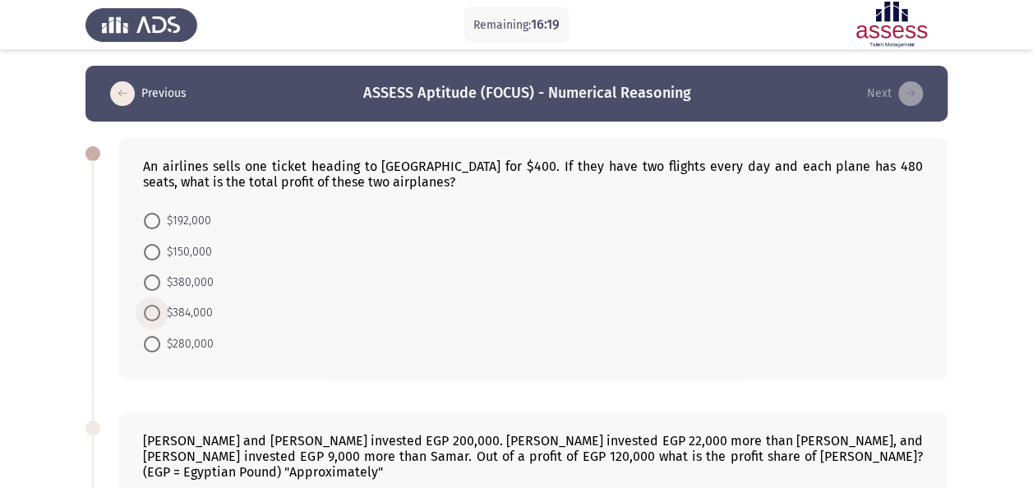
click at [182, 308] on span "$384,000" at bounding box center [186, 313] width 53 height 20
click at [160, 308] on input "$384,000" at bounding box center [152, 313] width 16 height 16
radio input "true"
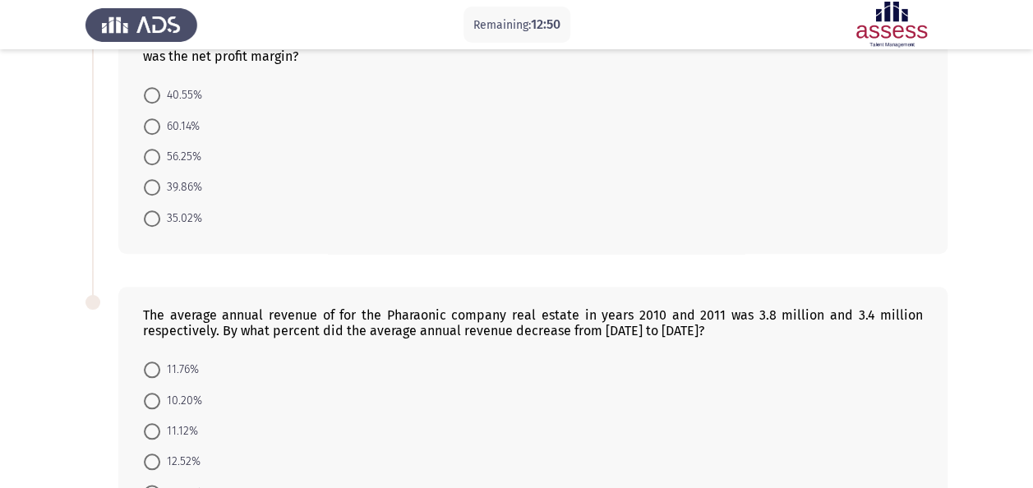
scroll to position [787, 0]
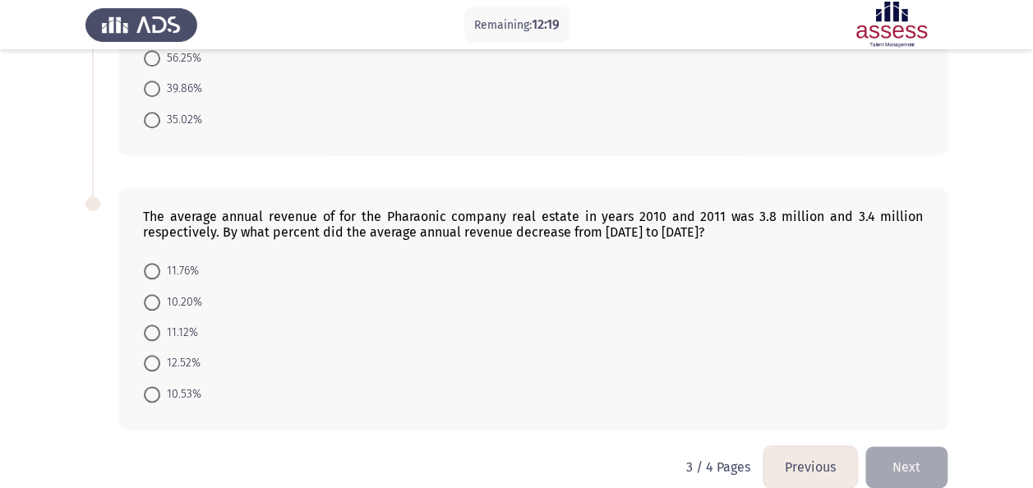
click at [539, 302] on form "11.76% 10.20% 11.12% 12.52% 10.53%" at bounding box center [533, 333] width 780 height 154
click at [177, 385] on span "10.53%" at bounding box center [180, 395] width 41 height 20
click at [160, 386] on input "10.53%" at bounding box center [152, 394] width 16 height 16
radio input "true"
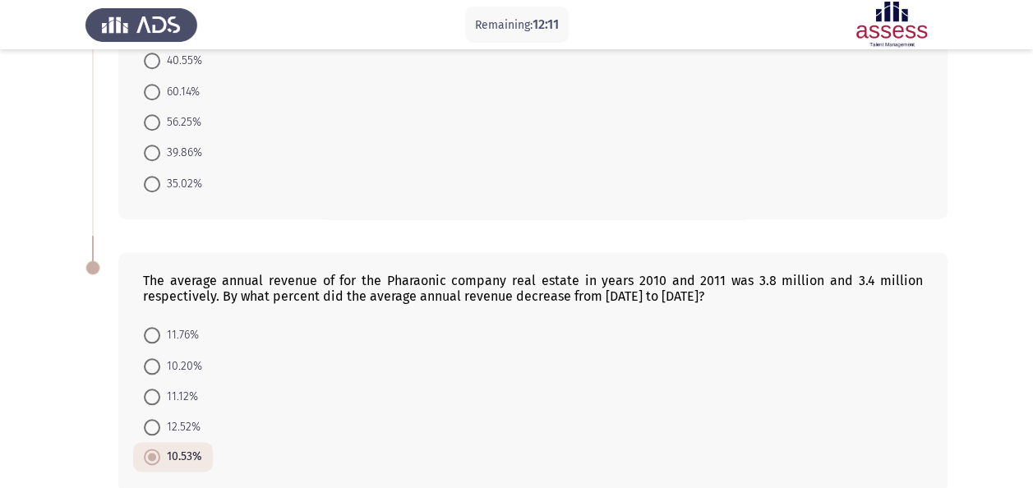
scroll to position [539, 0]
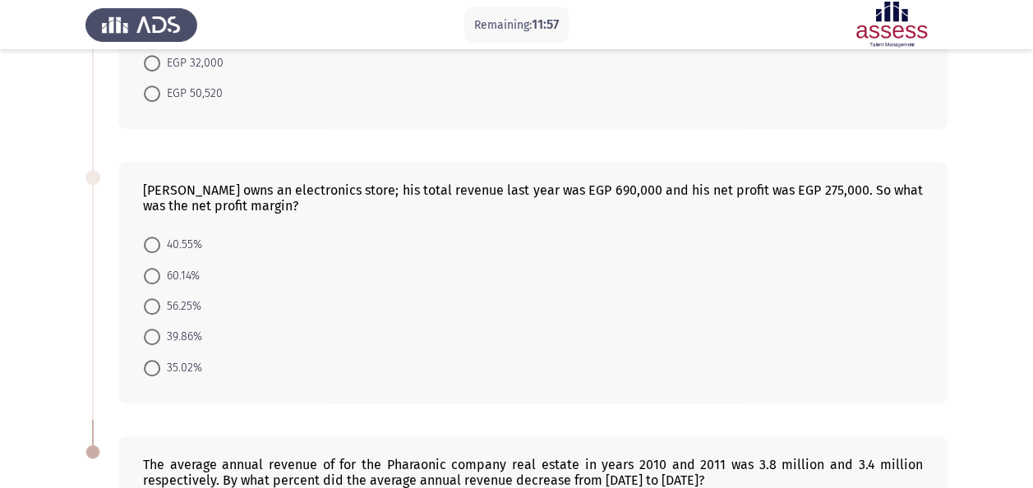
click at [529, 330] on form "40.55% 60.14% 56.25% 39.86% 35.02%" at bounding box center [533, 306] width 780 height 154
click at [182, 327] on span "39.86%" at bounding box center [181, 337] width 42 height 20
click at [160, 329] on input "39.86%" at bounding box center [152, 337] width 16 height 16
radio input "true"
drag, startPoint x: 732, startPoint y: 95, endPoint x: 597, endPoint y: 169, distance: 153.8
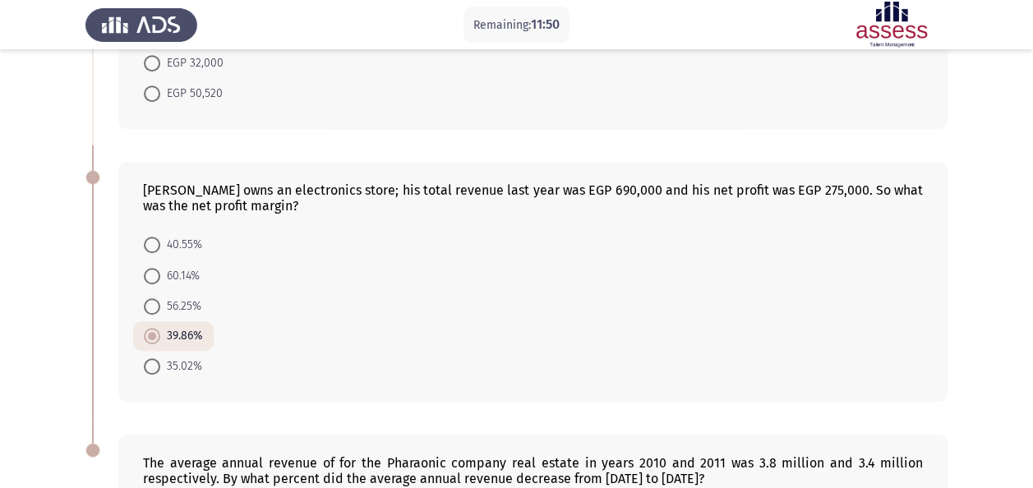
click at [556, 179] on div "An airlines sells one ticket heading to [GEOGRAPHIC_DATA] for $400. If they hav…" at bounding box center [516, 137] width 862 height 1110
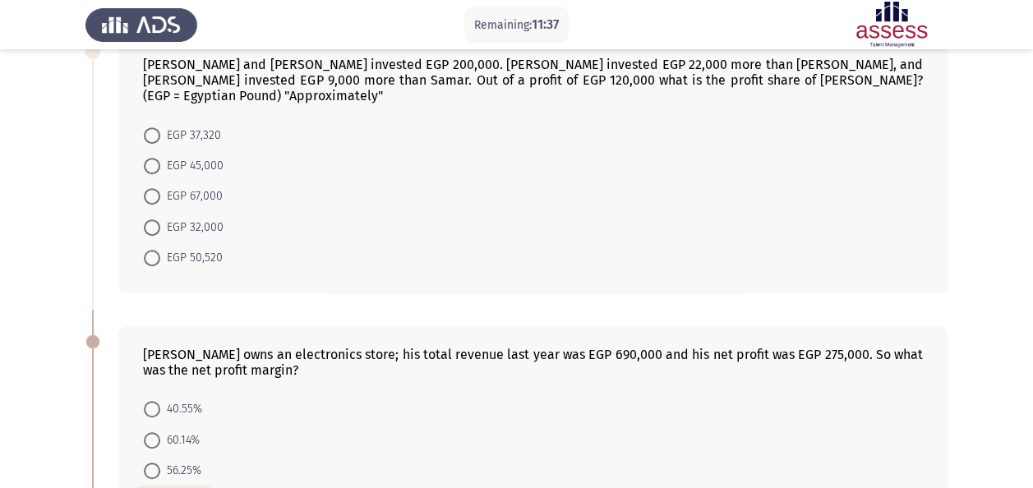
scroll to position [293, 0]
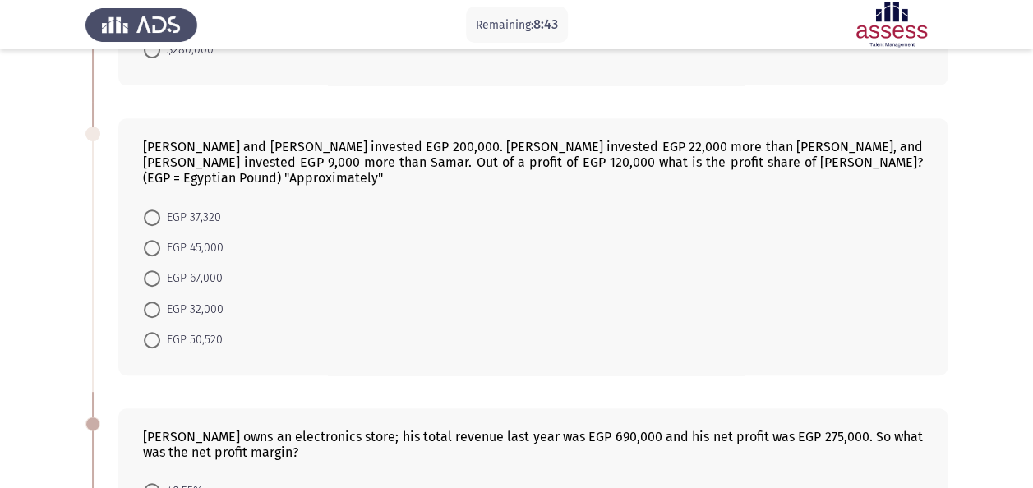
click at [163, 330] on span "EGP 50,520" at bounding box center [191, 340] width 62 height 20
click at [160, 332] on input "EGP 50,520" at bounding box center [152, 340] width 16 height 16
radio input "true"
click at [0, 321] on html "Remaining: 8:38 Previous ASSESS Aptitude (FOCUS) - Numerical Reasoning Next An …" at bounding box center [516, 355] width 1033 height 1296
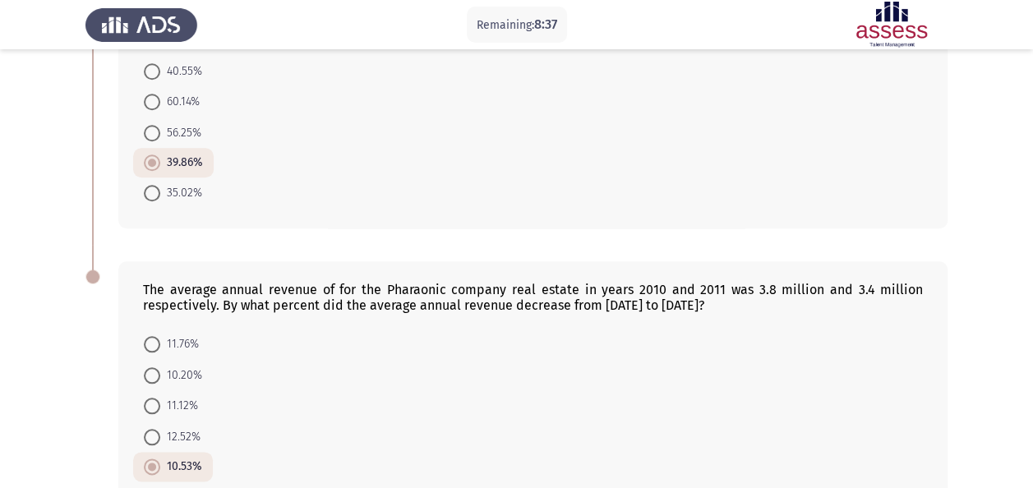
scroll to position [784, 0]
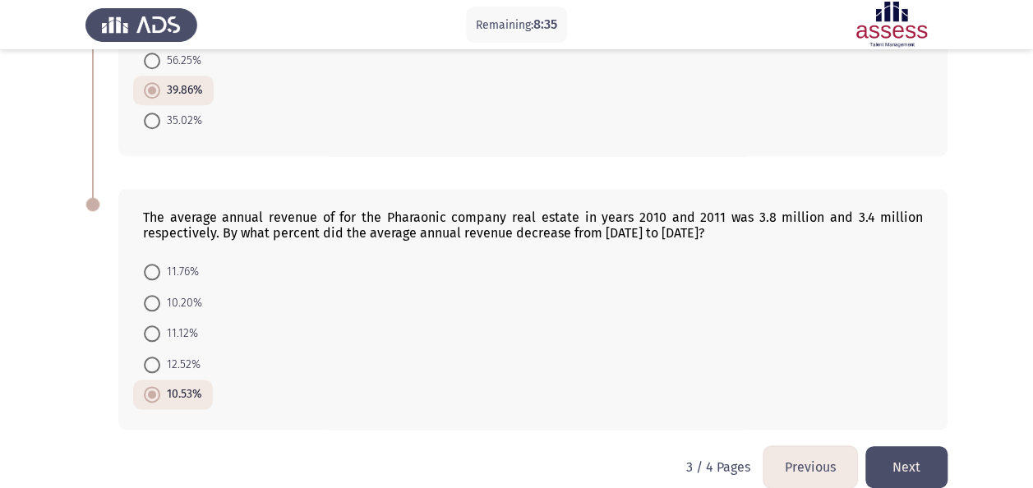
click at [906, 446] on button "Next" at bounding box center [907, 467] width 82 height 42
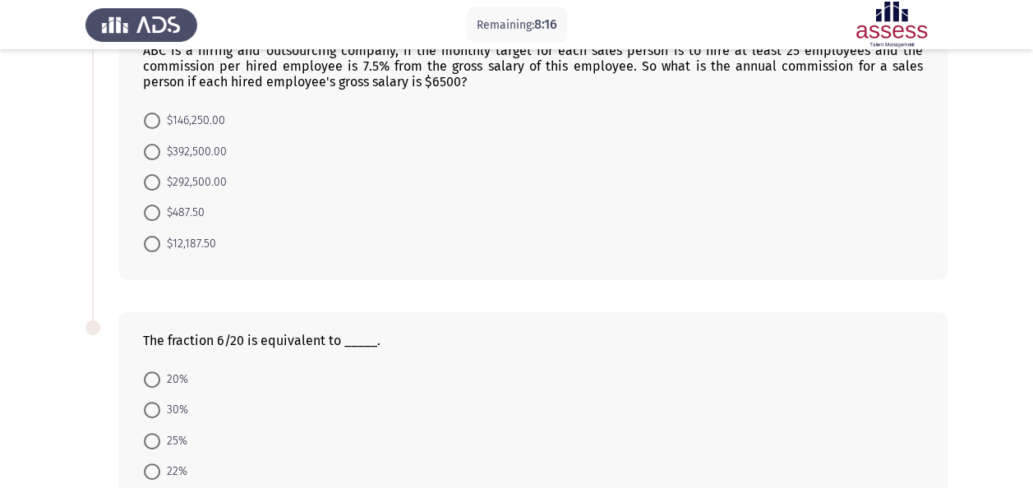
scroll to position [0, 0]
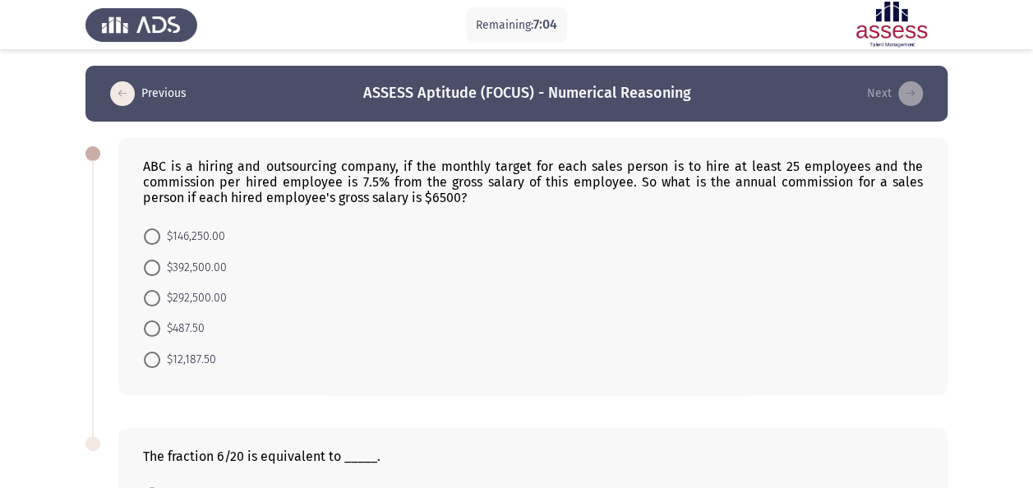
click at [200, 235] on span "$146,250.00" at bounding box center [192, 237] width 65 height 20
click at [160, 235] on input "$146,250.00" at bounding box center [152, 237] width 16 height 16
radio input "true"
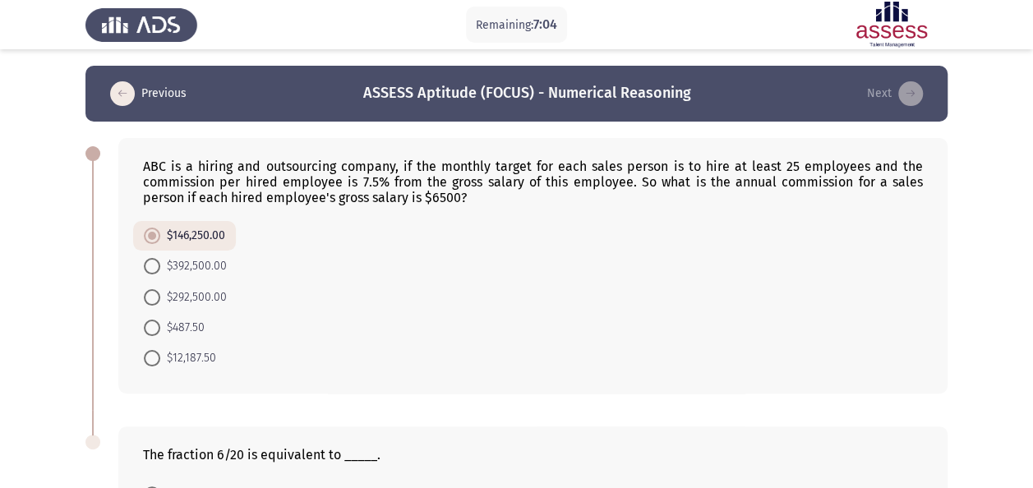
click at [54, 257] on app-assessment-container "Remaining: 7:04 Previous ASSESS Aptitude (FOCUS) - Numerical Reasoning Next ABC…" at bounding box center [516, 367] width 1033 height 603
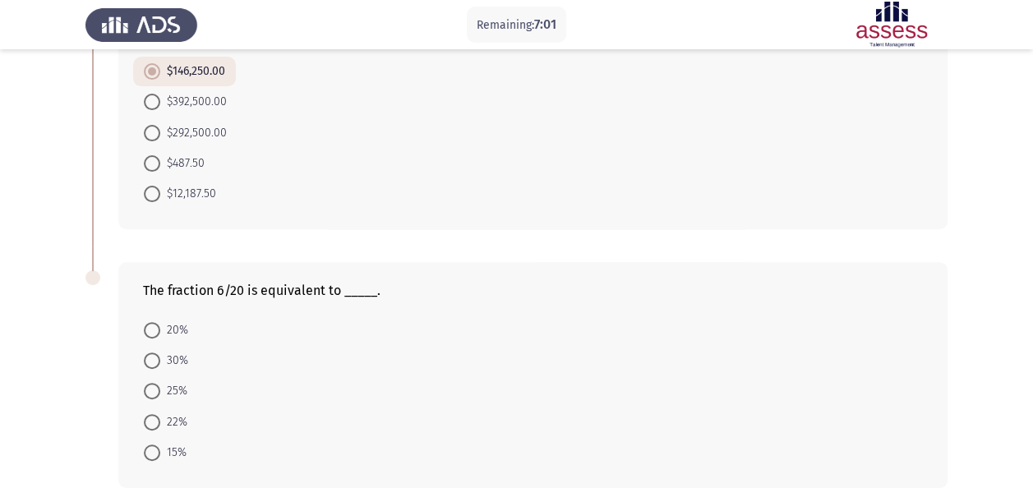
scroll to position [242, 0]
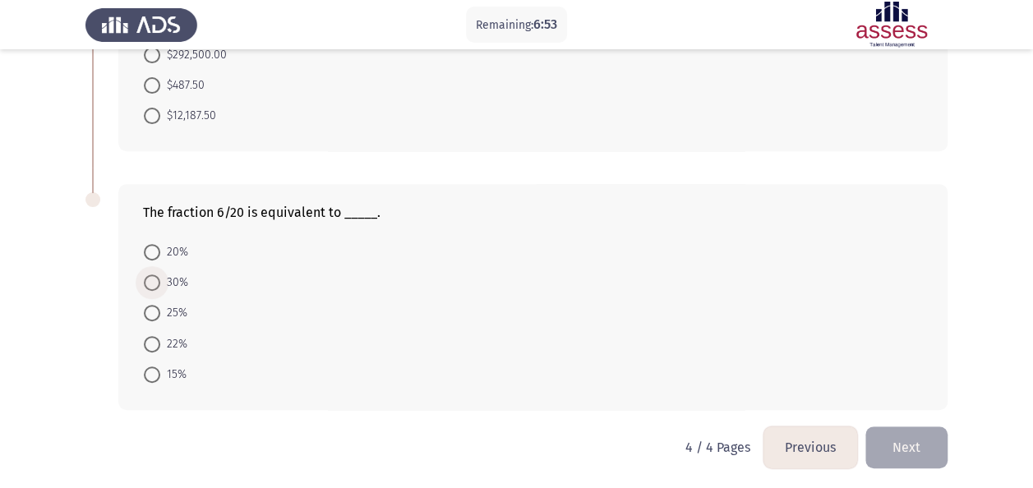
click at [168, 281] on span "30%" at bounding box center [174, 283] width 28 height 20
click at [160, 281] on input "30%" at bounding box center [152, 283] width 16 height 16
radio input "true"
click at [919, 441] on button "Next" at bounding box center [907, 448] width 82 height 42
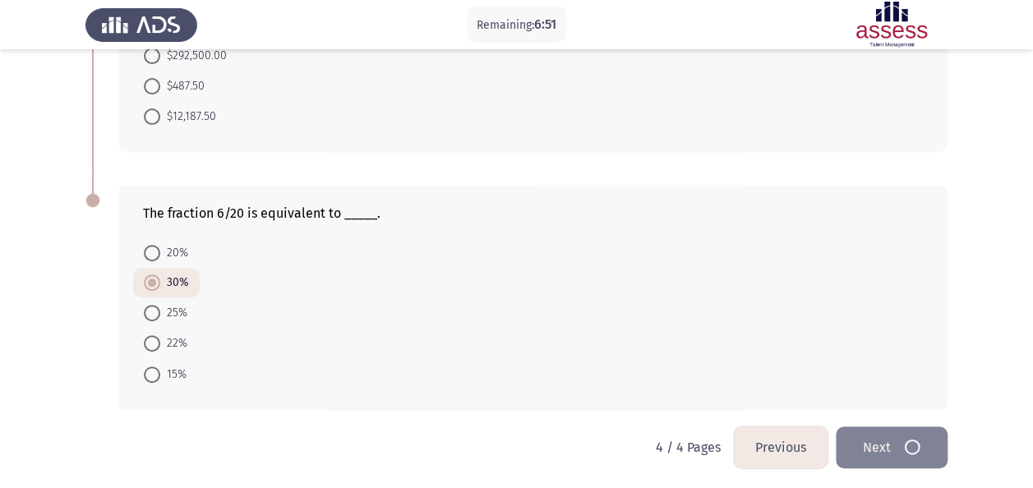
scroll to position [0, 0]
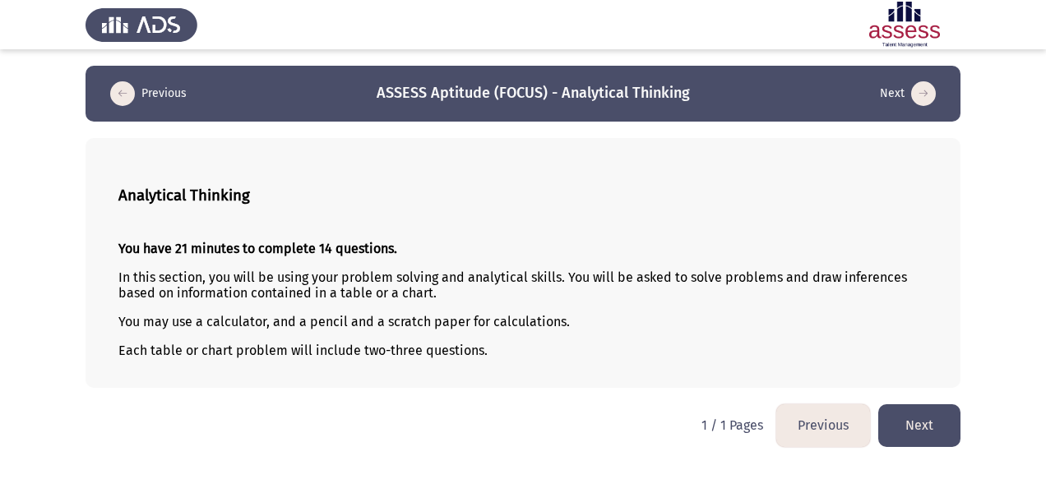
click at [904, 412] on button "Next" at bounding box center [919, 425] width 82 height 42
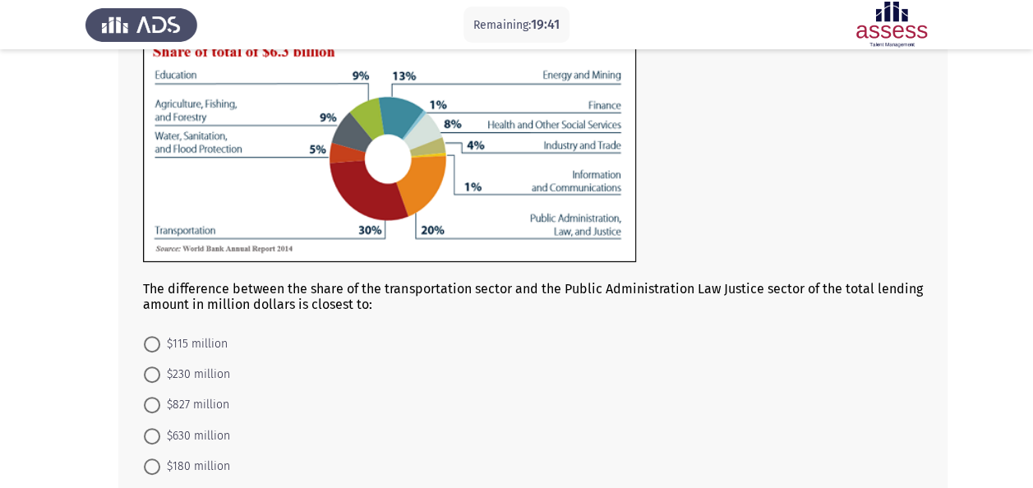
scroll to position [82, 0]
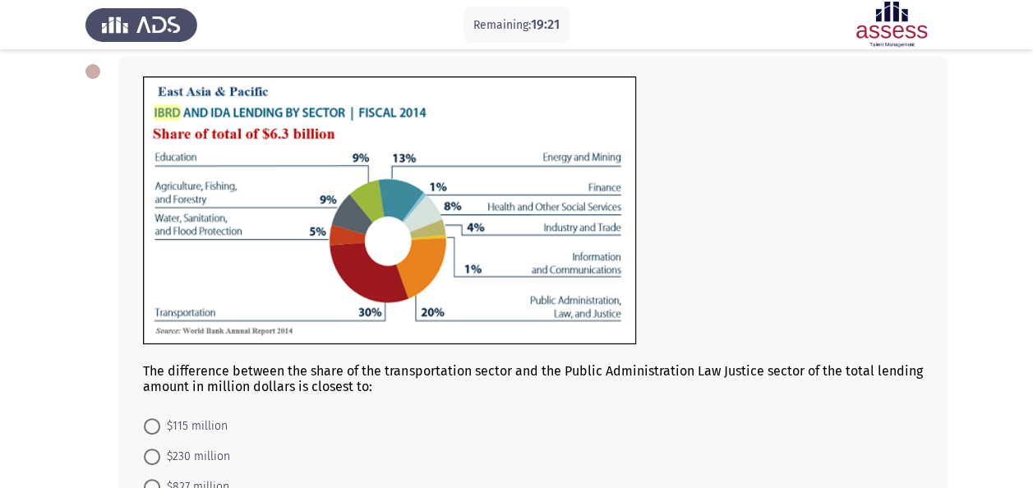
click at [97, 358] on div "The difference between the share of the transportation sector and the Public Ad…" at bounding box center [516, 319] width 862 height 561
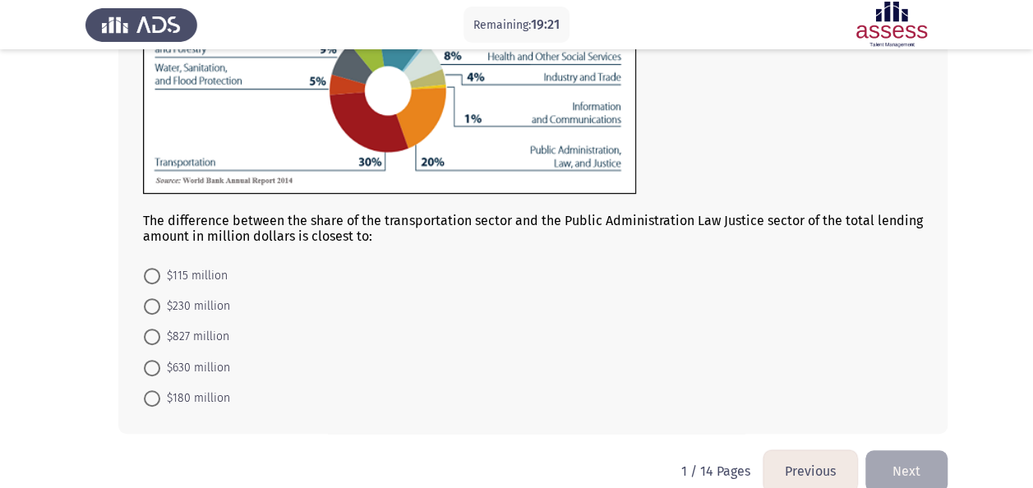
scroll to position [247, 0]
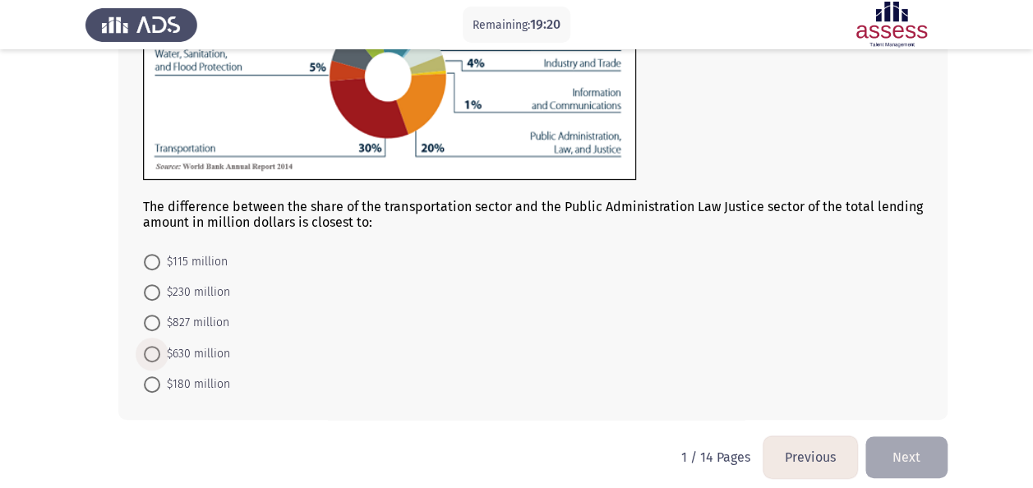
click at [214, 355] on span "$630 million" at bounding box center [195, 354] width 70 height 20
click at [160, 355] on input "$630 million" at bounding box center [152, 354] width 16 height 16
radio input "true"
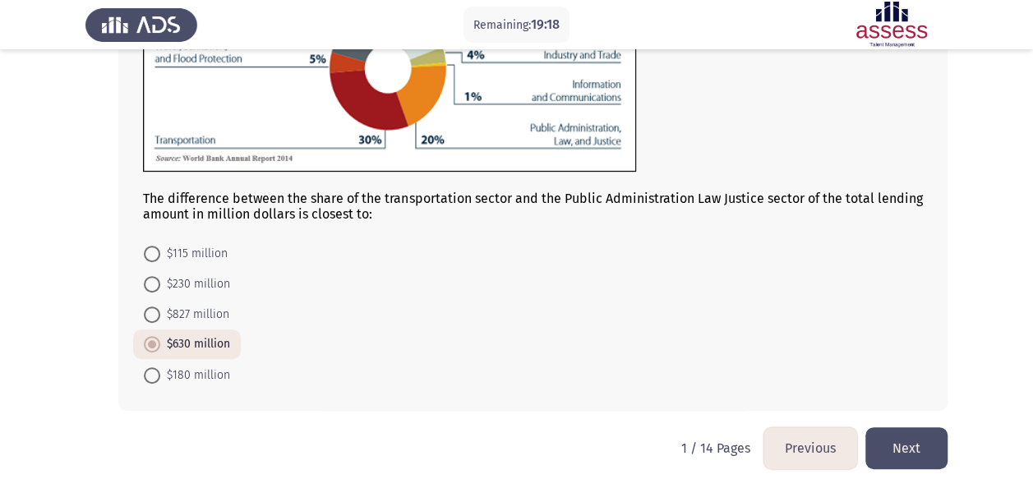
scroll to position [257, 0]
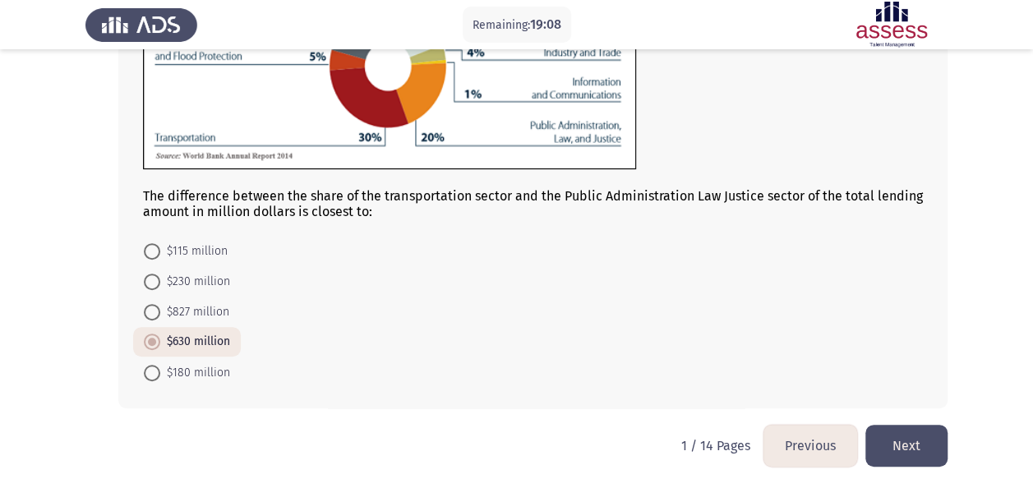
click at [932, 457] on button "Next" at bounding box center [907, 446] width 82 height 42
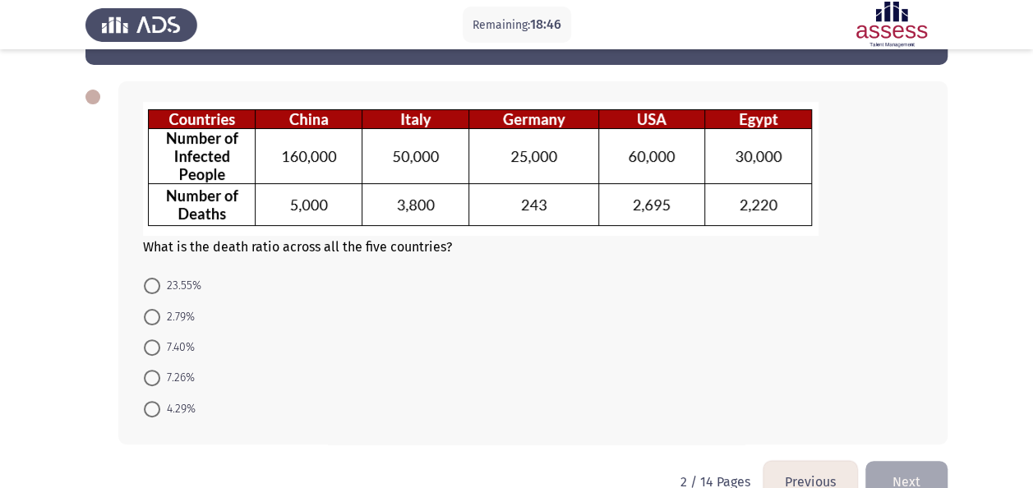
scroll to position [82, 0]
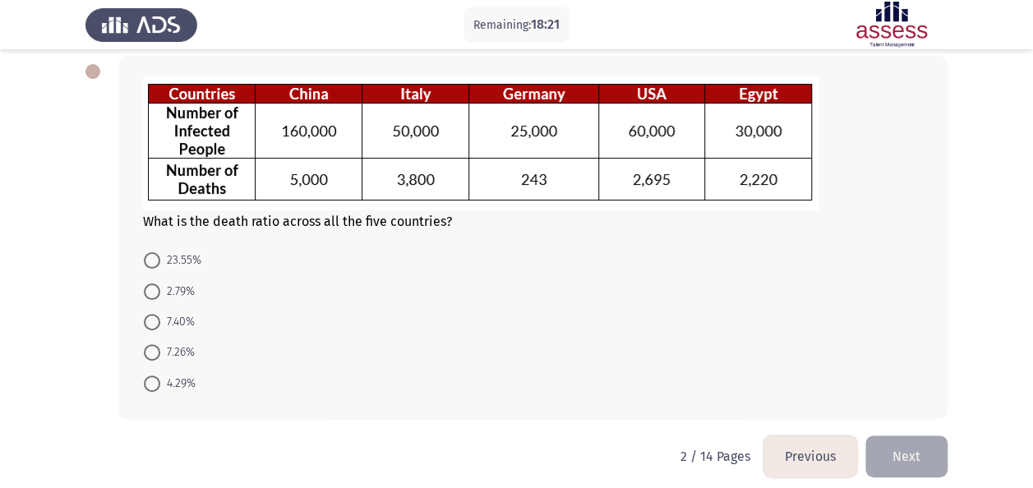
click at [339, 252] on form "23.55% 2.79% 7.40% 7.26% 4.29%" at bounding box center [533, 322] width 780 height 154
click at [492, 218] on div "What is the death ratio across all the five countries?" at bounding box center [533, 152] width 780 height 153
click at [169, 394] on mat-radio-button "4.29%" at bounding box center [169, 382] width 73 height 30
click at [159, 380] on span at bounding box center [152, 384] width 16 height 16
click at [159, 380] on input "4.29%" at bounding box center [152, 384] width 16 height 16
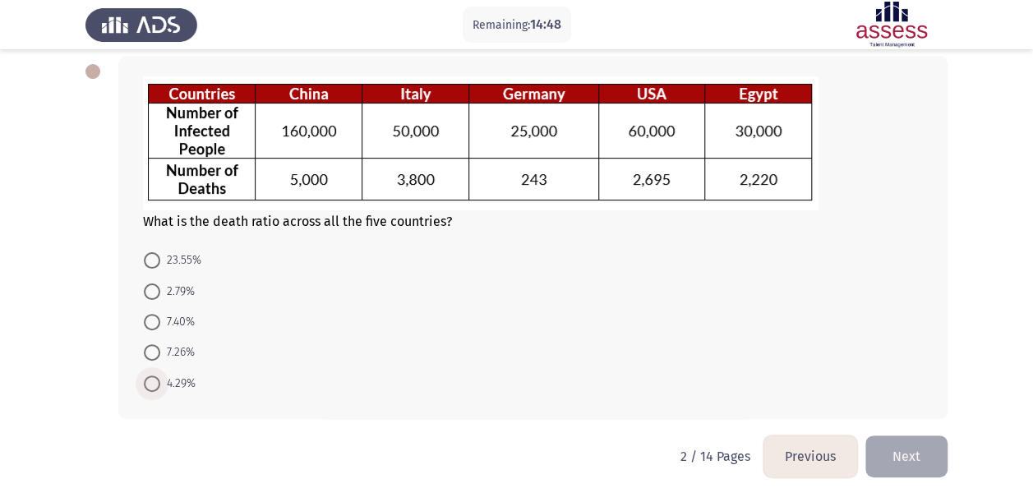
radio input "true"
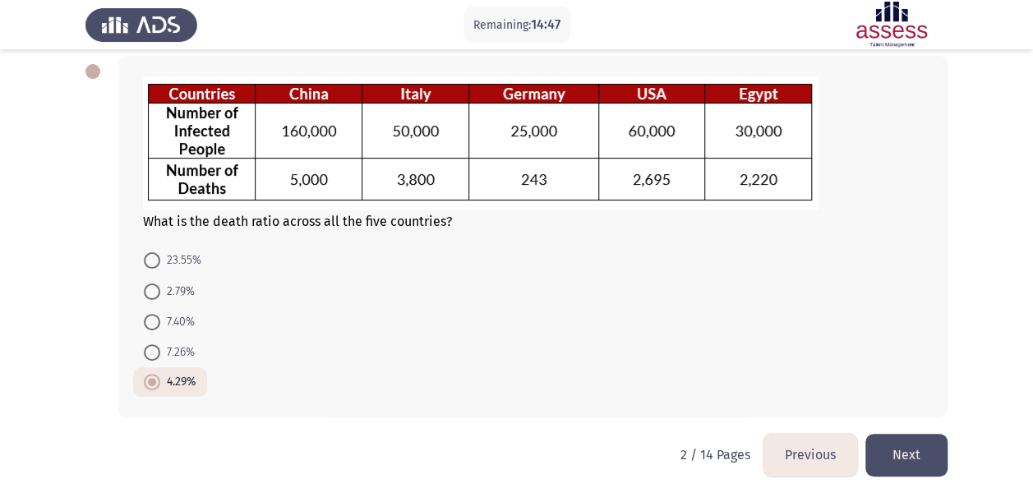
click at [917, 454] on button "Next" at bounding box center [907, 455] width 82 height 42
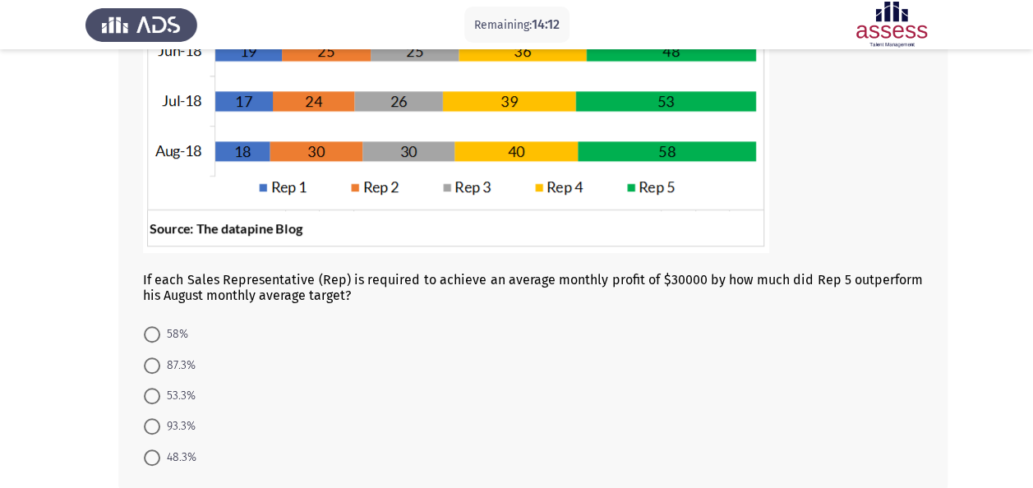
scroll to position [424, 0]
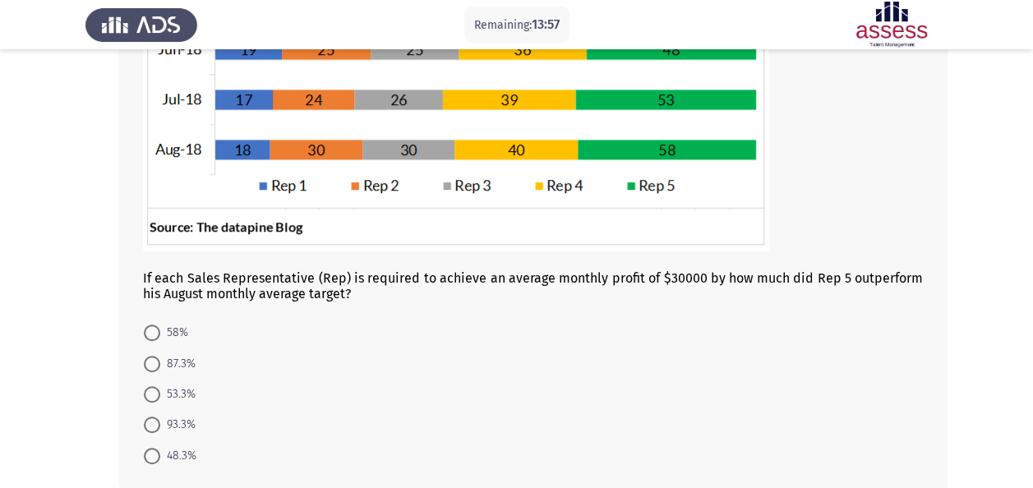
click at [164, 423] on span "93.3%" at bounding box center [177, 425] width 35 height 20
click at [160, 423] on input "93.3%" at bounding box center [152, 425] width 16 height 16
radio input "true"
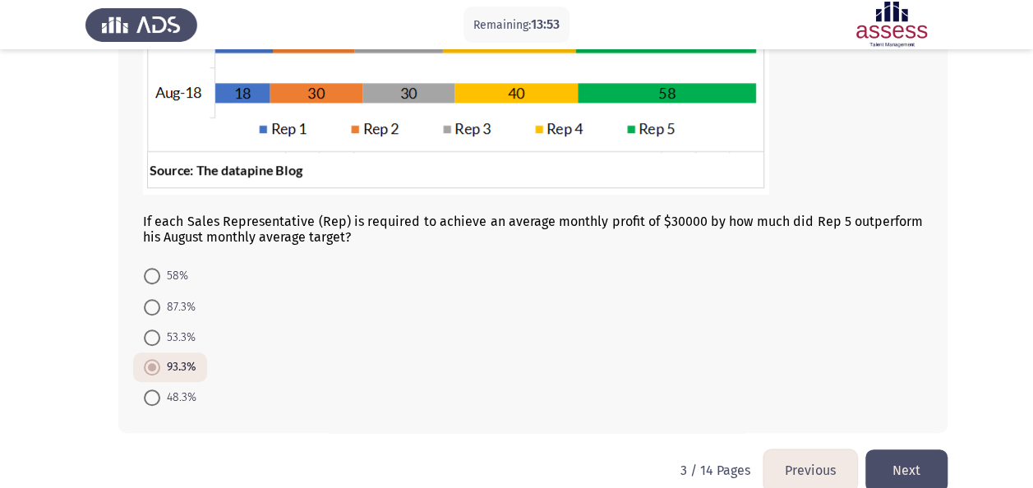
scroll to position [506, 0]
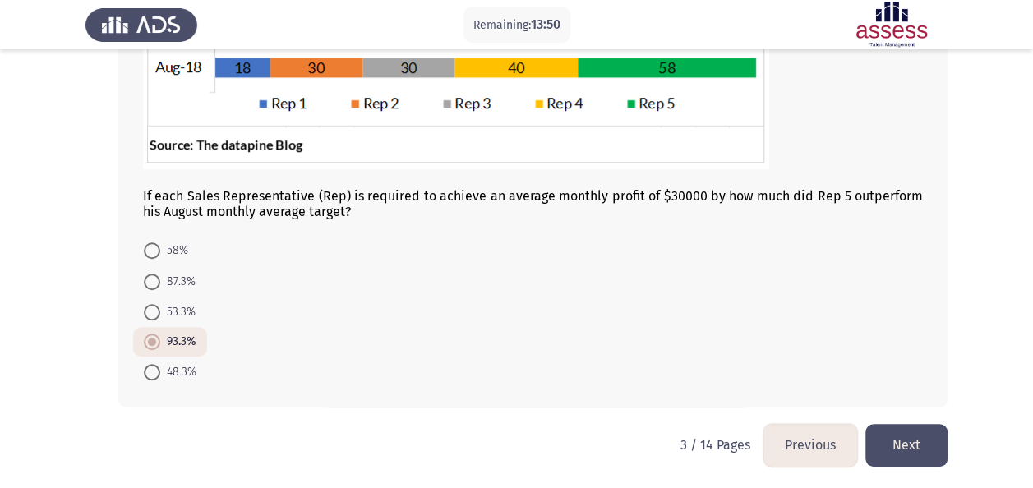
click at [893, 441] on button "Next" at bounding box center [907, 445] width 82 height 42
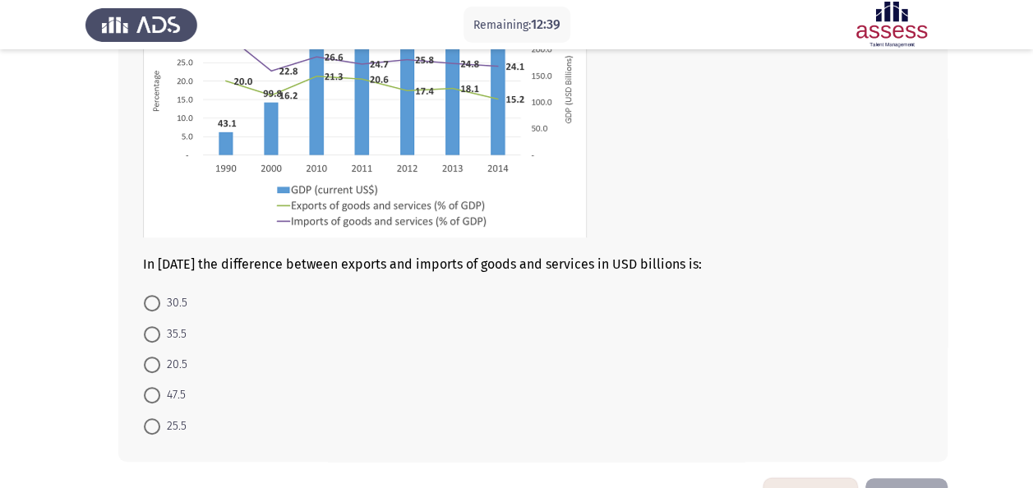
scroll to position [247, 0]
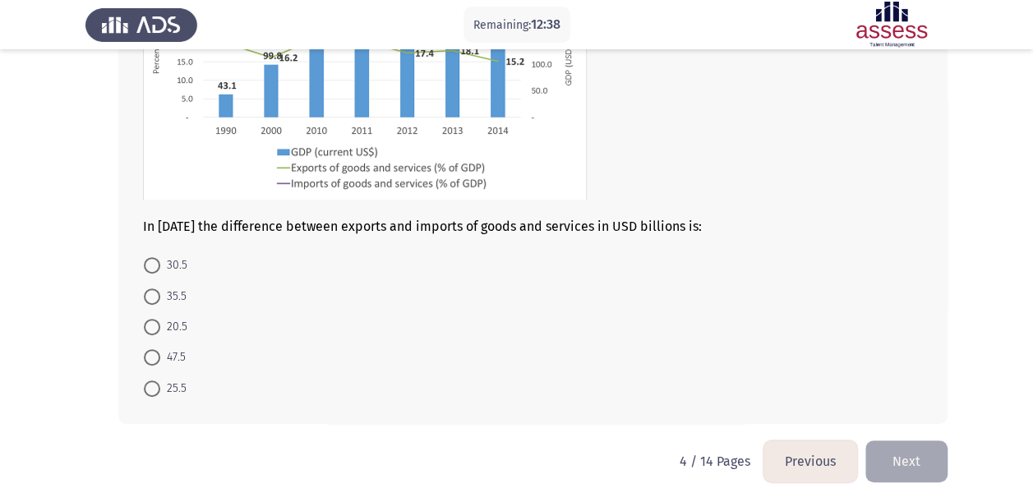
click at [168, 389] on span "25.5" at bounding box center [173, 389] width 26 height 20
click at [160, 389] on input "25.5" at bounding box center [152, 389] width 16 height 16
radio input "true"
click at [903, 459] on button "Next" at bounding box center [907, 460] width 82 height 42
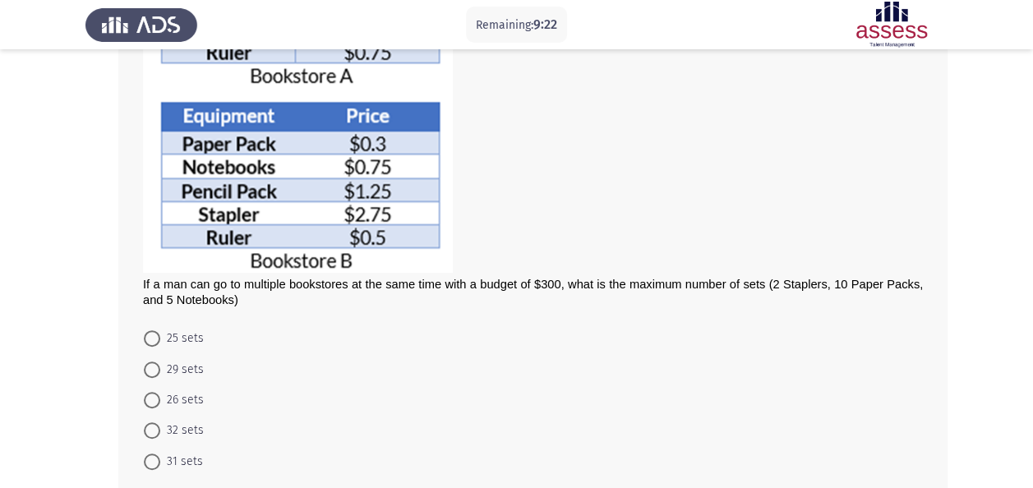
click at [164, 360] on span "29 sets" at bounding box center [182, 370] width 44 height 20
click at [160, 362] on input "29 sets" at bounding box center [152, 370] width 16 height 16
radio input "true"
click at [173, 399] on span "26 sets" at bounding box center [182, 400] width 44 height 20
click at [160, 399] on input "26 sets" at bounding box center [152, 399] width 16 height 16
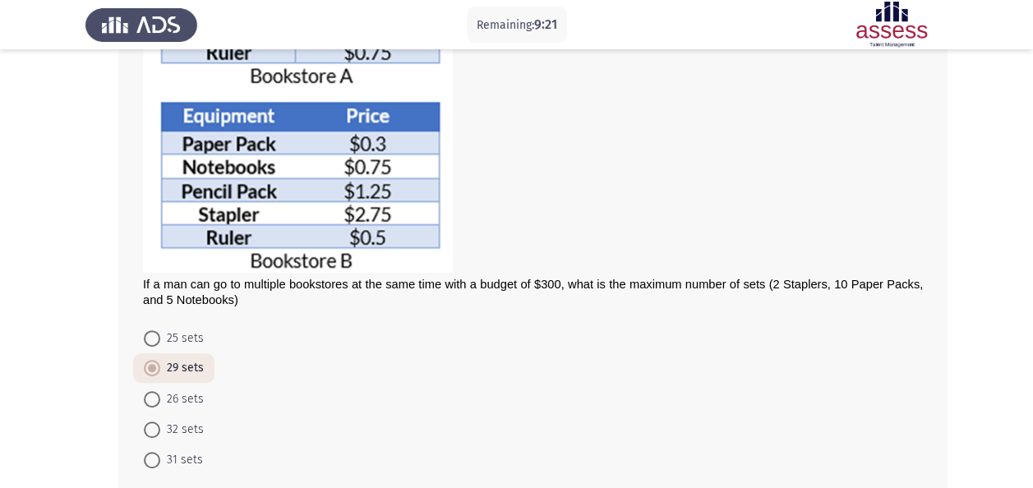
radio input "true"
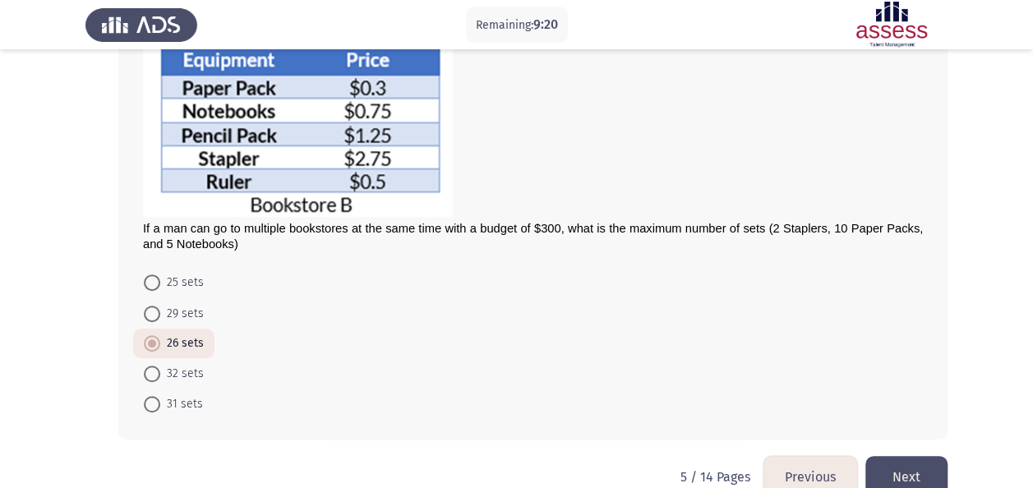
scroll to position [329, 0]
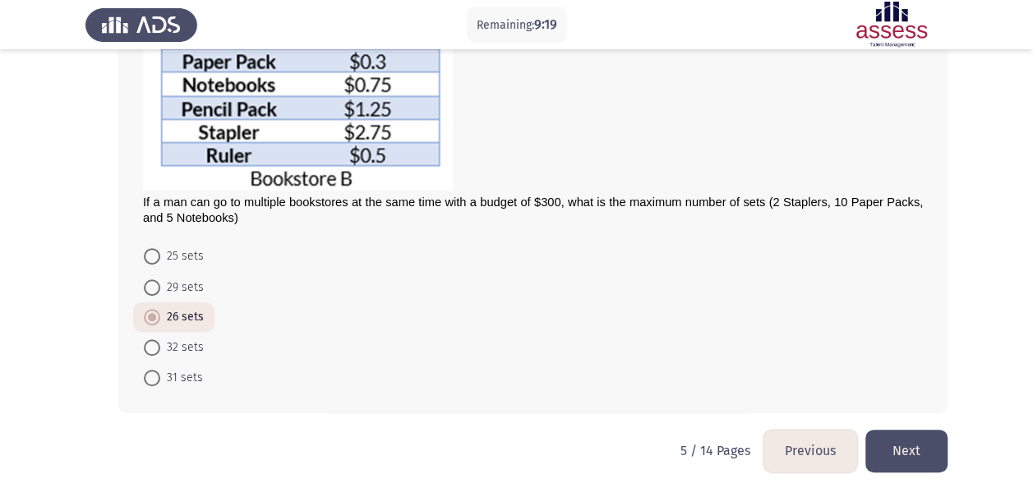
click at [906, 448] on button "Next" at bounding box center [907, 451] width 82 height 42
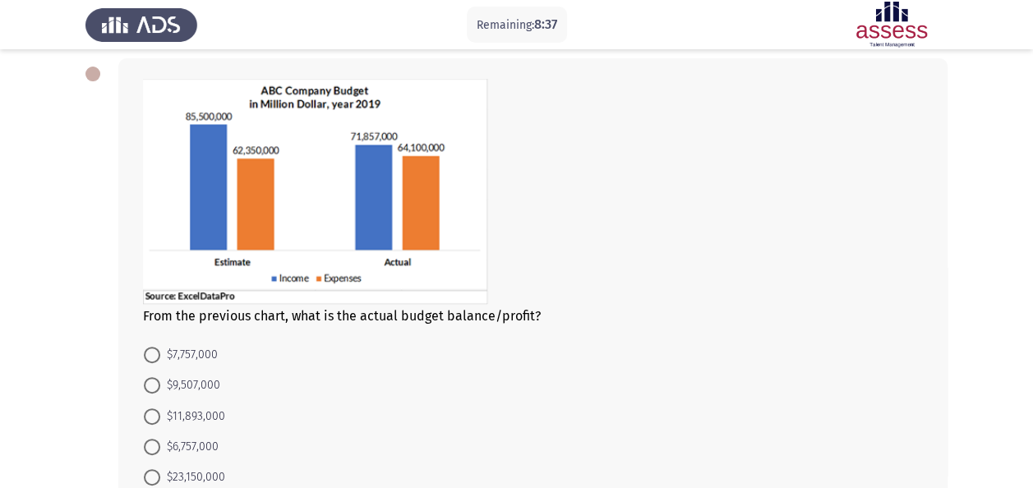
scroll to position [103, 0]
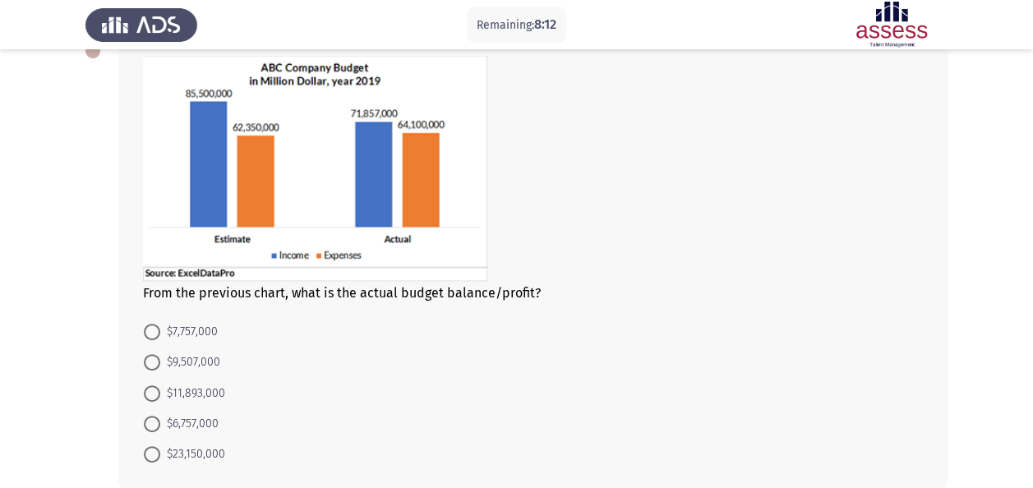
click at [197, 335] on span "$7,757,000" at bounding box center [189, 332] width 58 height 20
click at [160, 335] on input "$7,757,000" at bounding box center [152, 332] width 16 height 16
radio input "true"
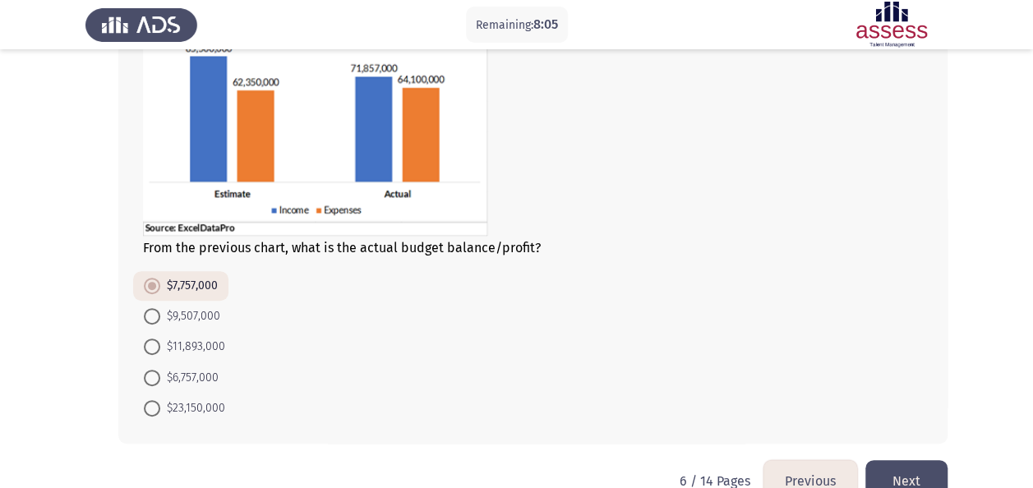
scroll to position [184, 0]
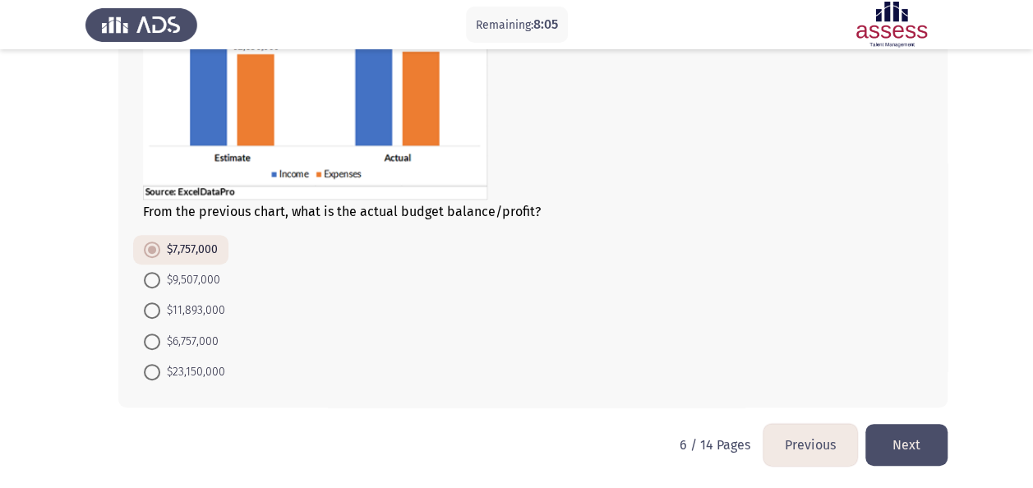
click at [906, 436] on button "Next" at bounding box center [907, 445] width 82 height 42
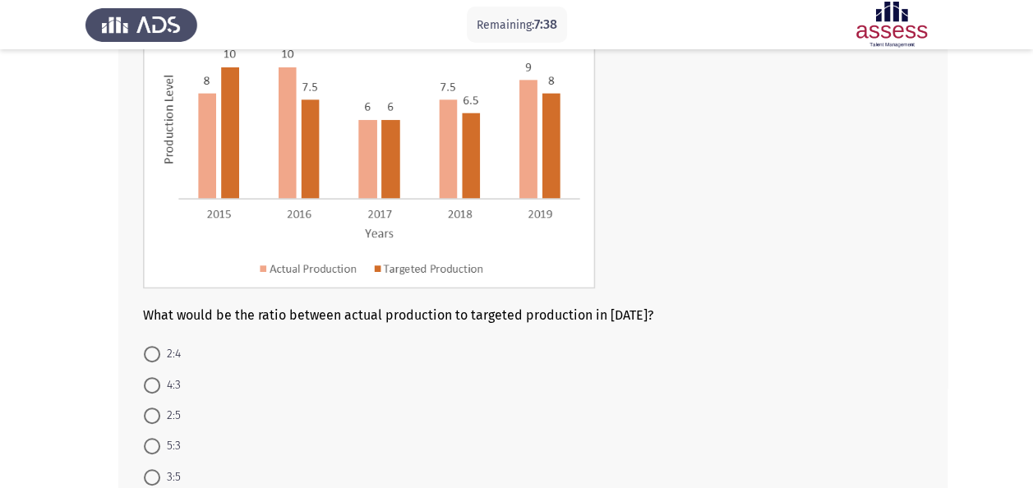
scroll to position [190, 0]
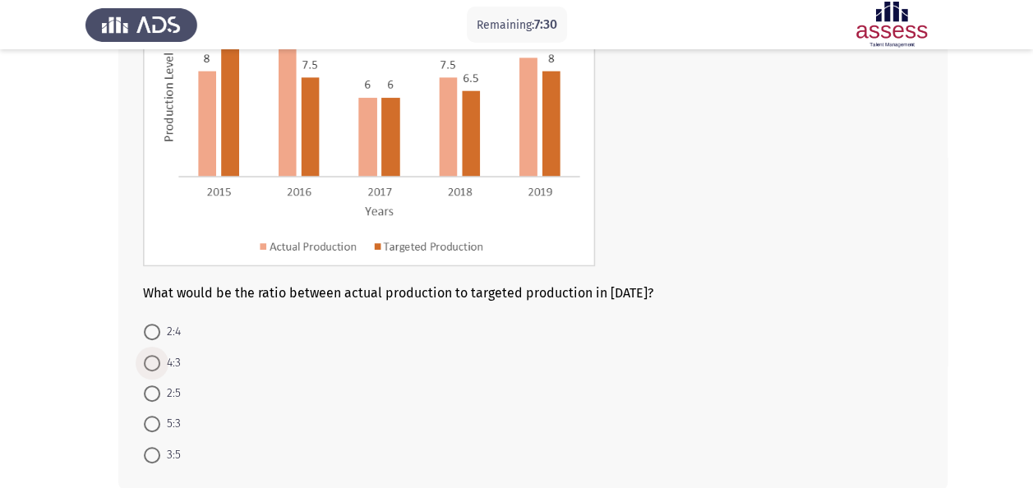
click at [159, 362] on span at bounding box center [152, 363] width 16 height 16
click at [159, 362] on input "4:3" at bounding box center [152, 363] width 16 height 16
radio input "true"
drag, startPoint x: 559, startPoint y: 381, endPoint x: 570, endPoint y: 404, distance: 26.1
click at [559, 383] on form "2:4 4:3 2:5 5:3 3:5" at bounding box center [533, 392] width 780 height 152
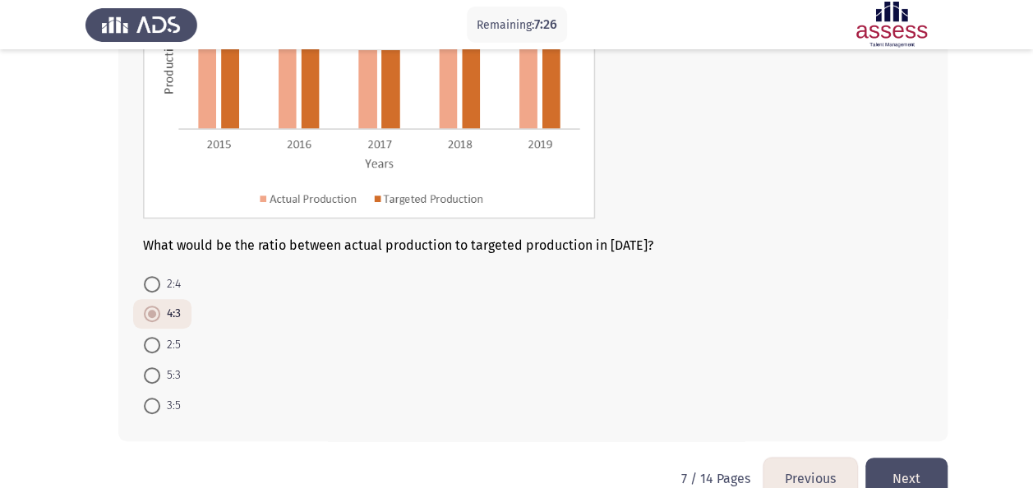
scroll to position [271, 0]
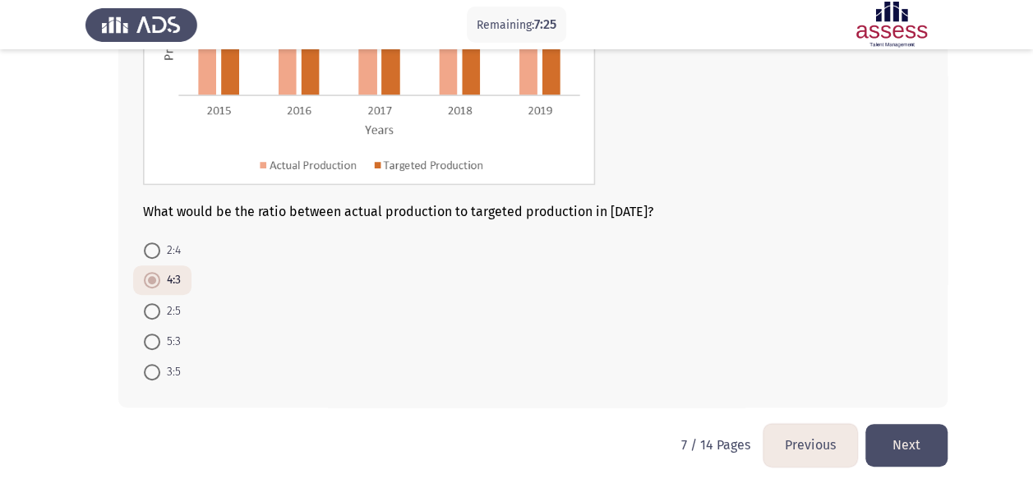
click at [914, 447] on button "Next" at bounding box center [907, 445] width 82 height 42
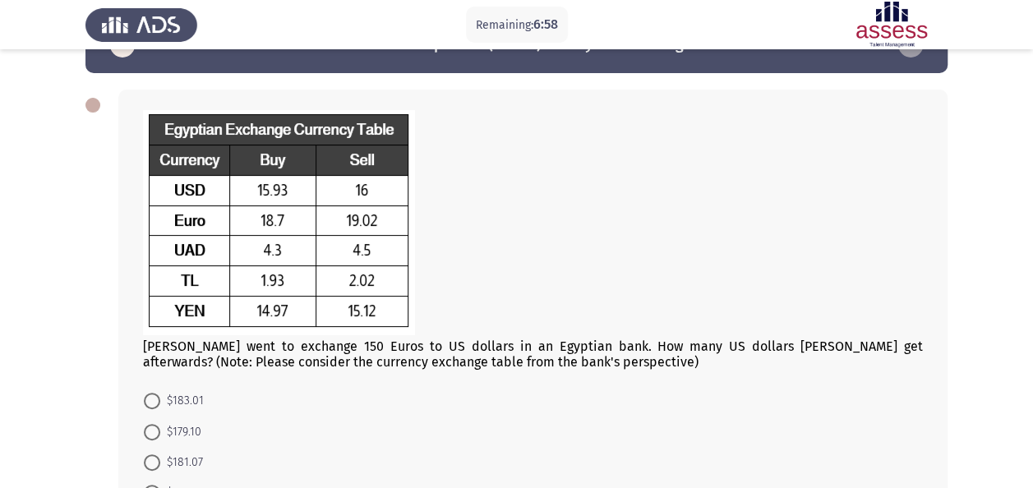
scroll to position [82, 0]
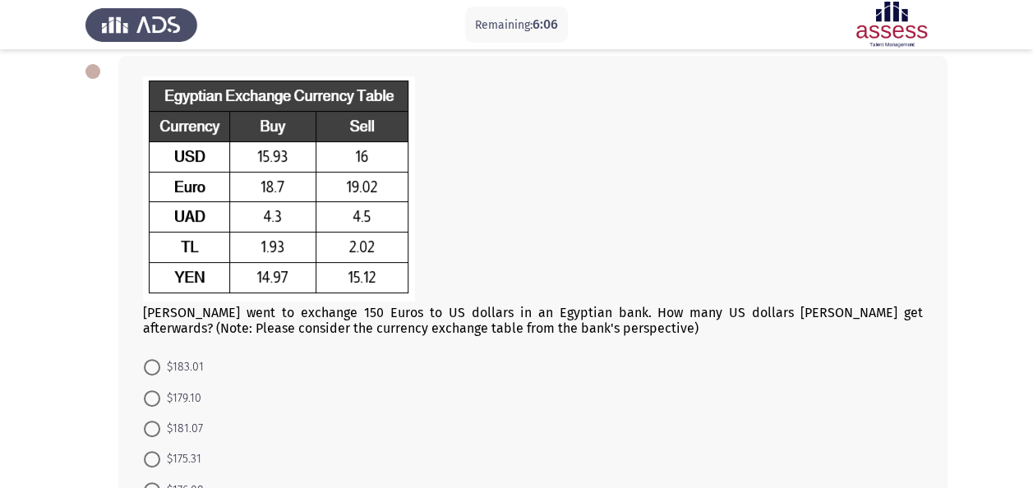
click at [161, 397] on span "$179.10" at bounding box center [180, 399] width 41 height 20
click at [160, 397] on input "$179.10" at bounding box center [152, 398] width 16 height 16
radio input "true"
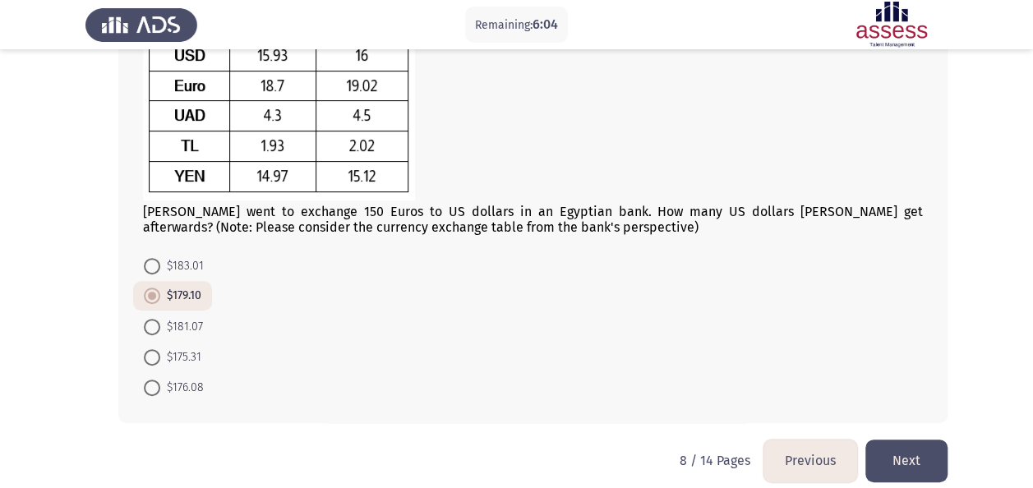
scroll to position [199, 0]
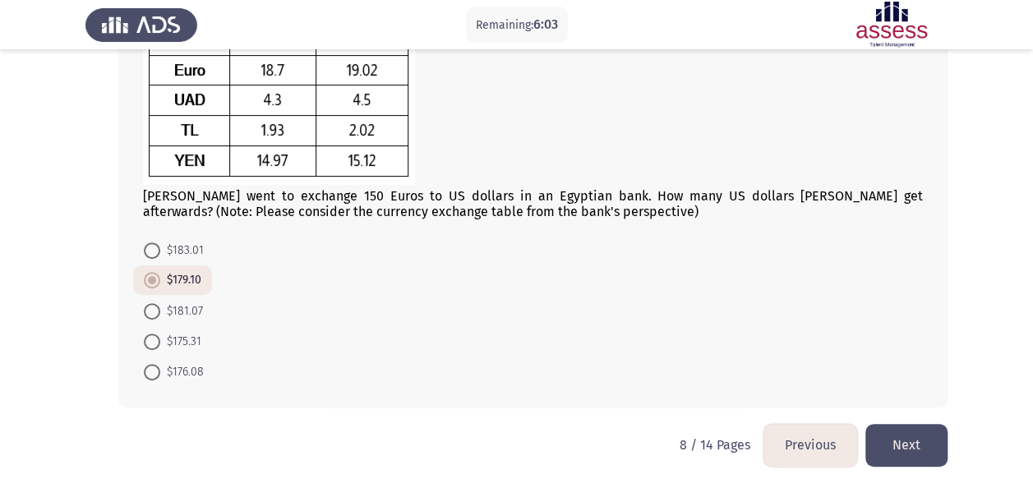
click at [885, 450] on button "Next" at bounding box center [907, 445] width 82 height 42
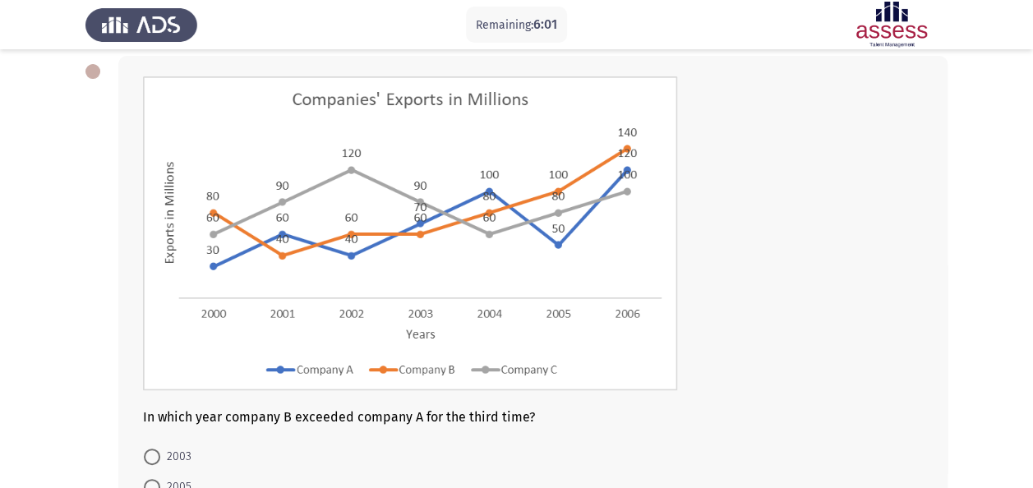
scroll to position [164, 0]
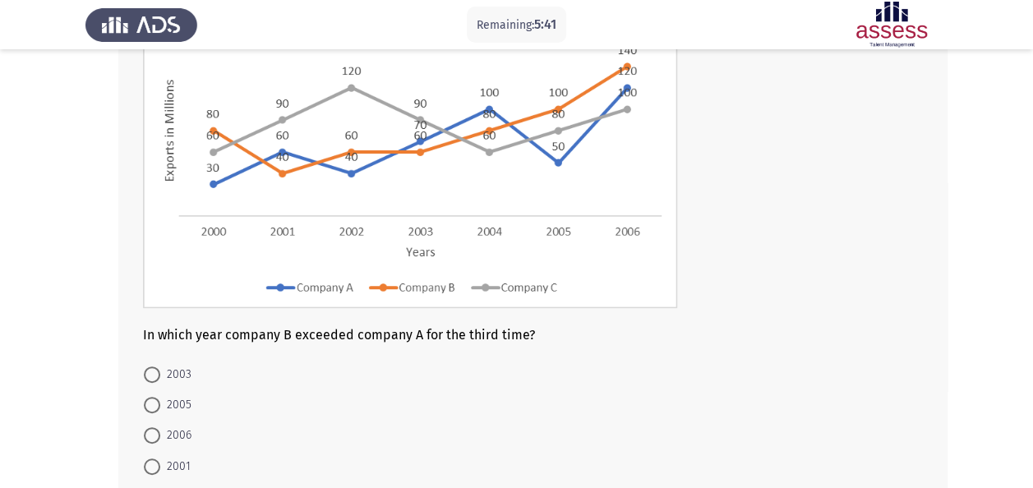
click at [172, 400] on span "2005" at bounding box center [175, 405] width 31 height 20
click at [160, 400] on input "2005" at bounding box center [152, 405] width 16 height 16
radio input "true"
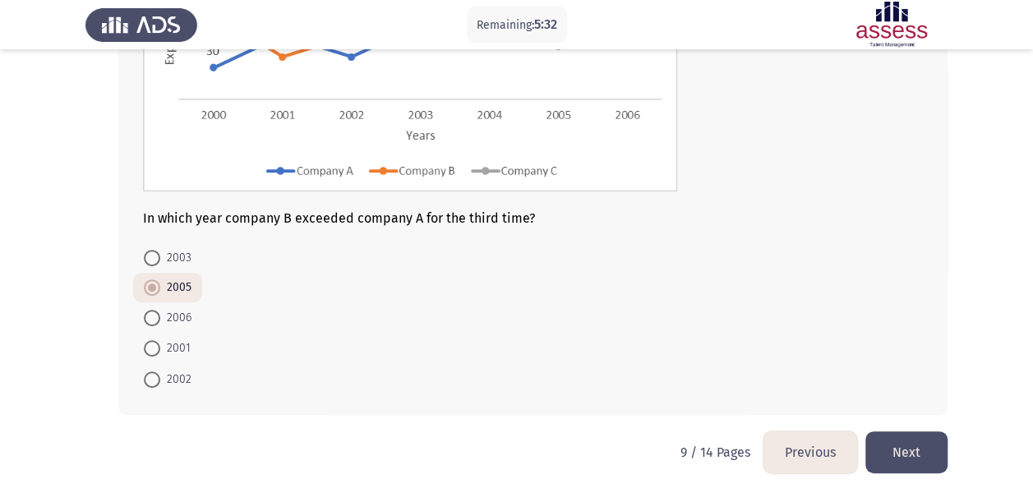
scroll to position [288, 0]
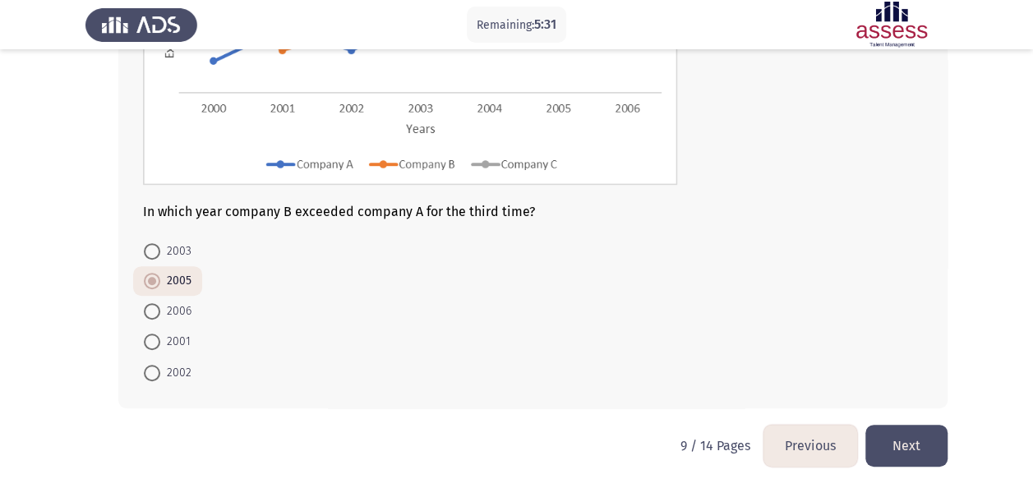
click at [935, 434] on button "Next" at bounding box center [907, 446] width 82 height 42
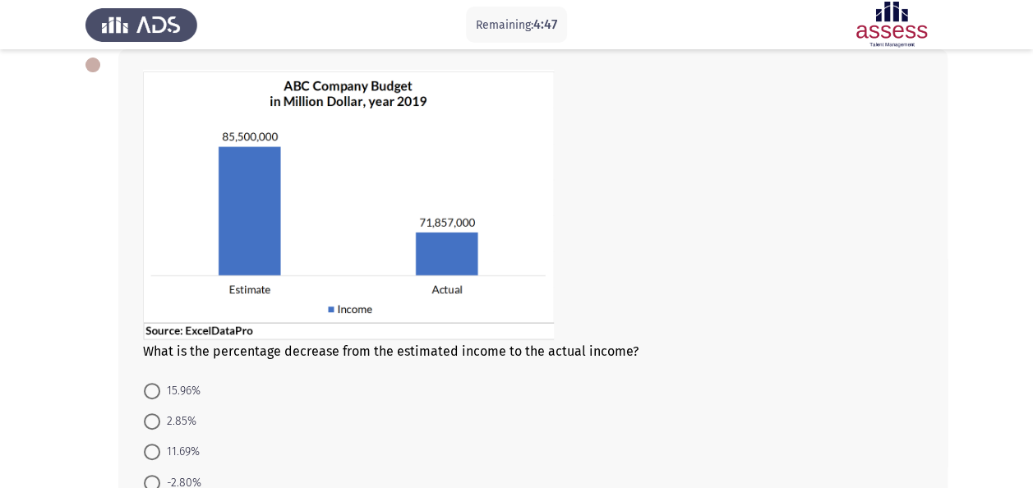
scroll to position [66, 0]
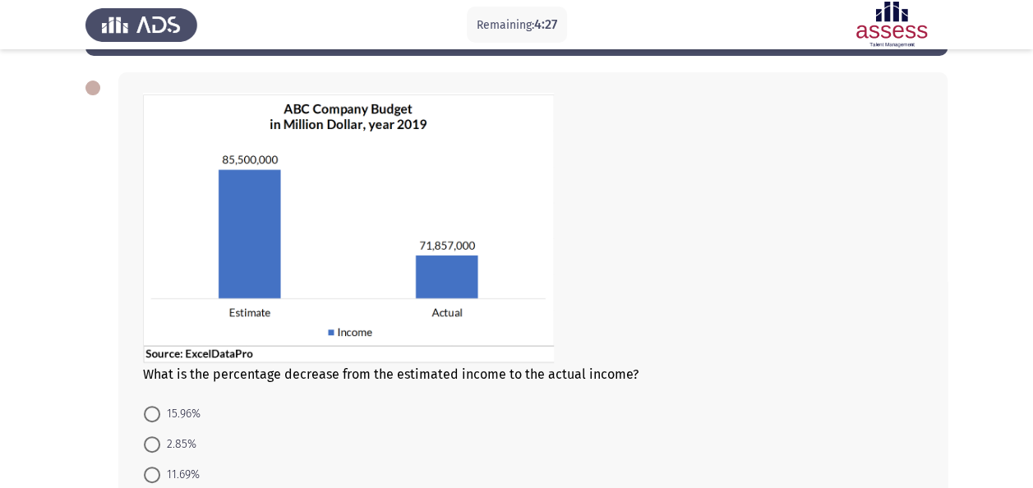
click at [172, 411] on span "15.96%" at bounding box center [180, 414] width 40 height 20
click at [160, 411] on input "15.96%" at bounding box center [152, 414] width 16 height 16
radio input "true"
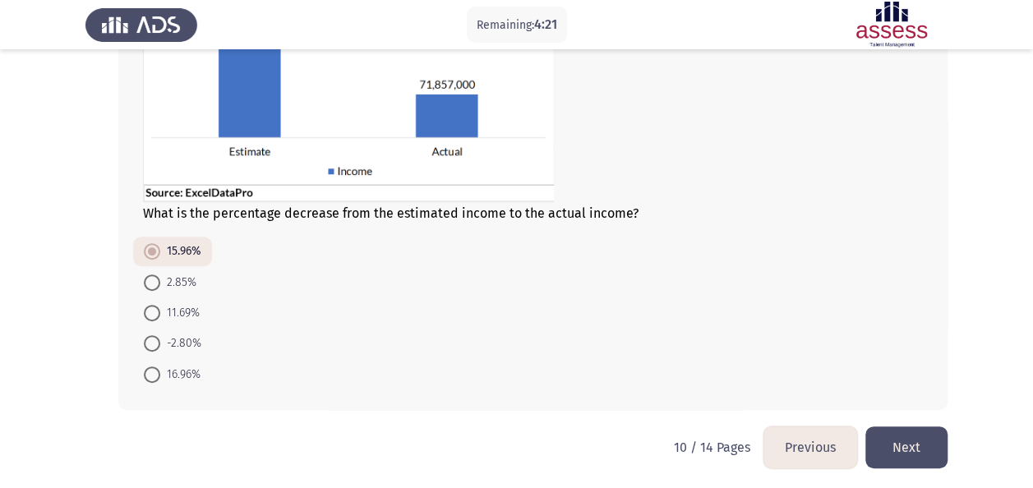
scroll to position [229, 0]
click at [901, 442] on button "Next" at bounding box center [907, 446] width 82 height 42
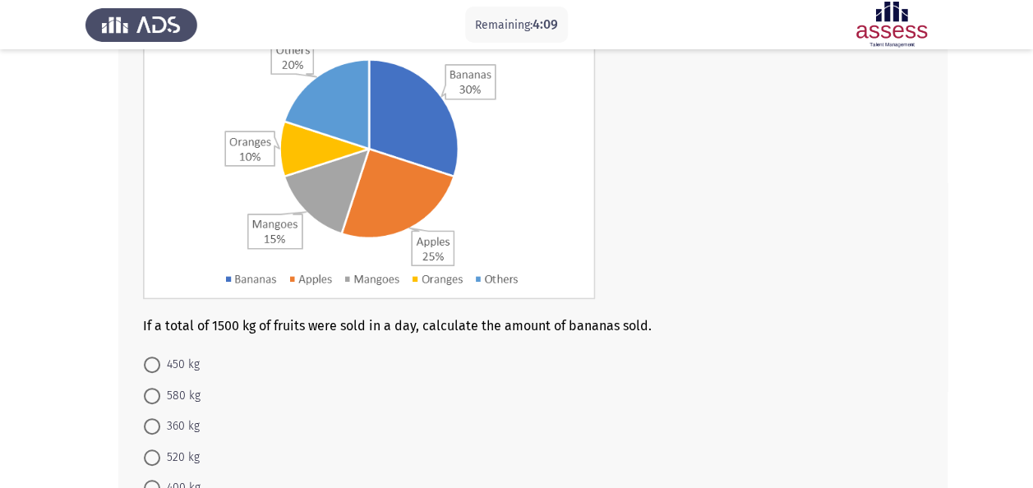
scroll to position [82, 0]
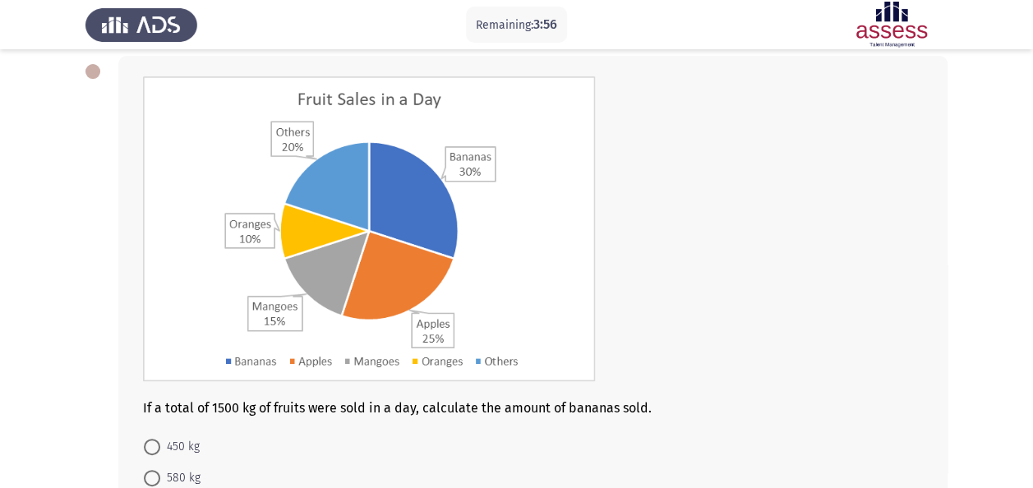
click at [184, 447] on span "450 kg" at bounding box center [179, 447] width 39 height 20
click at [160, 447] on input "450 kg" at bounding box center [152, 447] width 16 height 16
radio input "true"
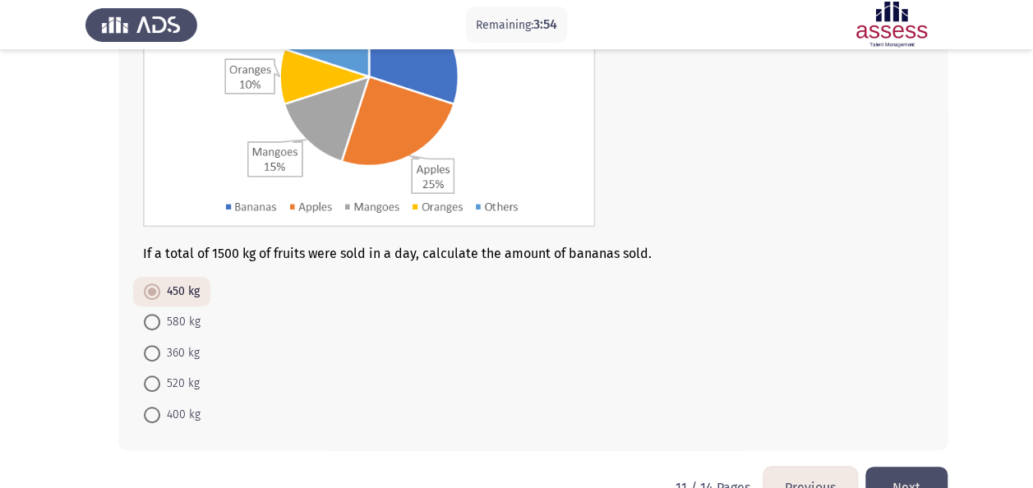
scroll to position [247, 0]
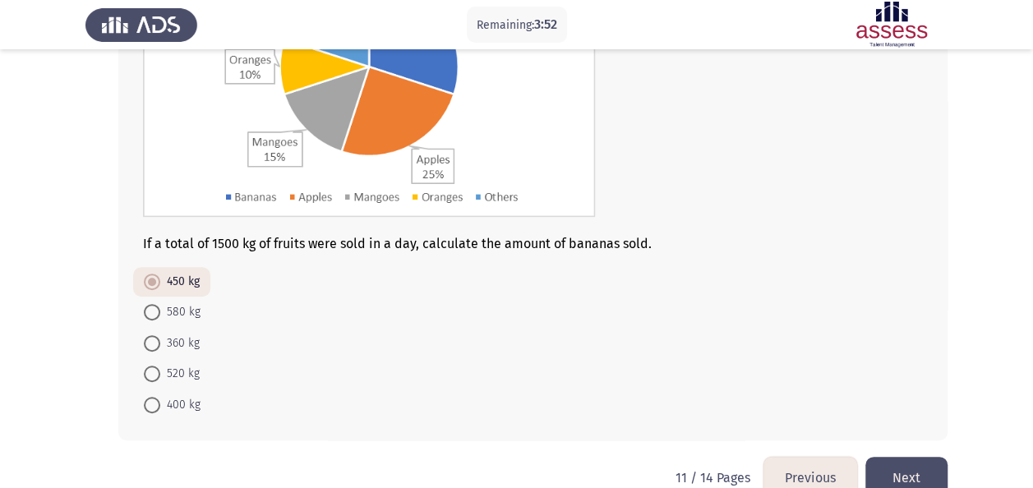
click at [900, 470] on button "Next" at bounding box center [907, 478] width 82 height 42
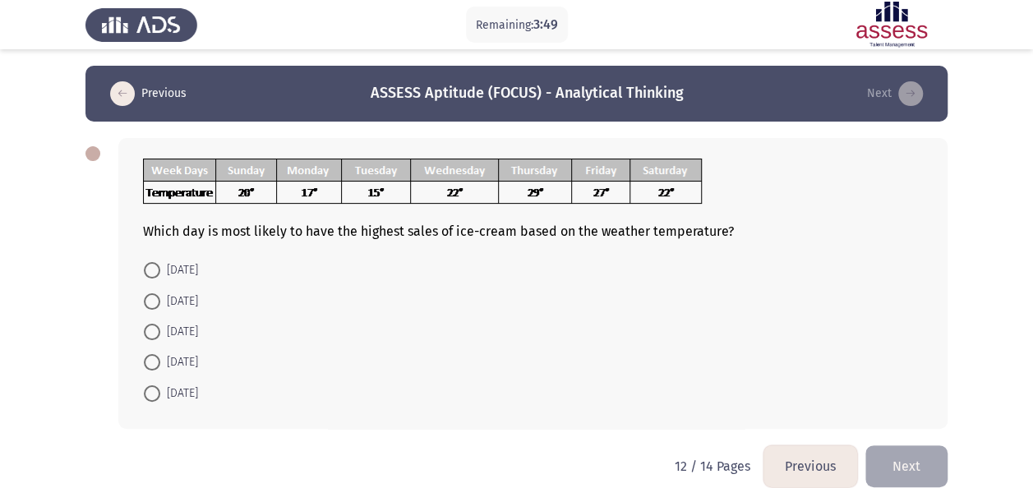
scroll to position [21, 0]
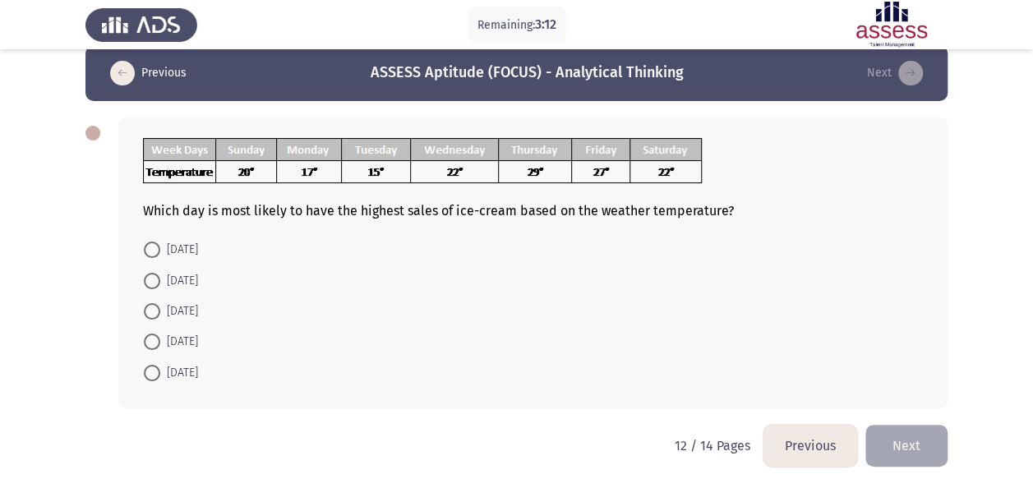
click at [184, 342] on span "[DATE]" at bounding box center [179, 342] width 38 height 20
click at [160, 342] on input "[DATE]" at bounding box center [152, 342] width 16 height 16
radio input "true"
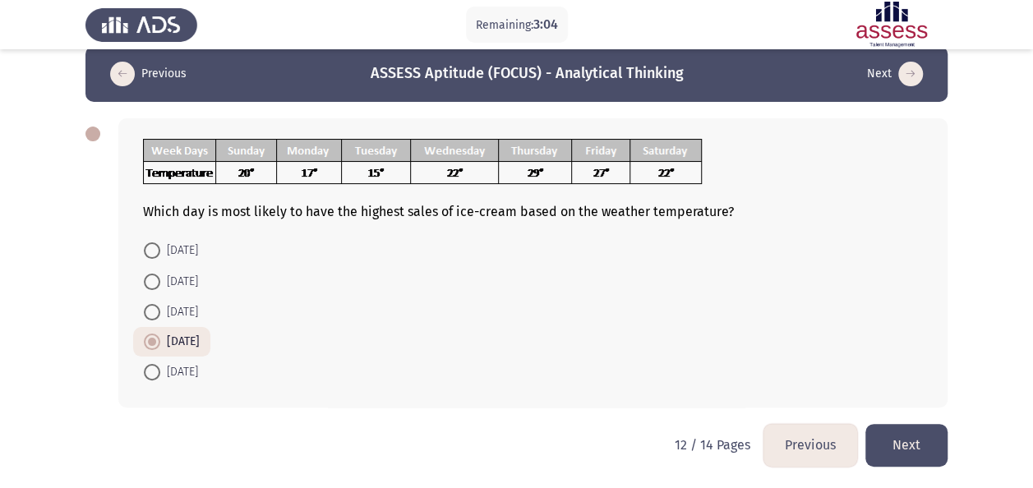
click at [907, 451] on button "Next" at bounding box center [907, 445] width 82 height 42
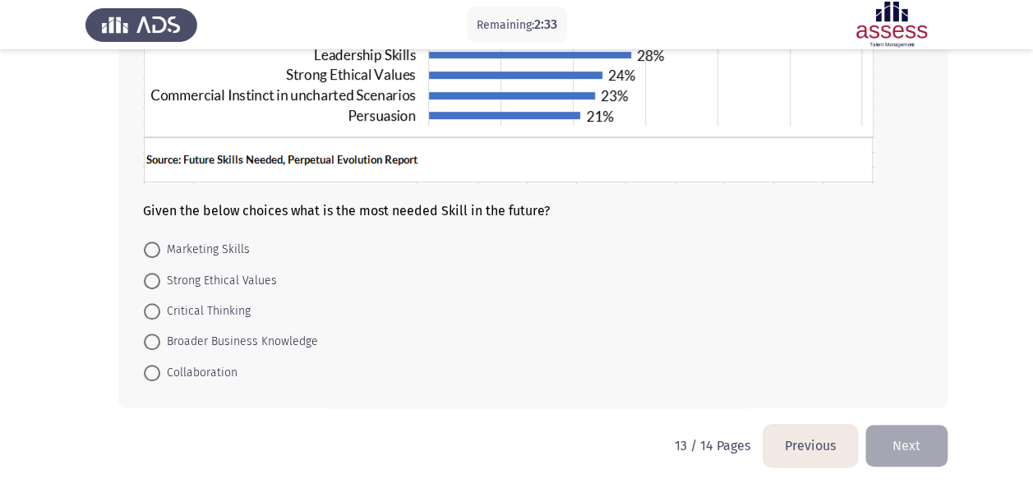
scroll to position [132, 0]
click at [233, 245] on span "Marketing Skills" at bounding box center [205, 250] width 90 height 20
click at [160, 245] on input "Marketing Skills" at bounding box center [152, 250] width 16 height 16
radio input "true"
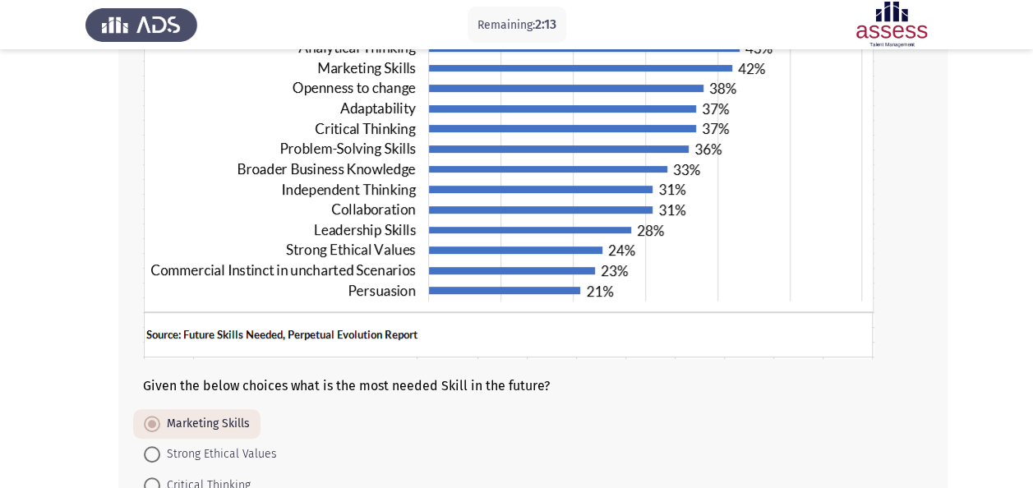
scroll to position [378, 0]
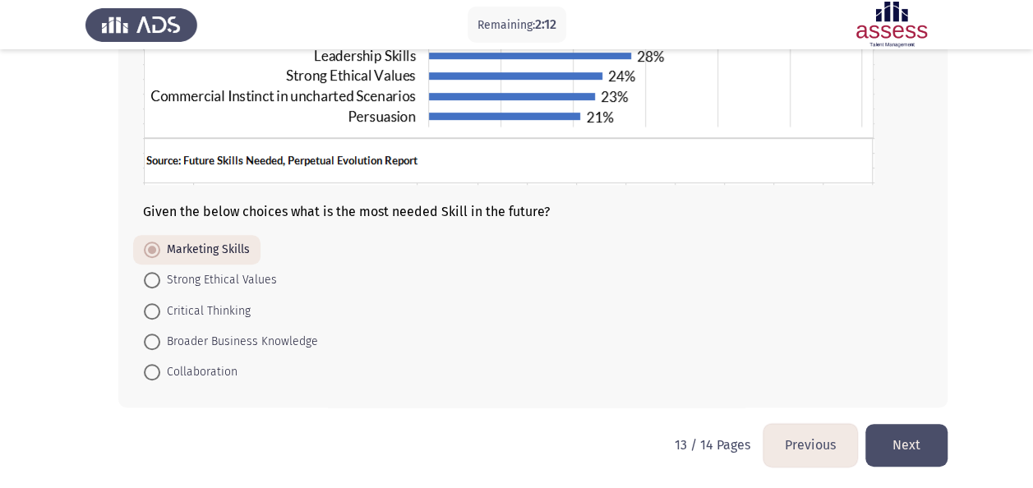
click at [930, 442] on button "Next" at bounding box center [907, 445] width 82 height 42
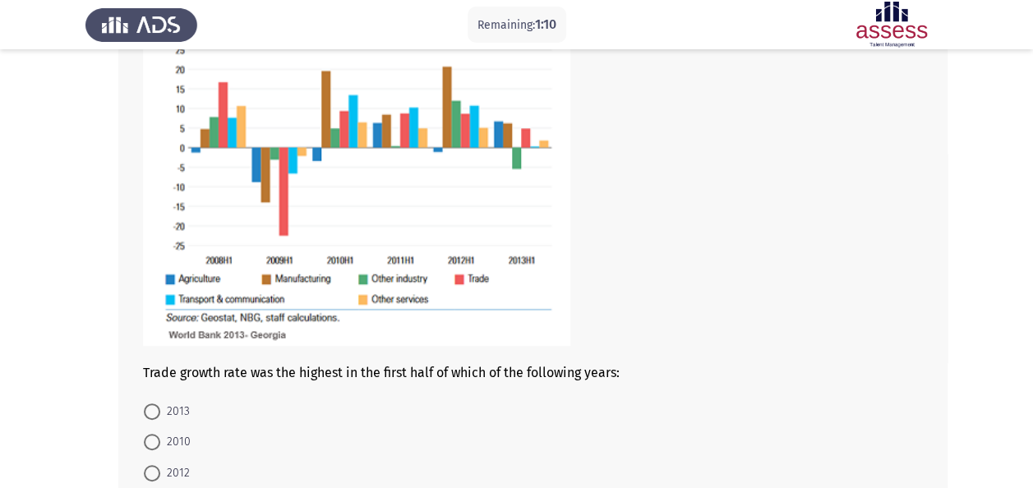
scroll to position [273, 0]
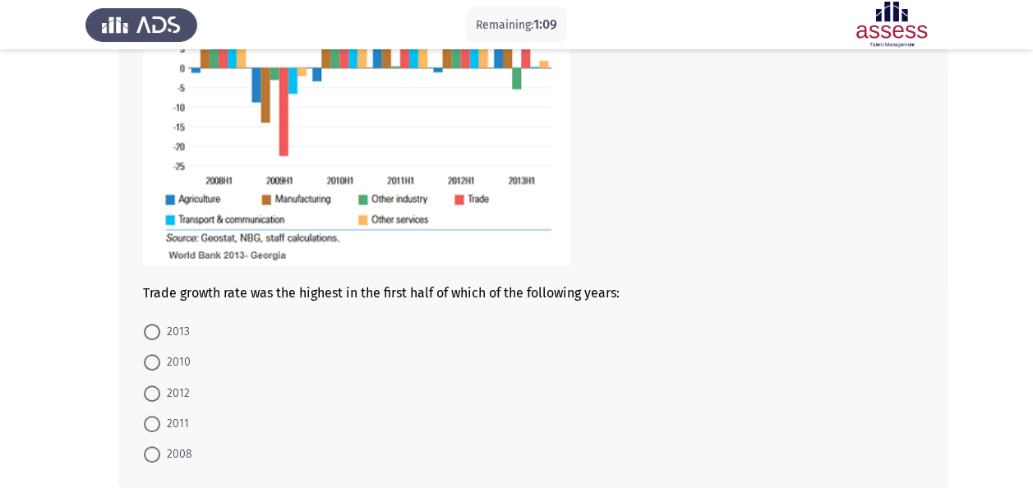
click at [168, 455] on span "2008" at bounding box center [176, 455] width 32 height 20
click at [160, 455] on input "2008" at bounding box center [152, 454] width 16 height 16
radio input "true"
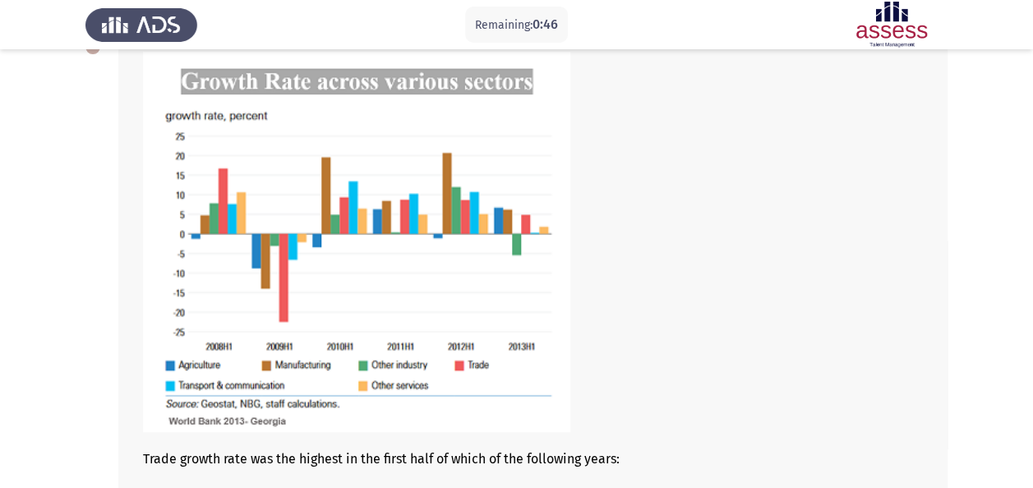
scroll to position [353, 0]
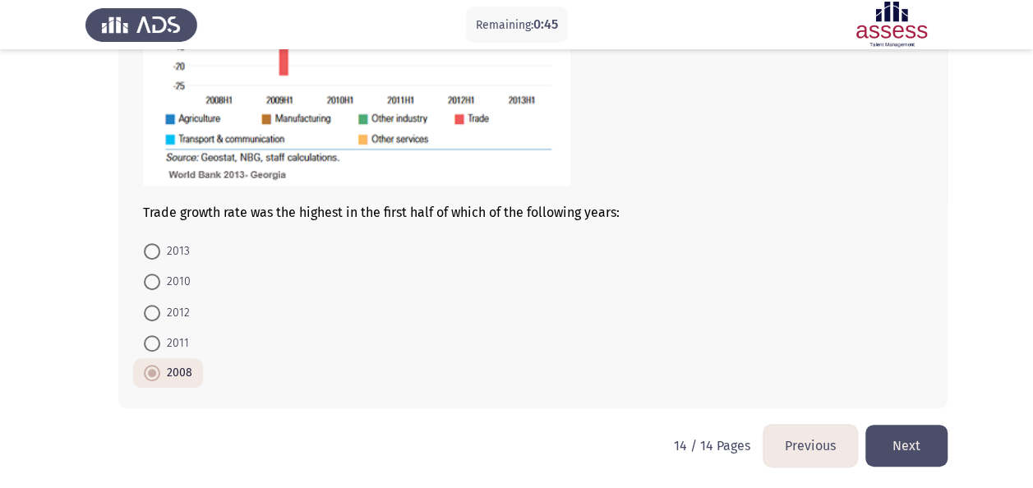
click at [914, 439] on button "Next" at bounding box center [907, 446] width 82 height 42
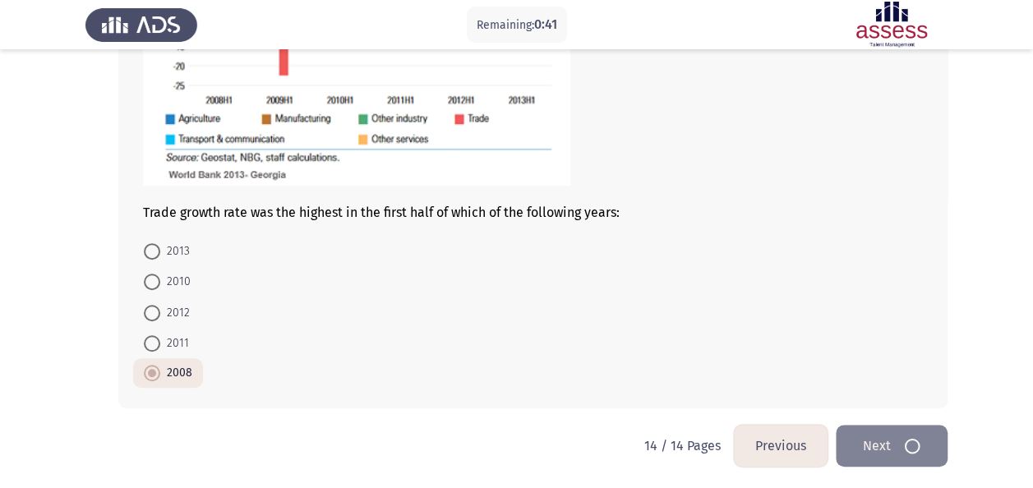
scroll to position [0, 0]
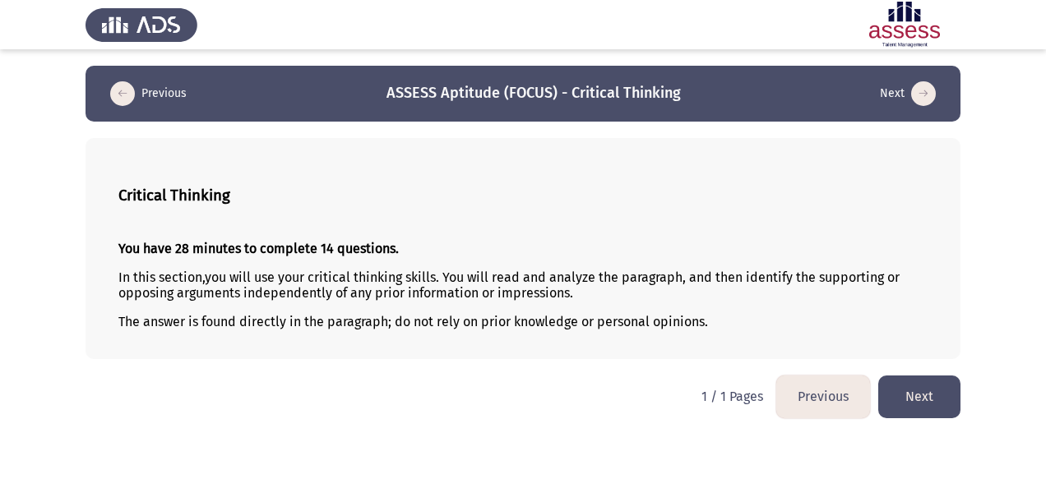
click at [909, 404] on button "Next" at bounding box center [919, 397] width 82 height 42
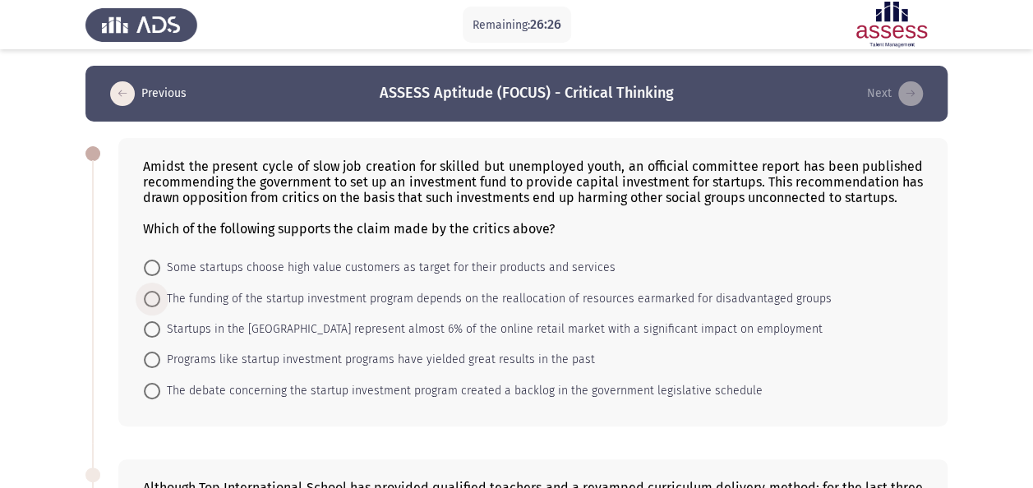
click at [269, 301] on span "The funding of the startup investment program depends on the reallocation of re…" at bounding box center [496, 299] width 672 height 20
click at [160, 301] on input "The funding of the startup investment program depends on the reallocation of re…" at bounding box center [152, 299] width 16 height 16
radio input "true"
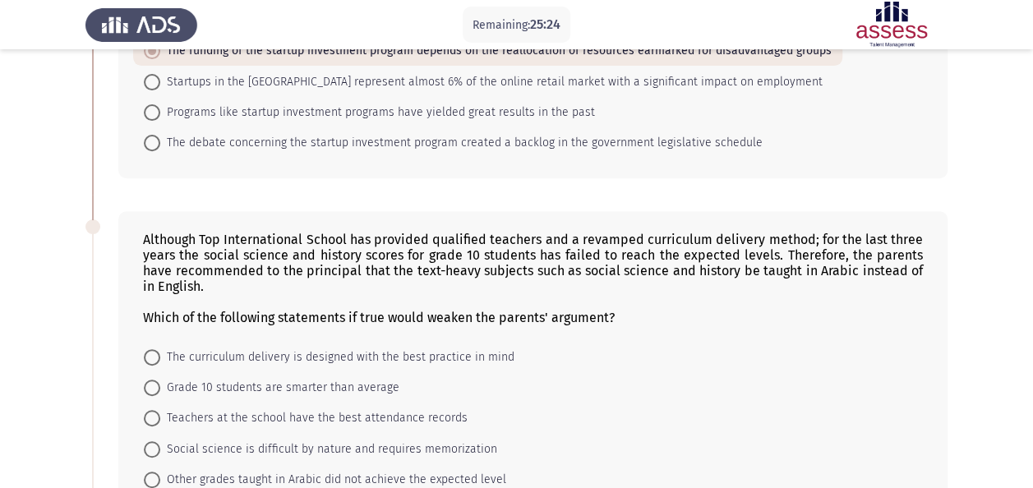
scroll to position [329, 0]
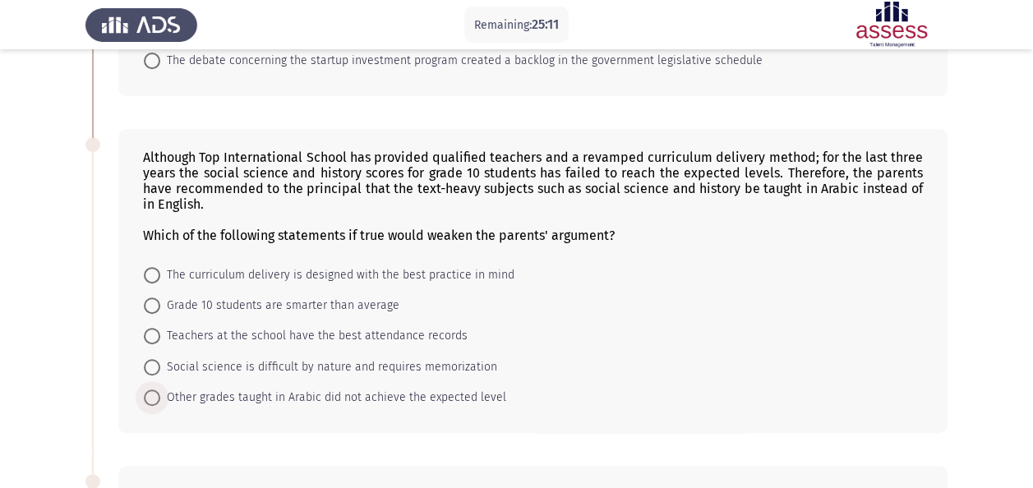
click at [307, 394] on span "Other grades taught in Arabic did not achieve the expected level" at bounding box center [333, 398] width 346 height 20
click at [160, 394] on input "Other grades taught in Arabic did not achieve the expected level" at bounding box center [152, 398] width 16 height 16
radio input "true"
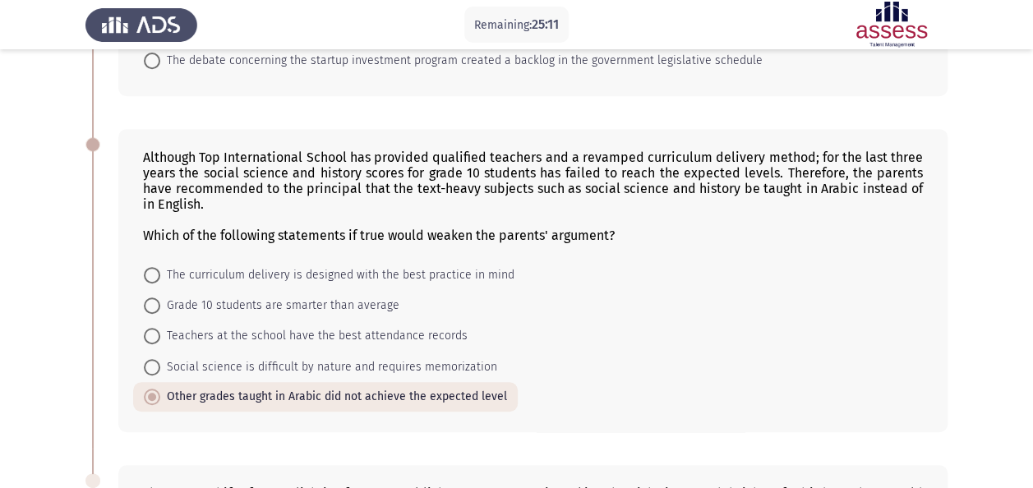
click at [82, 370] on app-assessment-container "Remaining: 25:11 Previous ASSESS Aptitude (FOCUS) - Critical Thinking Next Amid…" at bounding box center [516, 406] width 1033 height 1338
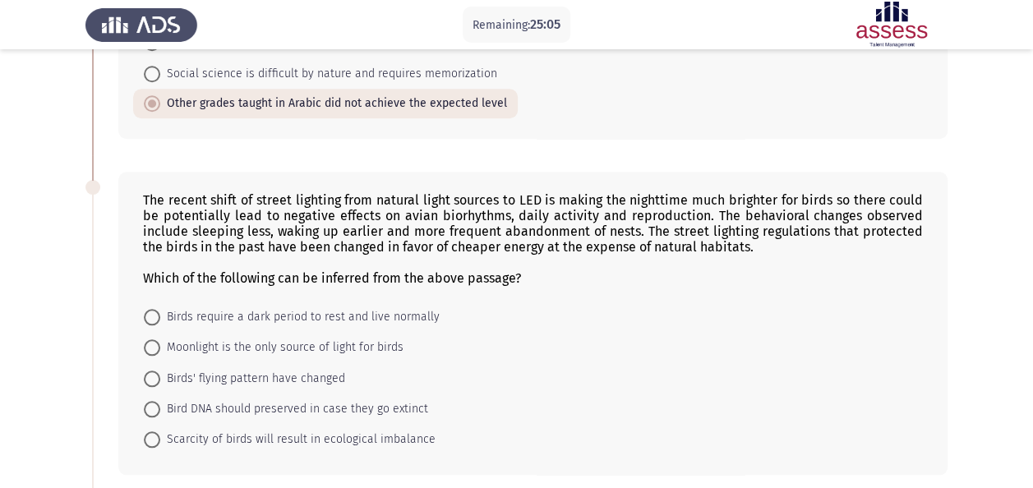
scroll to position [658, 0]
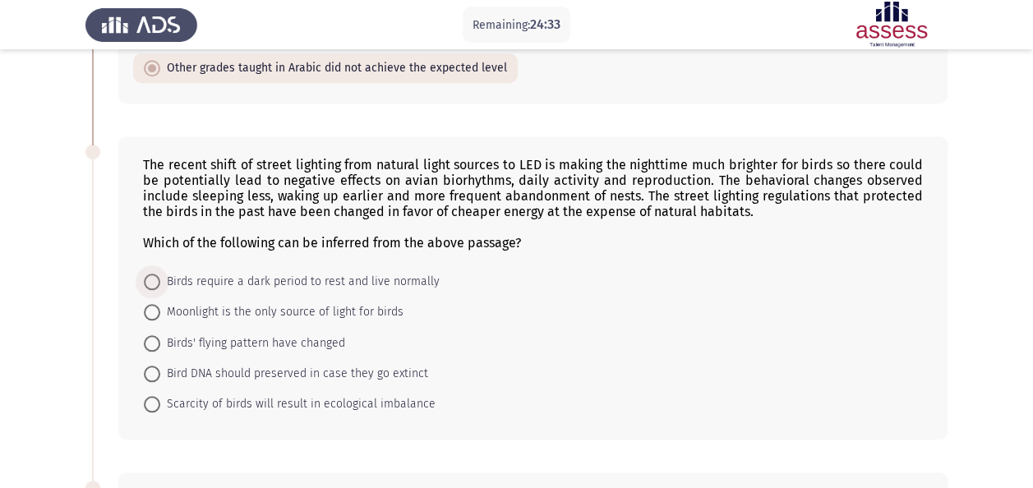
click at [354, 272] on span "Birds require a dark period to rest and live normally" at bounding box center [299, 282] width 279 height 20
click at [160, 274] on input "Birds require a dark period to rest and live normally" at bounding box center [152, 282] width 16 height 16
radio input "true"
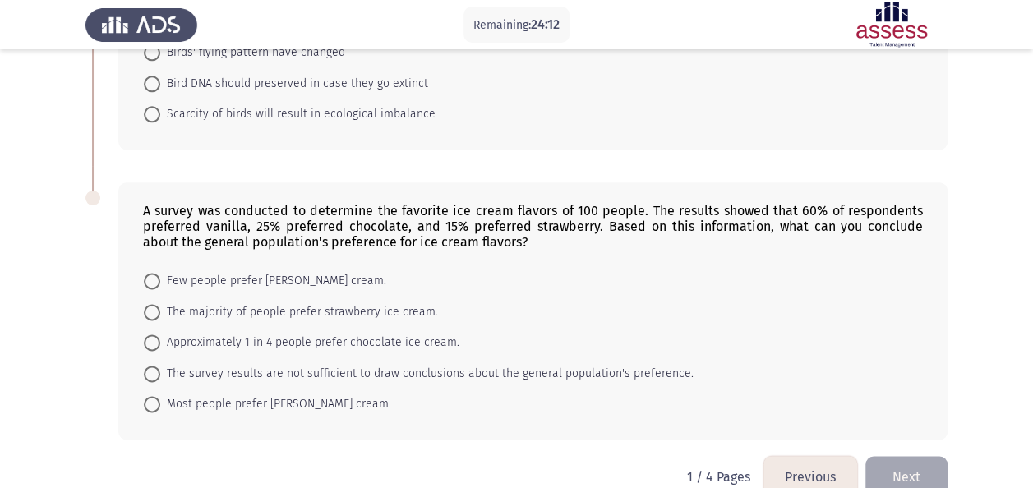
scroll to position [970, 0]
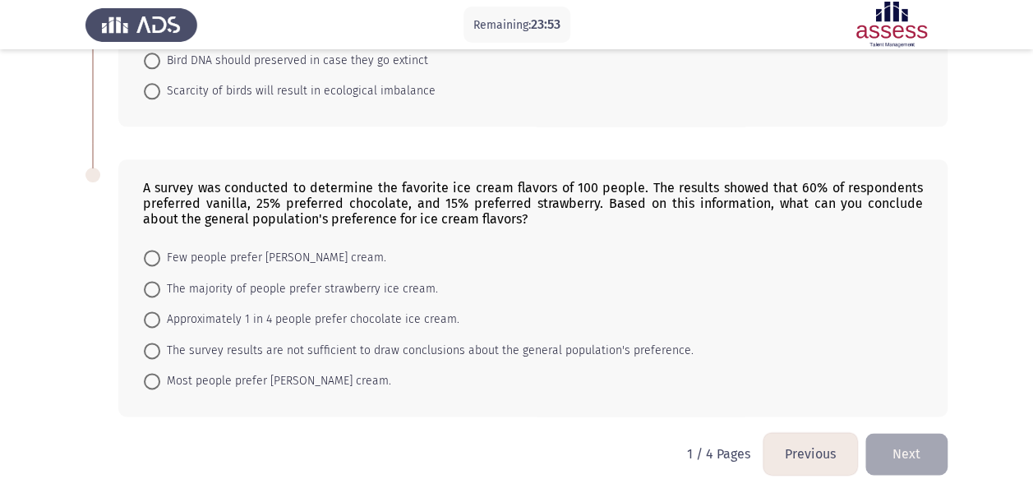
click at [311, 315] on span "Approximately 1 in 4 people prefer chocolate ice cream." at bounding box center [309, 320] width 299 height 20
click at [160, 315] on input "Approximately 1 in 4 people prefer chocolate ice cream." at bounding box center [152, 320] width 16 height 16
radio input "true"
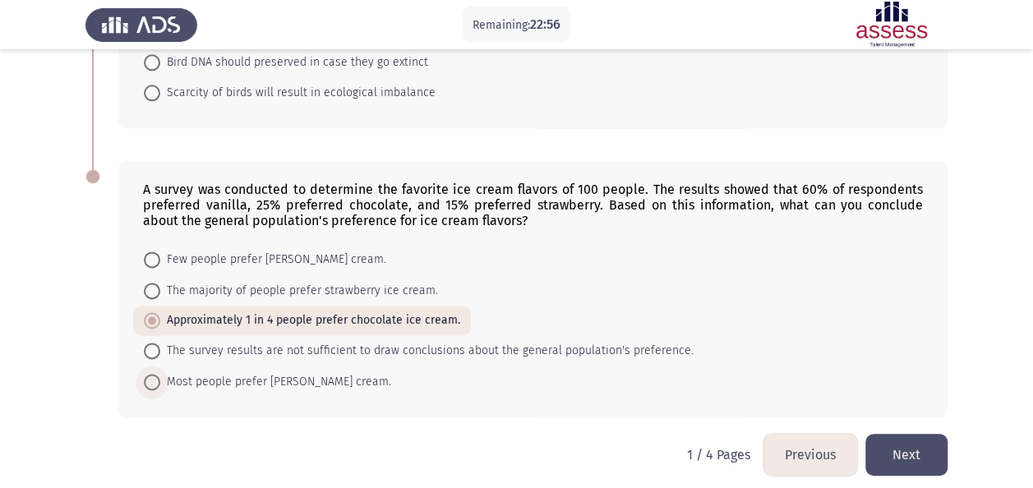
click at [342, 376] on span "Most people prefer [PERSON_NAME] cream." at bounding box center [275, 382] width 231 height 20
click at [160, 376] on input "Most people prefer [PERSON_NAME] cream." at bounding box center [152, 382] width 16 height 16
radio input "true"
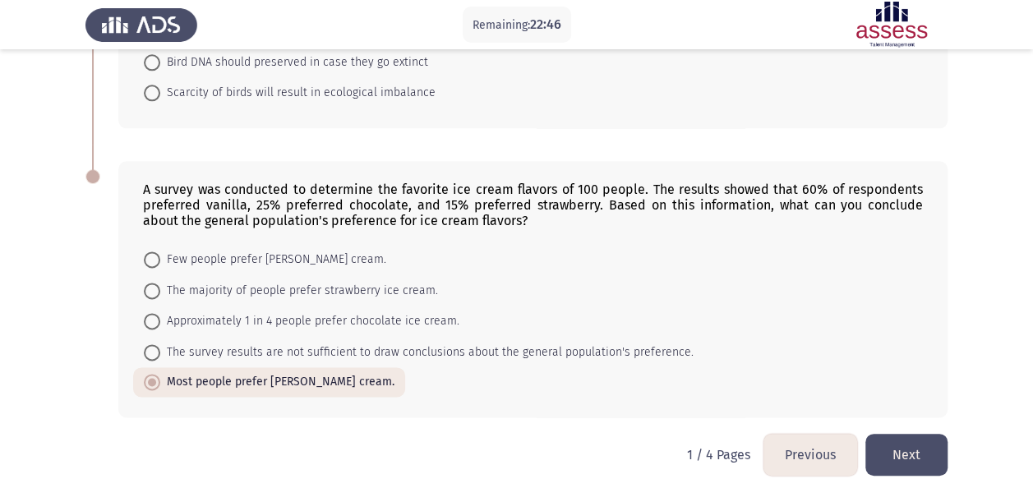
click at [904, 436] on button "Next" at bounding box center [907, 455] width 82 height 42
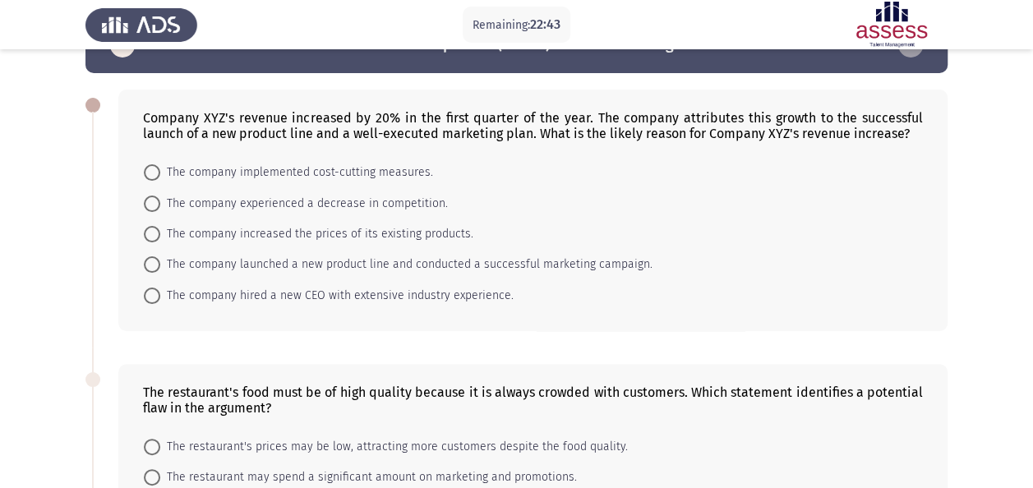
scroll to position [82, 0]
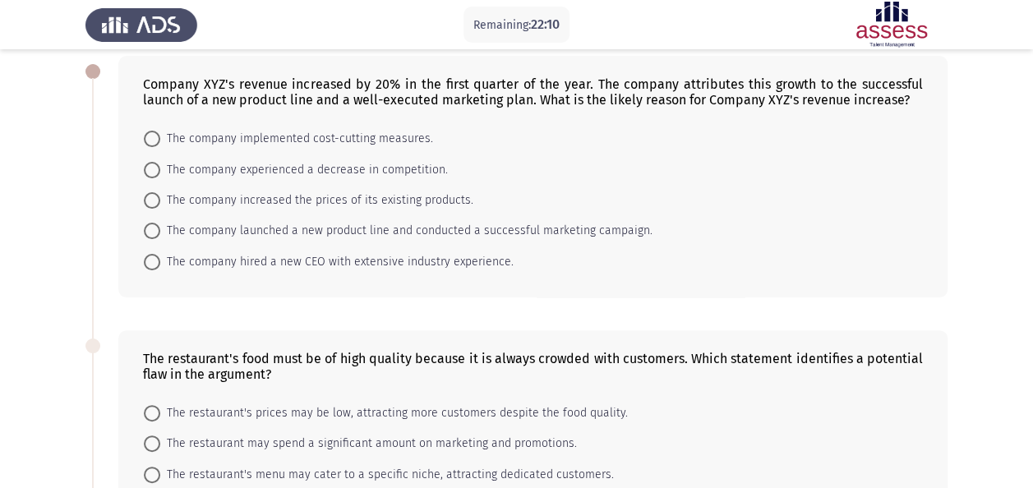
click at [352, 236] on span "The company launched a new product line and conducted a successful marketing ca…" at bounding box center [406, 231] width 492 height 20
click at [160, 236] on input "The company launched a new product line and conducted a successful marketing ca…" at bounding box center [152, 231] width 16 height 16
radio input "true"
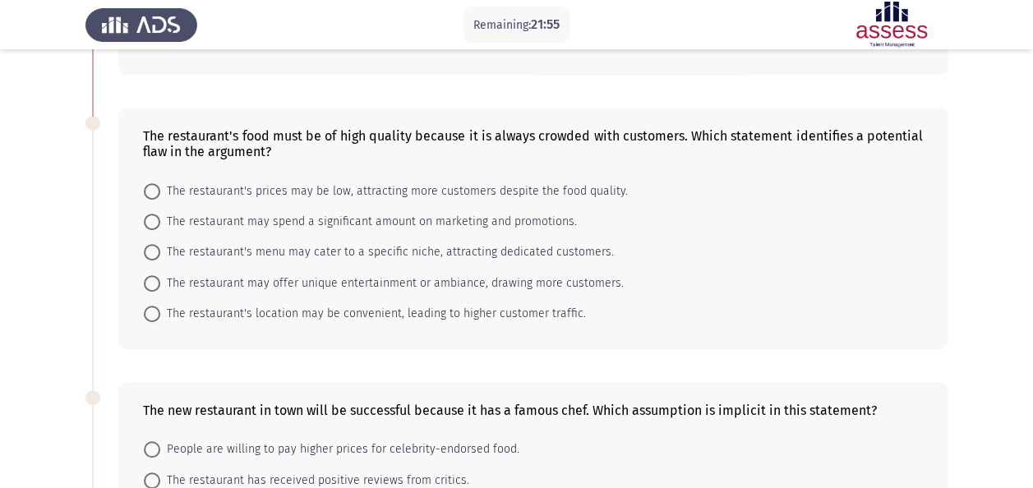
scroll to position [329, 0]
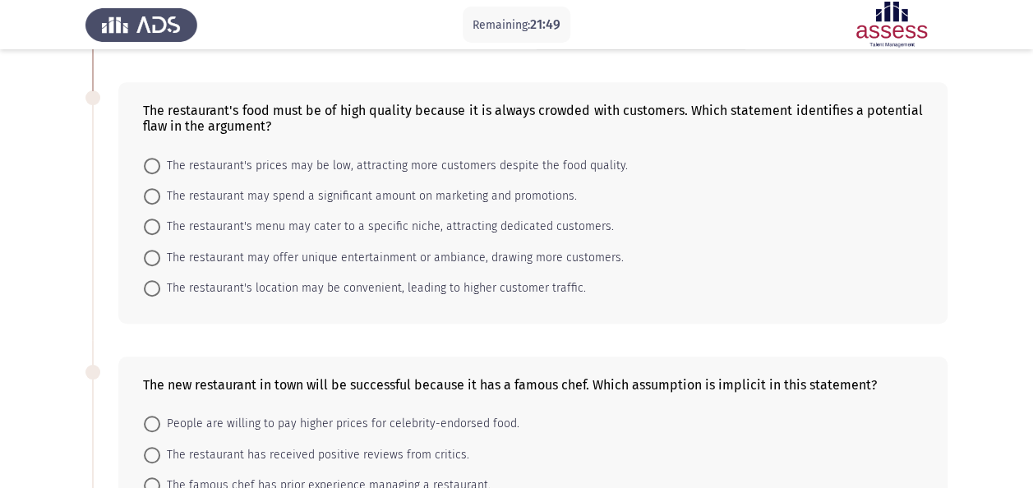
click at [356, 167] on span "The restaurant's prices may be low, attracting more customers despite the food …" at bounding box center [394, 166] width 468 height 20
click at [160, 167] on input "The restaurant's prices may be low, attracting more customers despite the food …" at bounding box center [152, 166] width 16 height 16
radio input "true"
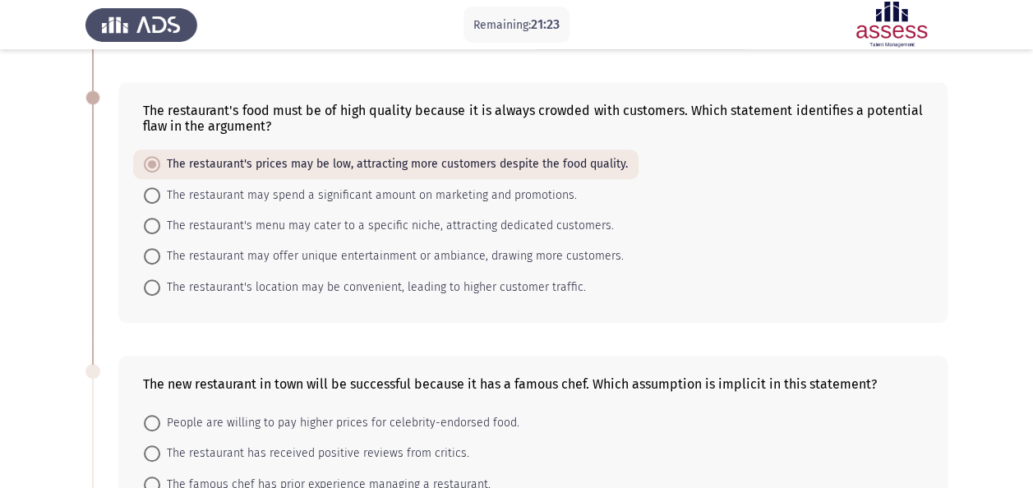
click at [125, 214] on div "The restaurant's food must be of high quality because it is always crowded with…" at bounding box center [532, 202] width 829 height 240
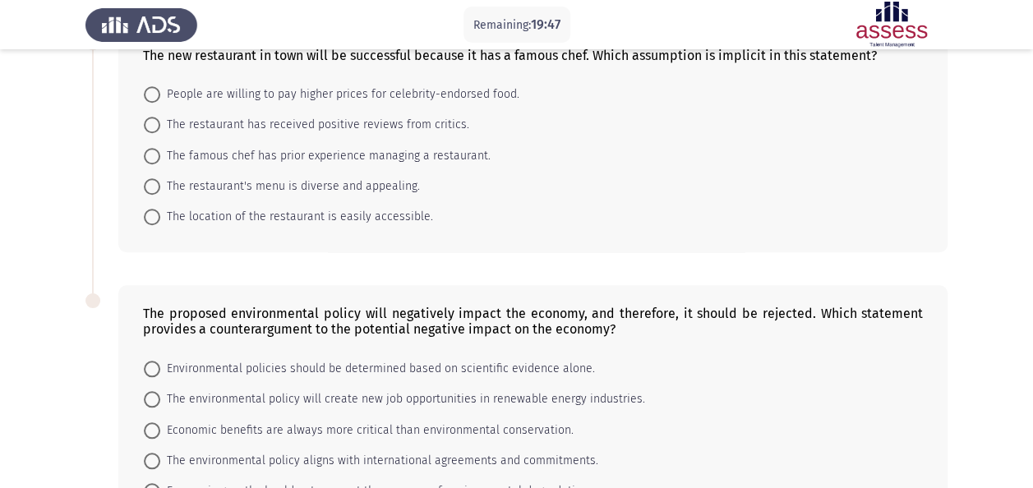
scroll to position [493, 0]
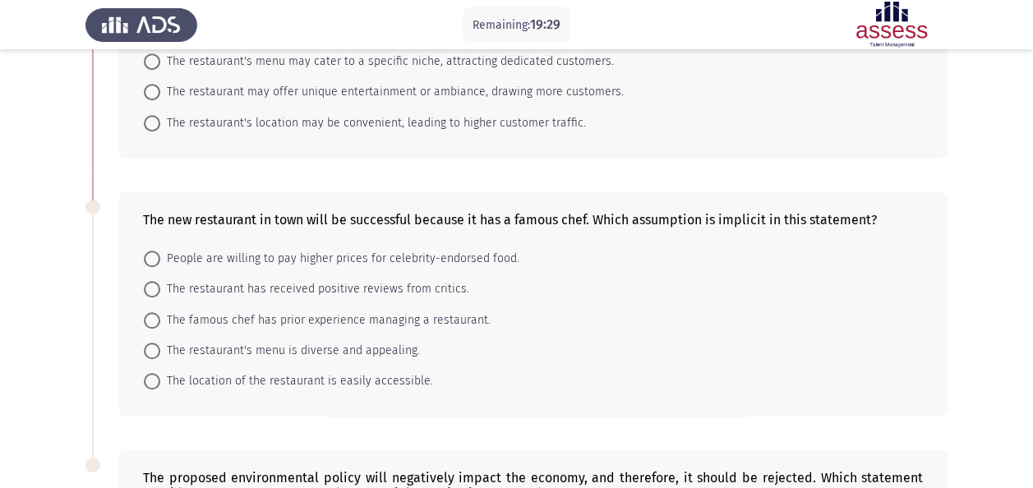
click at [344, 253] on span "People are willing to pay higher prices for celebrity-endorsed food." at bounding box center [339, 259] width 359 height 20
click at [160, 253] on input "People are willing to pay higher prices for celebrity-endorsed food." at bounding box center [152, 259] width 16 height 16
radio input "true"
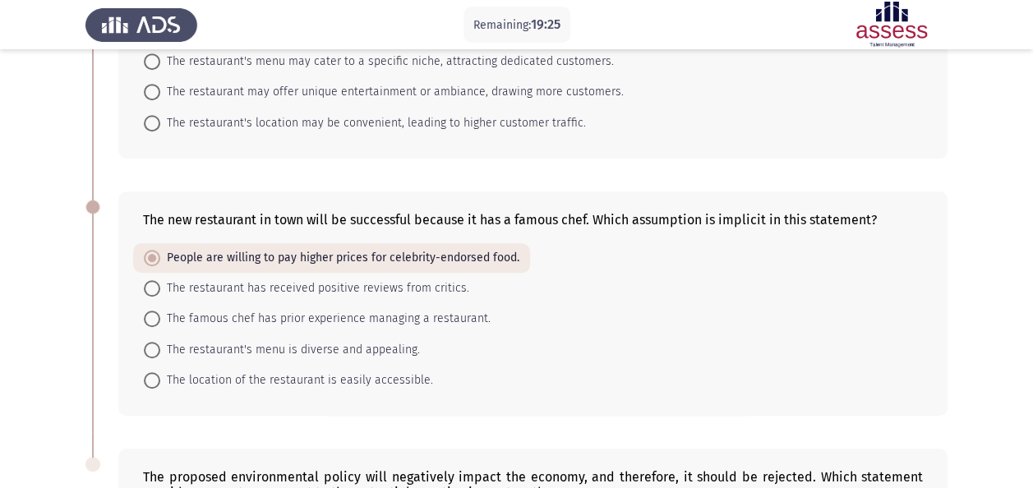
click at [41, 261] on app-assessment-container "Remaining: 19:25 Previous ASSESS Aptitude (FOCUS) - Critical Thinking Next Comp…" at bounding box center [516, 140] width 1033 height 1134
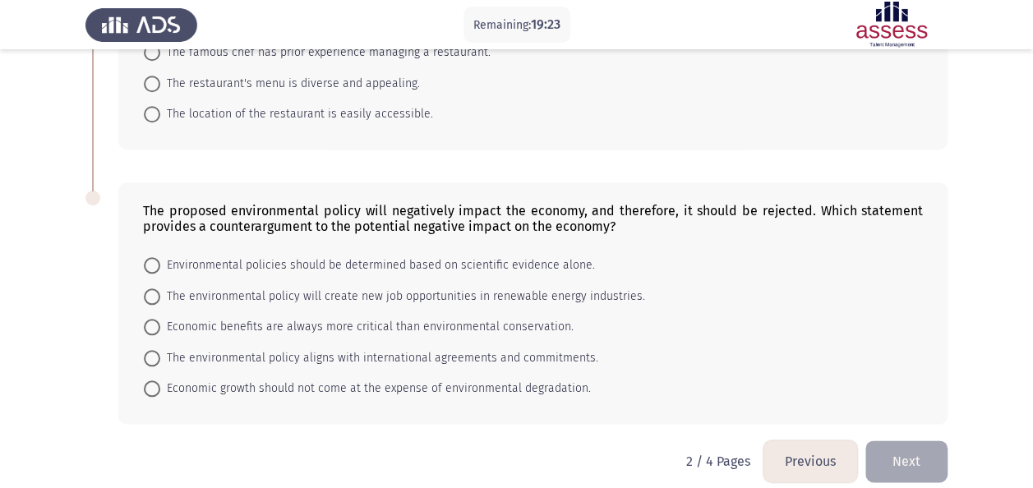
scroll to position [770, 0]
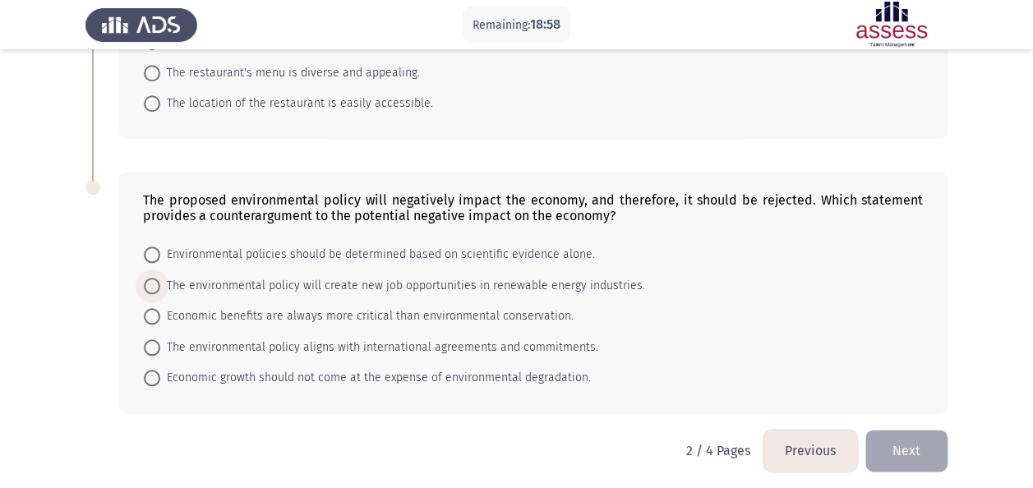
click at [612, 276] on span "The environmental policy will create new job opportunities in renewable energy …" at bounding box center [402, 286] width 485 height 20
click at [160, 278] on input "The environmental policy will create new job opportunities in renewable energy …" at bounding box center [152, 286] width 16 height 16
radio input "true"
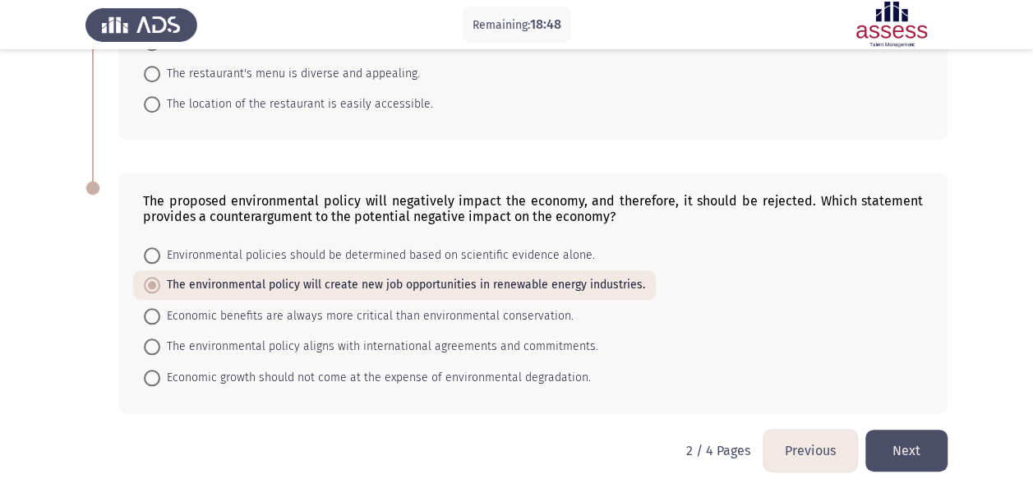
click at [894, 434] on button "Next" at bounding box center [907, 451] width 82 height 42
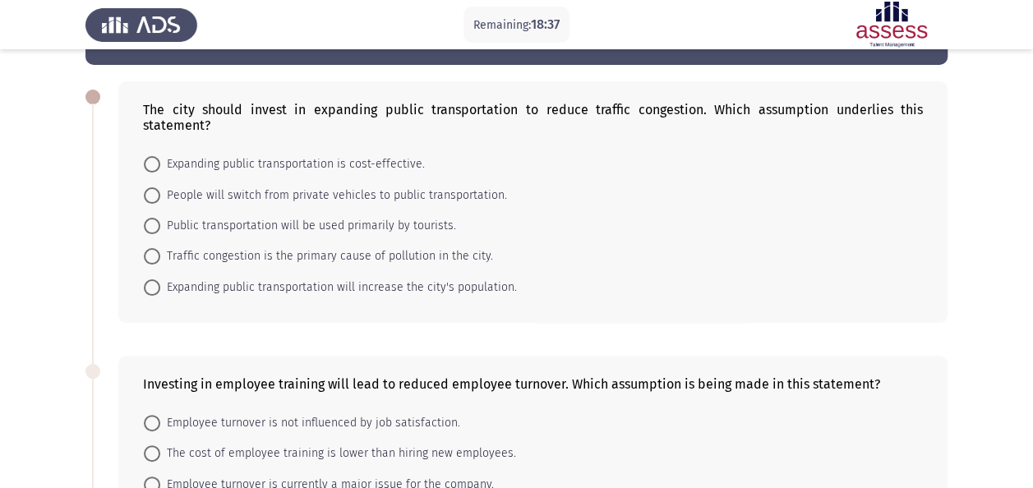
scroll to position [82, 0]
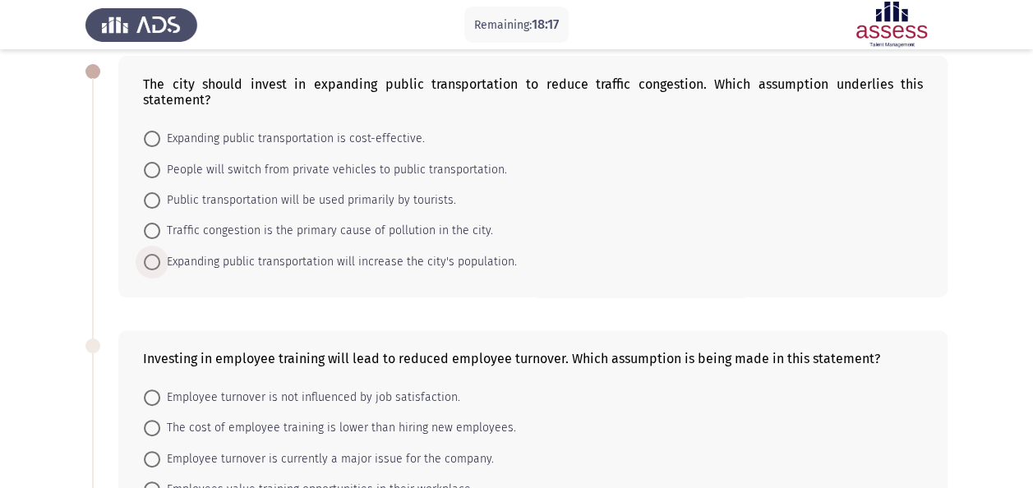
click at [335, 252] on span "Expanding public transportation will increase the city's population." at bounding box center [338, 262] width 357 height 20
click at [160, 254] on input "Expanding public transportation will increase the city's population." at bounding box center [152, 262] width 16 height 16
radio input "true"
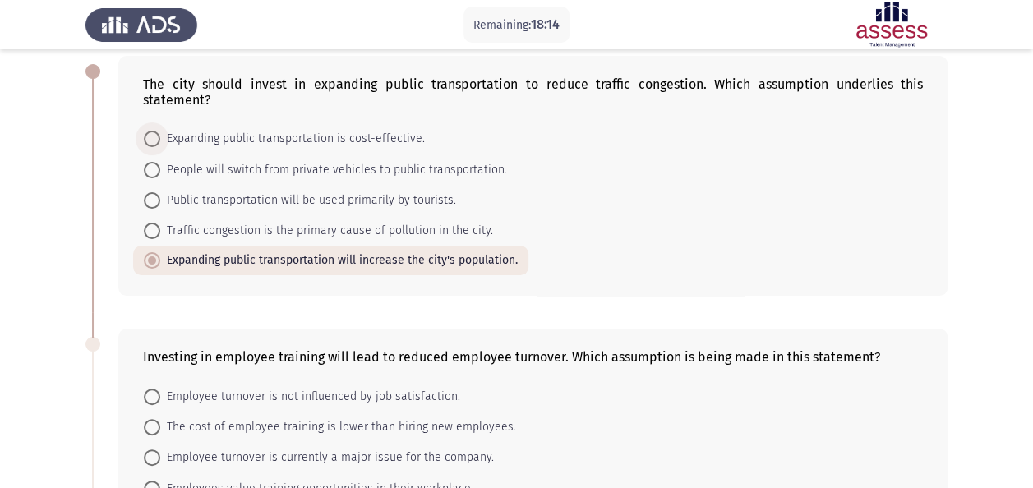
click at [301, 129] on span "Expanding public transportation is cost-effective." at bounding box center [292, 139] width 265 height 20
click at [160, 131] on input "Expanding public transportation is cost-effective." at bounding box center [152, 139] width 16 height 16
radio input "true"
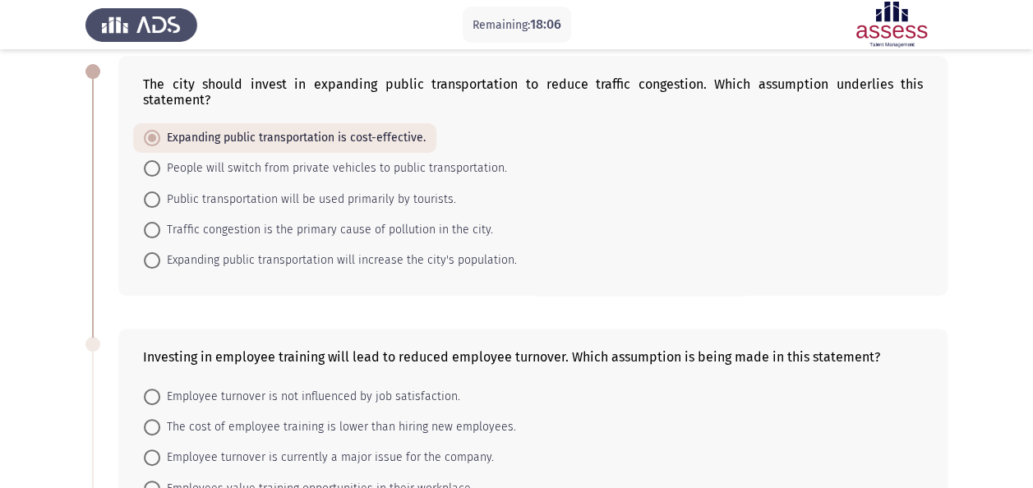
click at [376, 159] on span "People will switch from private vehicles to public transportation." at bounding box center [333, 169] width 347 height 20
click at [160, 160] on input "People will switch from private vehicles to public transportation." at bounding box center [152, 168] width 16 height 16
radio input "true"
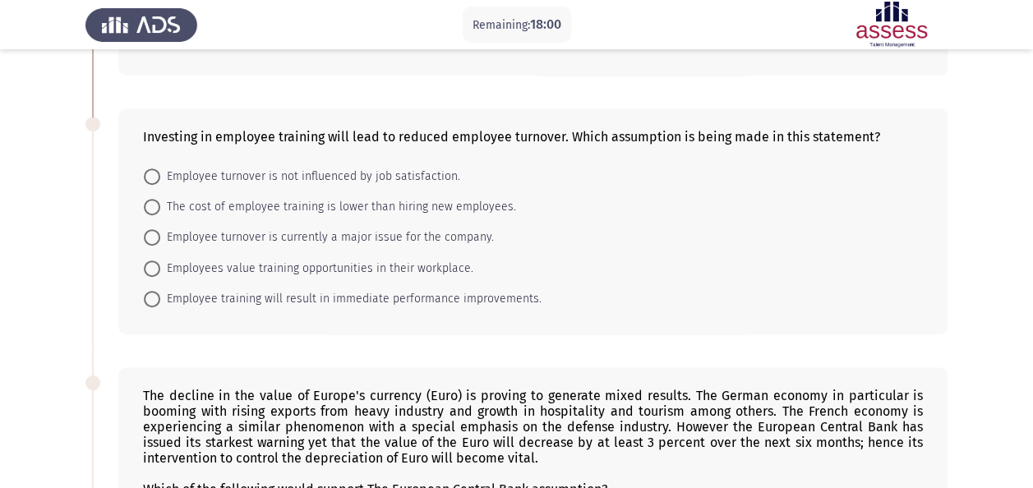
scroll to position [329, 0]
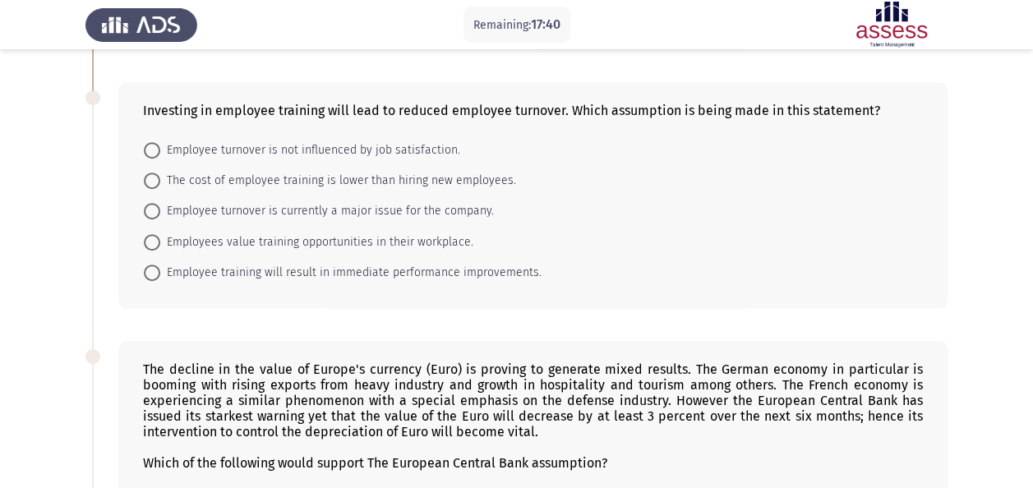
click at [295, 233] on span "Employees value training opportunities in their workplace." at bounding box center [316, 243] width 313 height 20
click at [160, 234] on input "Employees value training opportunities in their workplace." at bounding box center [152, 242] width 16 height 16
radio input "true"
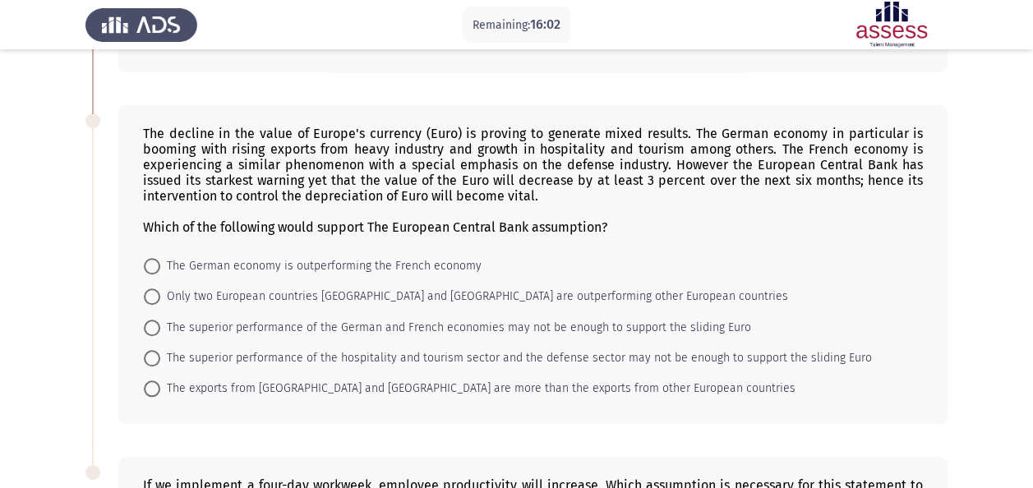
scroll to position [585, 0]
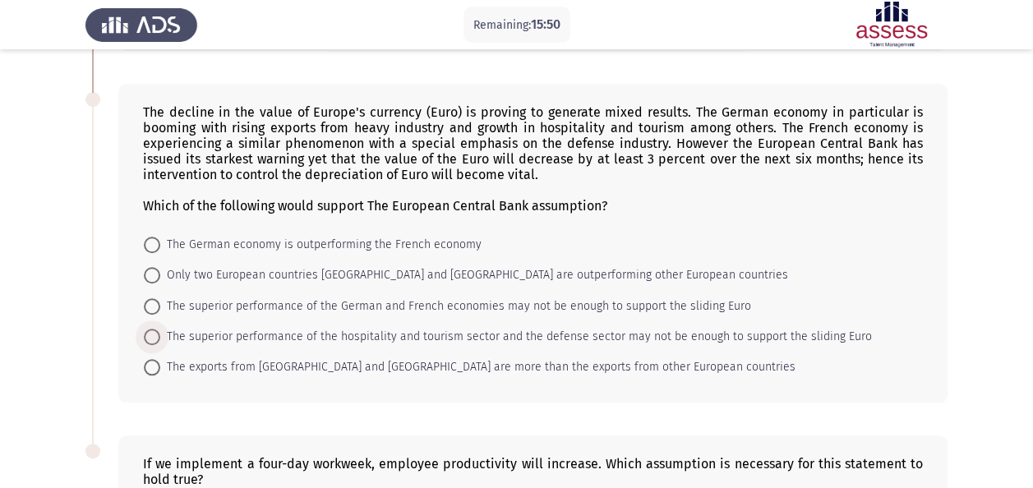
click at [286, 327] on span "The superior performance of the hospitality and tourism sector and the defense …" at bounding box center [516, 337] width 712 height 20
click at [160, 329] on input "The superior performance of the hospitality and tourism sector and the defense …" at bounding box center [152, 337] width 16 height 16
radio input "true"
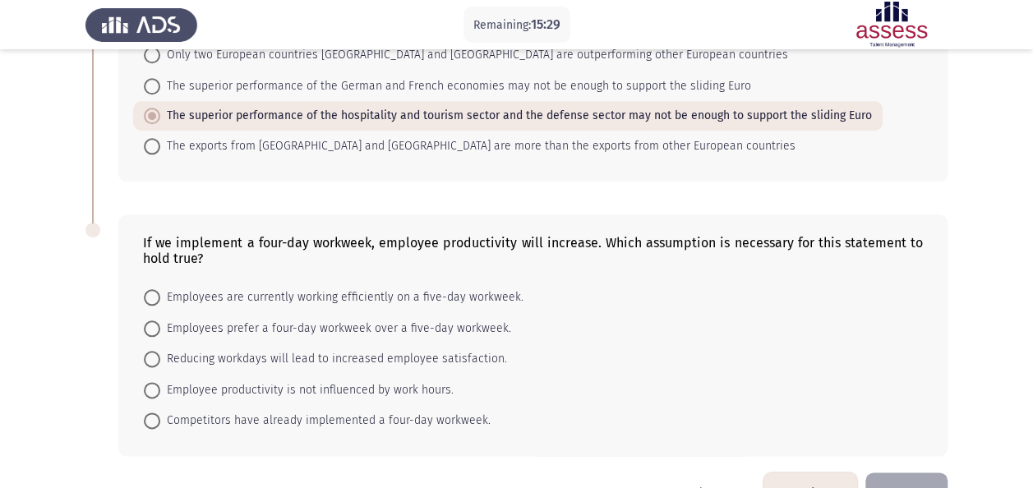
scroll to position [832, 0]
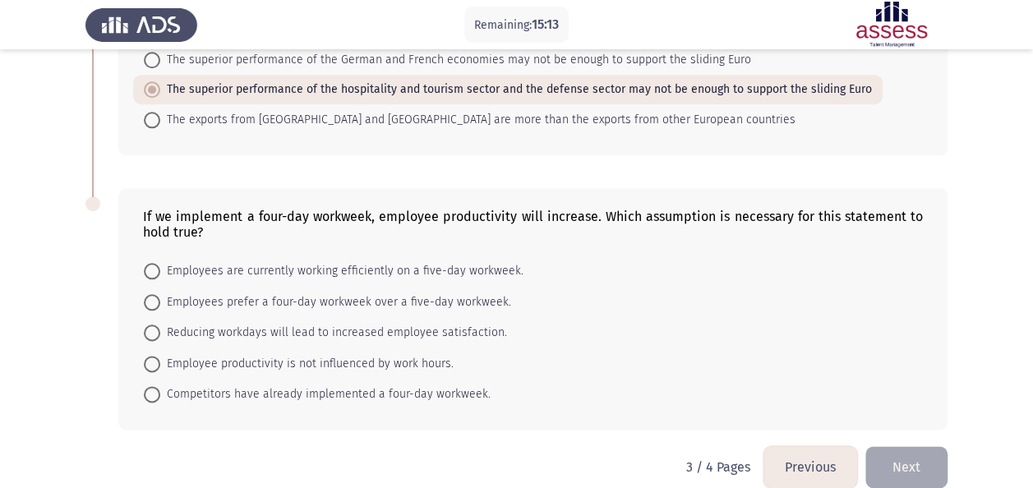
click at [289, 323] on span "Reducing workdays will lead to increased employee satisfaction." at bounding box center [333, 333] width 347 height 20
click at [160, 325] on input "Reducing workdays will lead to increased employee satisfaction." at bounding box center [152, 333] width 16 height 16
radio input "true"
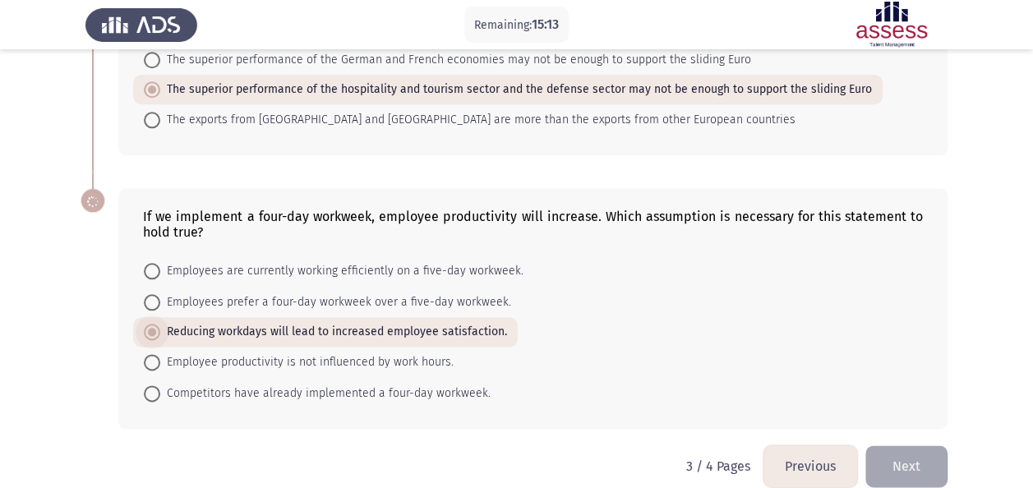
scroll to position [830, 0]
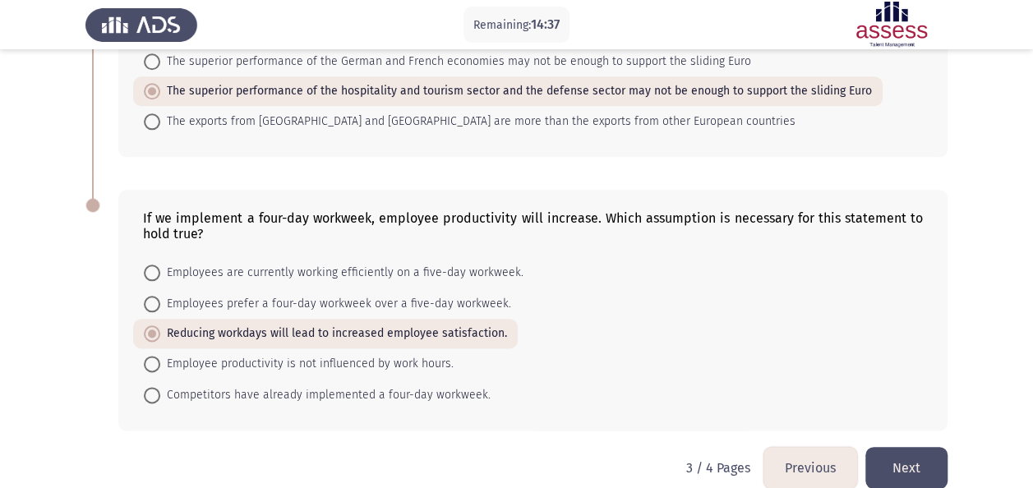
drag, startPoint x: 930, startPoint y: 458, endPoint x: 921, endPoint y: 450, distance: 12.3
click at [930, 457] on button "Next" at bounding box center [907, 468] width 82 height 42
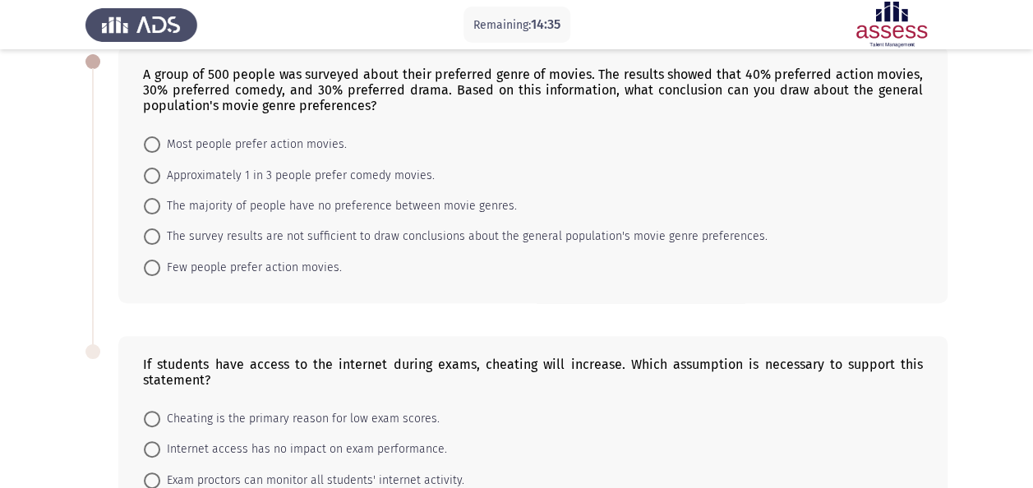
scroll to position [0, 0]
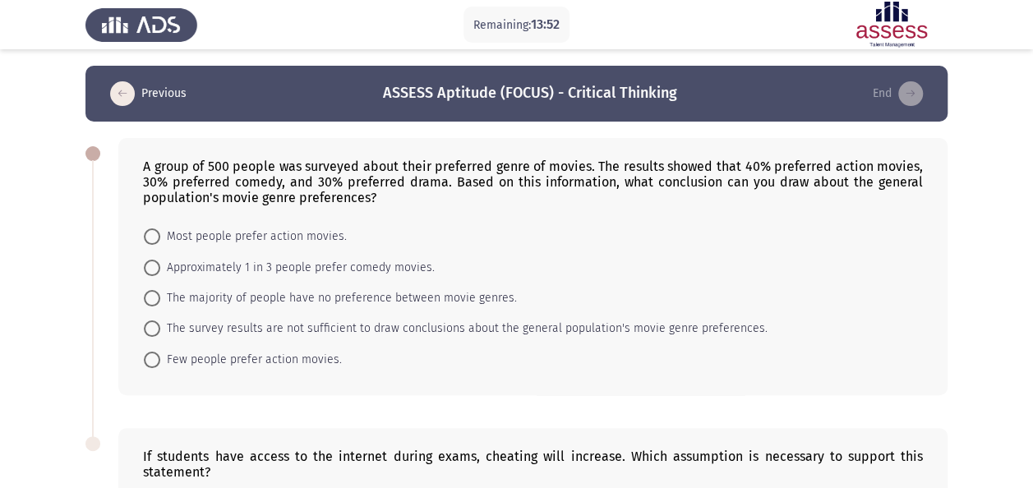
click at [314, 233] on span "Most people prefer action movies." at bounding box center [253, 237] width 187 height 20
click at [160, 233] on input "Most people prefer action movies." at bounding box center [152, 237] width 16 height 16
radio input "true"
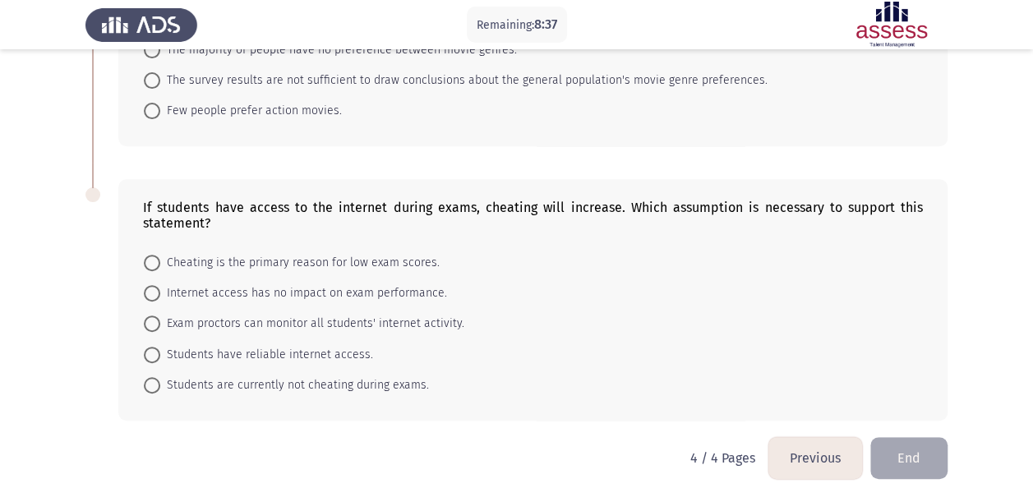
scroll to position [258, 0]
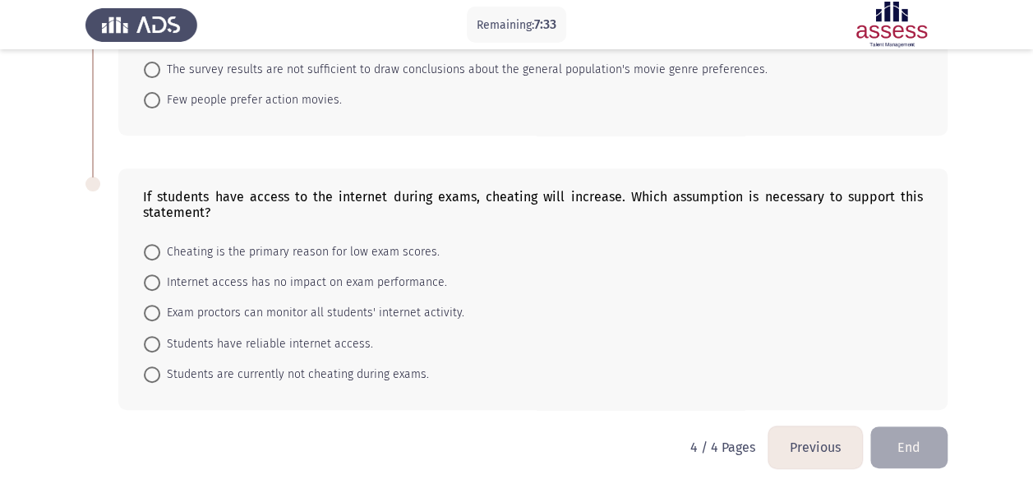
click at [301, 341] on span "Students have reliable internet access." at bounding box center [266, 345] width 213 height 20
click at [160, 341] on input "Students have reliable internet access." at bounding box center [152, 344] width 16 height 16
radio input "true"
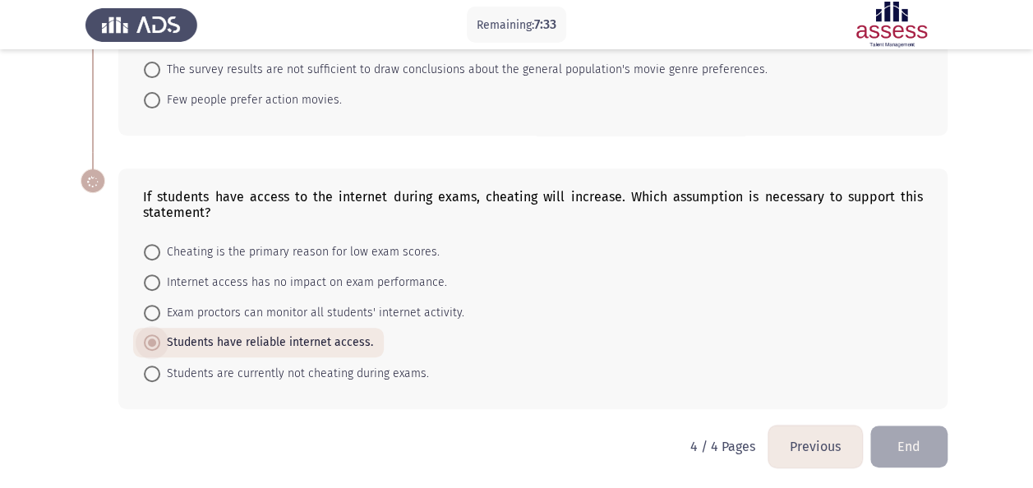
scroll to position [257, 0]
click at [919, 431] on button "End" at bounding box center [908, 448] width 77 height 42
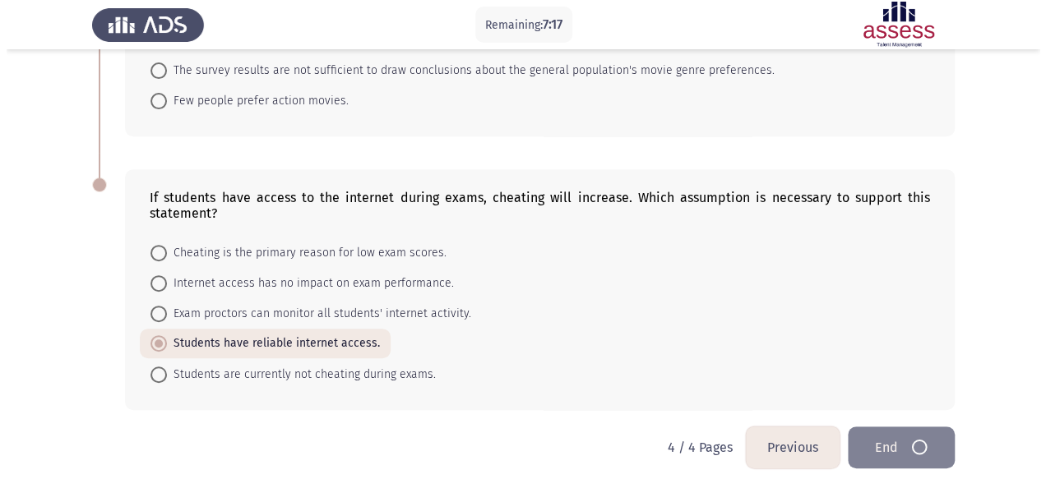
scroll to position [0, 0]
